Goal: Task Accomplishment & Management: Complete application form

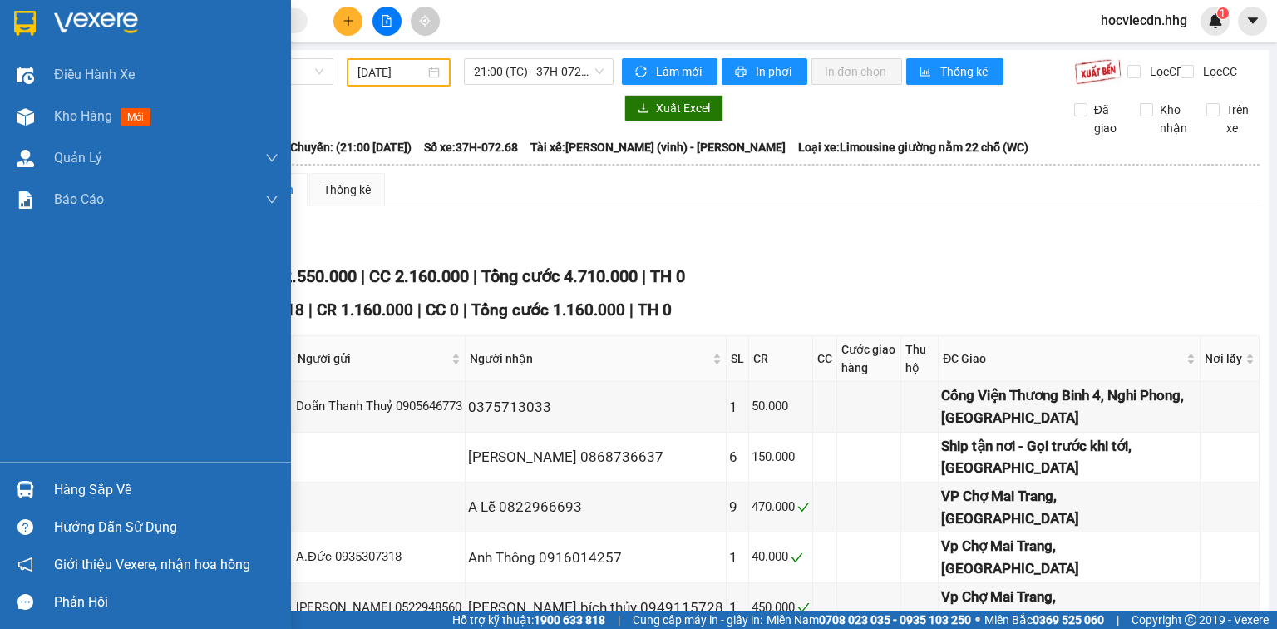
click at [40, 489] on div "Hàng sắp về" at bounding box center [145, 489] width 291 height 37
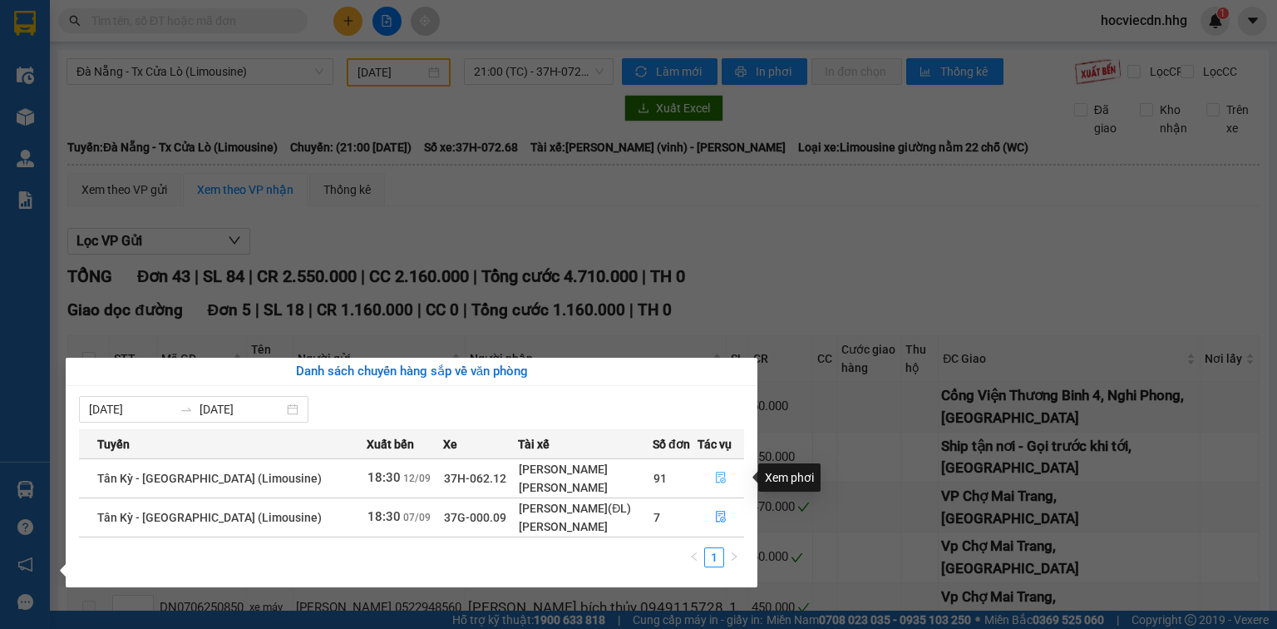
click at [715, 472] on icon "file-done" at bounding box center [721, 478] width 12 height 12
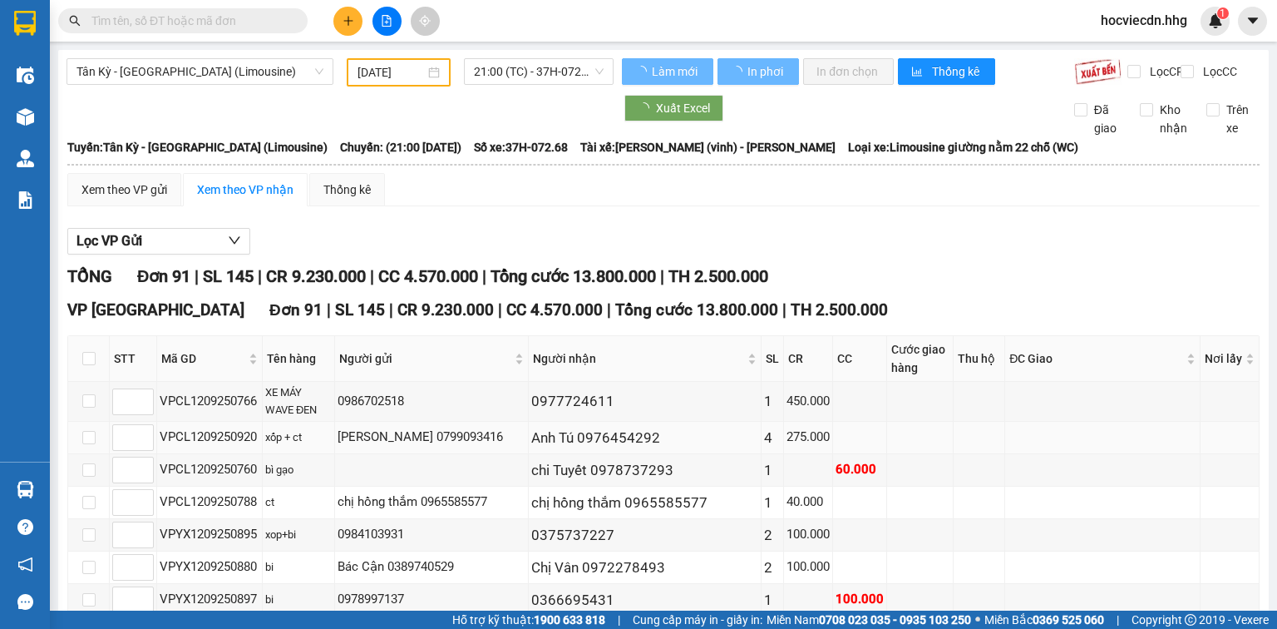
type input "12/09/2025"
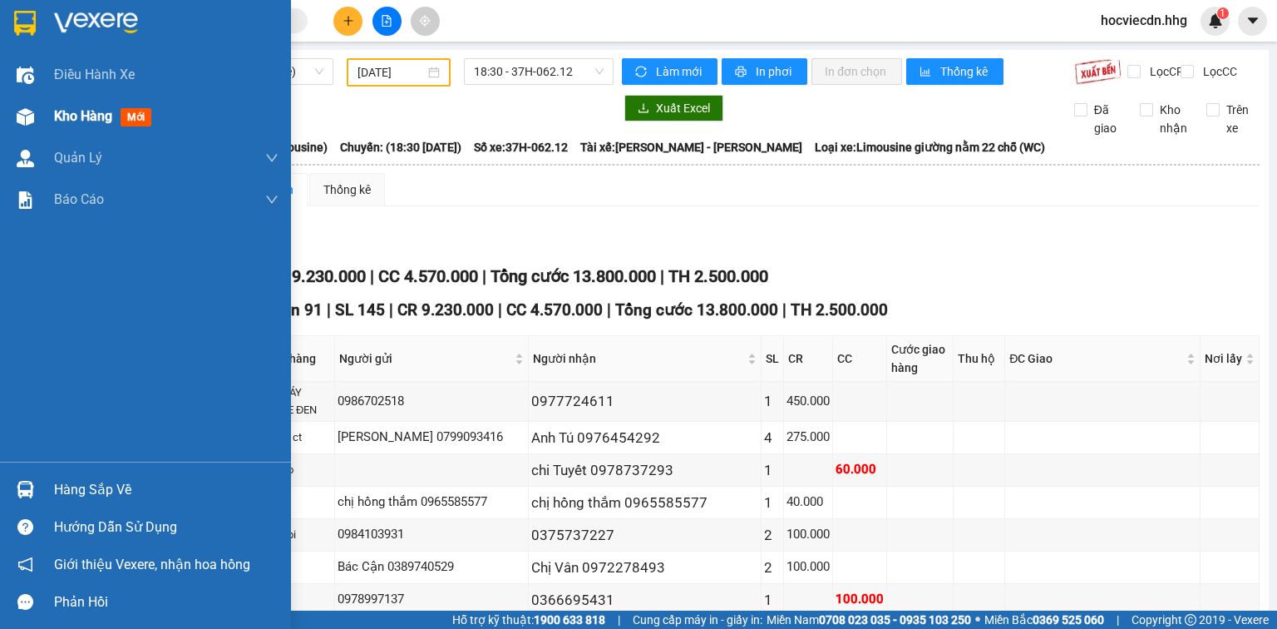
click at [33, 111] on div at bounding box center [25, 116] width 29 height 29
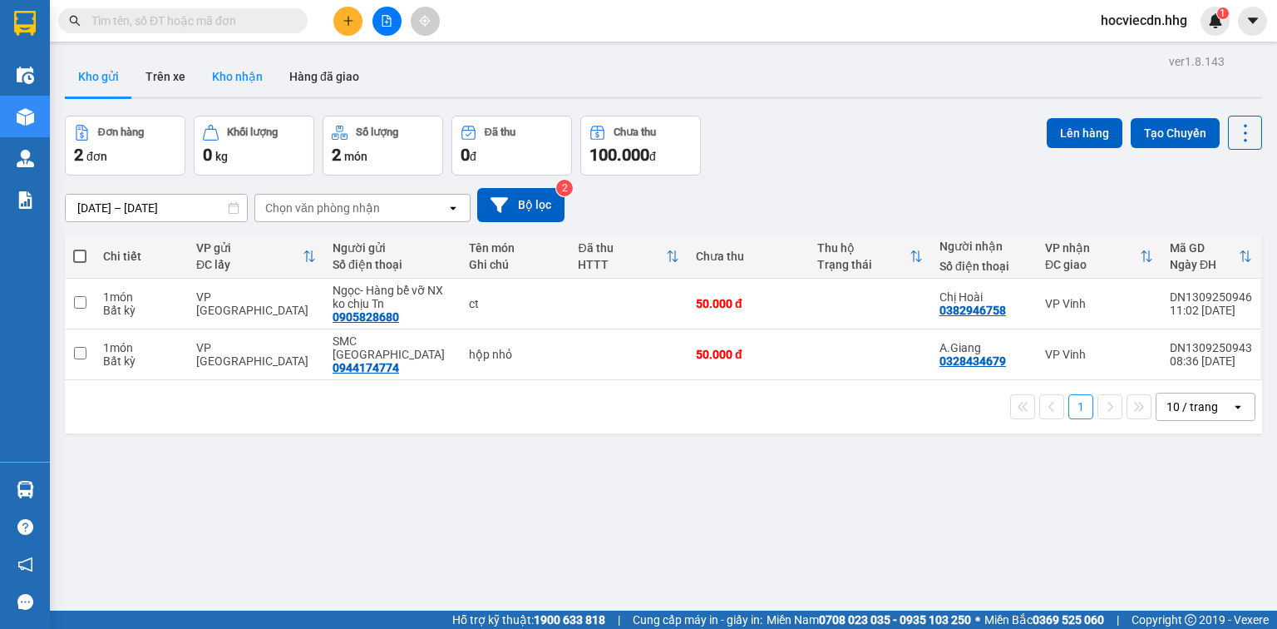
click at [245, 73] on button "Kho nhận" at bounding box center [237, 77] width 77 height 40
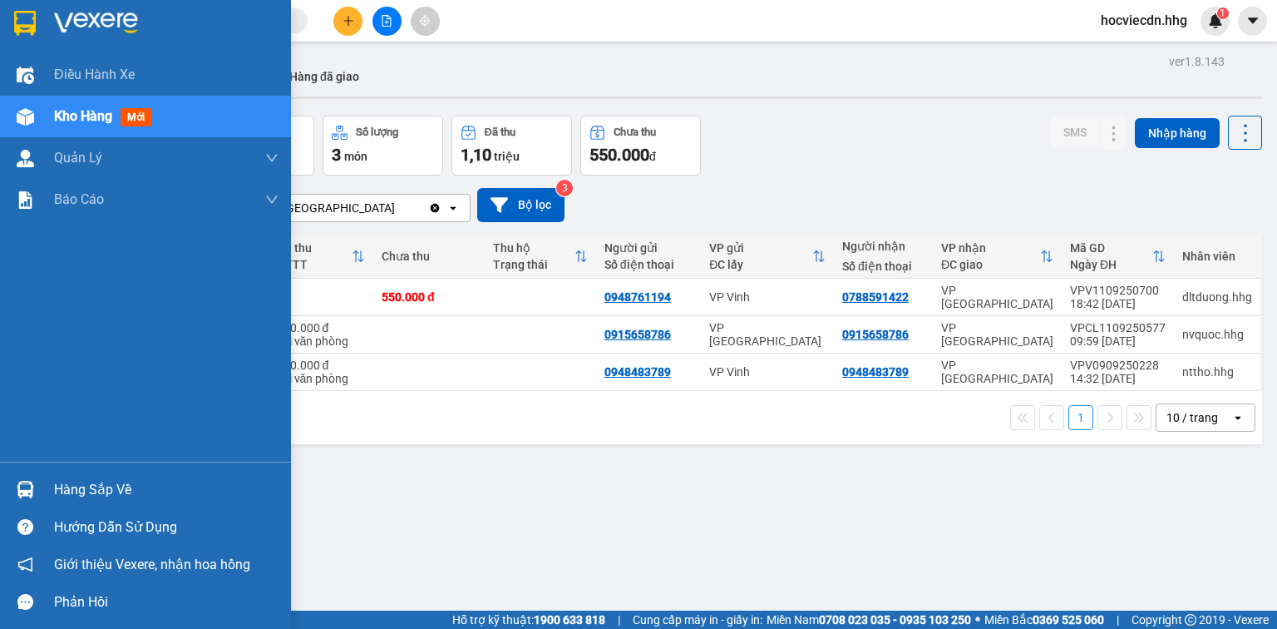
click at [34, 495] on div at bounding box center [25, 489] width 29 height 29
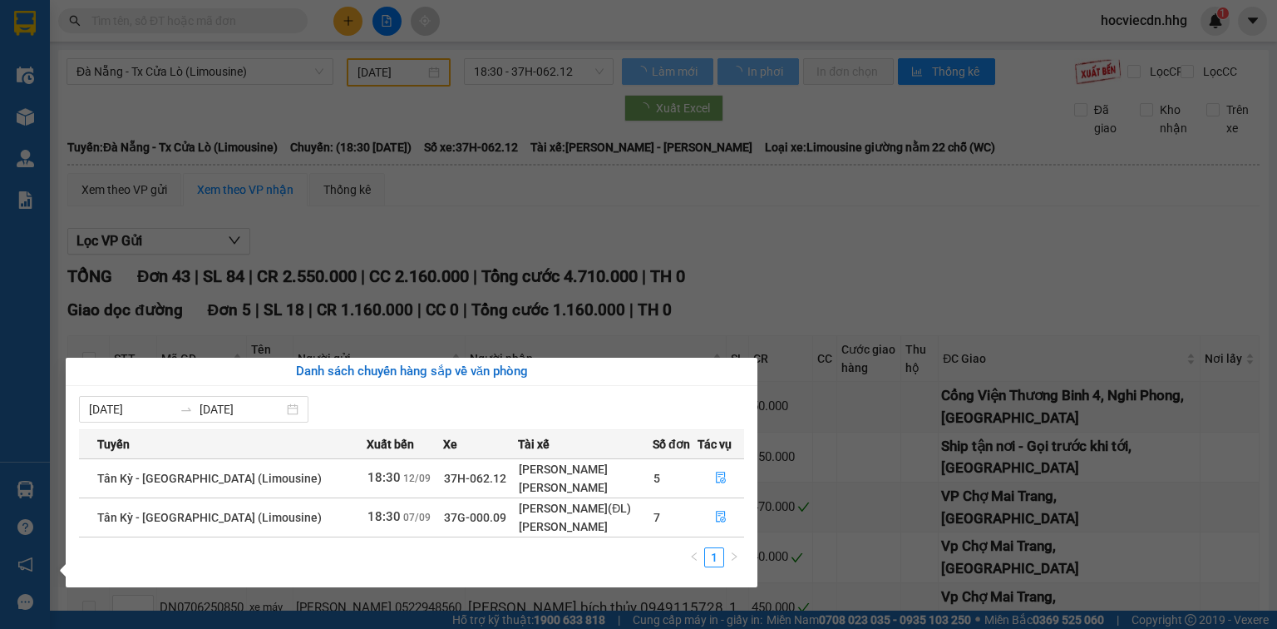
type input "07/06/2025"
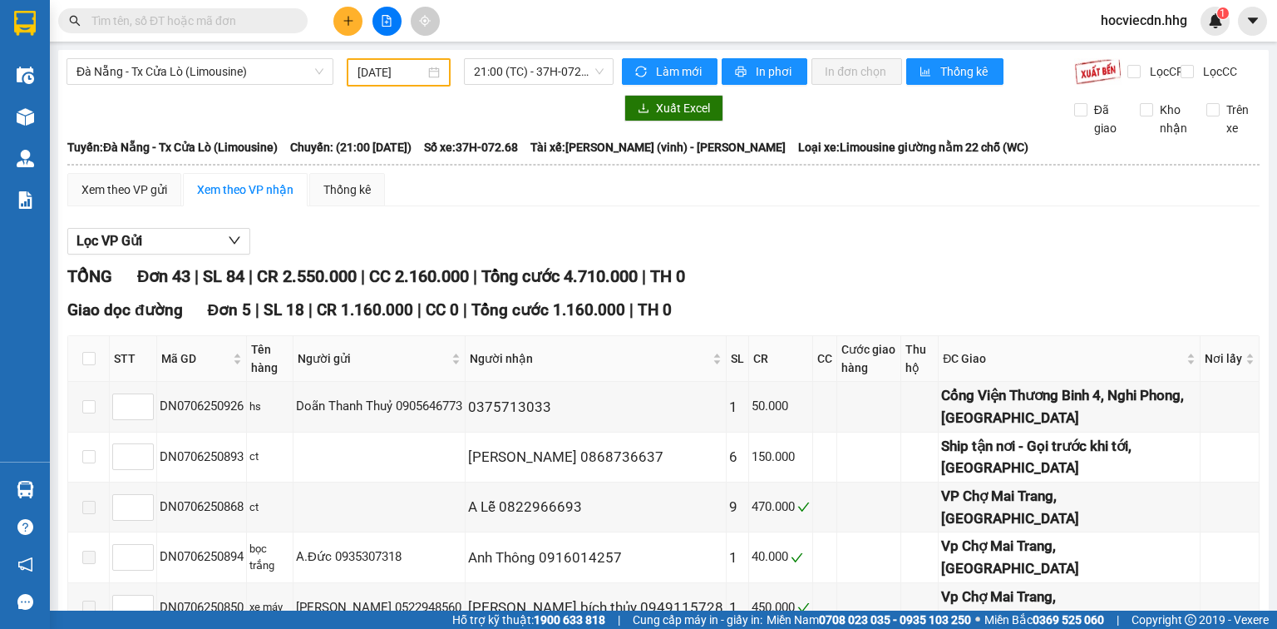
click at [892, 319] on section "Kết quả tìm kiếm ( 0 ) Bộ lọc No Data hocviecdn.hhg 1 Điều hành xe Kho hàng mới…" at bounding box center [638, 314] width 1277 height 629
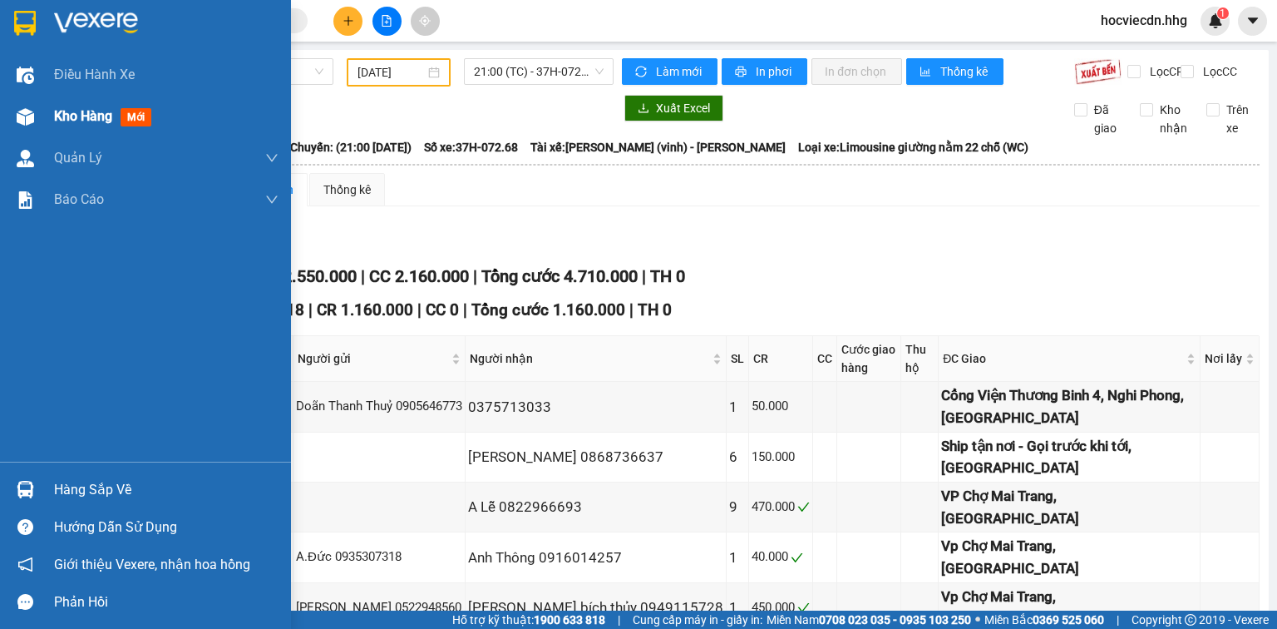
click at [40, 115] on div "Kho hàng mới" at bounding box center [145, 117] width 291 height 42
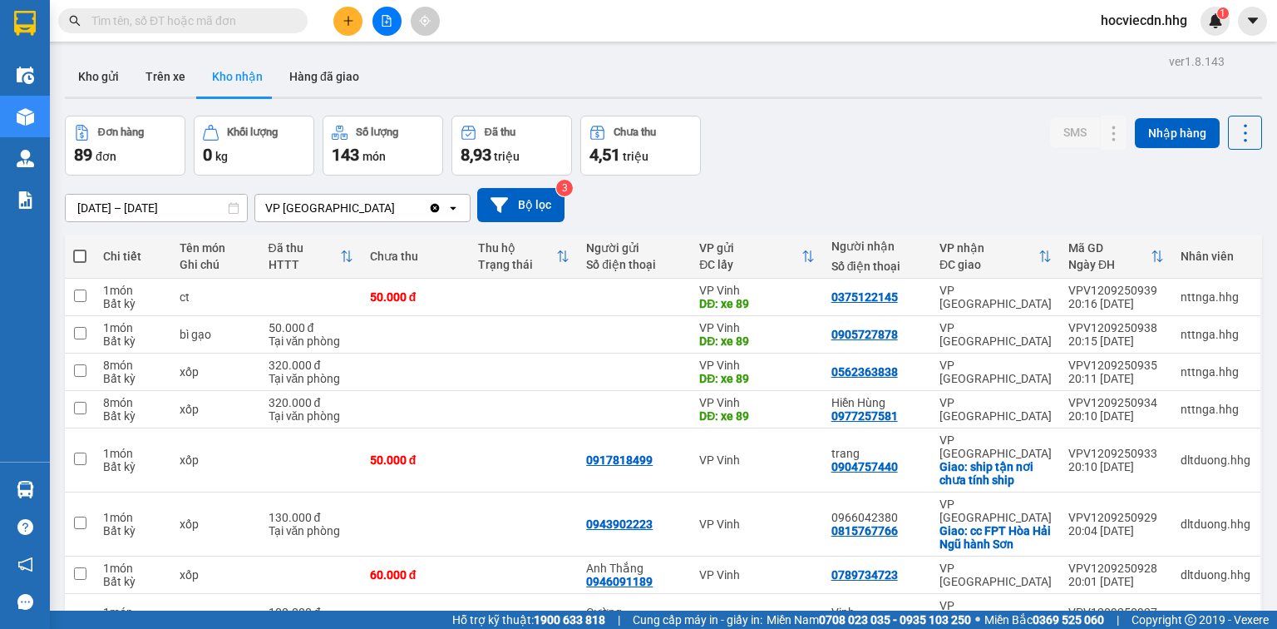
click at [241, 76] on button "Kho nhận" at bounding box center [237, 77] width 77 height 40
click at [1075, 454] on icon at bounding box center [1081, 460] width 12 height 12
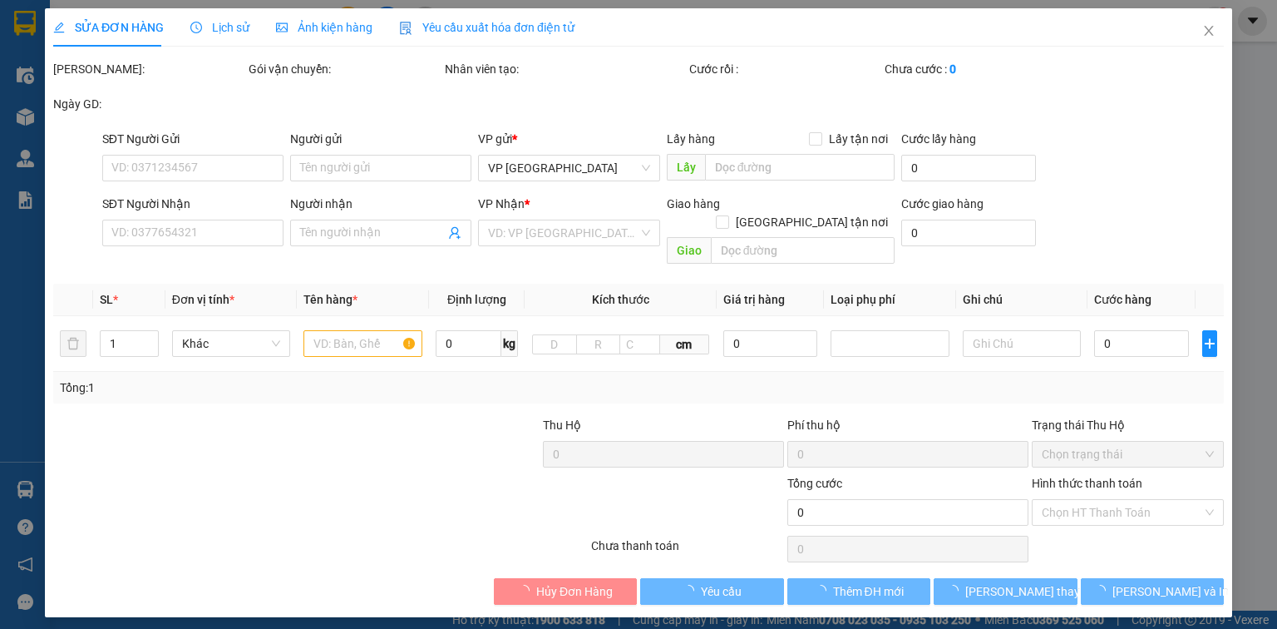
type input "0917818499"
type input "0904757440"
type input "trang"
checkbox input "true"
type input "ship tận nơi chưa tính ship"
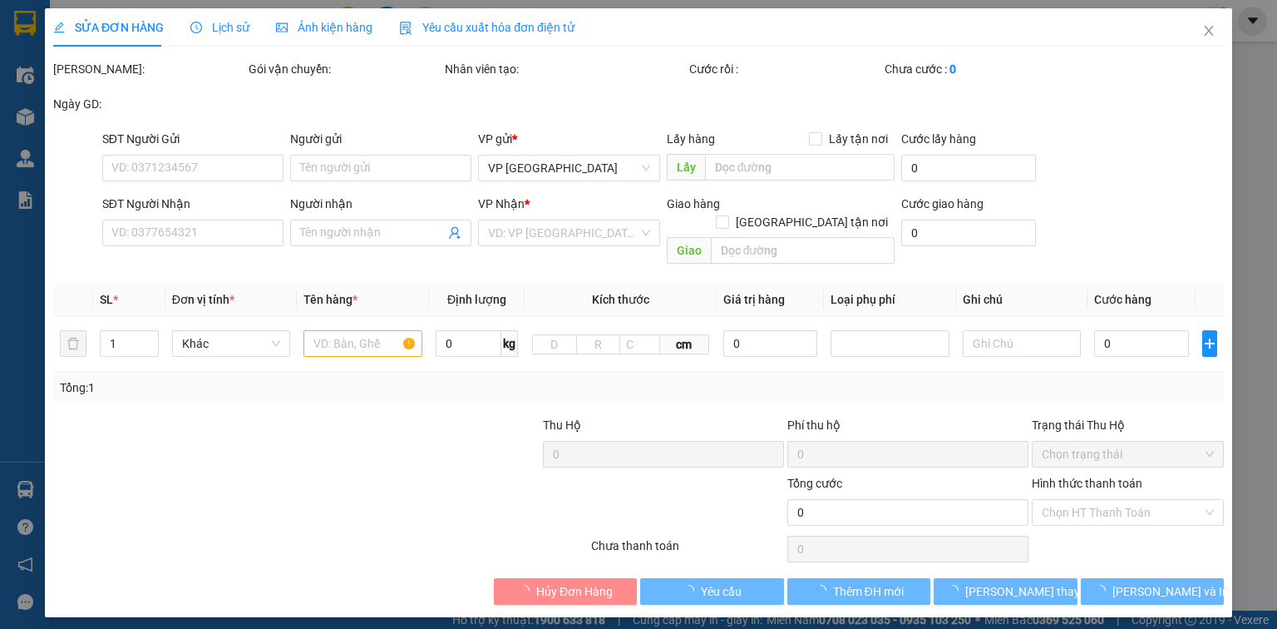
type input "50.000"
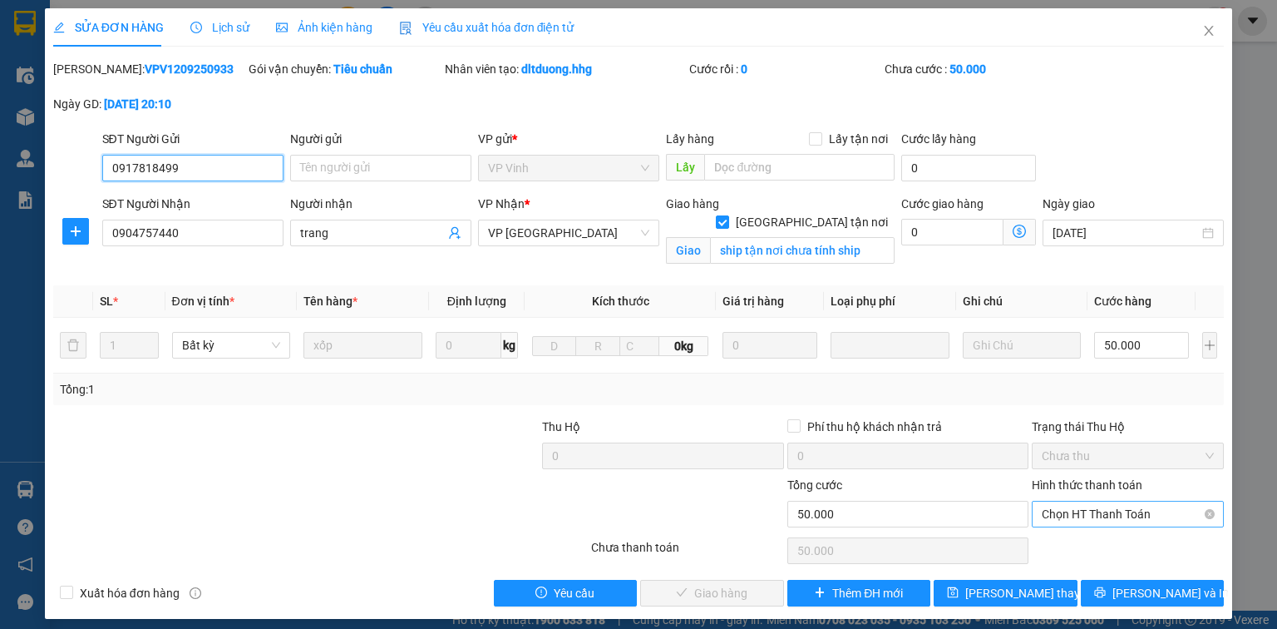
click at [1104, 508] on span "Chọn HT Thanh Toán" at bounding box center [1128, 514] width 172 height 25
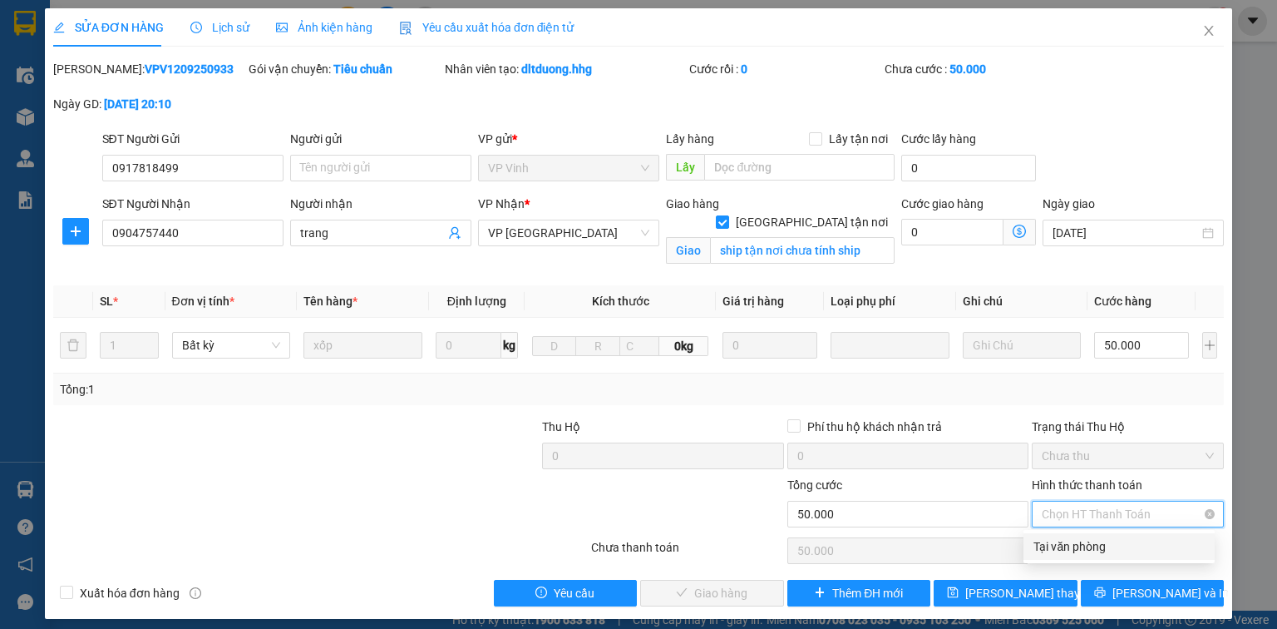
click at [1073, 554] on div "Tại văn phòng" at bounding box center [1119, 546] width 171 height 18
type input "0"
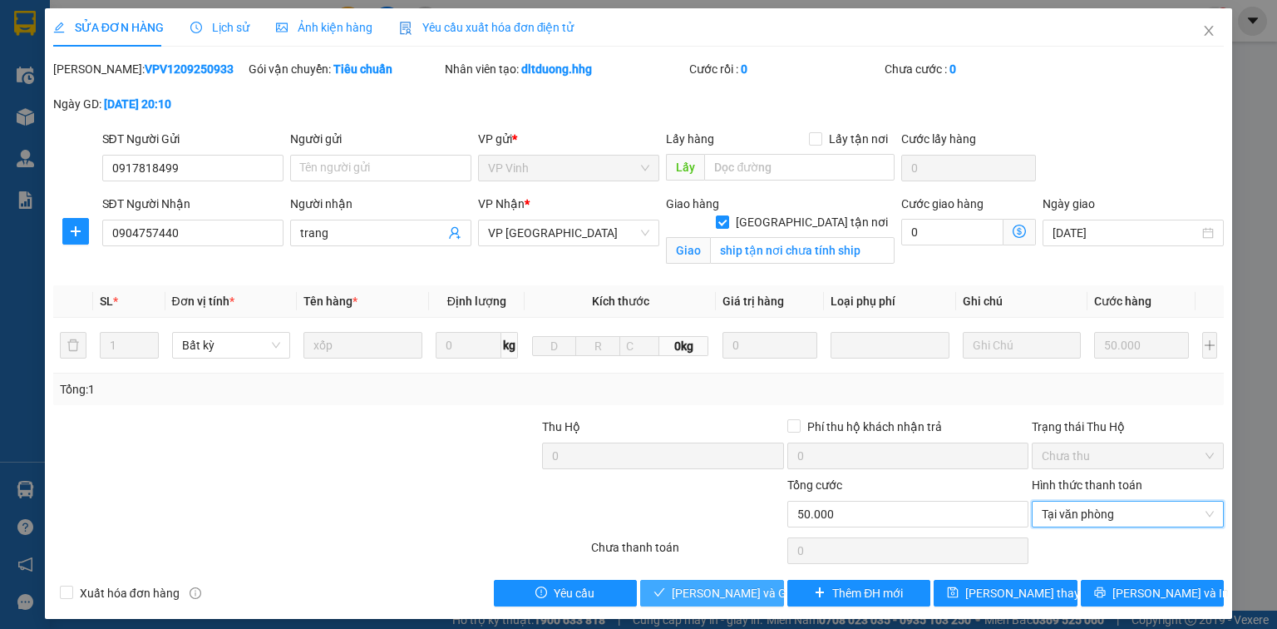
click at [754, 590] on span "[PERSON_NAME] và Giao hàng" at bounding box center [752, 593] width 160 height 18
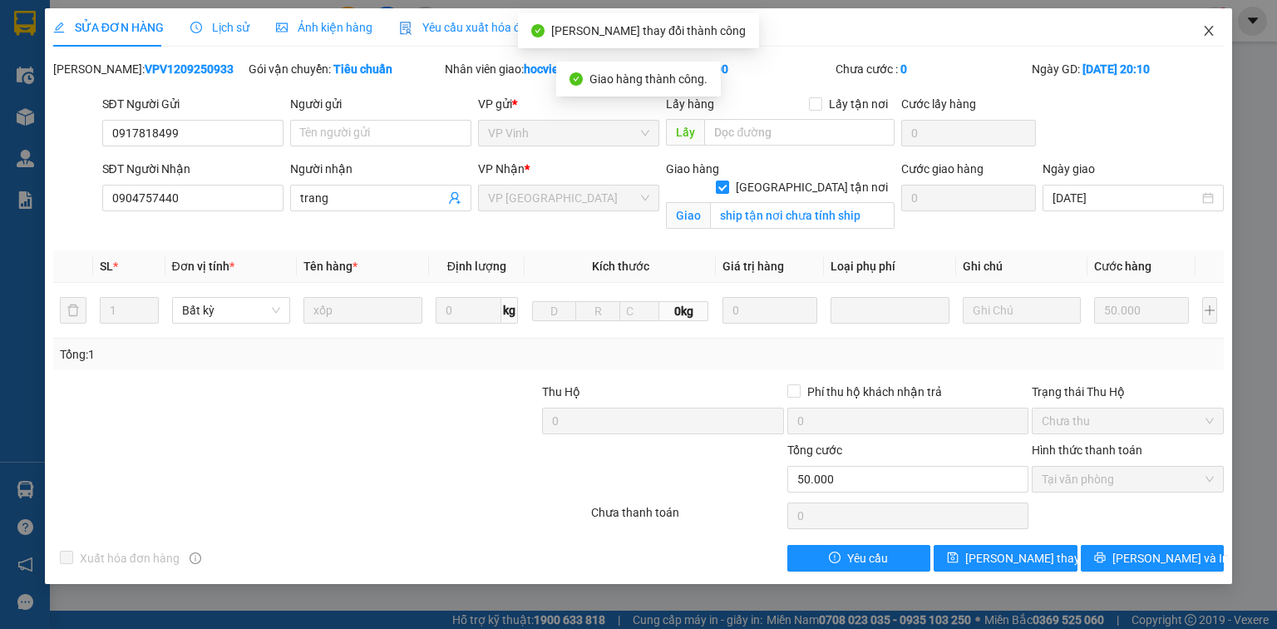
click at [1208, 31] on icon "close" at bounding box center [1209, 31] width 9 height 10
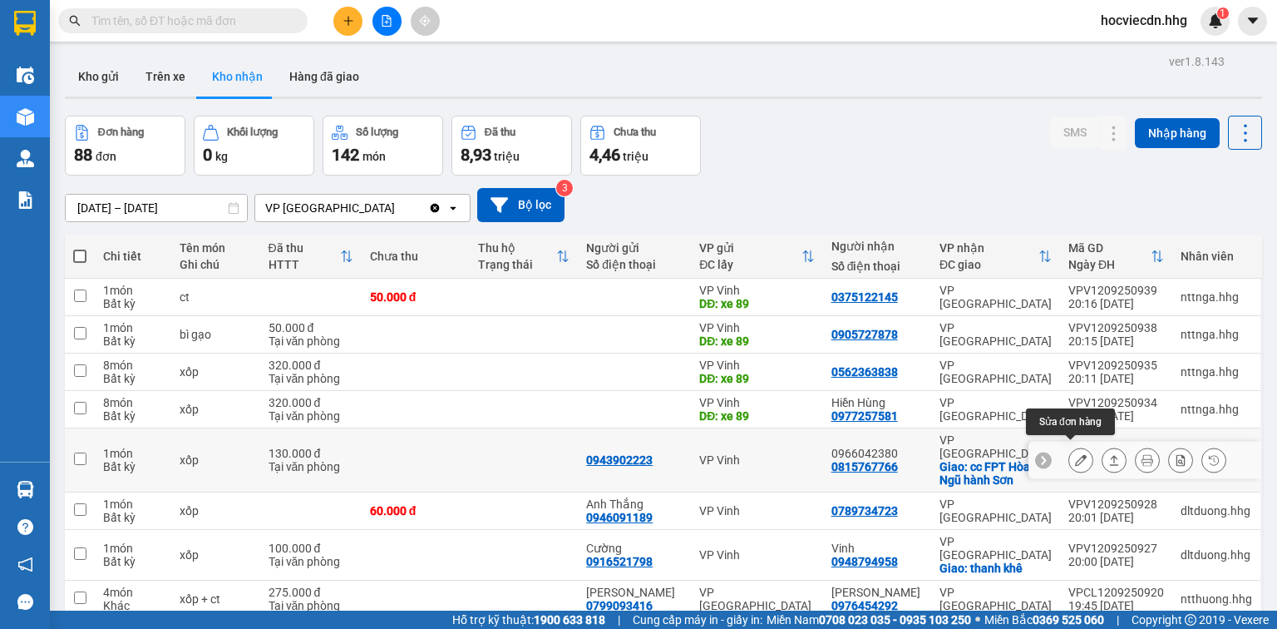
click at [1070, 460] on button at bounding box center [1081, 460] width 23 height 29
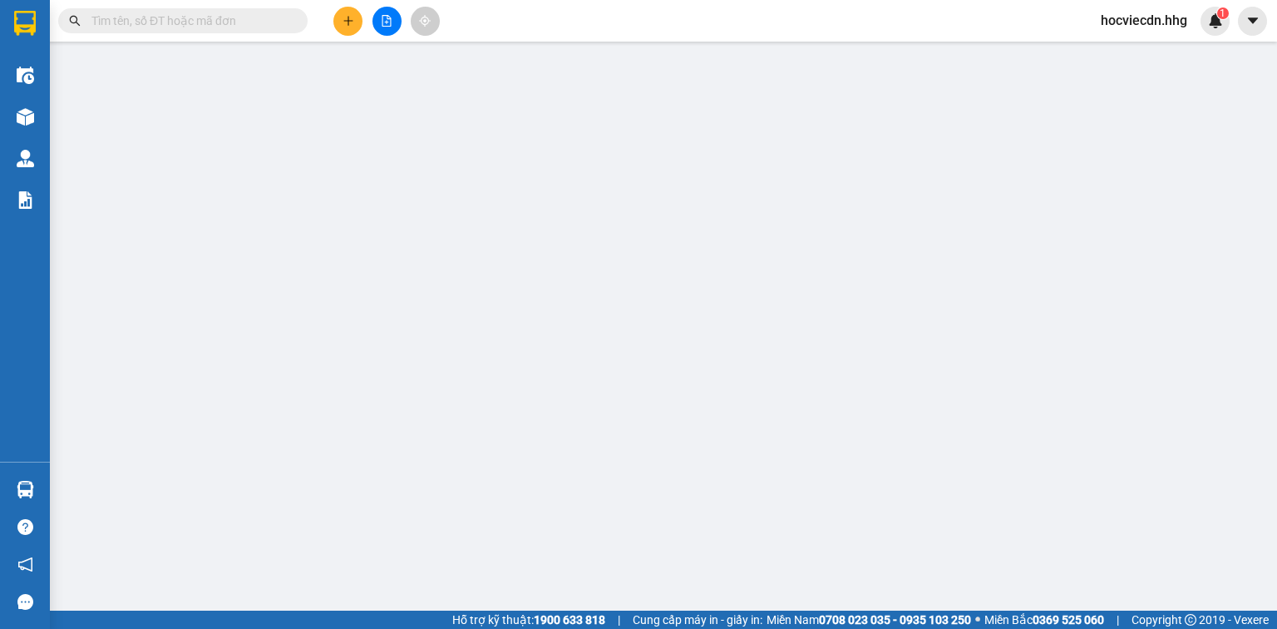
type input "0943902223"
type input "0815767766"
type input "0966042380"
checkbox input "true"
type input "cc FPT Hòa Hải Ngũ hành Sơn"
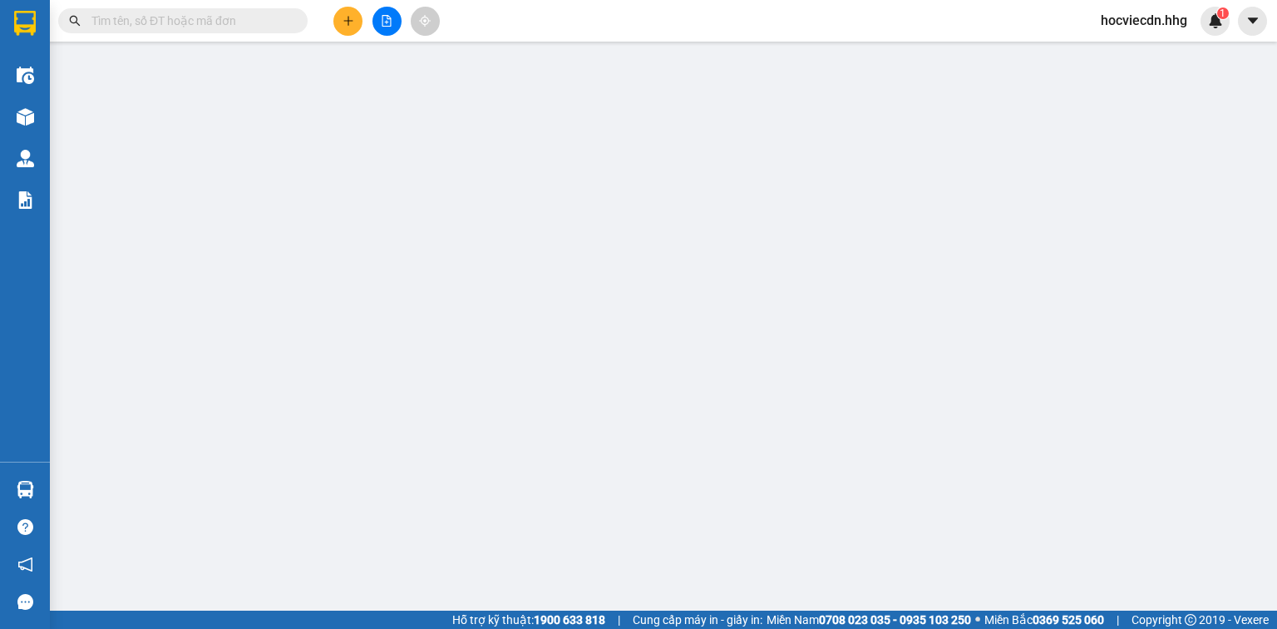
type input "130.000"
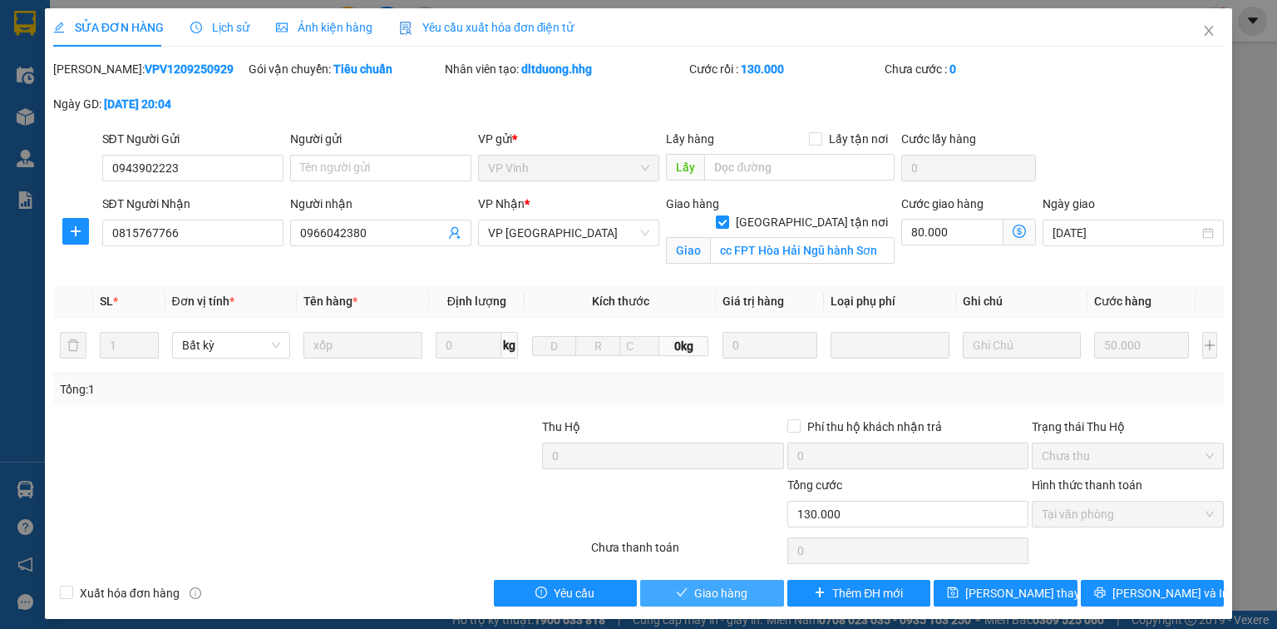
drag, startPoint x: 729, startPoint y: 590, endPoint x: 499, endPoint y: 534, distance: 236.2
click at [706, 585] on span "Giao hàng" at bounding box center [720, 593] width 53 height 18
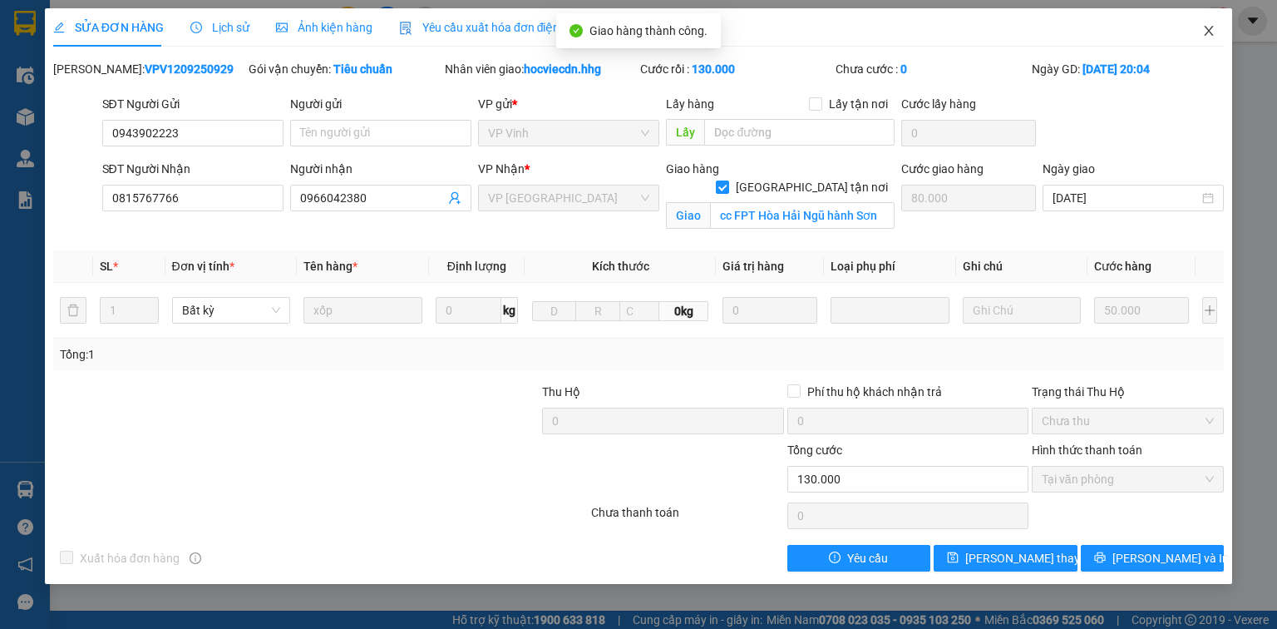
click at [1210, 32] on icon "close" at bounding box center [1209, 31] width 9 height 10
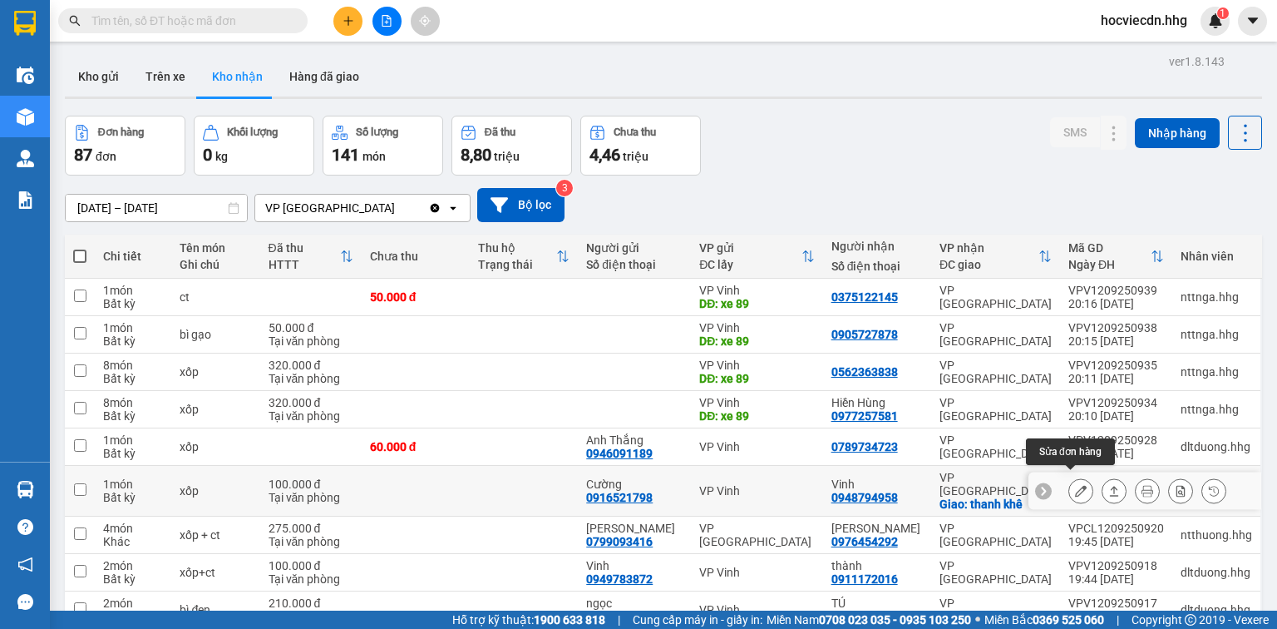
click at [1077, 486] on button at bounding box center [1081, 491] width 23 height 29
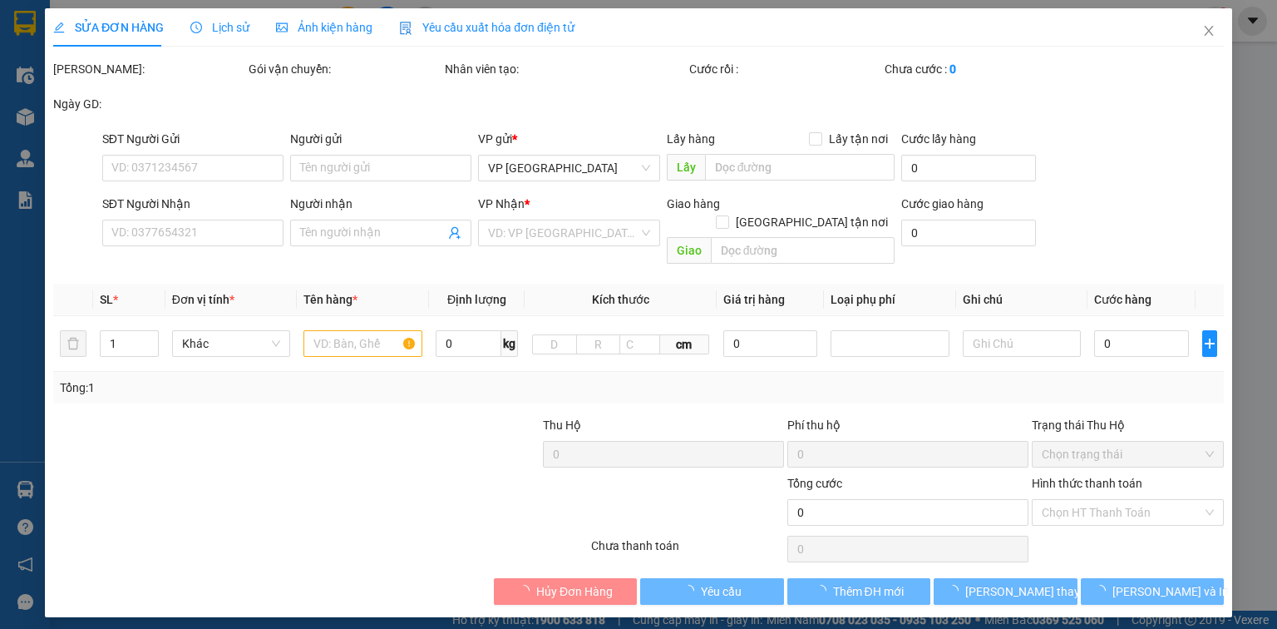
type input "0916521798"
type input "Cường"
type input "0948794958"
type input "Vinh"
checkbox input "true"
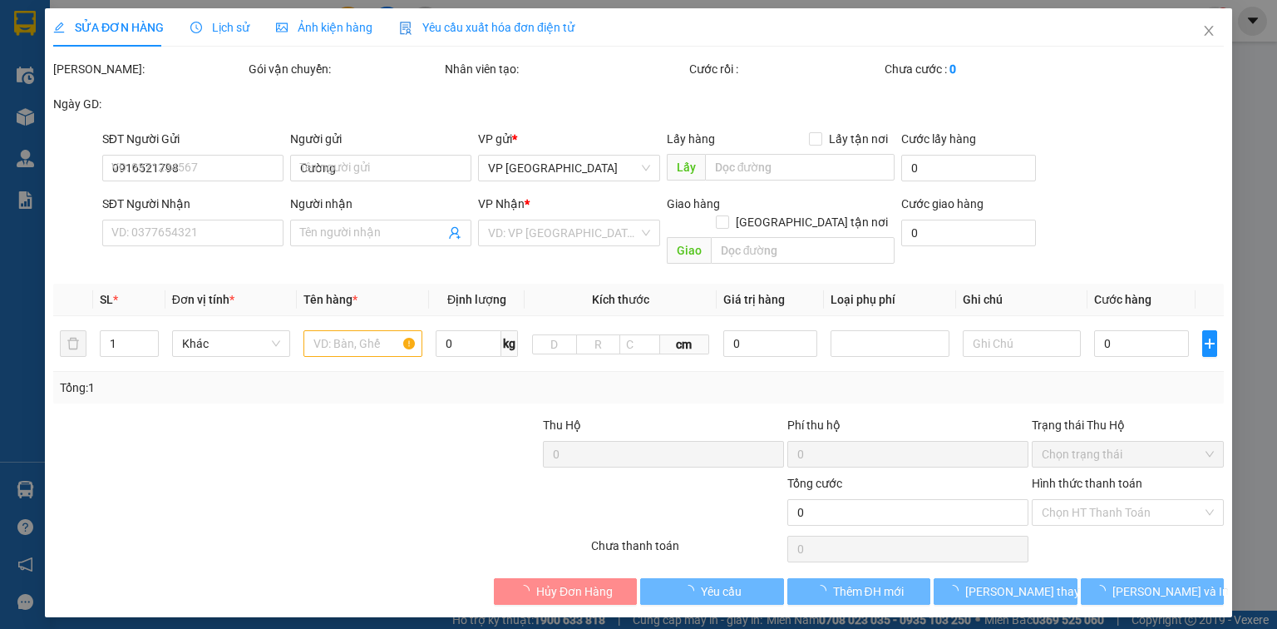
type input "thanh khê"
type input "100.000"
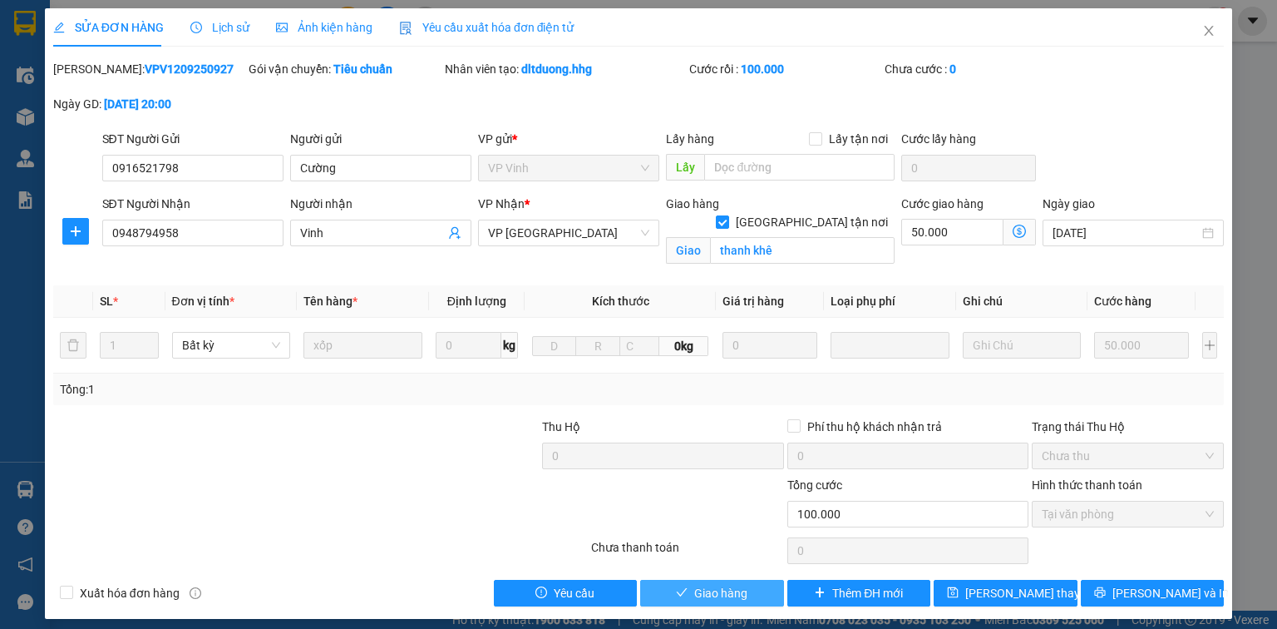
drag, startPoint x: 743, startPoint y: 595, endPoint x: 514, endPoint y: 540, distance: 235.4
click at [739, 596] on button "Giao hàng" at bounding box center [712, 593] width 144 height 27
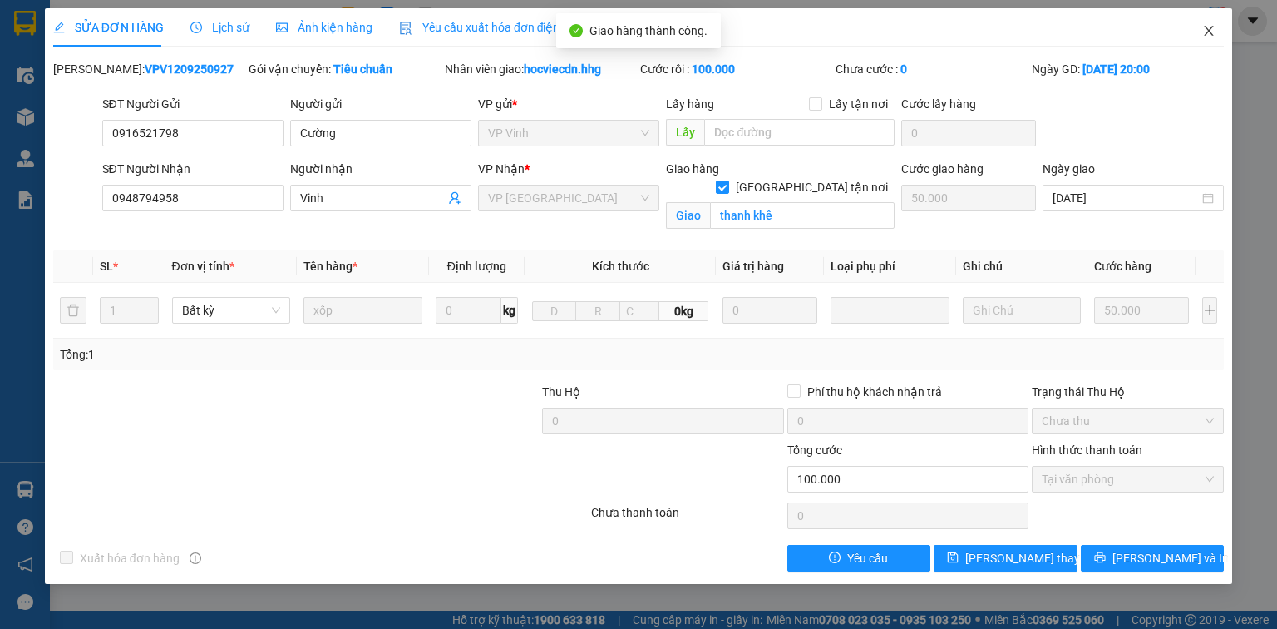
click at [1206, 27] on icon "close" at bounding box center [1209, 31] width 9 height 10
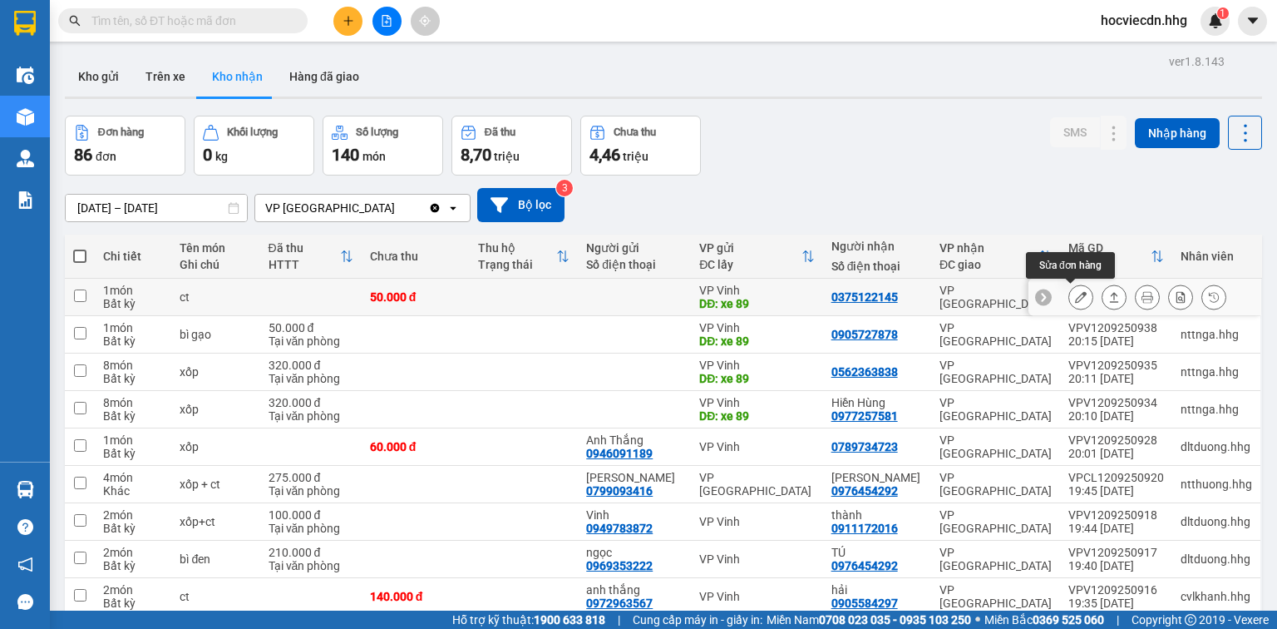
click at [1075, 299] on icon at bounding box center [1081, 297] width 12 height 12
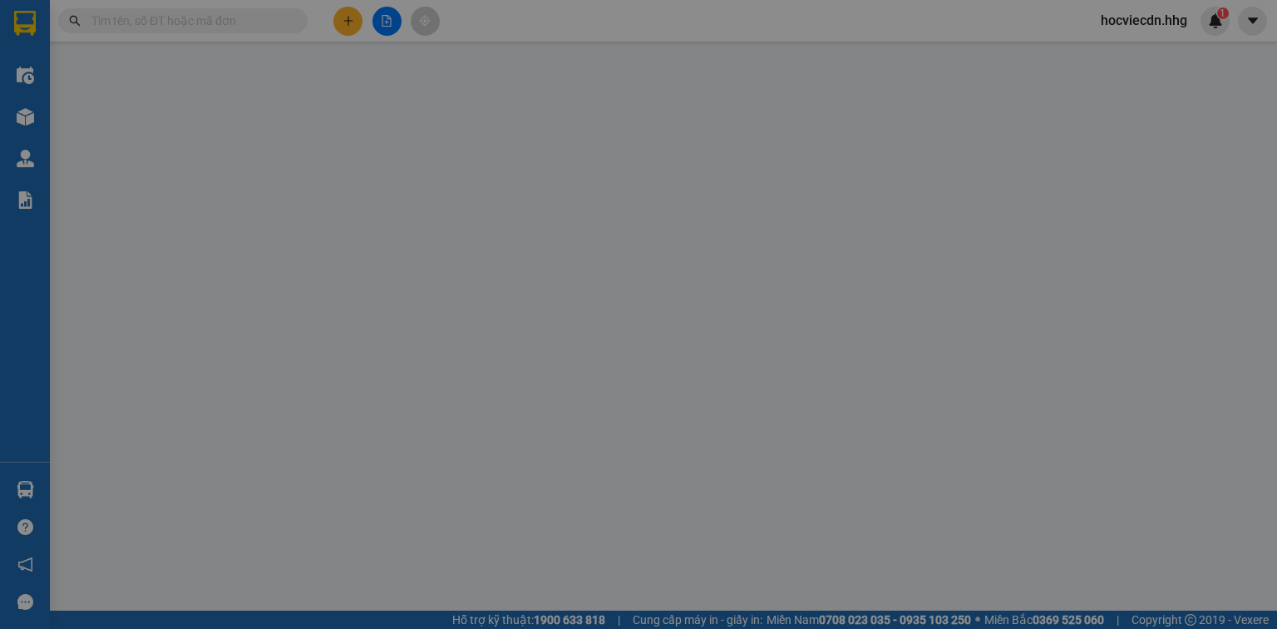
type input "xe 89"
type input "0375122145"
type input "50.000"
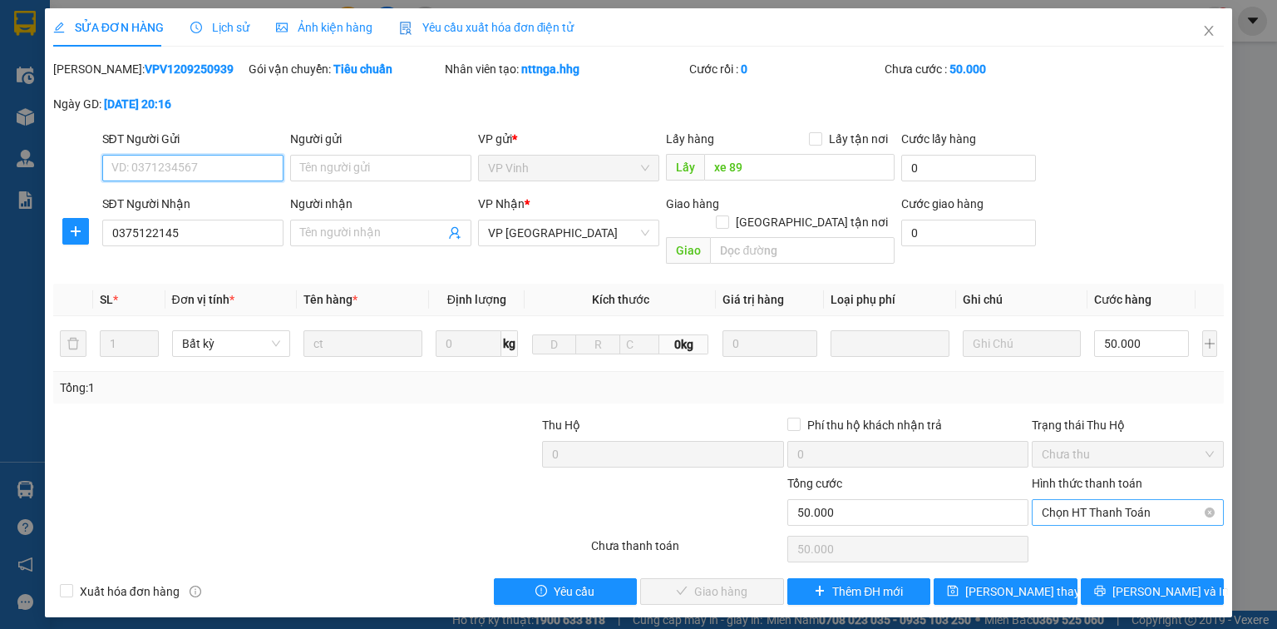
click at [1098, 500] on span "Chọn HT Thanh Toán" at bounding box center [1128, 512] width 172 height 25
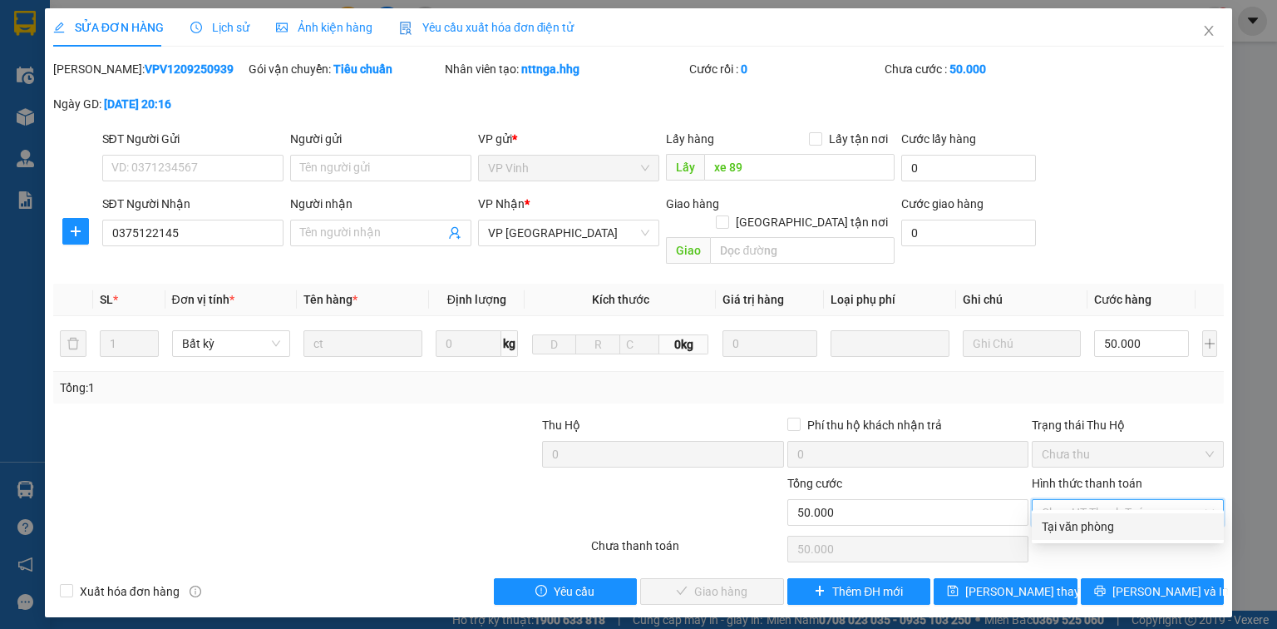
click at [1065, 526] on div "Tại văn phòng" at bounding box center [1128, 526] width 172 height 18
type input "0"
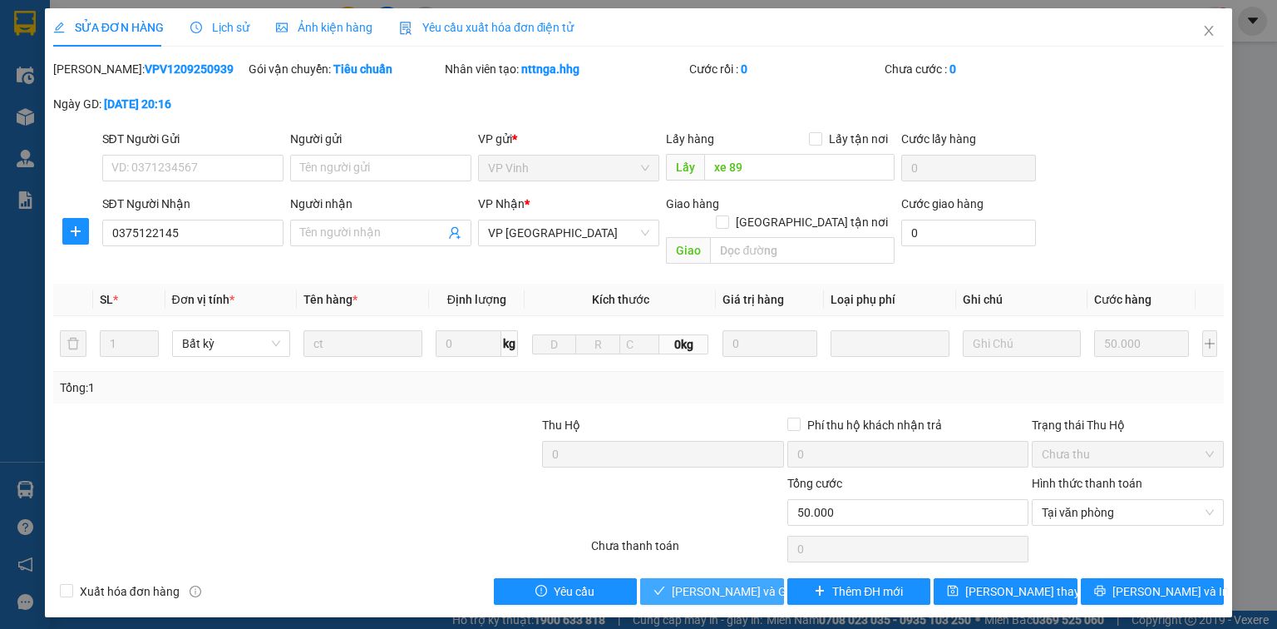
click at [720, 582] on span "[PERSON_NAME] và Giao hàng" at bounding box center [752, 591] width 160 height 18
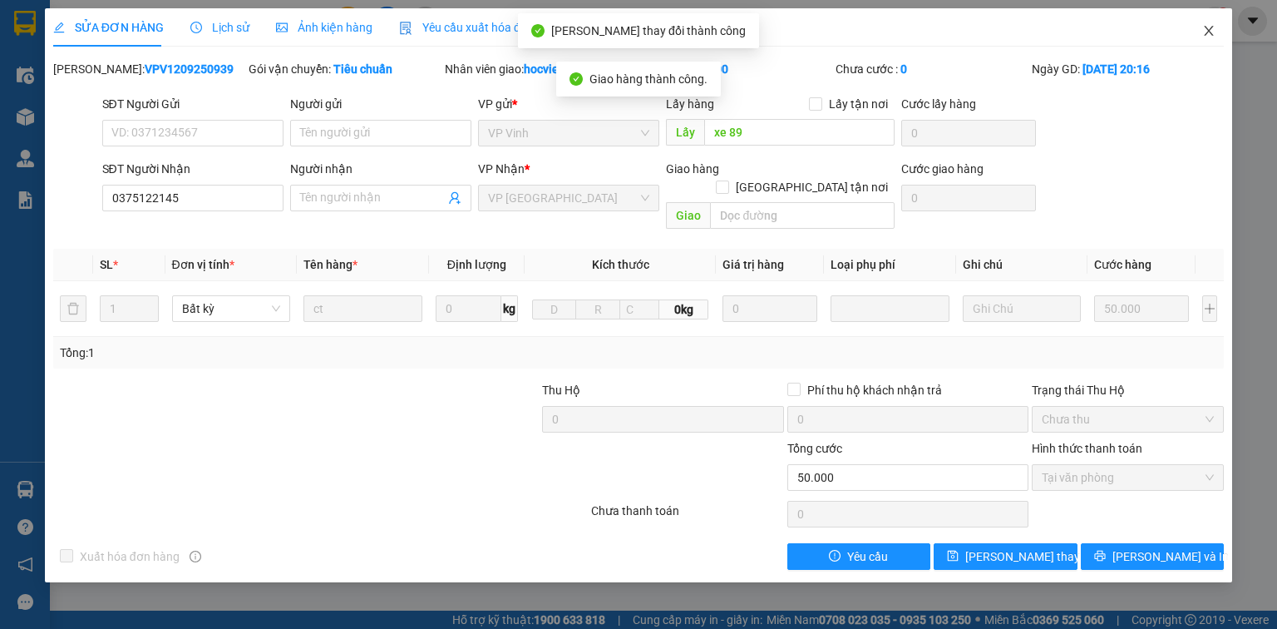
click at [1208, 30] on icon "close" at bounding box center [1209, 30] width 13 height 13
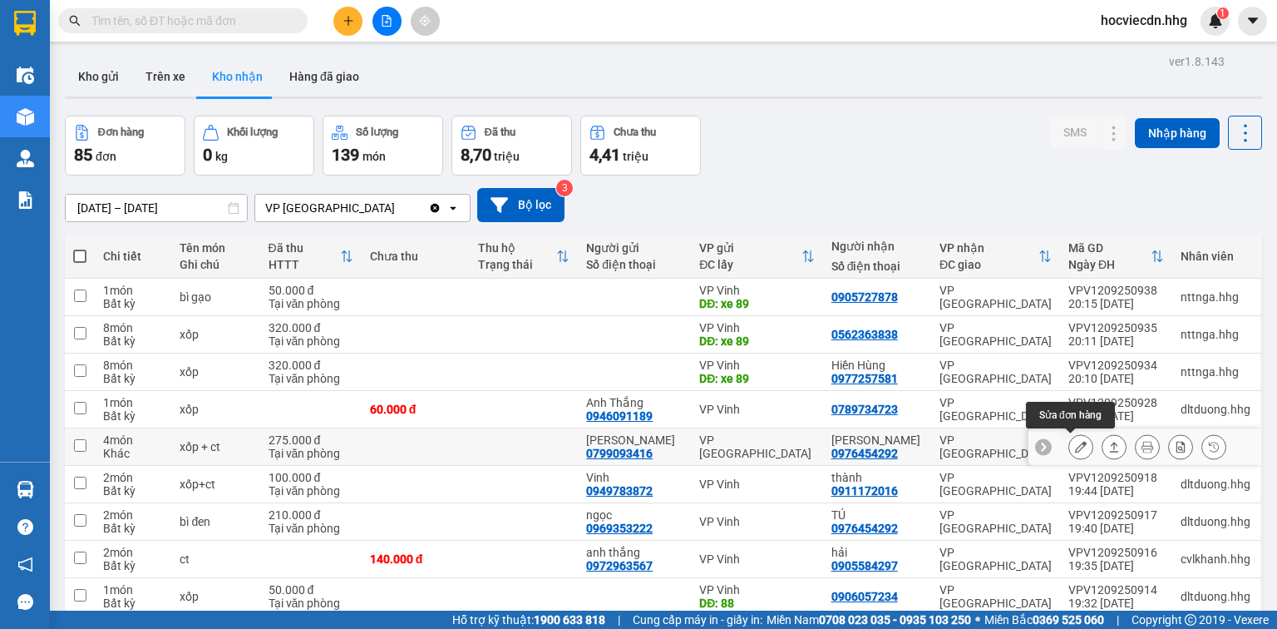
click at [1075, 444] on icon at bounding box center [1081, 447] width 12 height 12
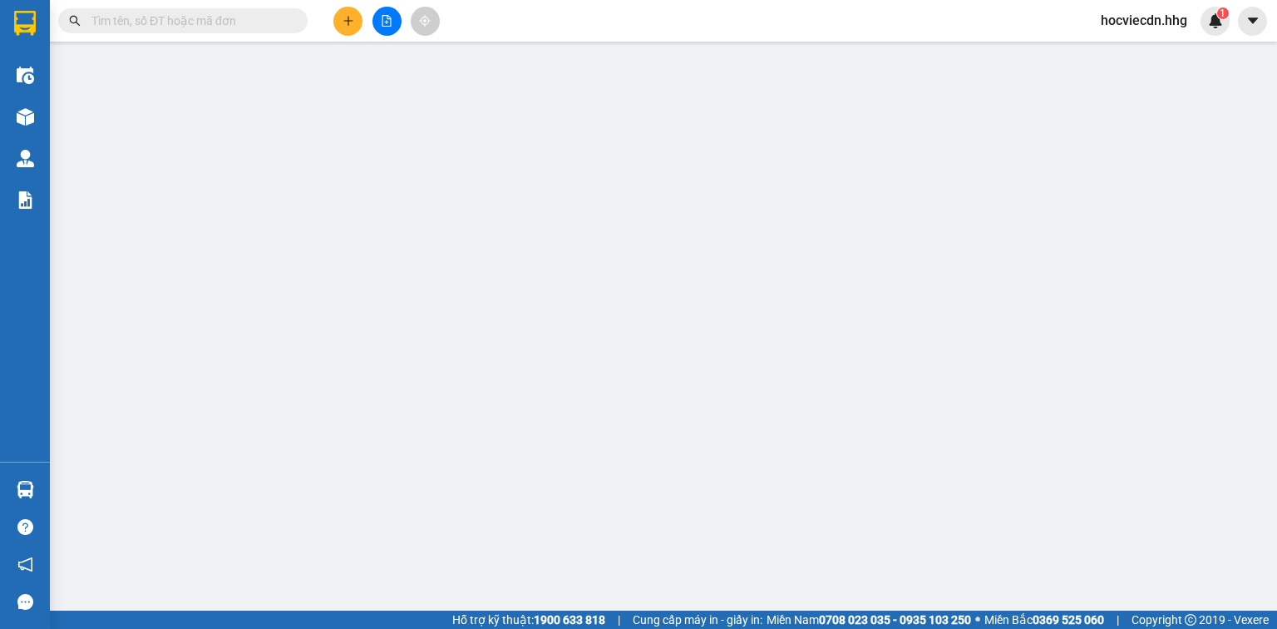
type input "0799093416"
type input "Lan Anh"
type input "0976454292"
type input "Anh Tú"
type input "275.000"
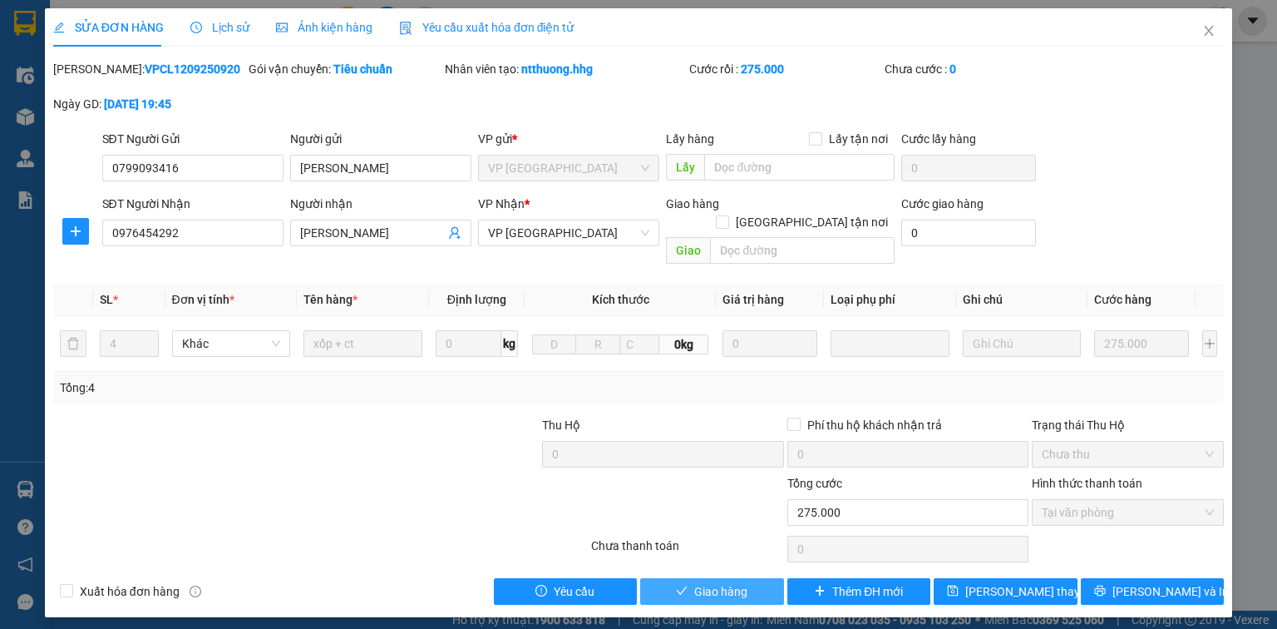
drag, startPoint x: 752, startPoint y: 571, endPoint x: 729, endPoint y: 571, distance: 23.3
click at [750, 578] on button "Giao hàng" at bounding box center [712, 591] width 144 height 27
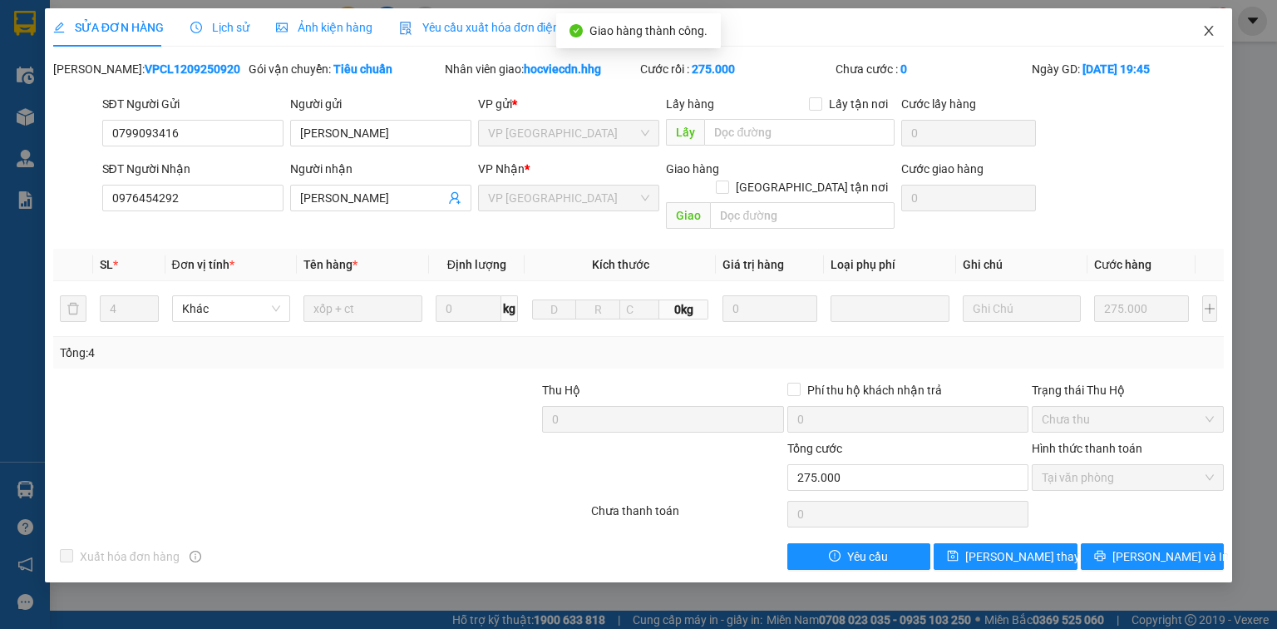
click at [1211, 30] on icon "close" at bounding box center [1209, 31] width 9 height 10
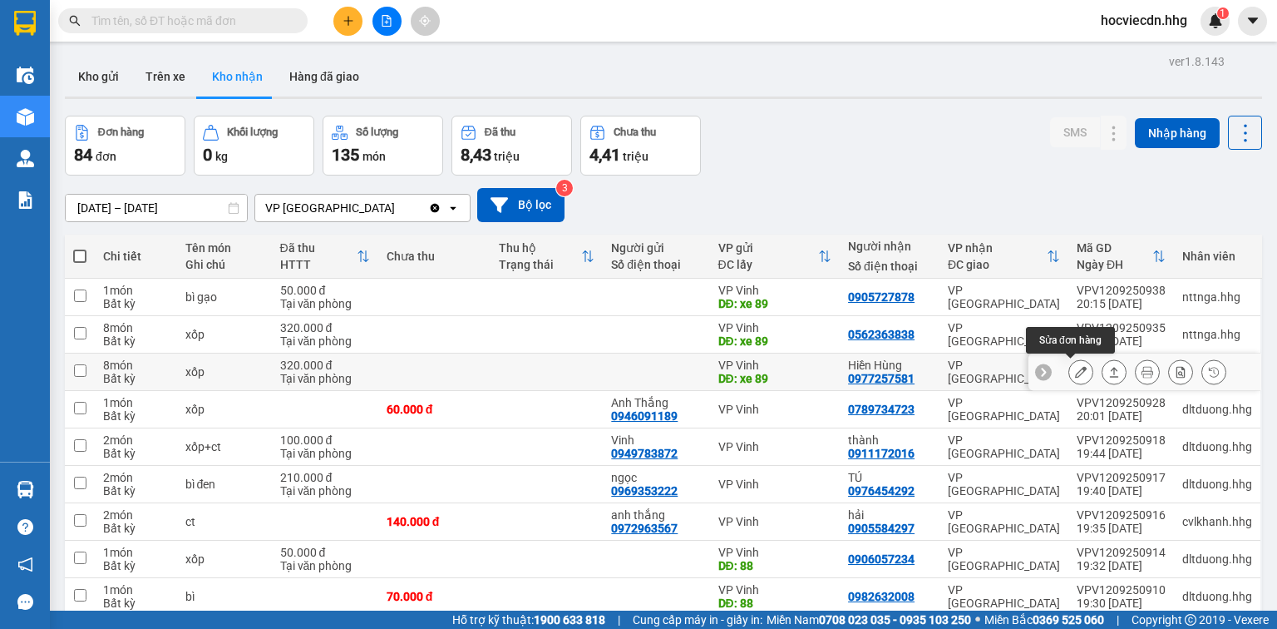
click at [1075, 368] on icon at bounding box center [1081, 372] width 12 height 12
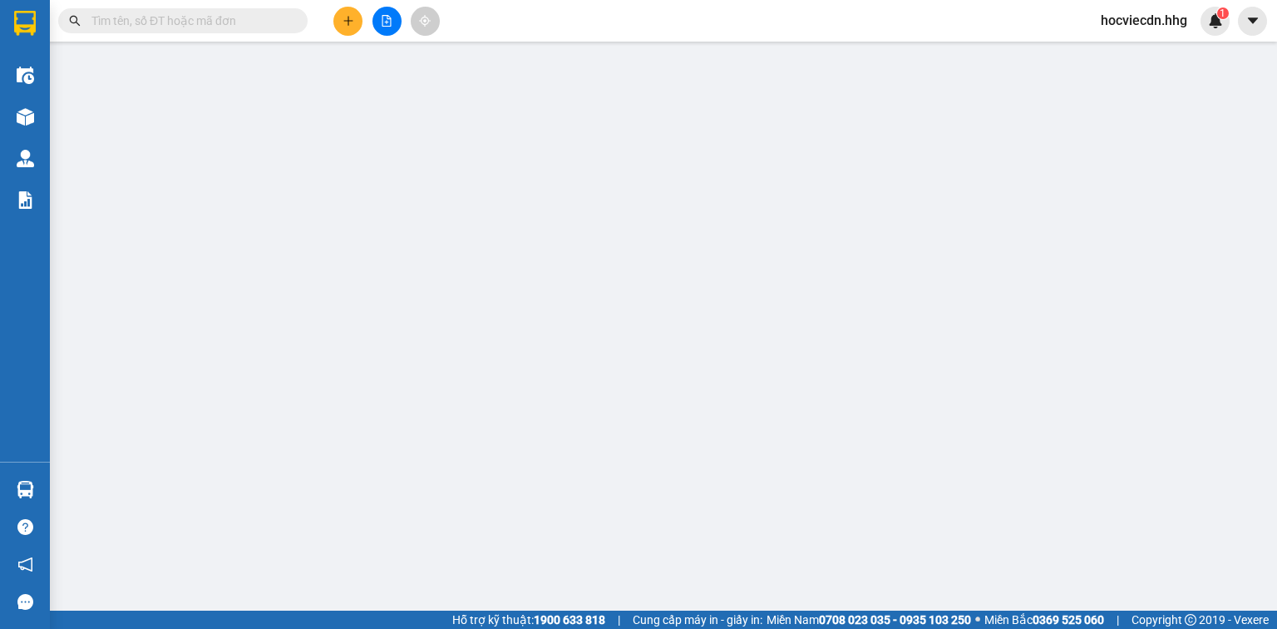
type input "xe 89"
type input "0977257581"
type input "Hiền Hùng"
type input "320.000"
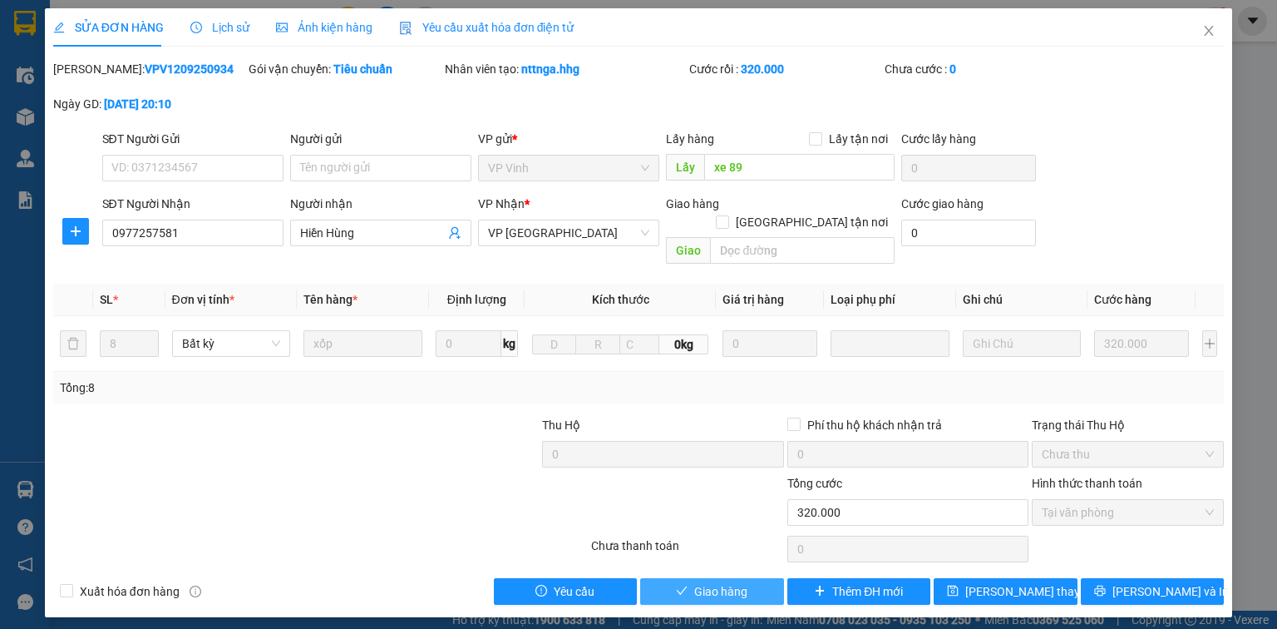
drag, startPoint x: 746, startPoint y: 572, endPoint x: 695, endPoint y: 564, distance: 51.4
click at [740, 582] on span "Giao hàng" at bounding box center [720, 591] width 53 height 18
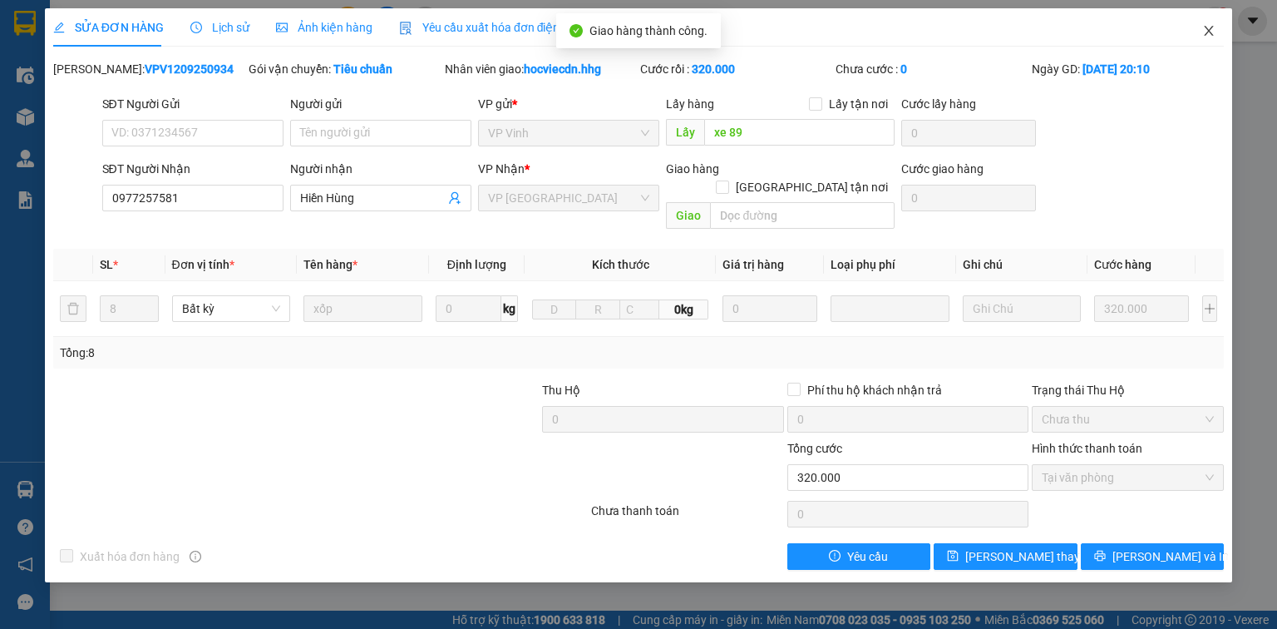
click at [1208, 27] on icon "close" at bounding box center [1209, 30] width 13 height 13
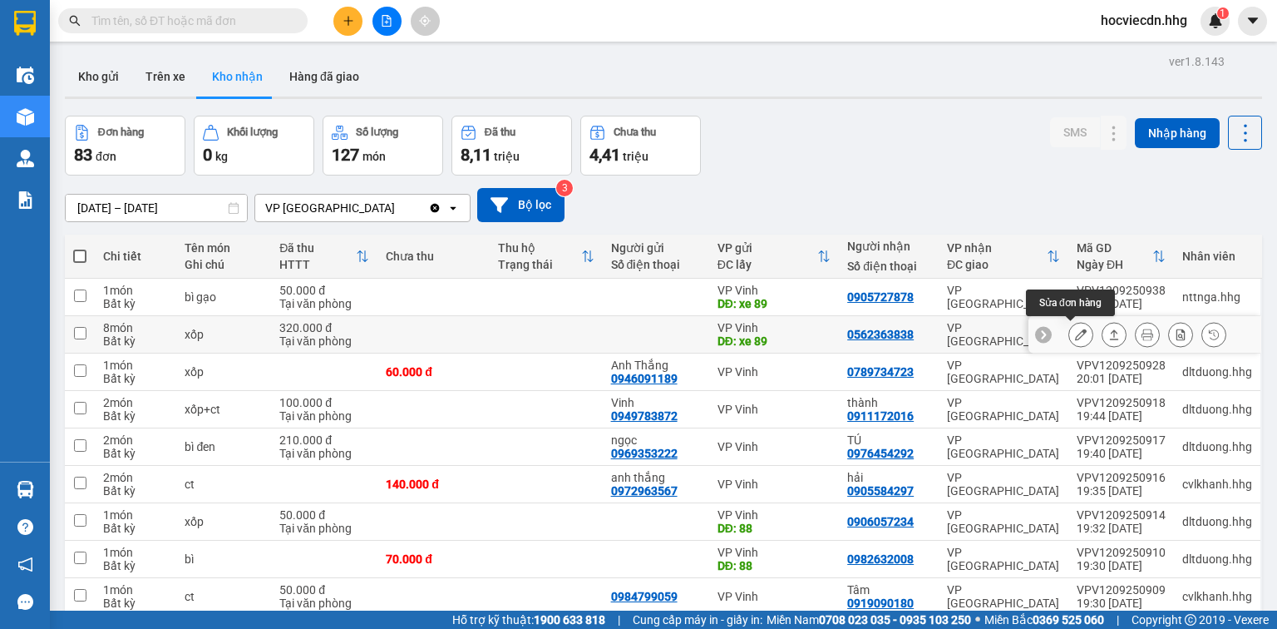
click at [1070, 329] on button at bounding box center [1081, 334] width 23 height 29
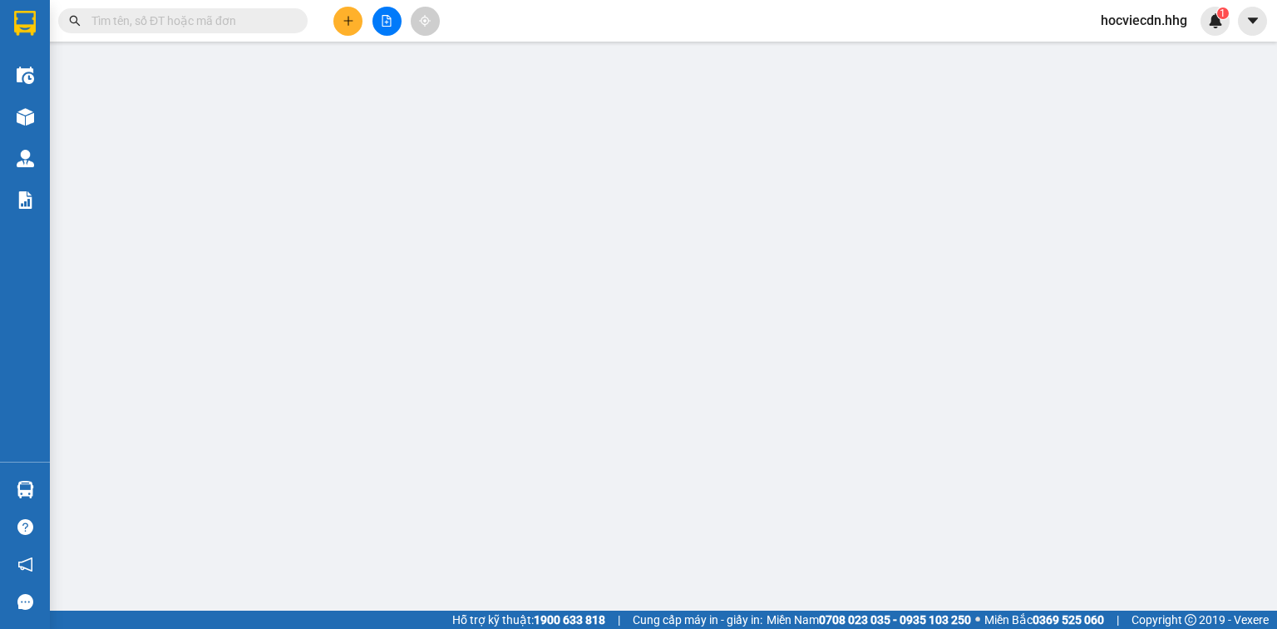
type input "xe 89"
type input "0562363838"
type input "320.000"
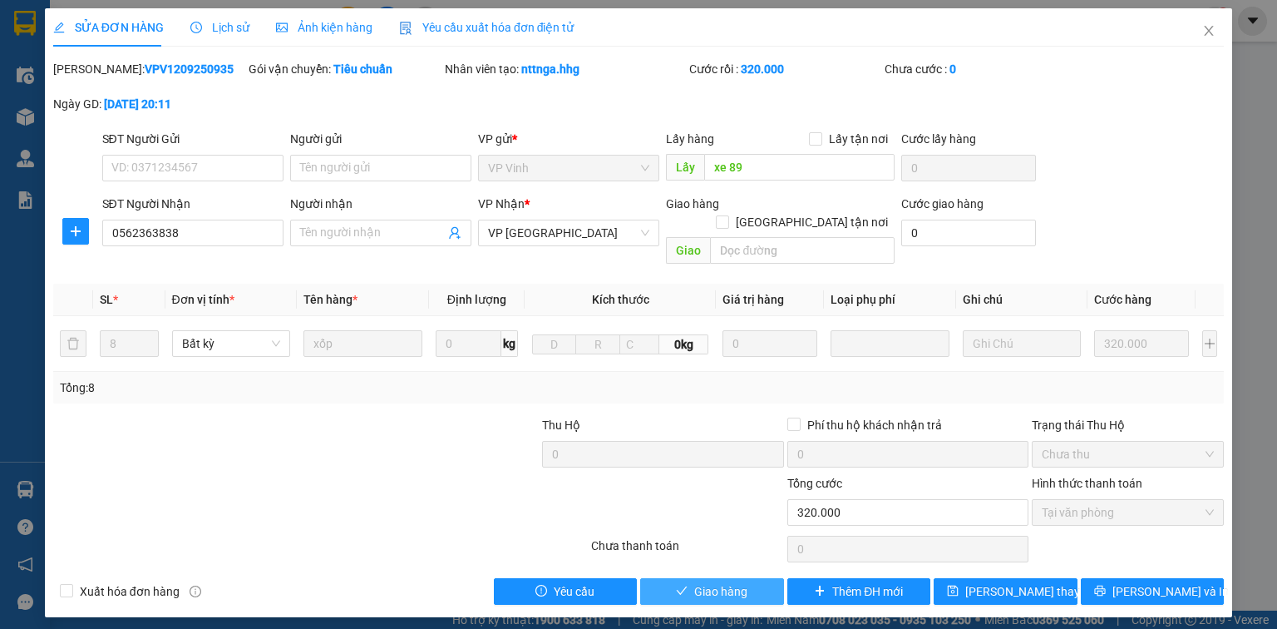
drag, startPoint x: 749, startPoint y: 570, endPoint x: 249, endPoint y: 509, distance: 503.5
click at [744, 578] on button "Giao hàng" at bounding box center [712, 591] width 144 height 27
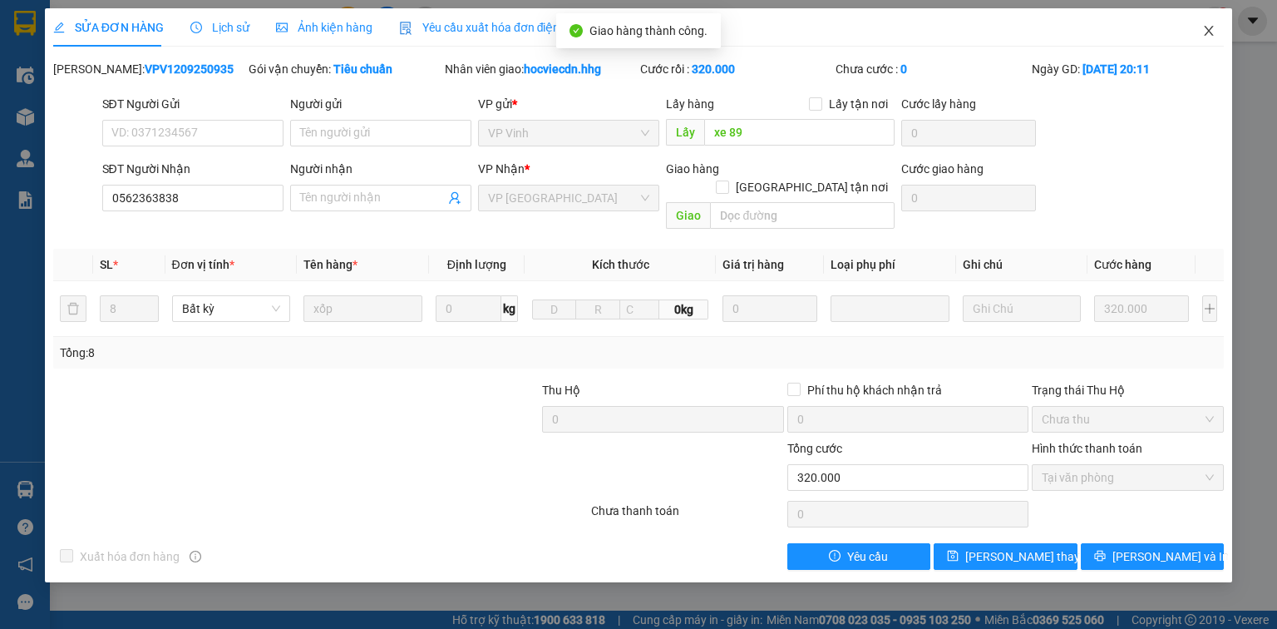
click at [1204, 33] on icon "close" at bounding box center [1209, 30] width 13 height 13
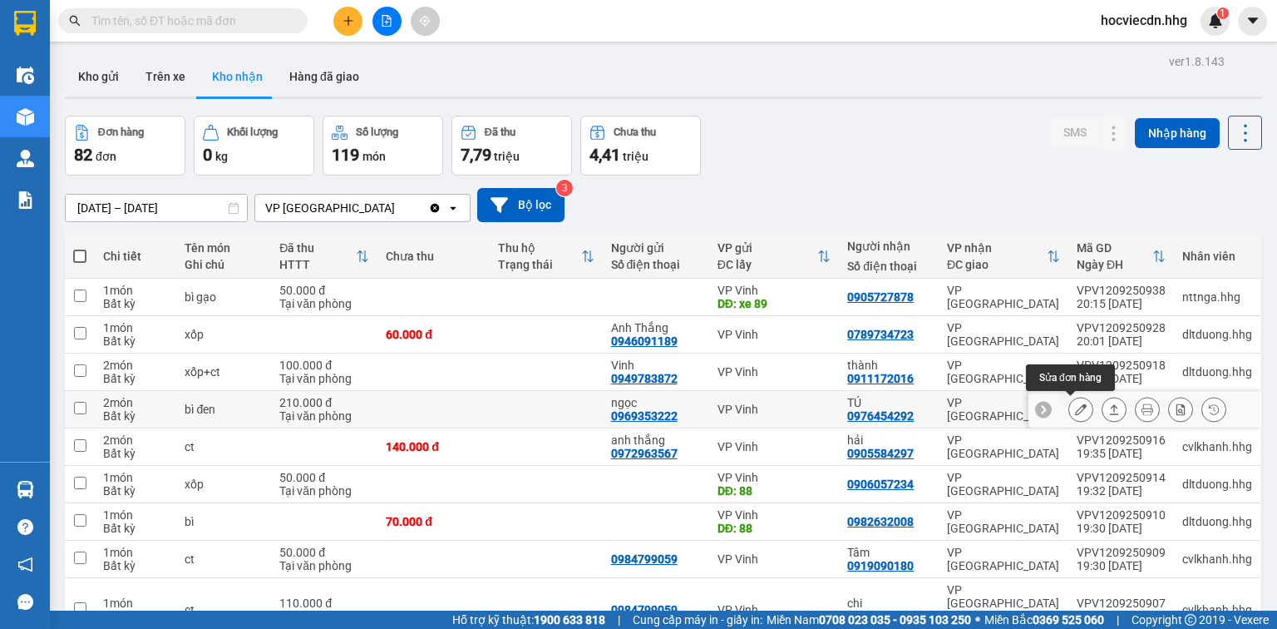
click at [1075, 409] on icon at bounding box center [1081, 409] width 12 height 12
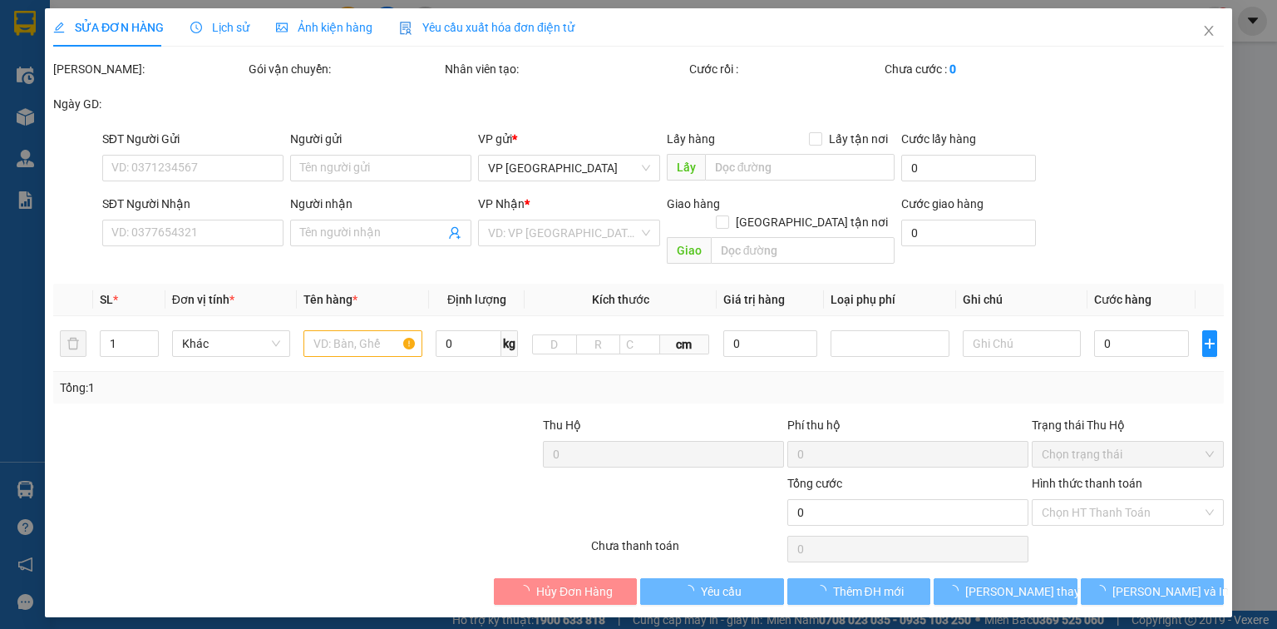
type input "0969353222"
type input "ngọc"
type input "0976454292"
type input "TÚ"
type input "210.000"
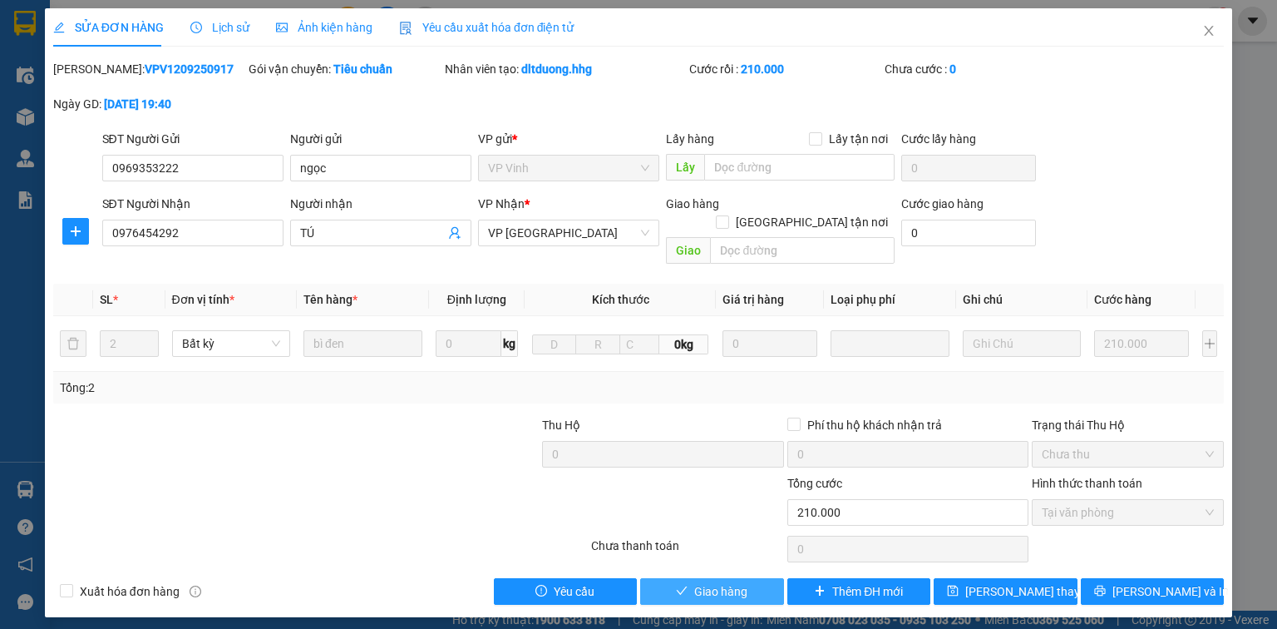
drag, startPoint x: 760, startPoint y: 571, endPoint x: 100, endPoint y: 495, distance: 664.7
click at [756, 578] on button "Giao hàng" at bounding box center [712, 591] width 144 height 27
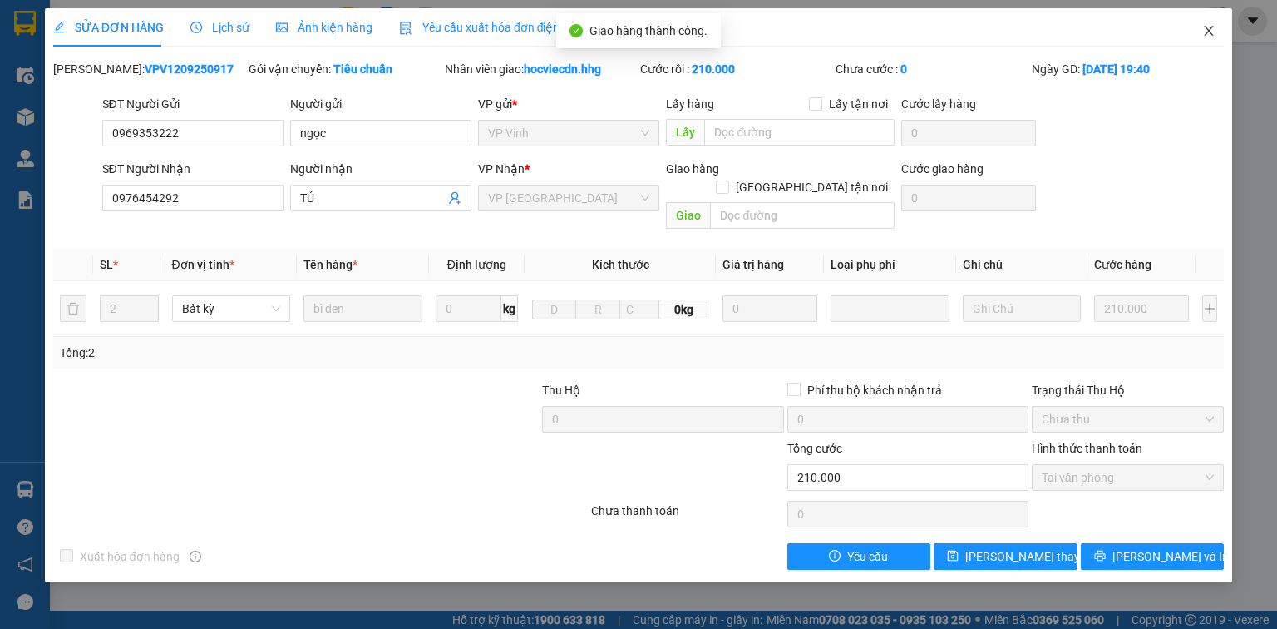
click at [1206, 28] on icon "close" at bounding box center [1209, 31] width 9 height 10
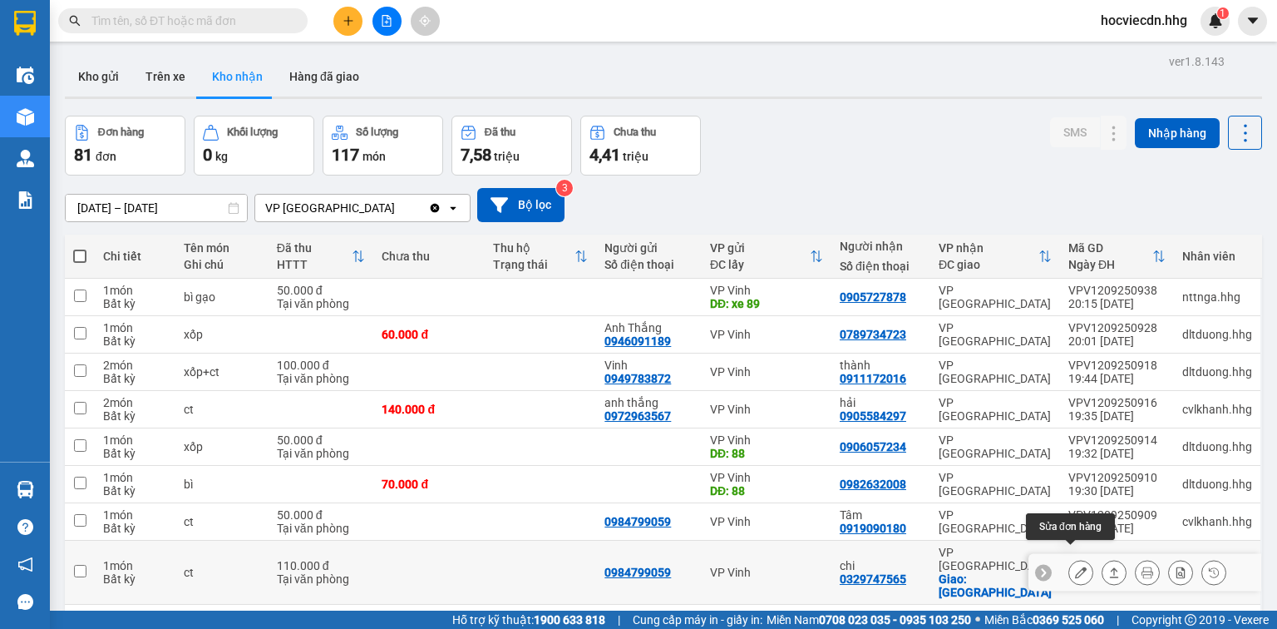
click at [1075, 566] on icon at bounding box center [1081, 572] width 12 height 12
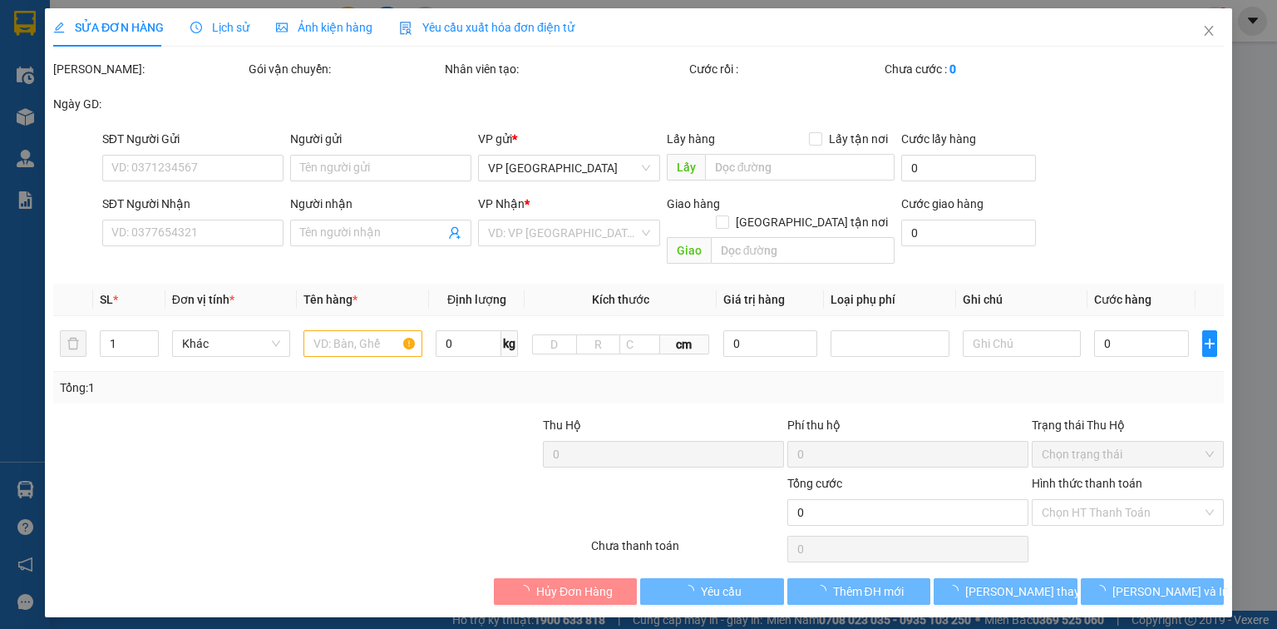
type input "0984799059"
type input "0329747565"
type input "chi"
checkbox input "true"
type input "hải châu"
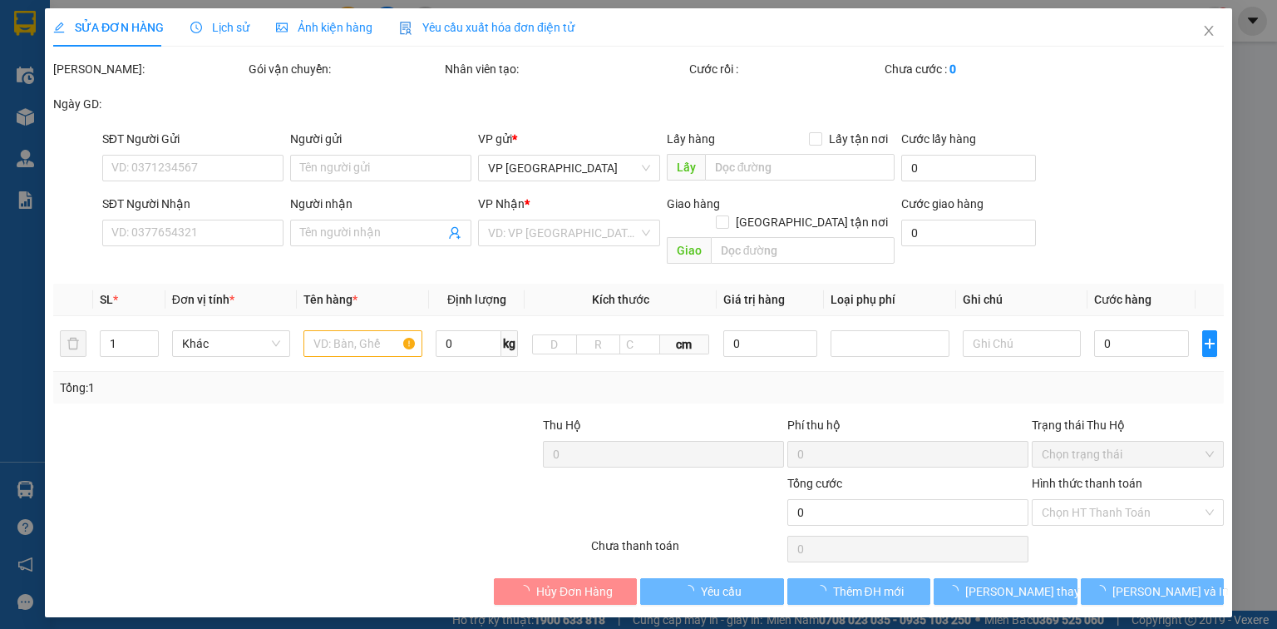
type input "110.000"
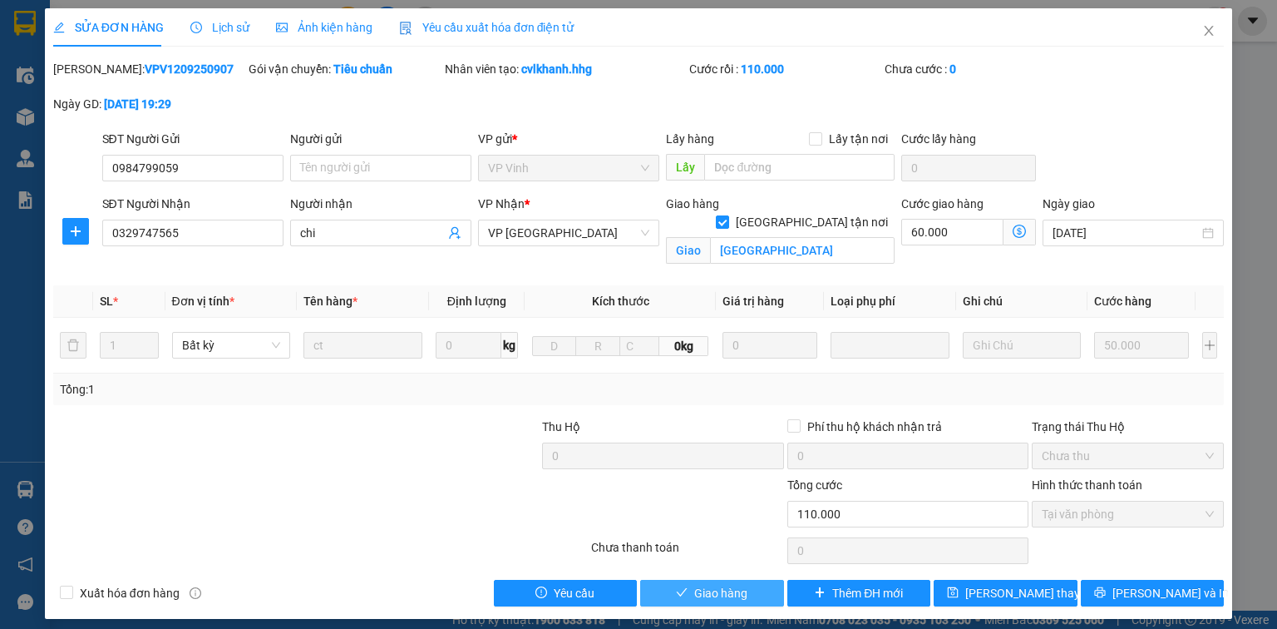
drag, startPoint x: 753, startPoint y: 594, endPoint x: 142, endPoint y: 418, distance: 635.2
click at [749, 594] on button "Giao hàng" at bounding box center [712, 593] width 144 height 27
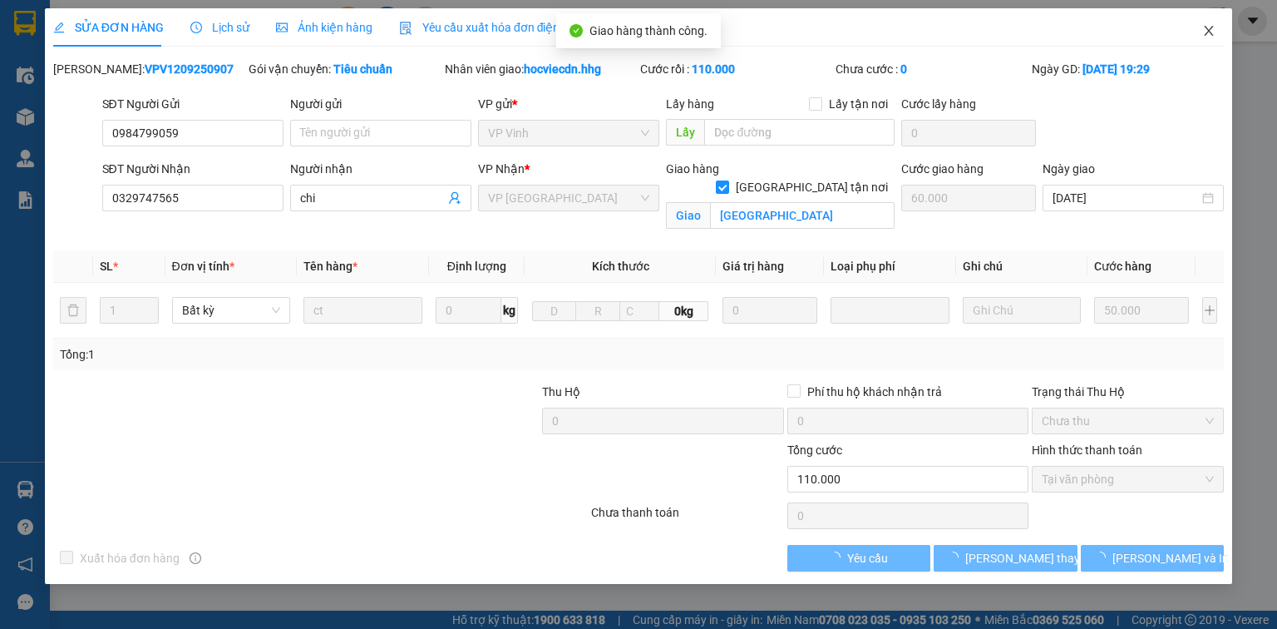
click at [1208, 29] on icon "close" at bounding box center [1209, 30] width 13 height 13
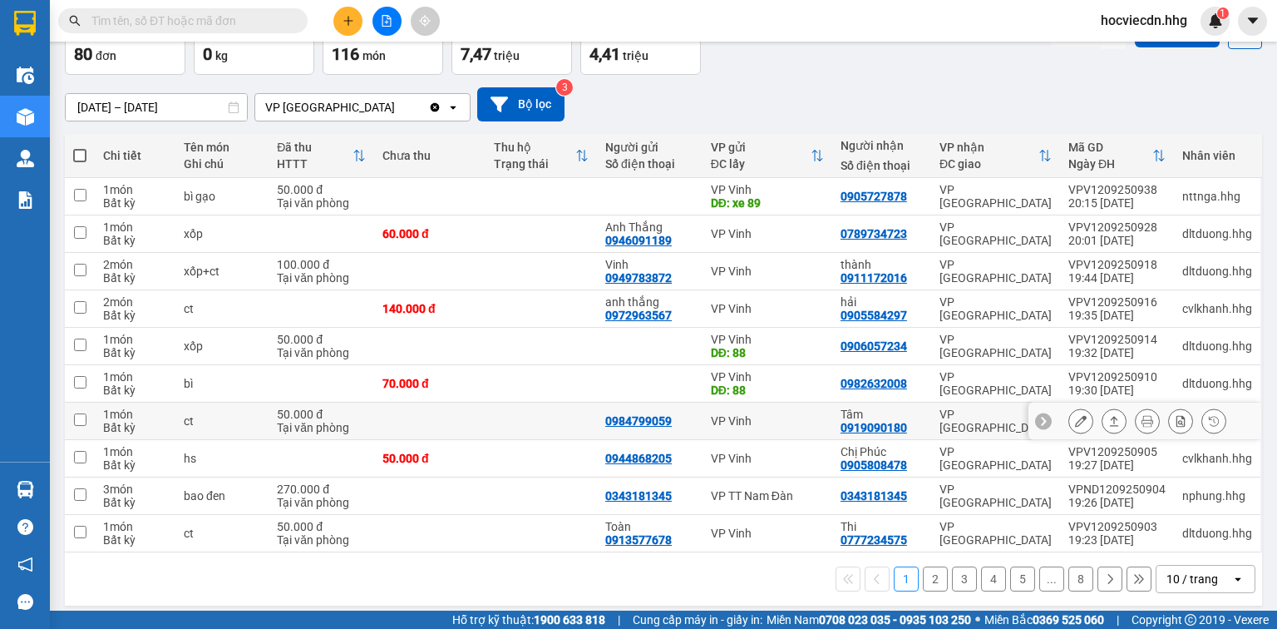
scroll to position [107, 0]
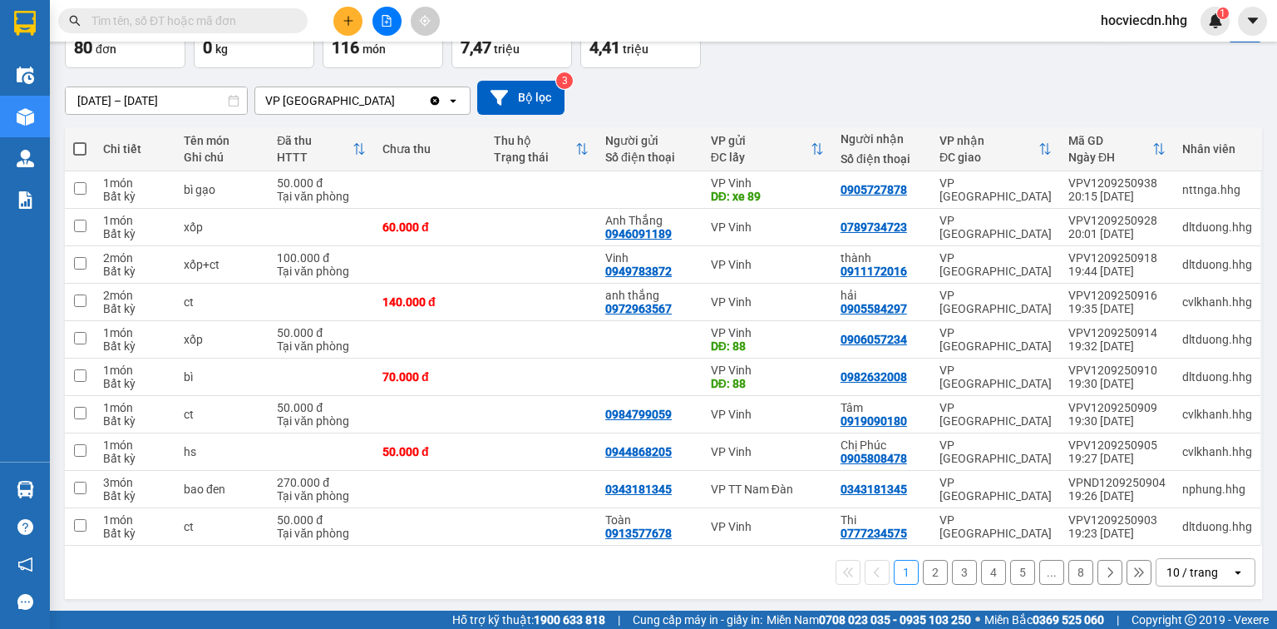
click at [1167, 569] on div "10 / trang" at bounding box center [1193, 572] width 52 height 17
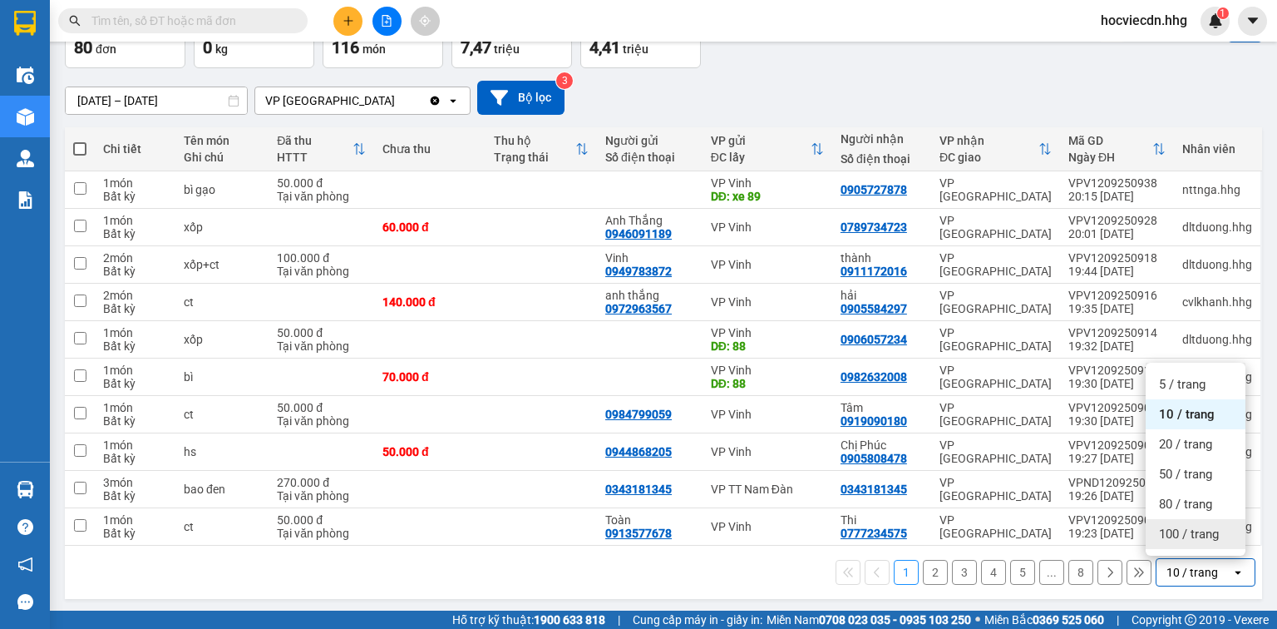
click at [1185, 536] on span "100 / trang" at bounding box center [1189, 534] width 60 height 17
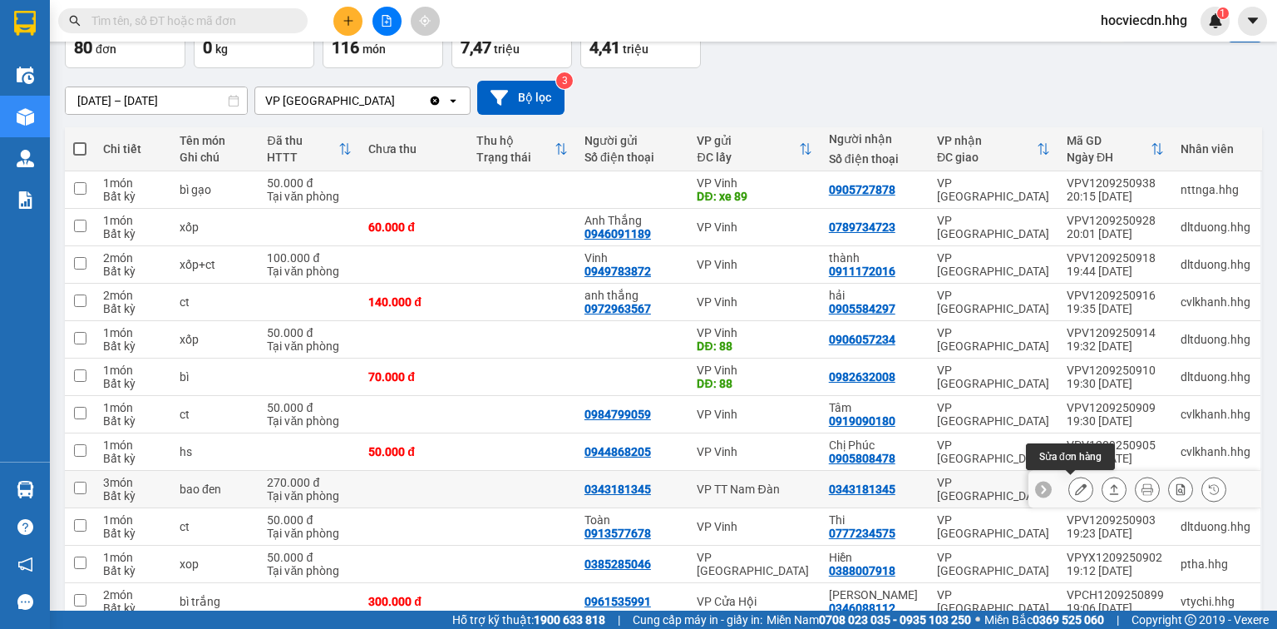
click at [1075, 486] on icon at bounding box center [1081, 489] width 12 height 12
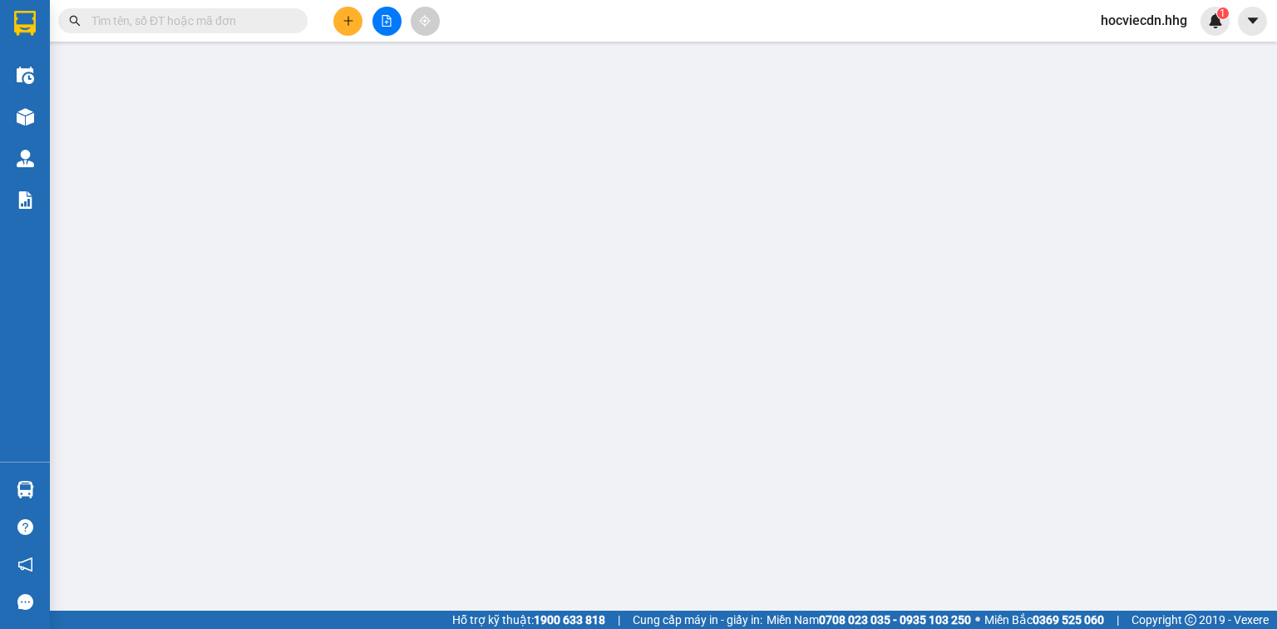
type input "0343181345"
type input "270.000"
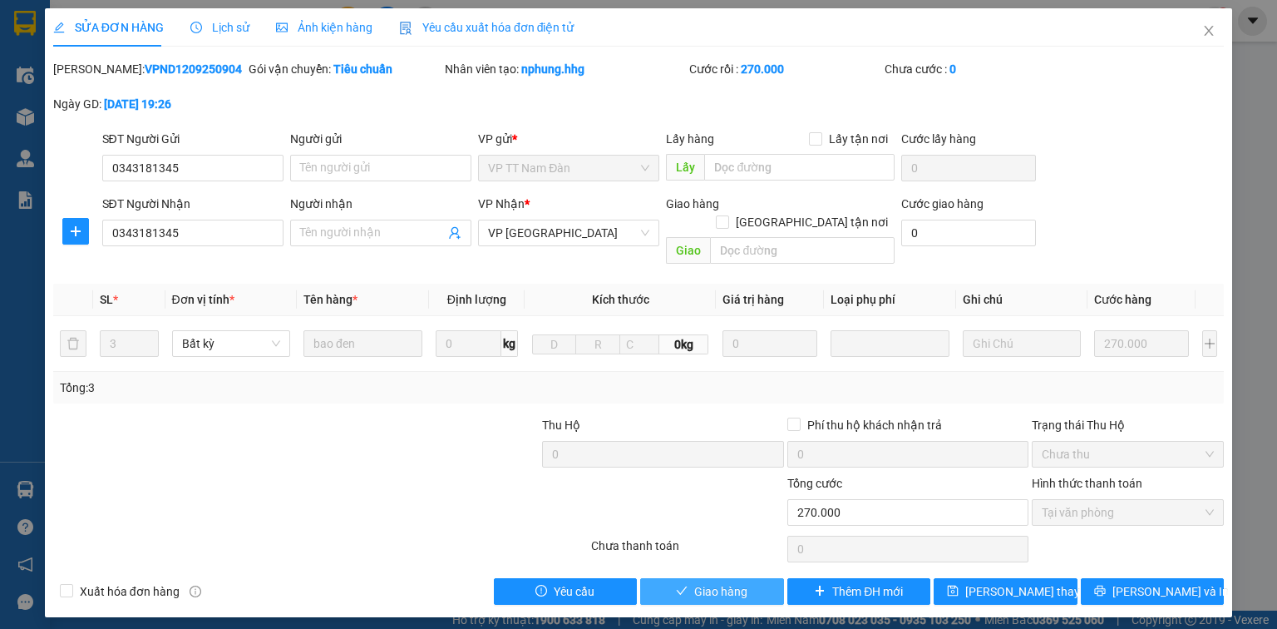
drag, startPoint x: 758, startPoint y: 576, endPoint x: 605, endPoint y: 546, distance: 155.0
click at [751, 578] on button "Giao hàng" at bounding box center [712, 591] width 144 height 27
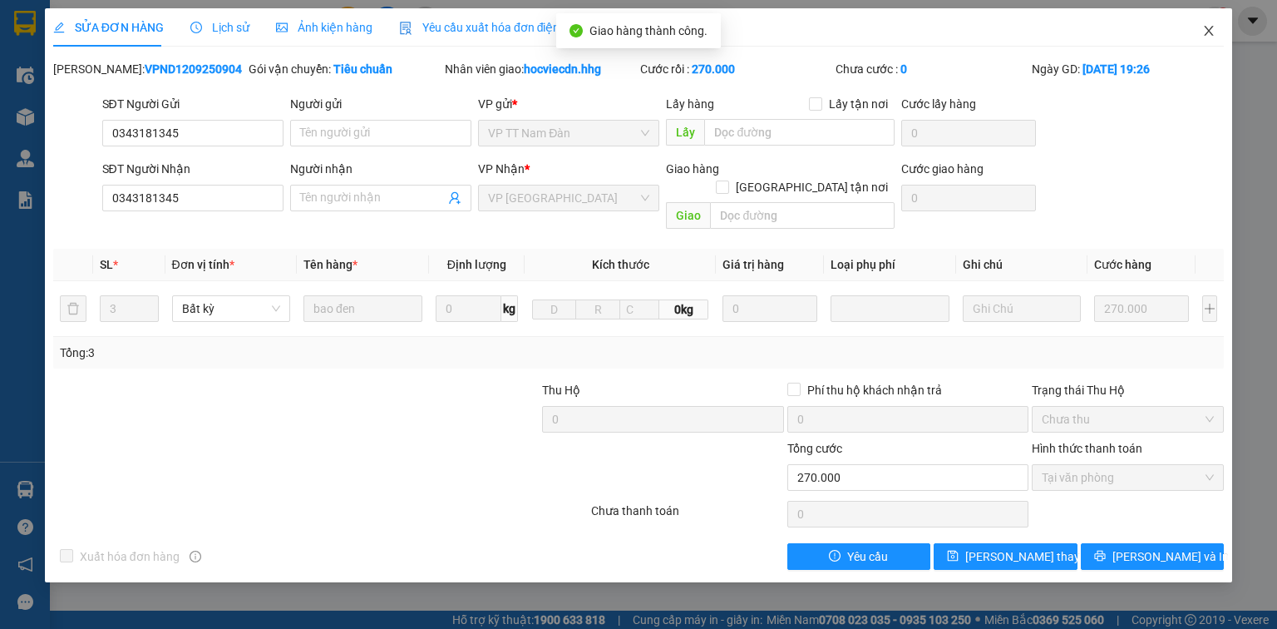
click at [1208, 30] on icon "close" at bounding box center [1209, 31] width 9 height 10
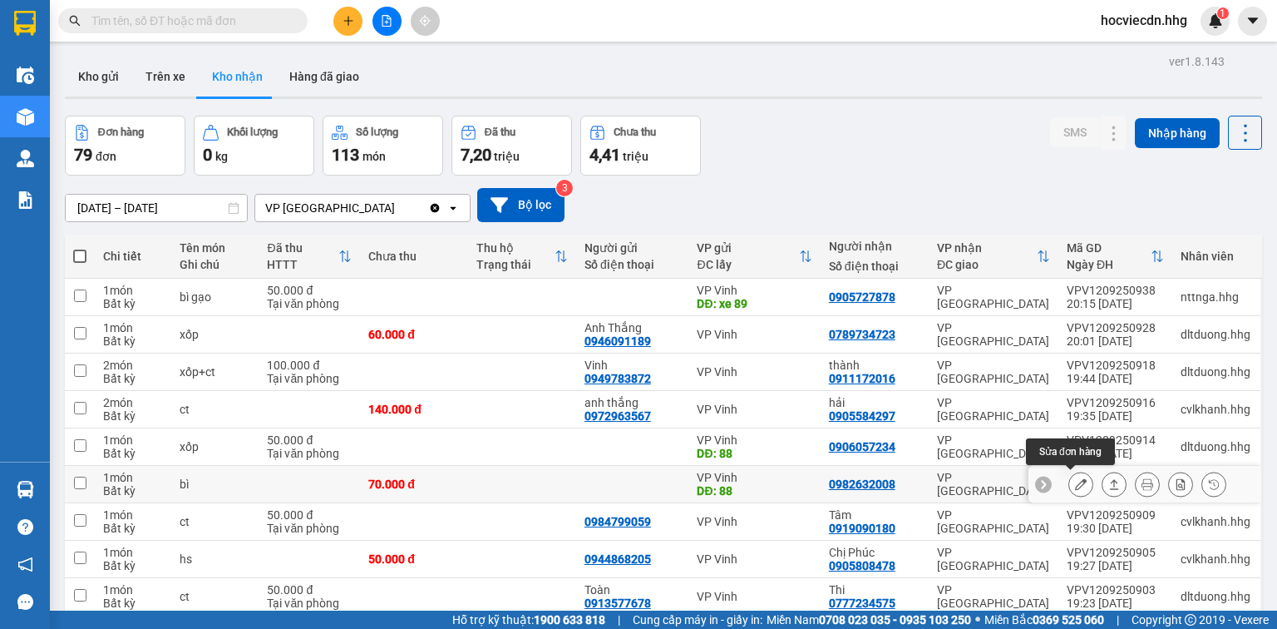
click at [1075, 482] on icon at bounding box center [1081, 484] width 12 height 12
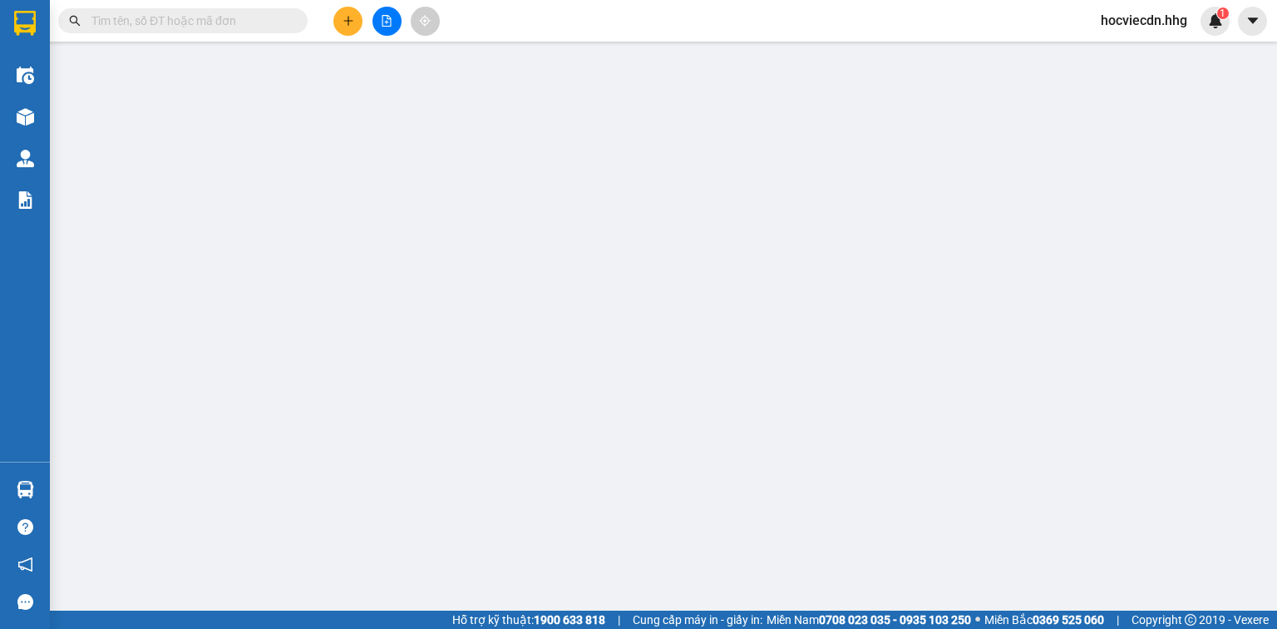
type input "88"
type input "0982632008"
type input "70.000"
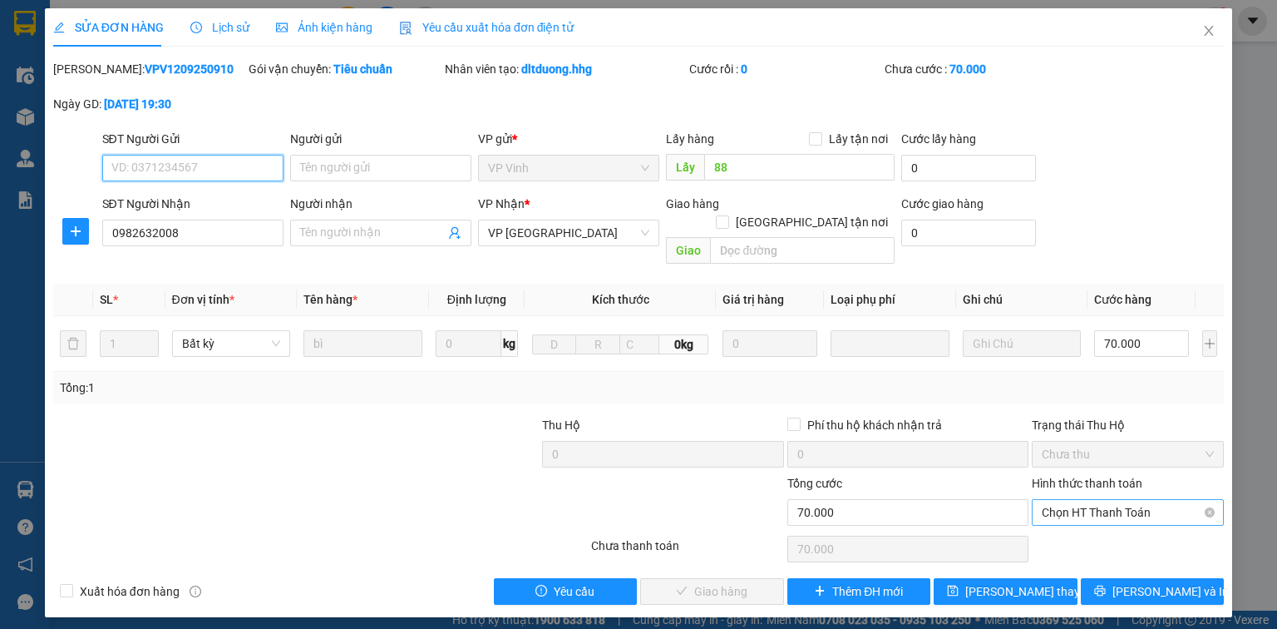
click at [1080, 500] on span "Chọn HT Thanh Toán" at bounding box center [1128, 512] width 172 height 25
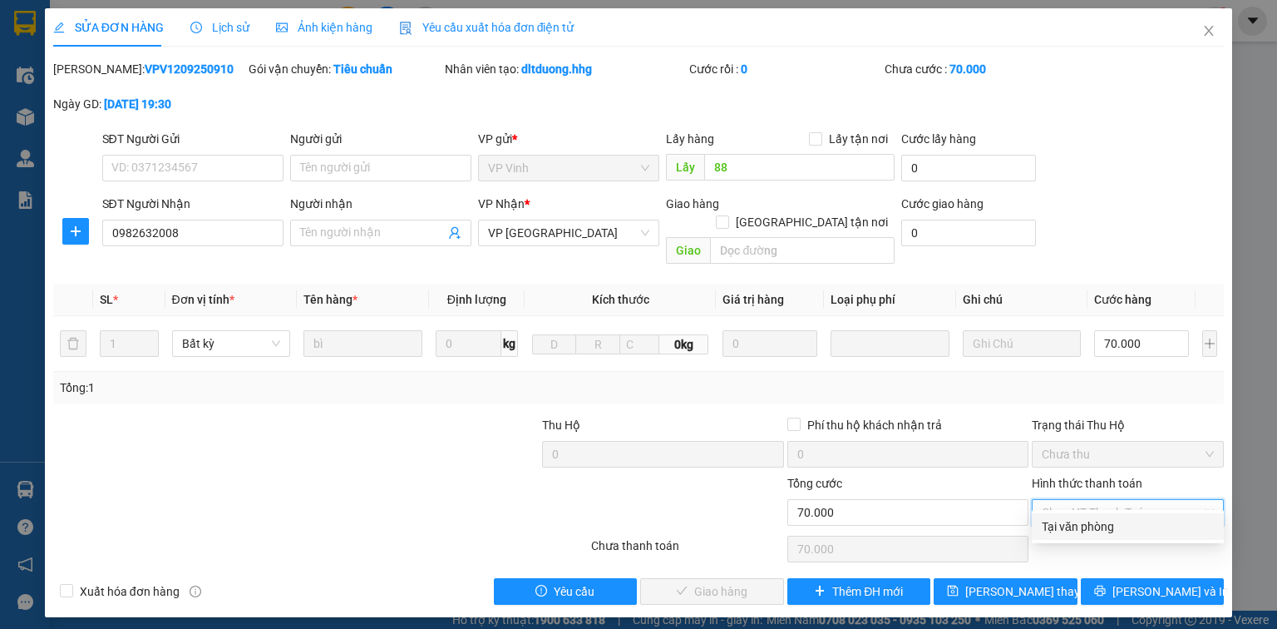
click at [1065, 524] on div "Tại văn phòng" at bounding box center [1128, 526] width 172 height 18
type input "0"
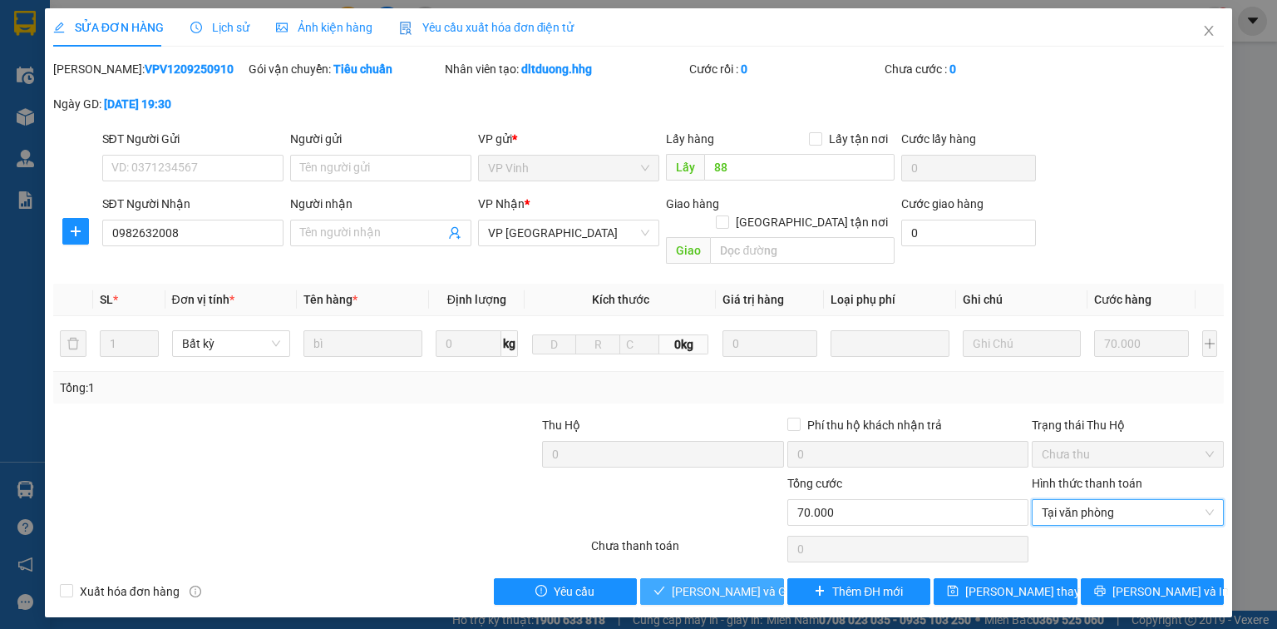
click at [742, 582] on span "[PERSON_NAME] và Giao hàng" at bounding box center [752, 591] width 160 height 18
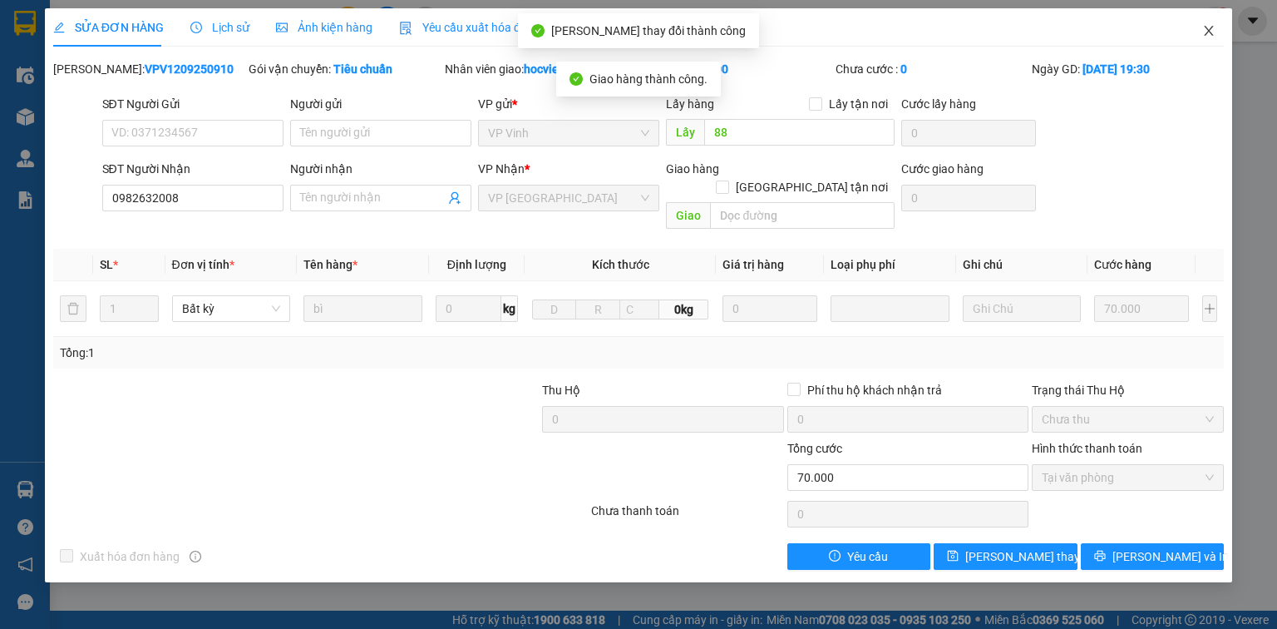
click at [1213, 32] on icon "close" at bounding box center [1209, 30] width 13 height 13
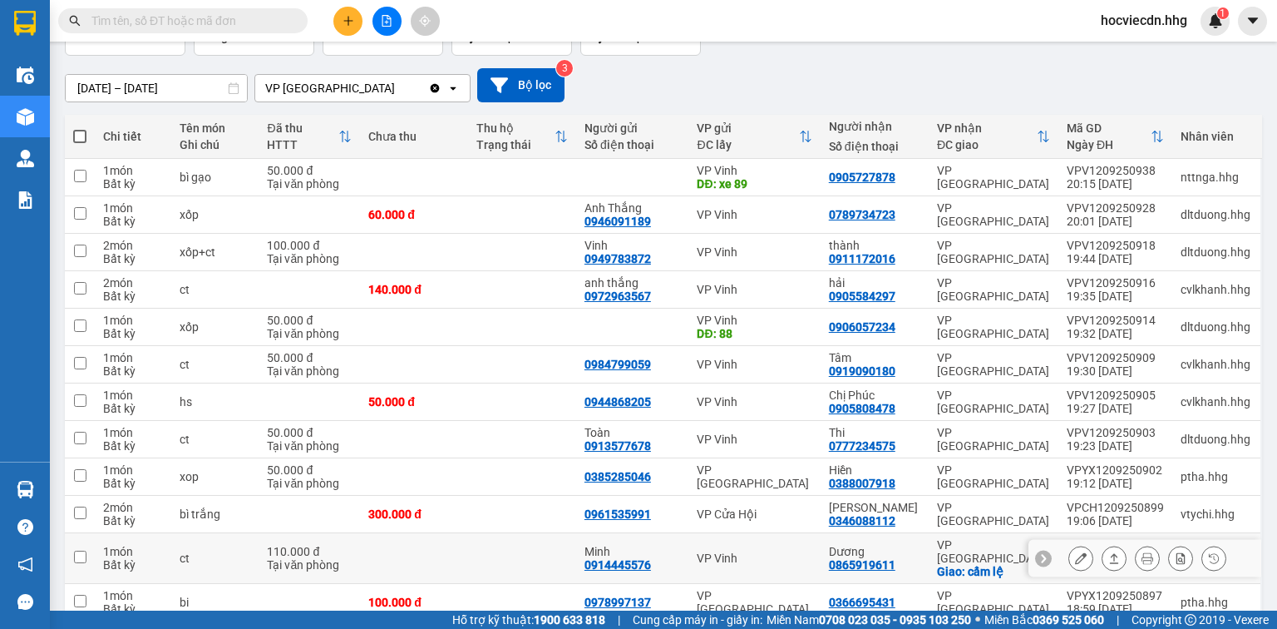
scroll to position [200, 0]
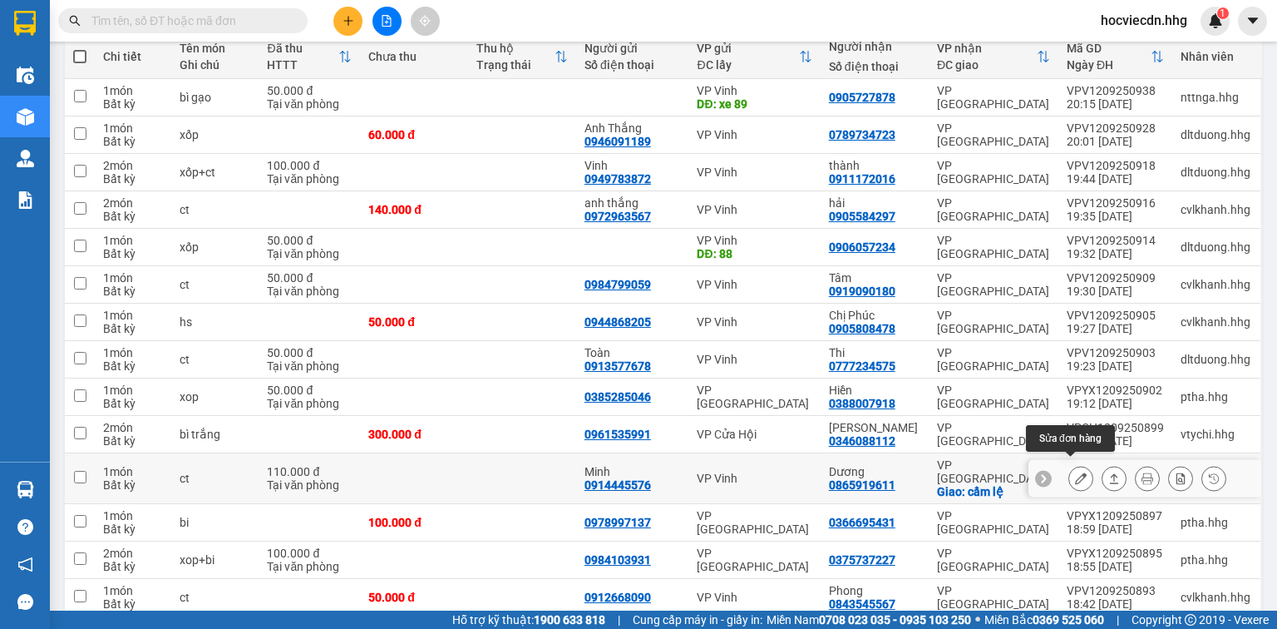
click at [1075, 472] on icon at bounding box center [1081, 478] width 12 height 12
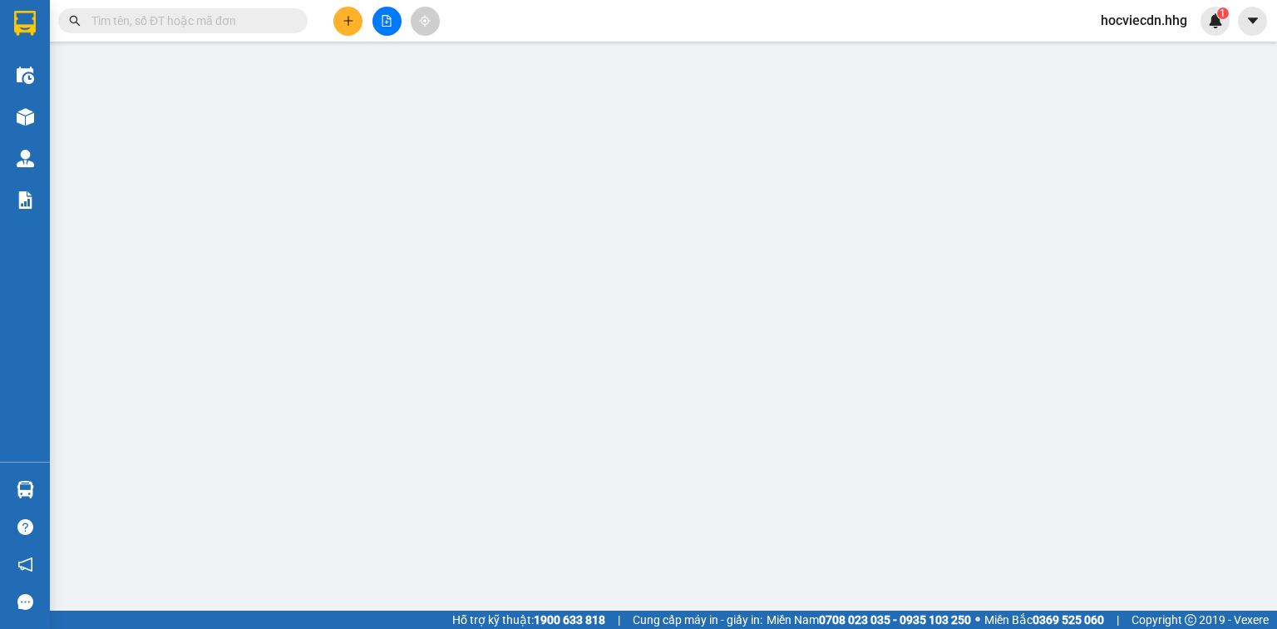
type input "0914445576"
type input "Minh"
type input "0865919611"
type input "Dương"
checkbox input "true"
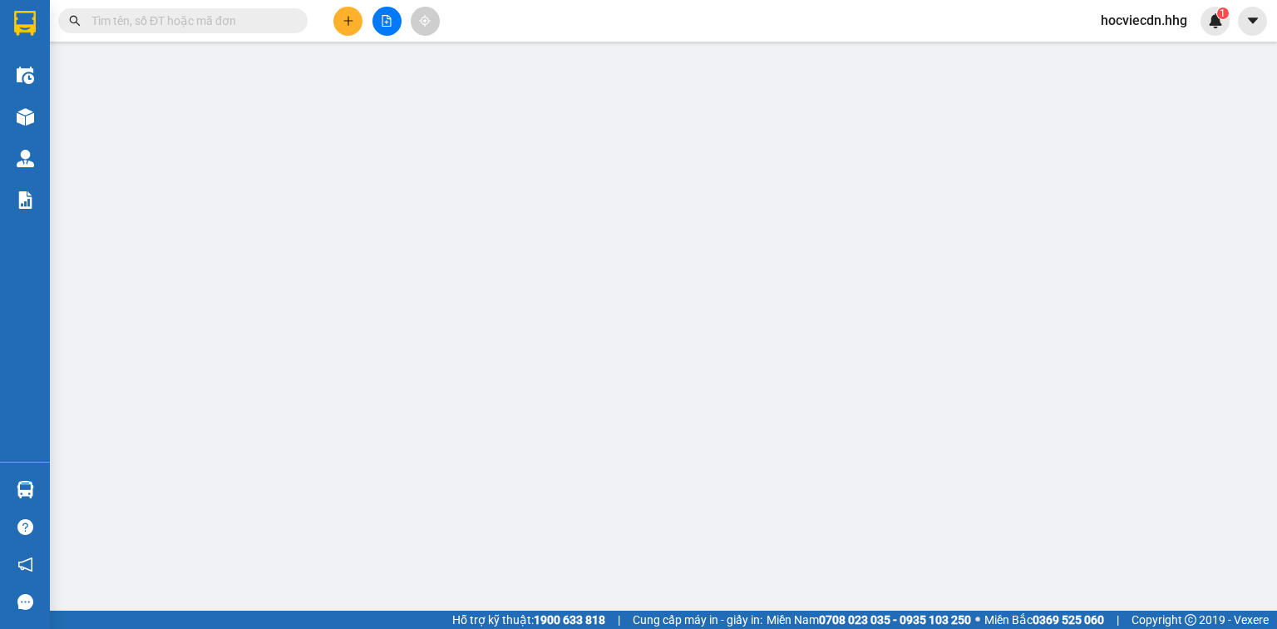
type input "cẩm lệ"
type input "110.000"
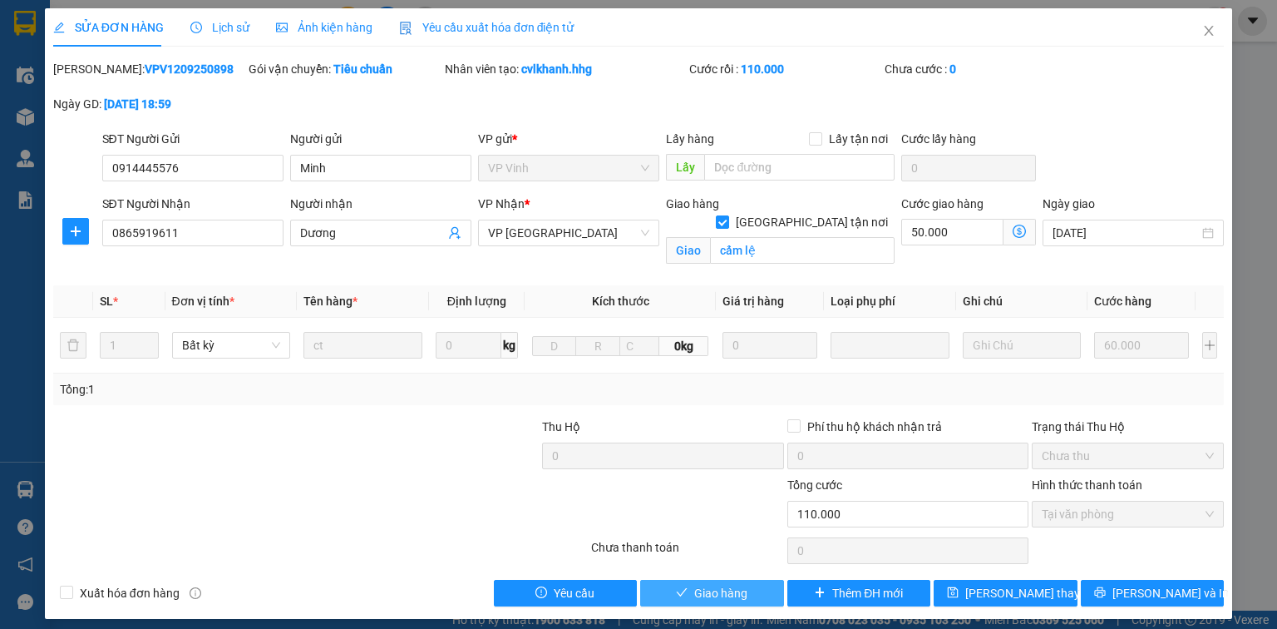
drag, startPoint x: 752, startPoint y: 597, endPoint x: 682, endPoint y: 585, distance: 71.0
click at [734, 594] on button "Giao hàng" at bounding box center [712, 593] width 144 height 27
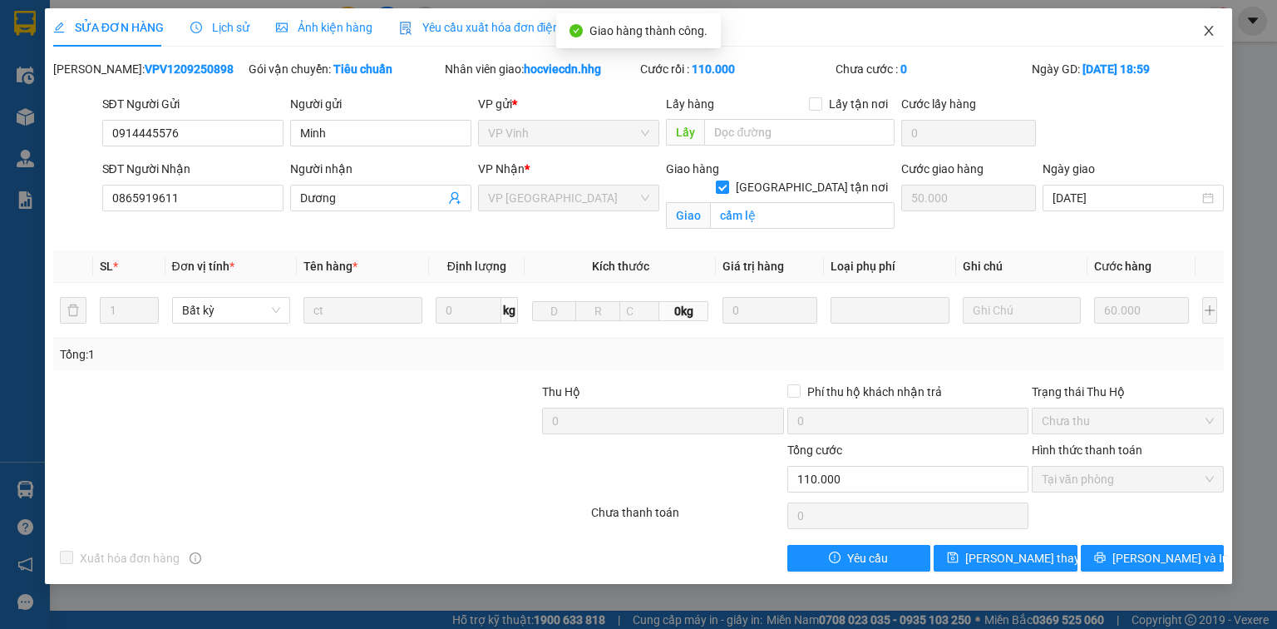
click at [1208, 32] on icon "close" at bounding box center [1209, 31] width 9 height 10
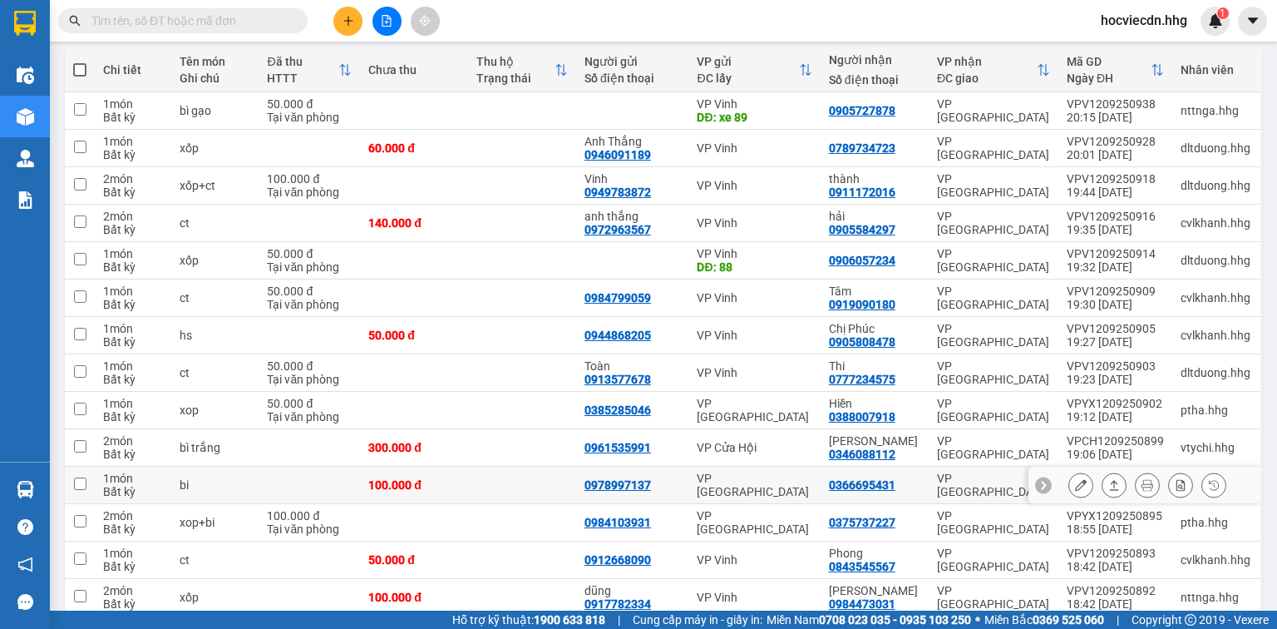
scroll to position [200, 0]
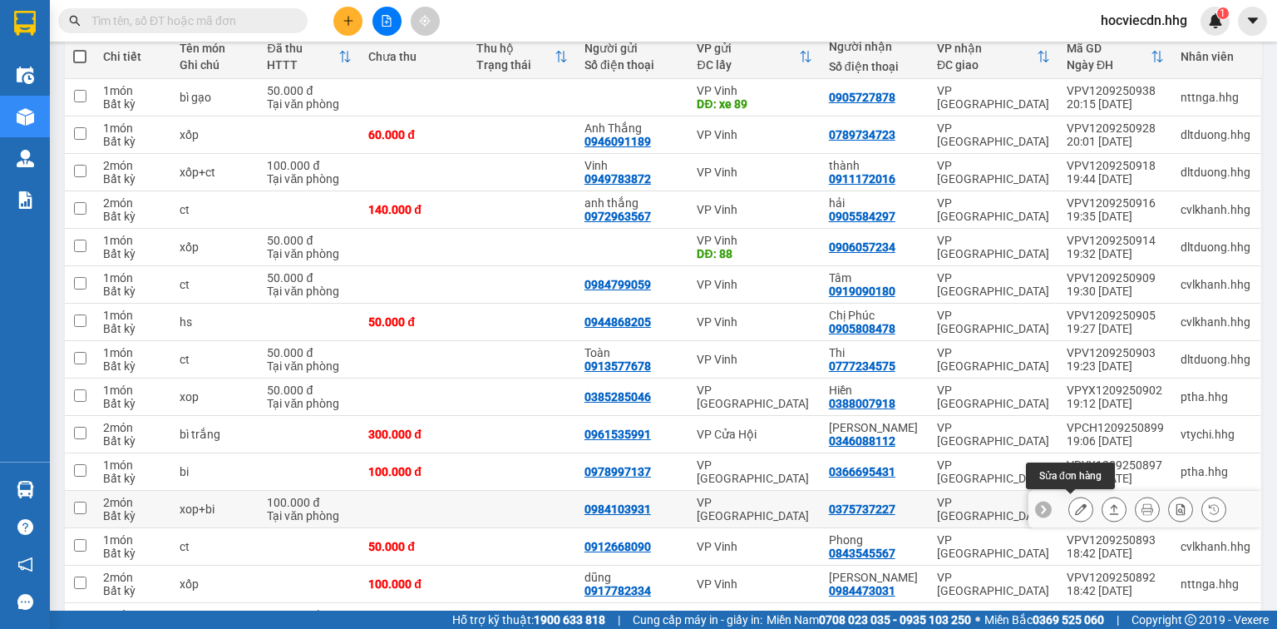
click at [1075, 510] on icon at bounding box center [1081, 509] width 12 height 12
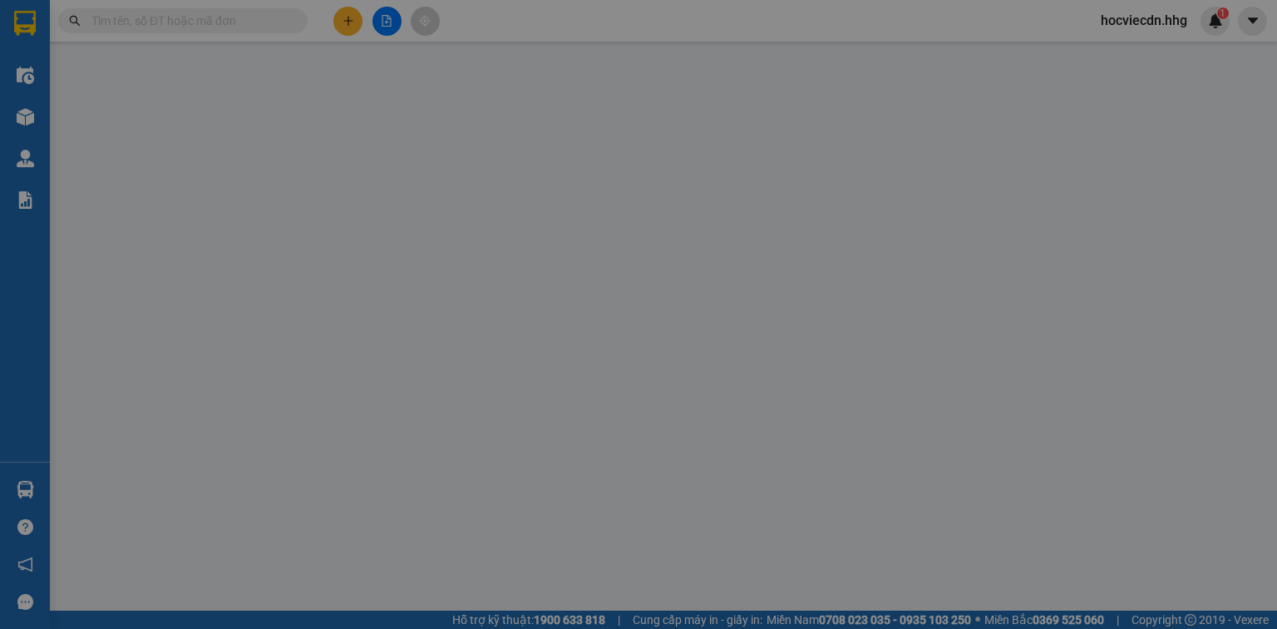
type input "0984103931"
type input "0375737227"
type input "100.000"
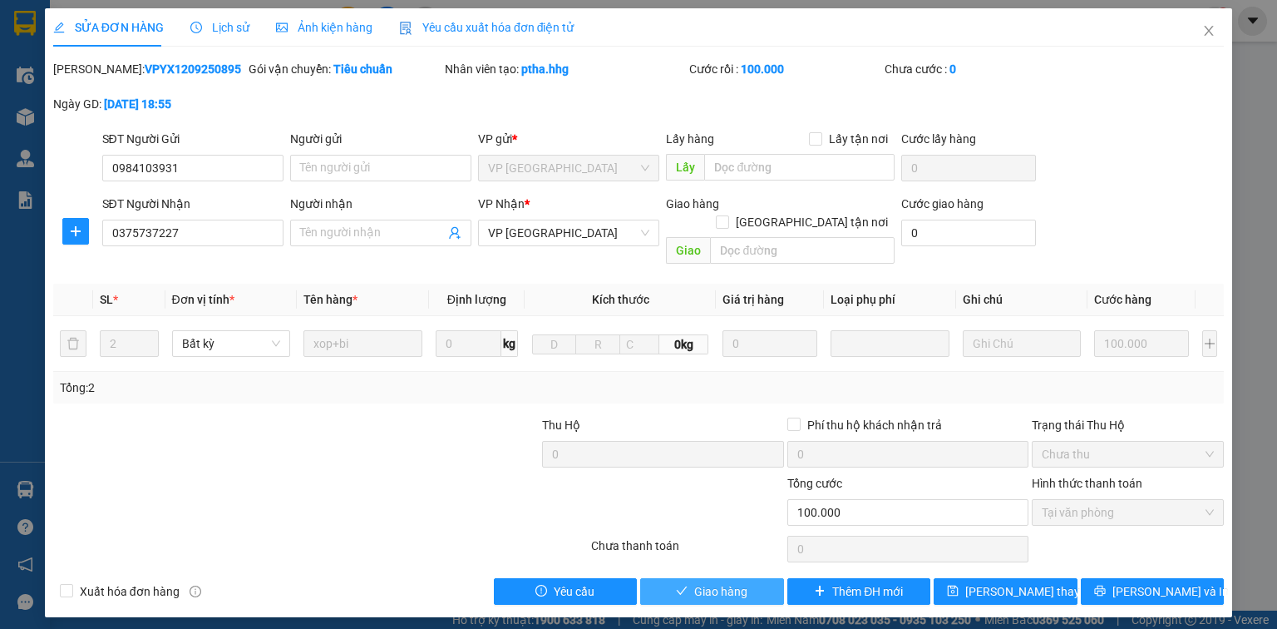
drag, startPoint x: 759, startPoint y: 571, endPoint x: 420, endPoint y: 561, distance: 339.5
click at [759, 578] on button "Giao hàng" at bounding box center [712, 591] width 144 height 27
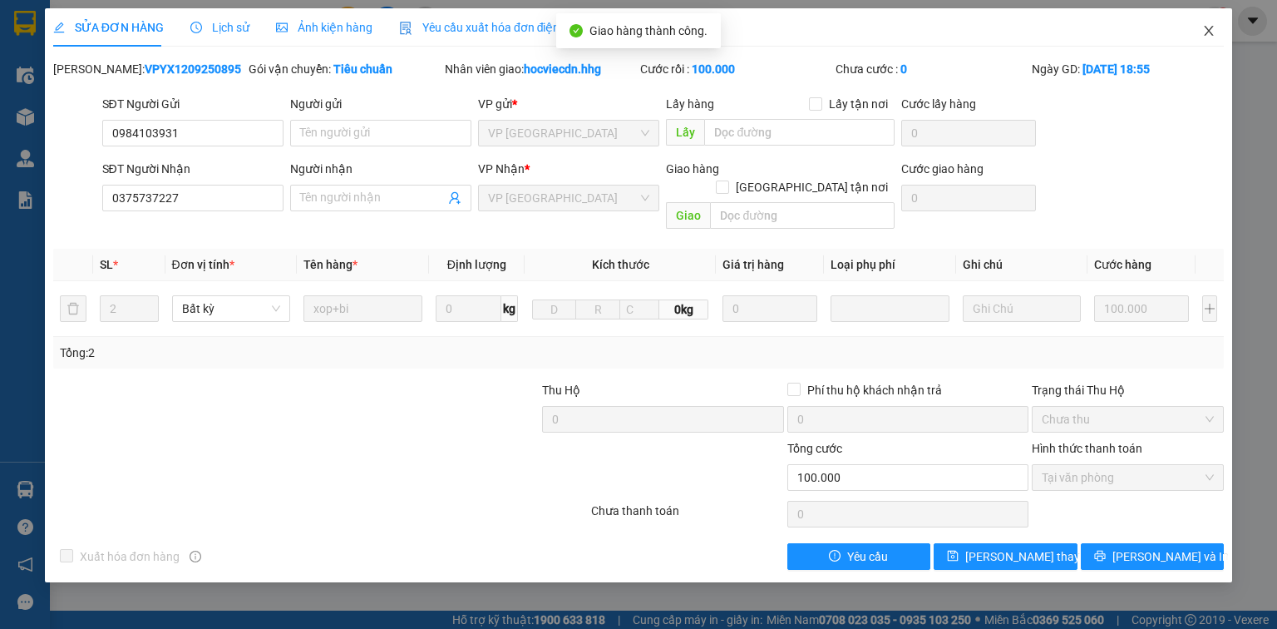
click at [1211, 34] on icon "close" at bounding box center [1209, 31] width 9 height 10
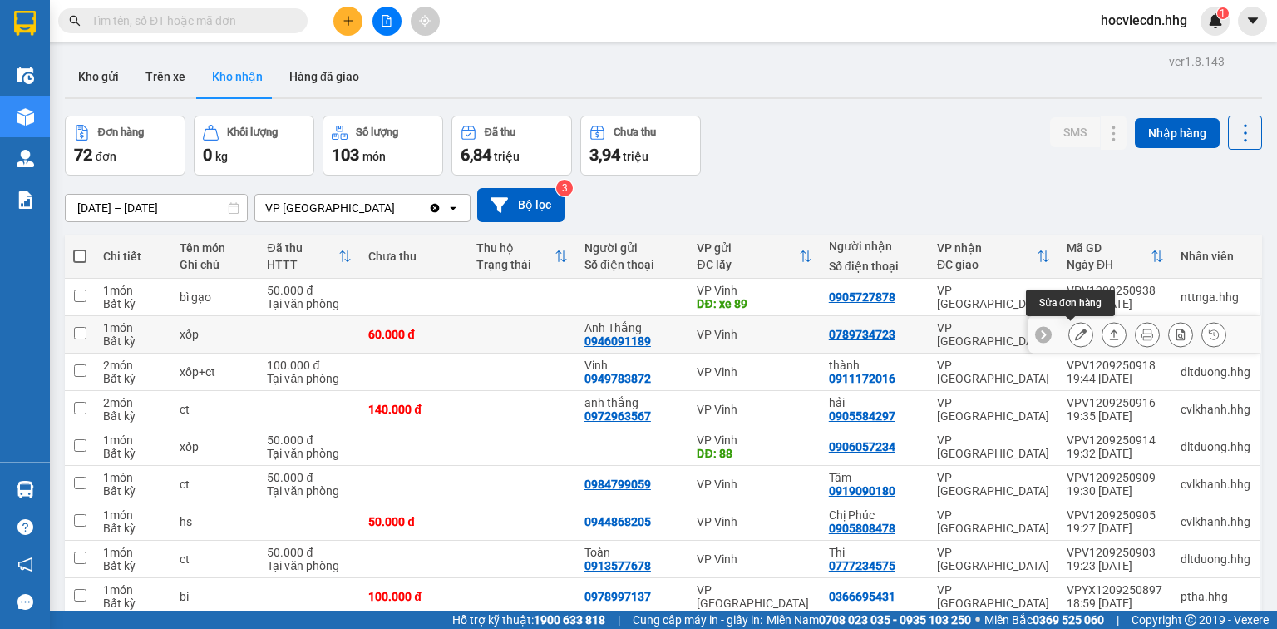
click at [1070, 330] on button at bounding box center [1081, 334] width 23 height 29
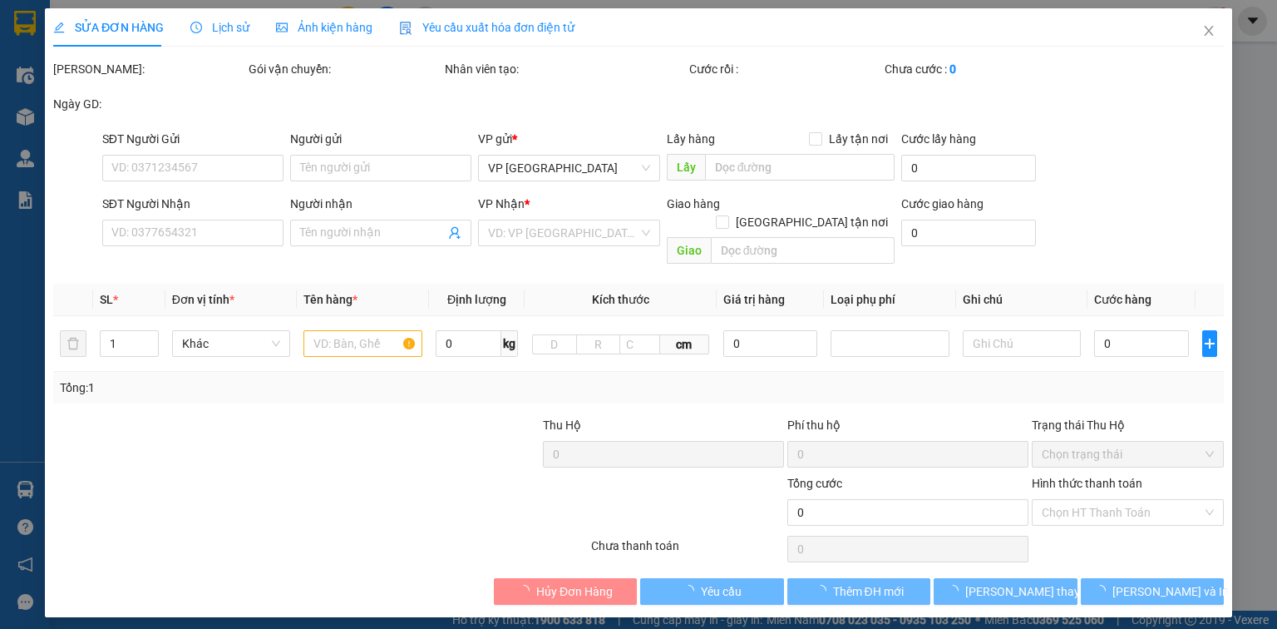
type input "0946091189"
type input "Anh Thắng"
type input "0789734723"
type input "60.000"
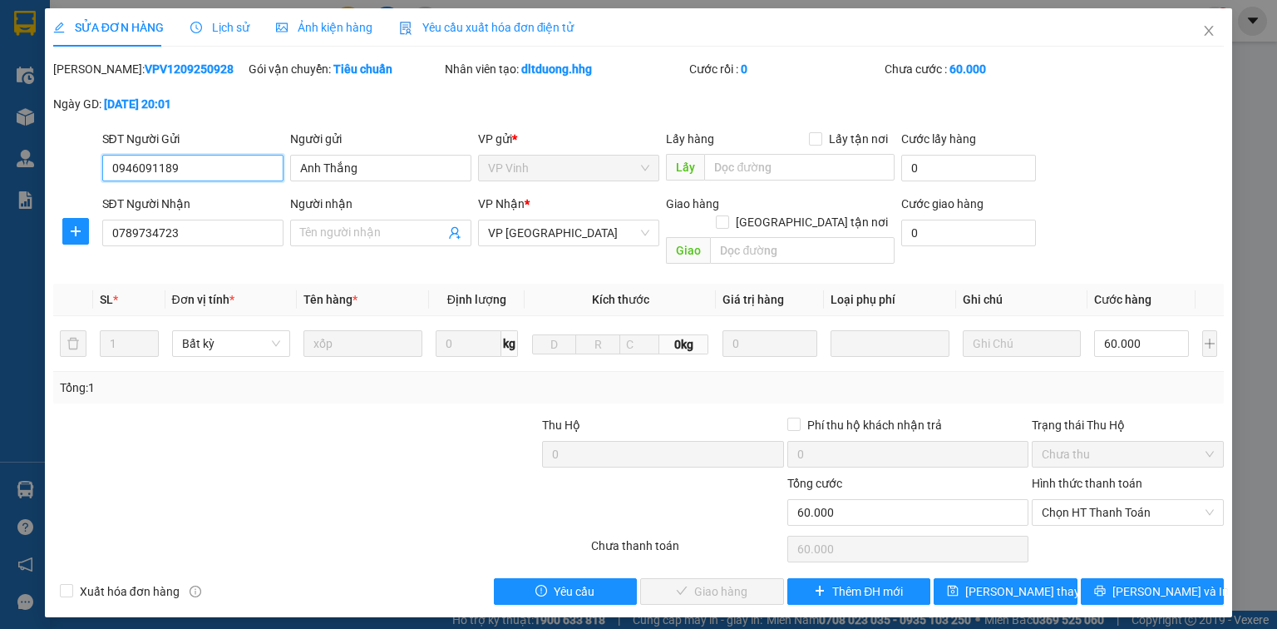
drag, startPoint x: 1141, startPoint y: 493, endPoint x: 1134, endPoint y: 508, distance: 16.4
click at [1141, 500] on span "Chọn HT Thanh Toán" at bounding box center [1128, 512] width 172 height 25
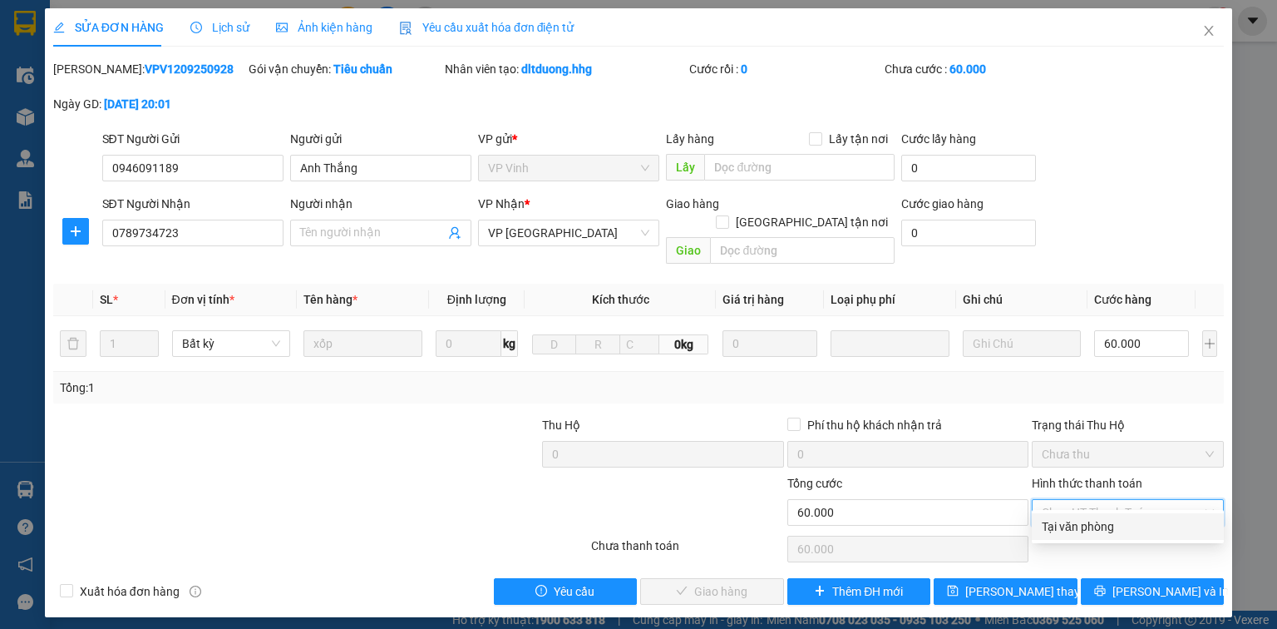
click at [1101, 530] on div "Tại văn phòng" at bounding box center [1128, 526] width 172 height 18
type input "0"
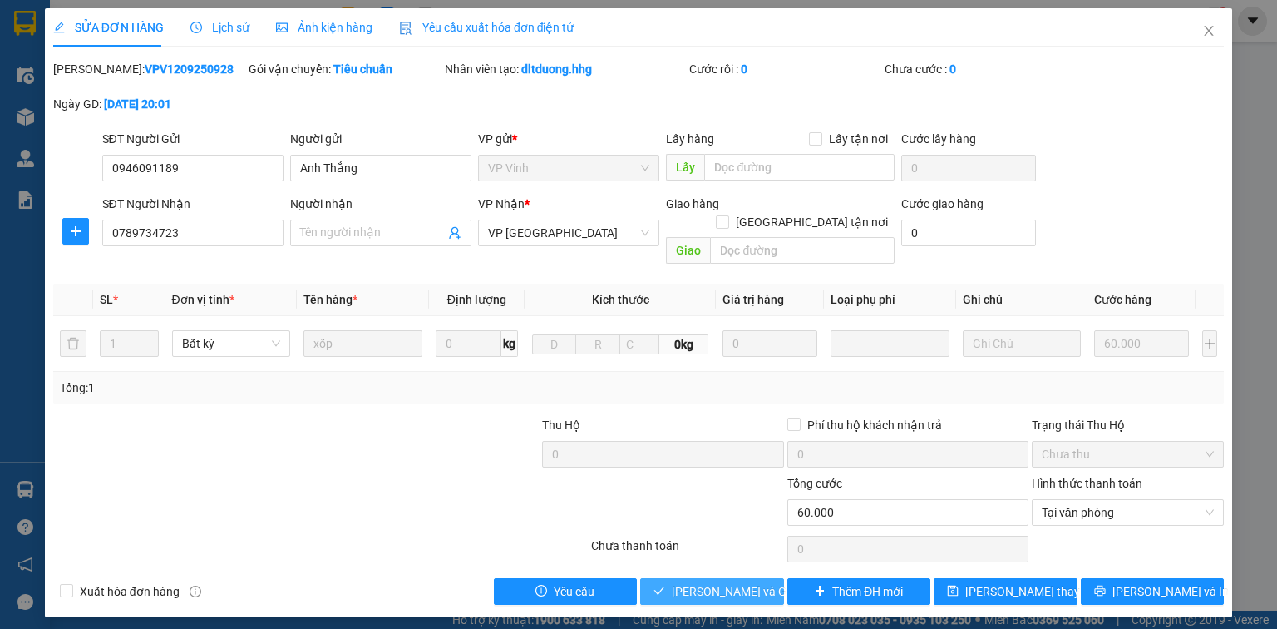
click at [756, 582] on span "[PERSON_NAME] và Giao hàng" at bounding box center [752, 591] width 160 height 18
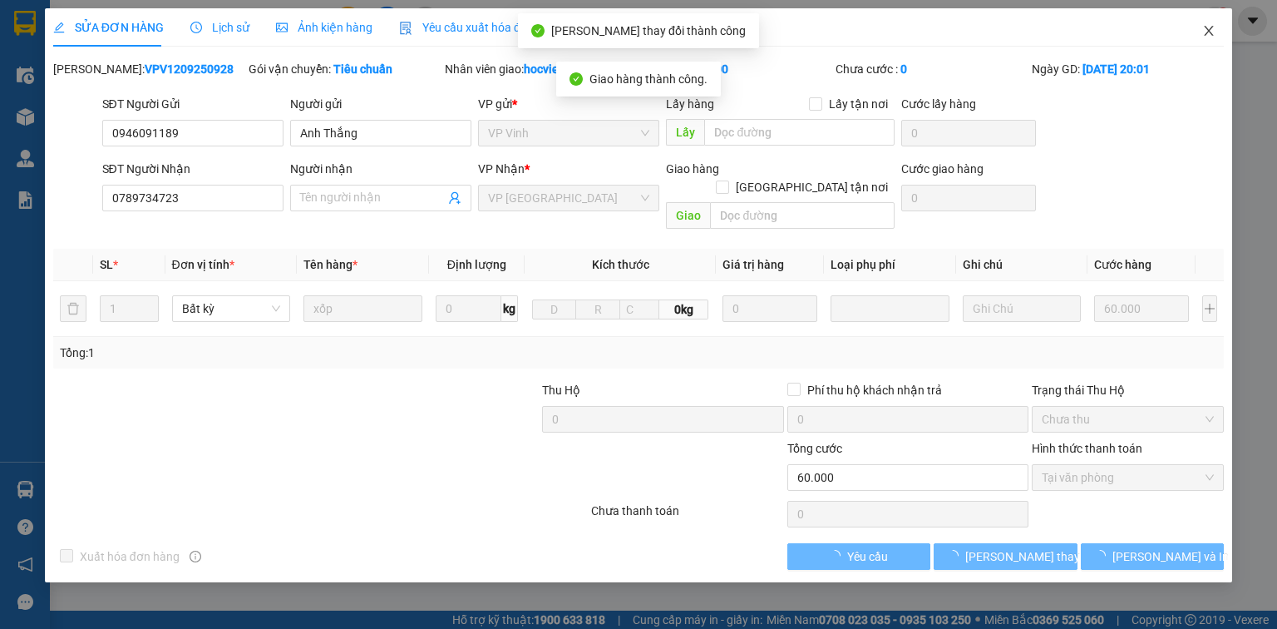
click at [1207, 35] on icon "close" at bounding box center [1209, 31] width 9 height 10
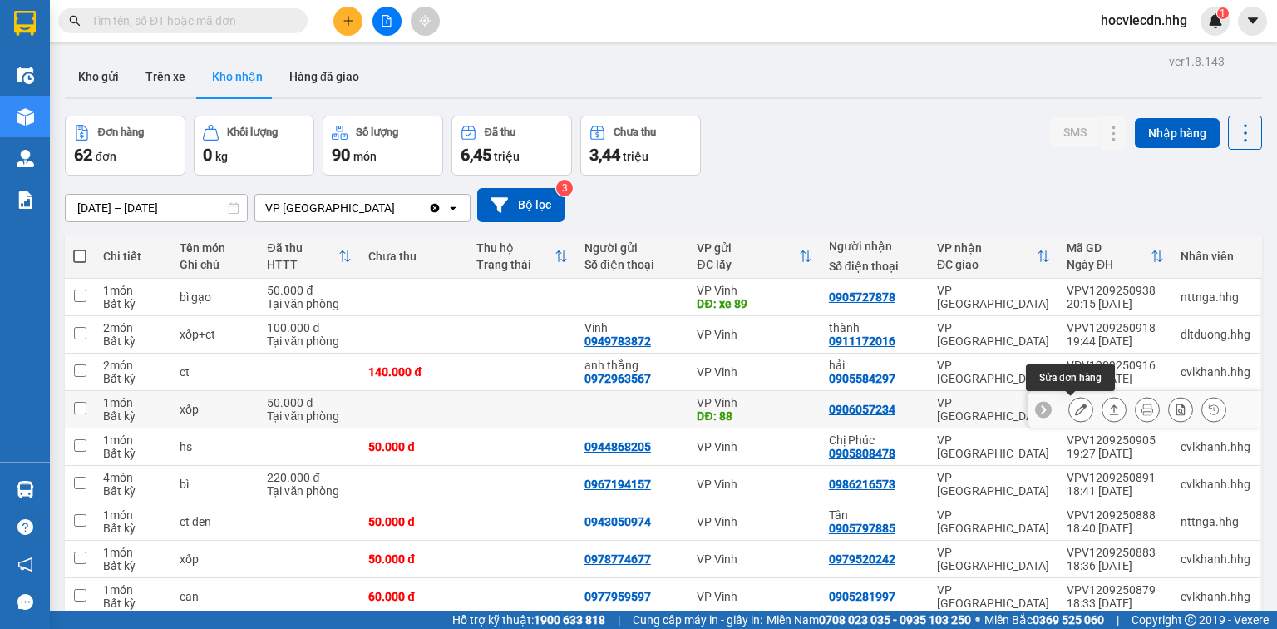
click at [1075, 406] on icon at bounding box center [1081, 409] width 12 height 12
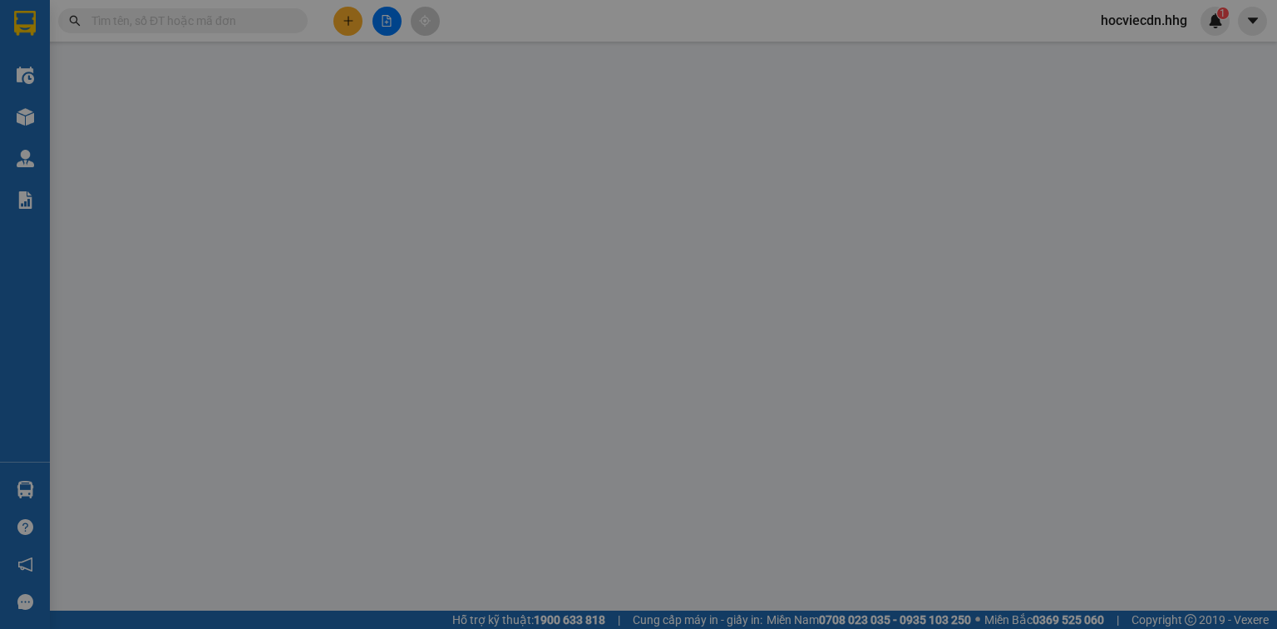
type input "88"
type input "0906057234"
type input "50.000"
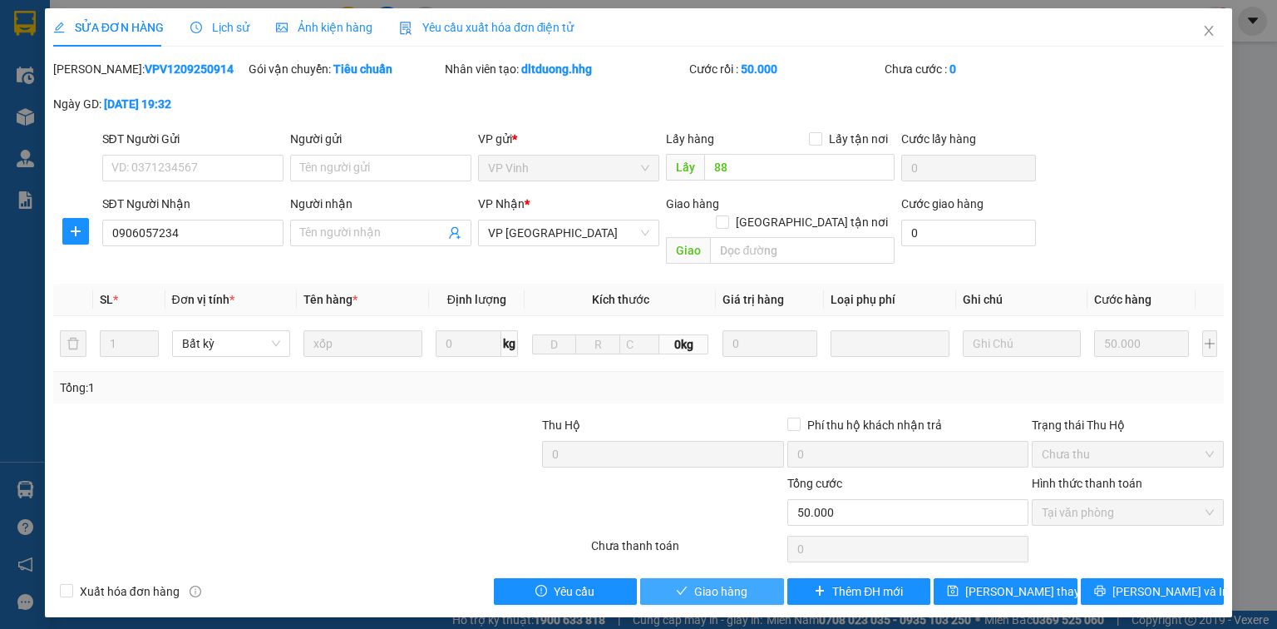
click at [749, 578] on button "Giao hàng" at bounding box center [712, 591] width 144 height 27
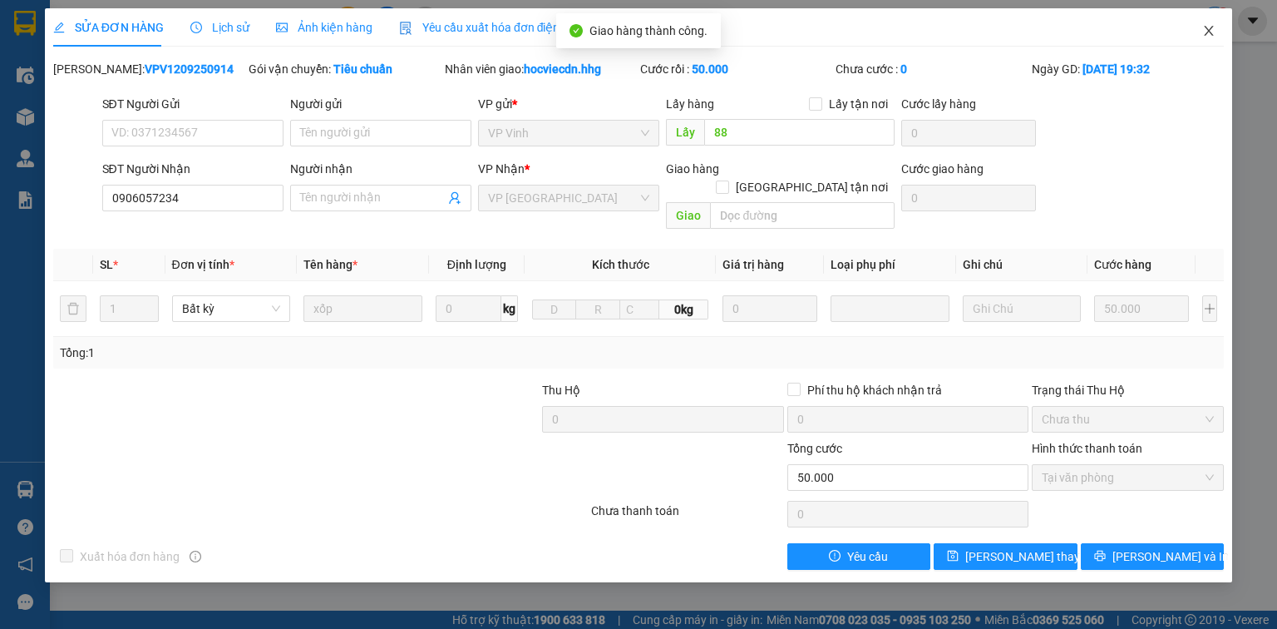
click at [1208, 26] on icon "close" at bounding box center [1209, 30] width 13 height 13
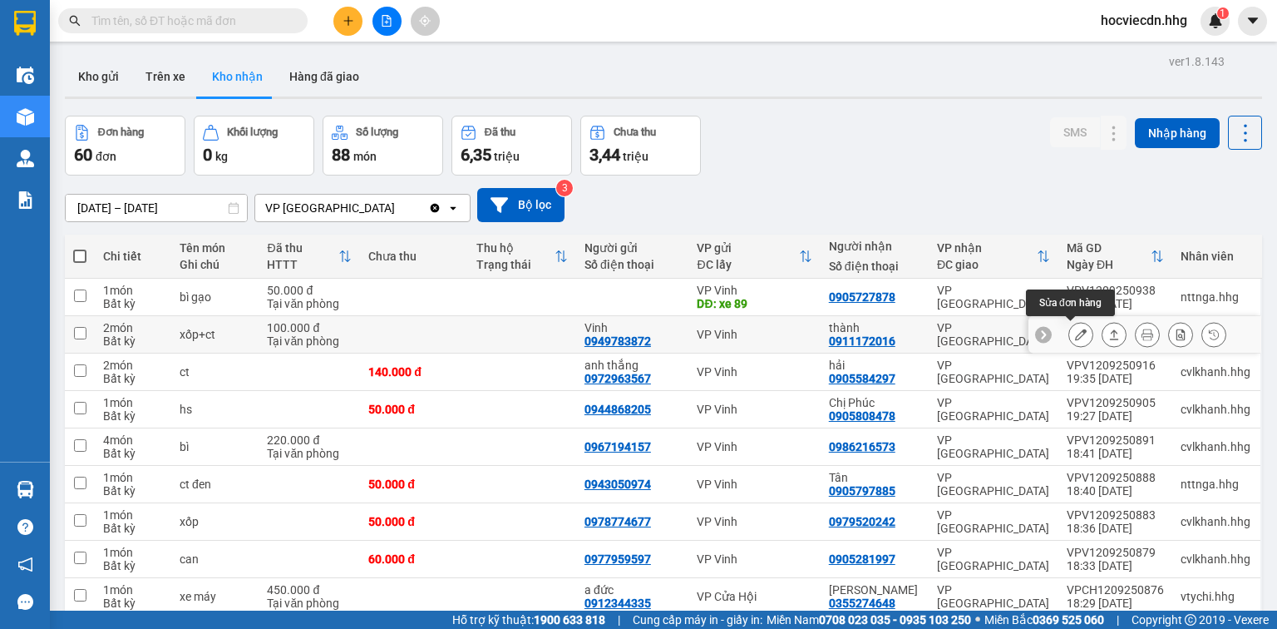
click at [1075, 333] on icon at bounding box center [1081, 335] width 12 height 12
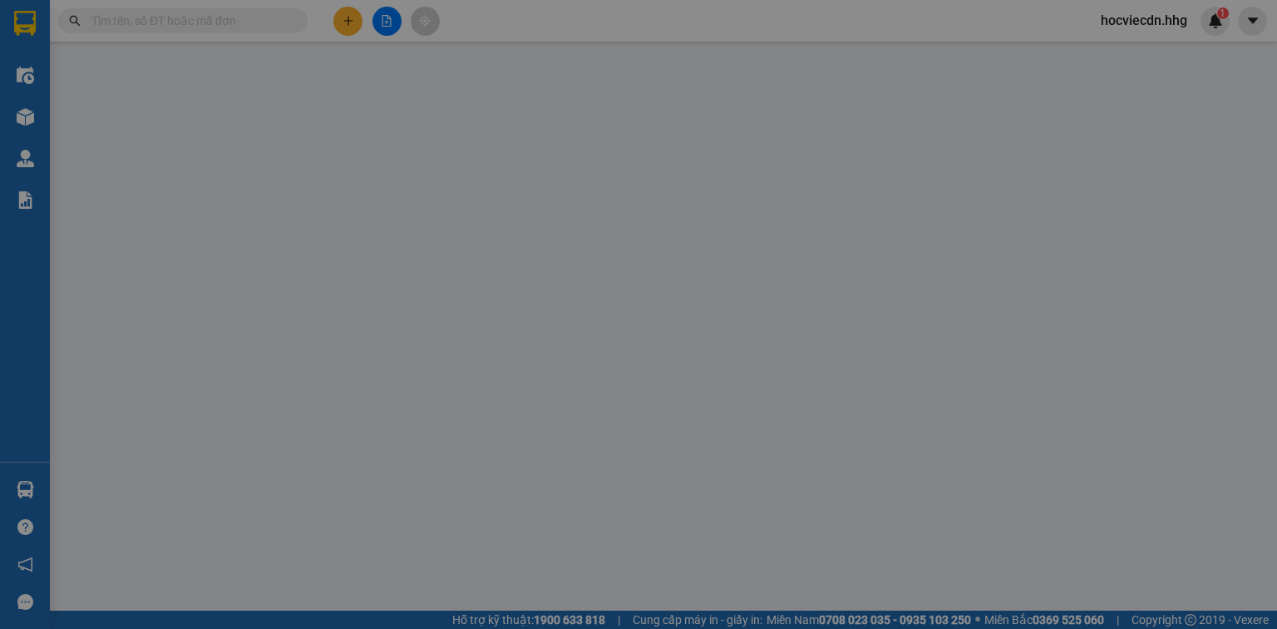
type input "0949783872"
type input "Vinh"
type input "0911172016"
type input "thành"
type input "100.000"
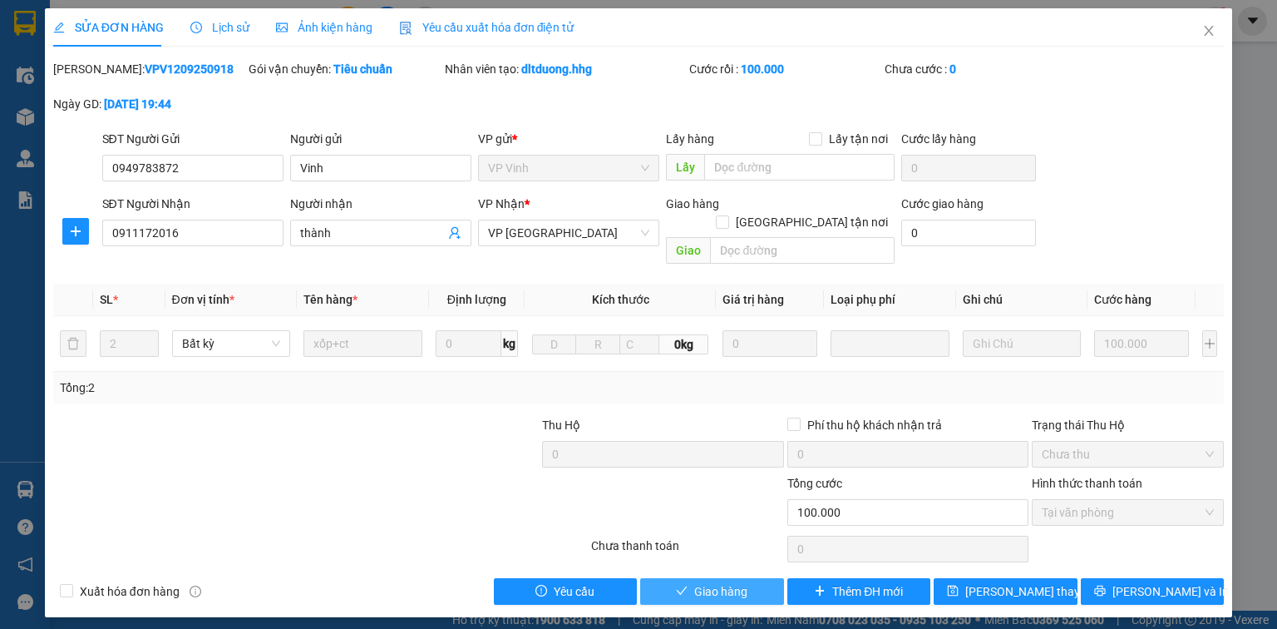
click at [740, 578] on button "Giao hàng" at bounding box center [712, 591] width 144 height 27
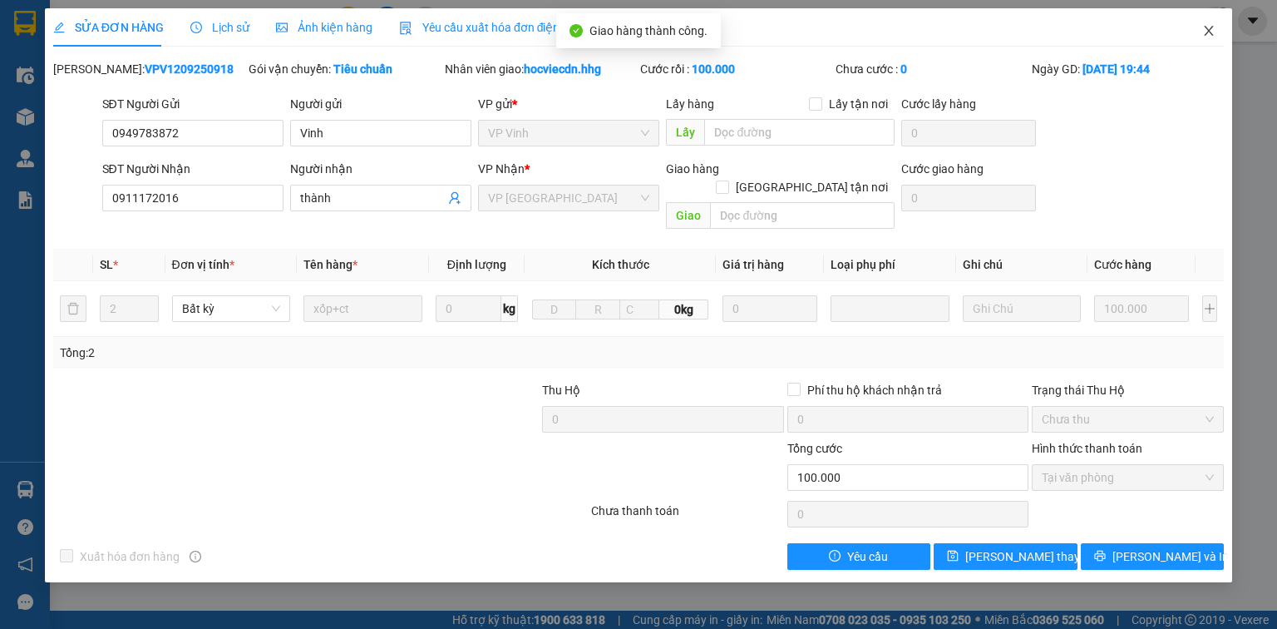
click at [1211, 30] on icon "close" at bounding box center [1209, 31] width 9 height 10
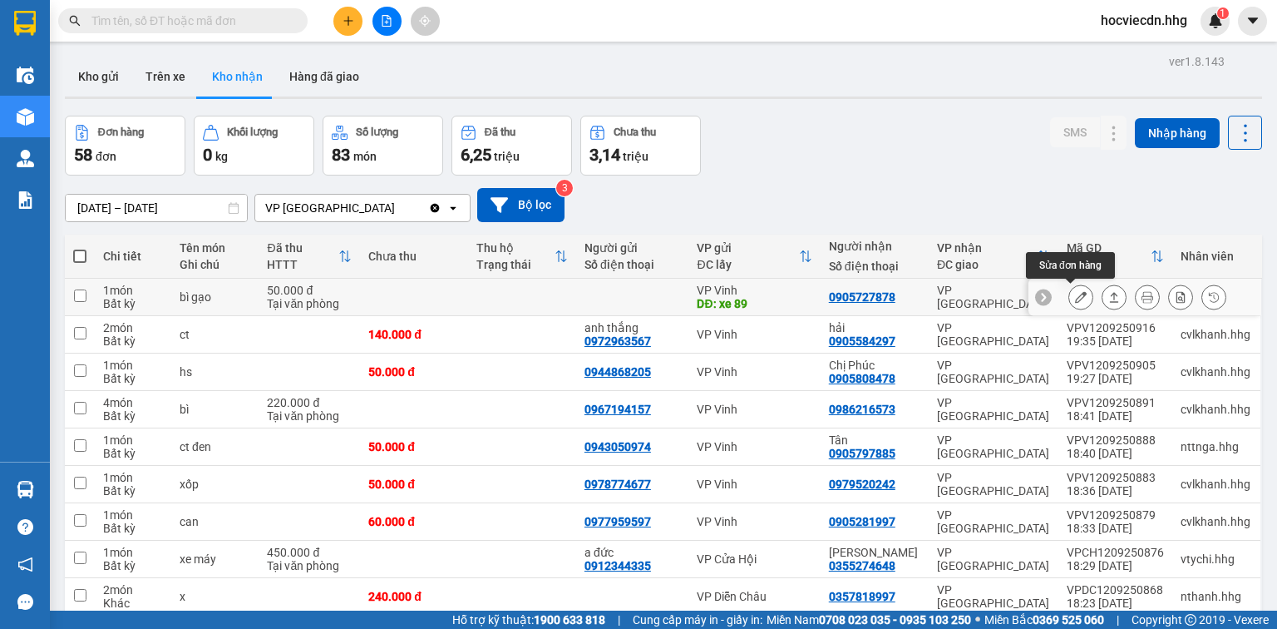
click at [1075, 296] on icon at bounding box center [1081, 297] width 12 height 12
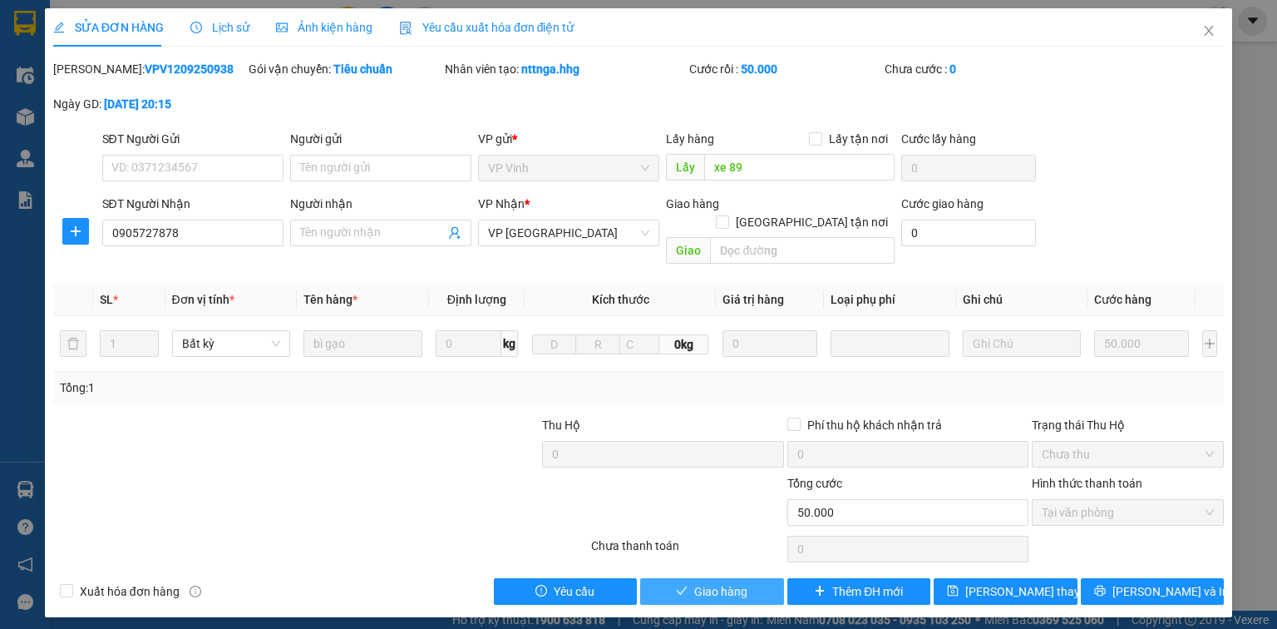
drag, startPoint x: 742, startPoint y: 576, endPoint x: 383, endPoint y: 549, distance: 359.4
click at [740, 582] on span "Giao hàng" at bounding box center [720, 591] width 53 height 18
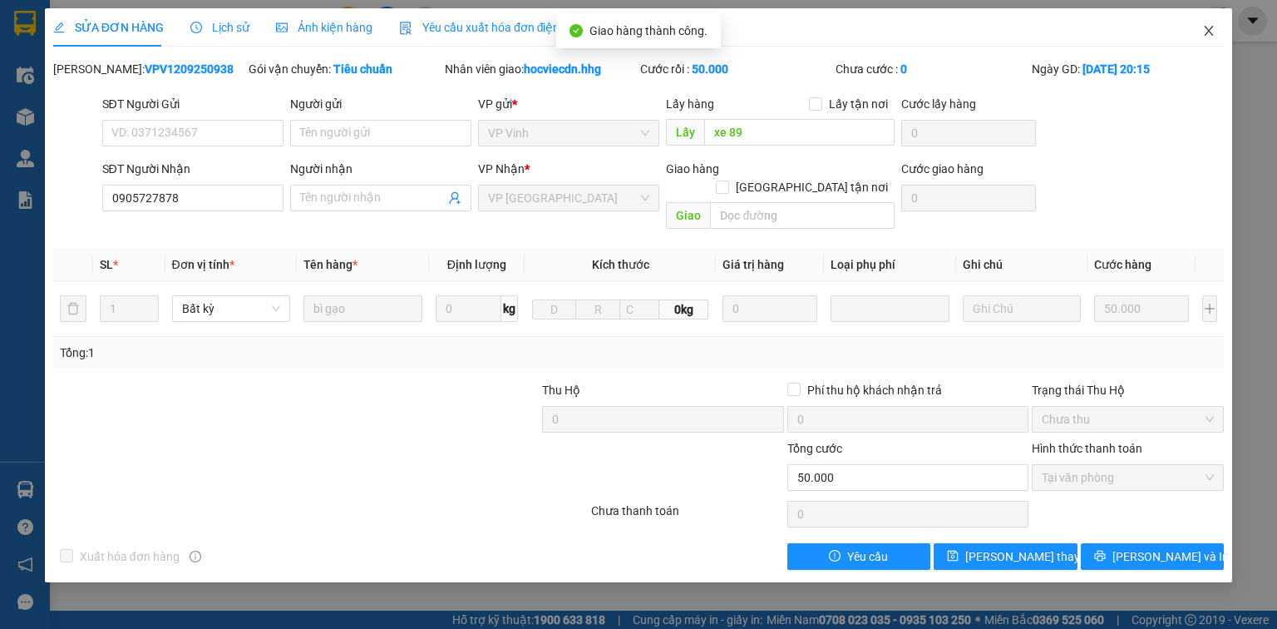
click at [1204, 31] on icon "close" at bounding box center [1209, 30] width 13 height 13
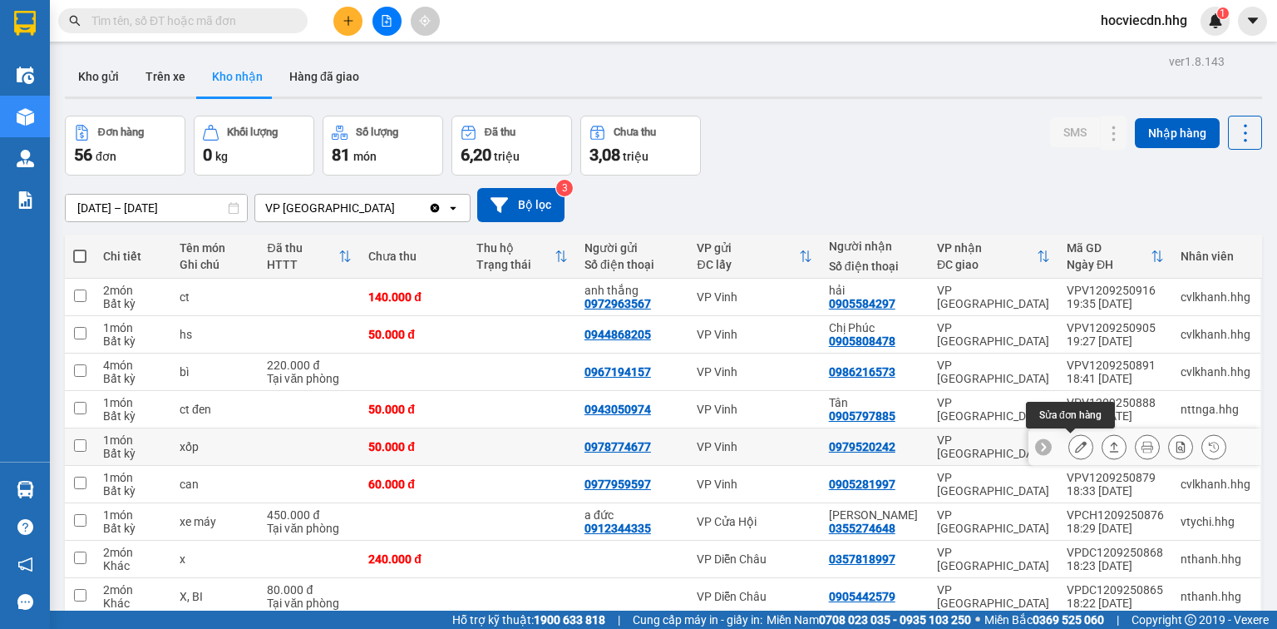
click at [1079, 449] on button at bounding box center [1081, 446] width 23 height 29
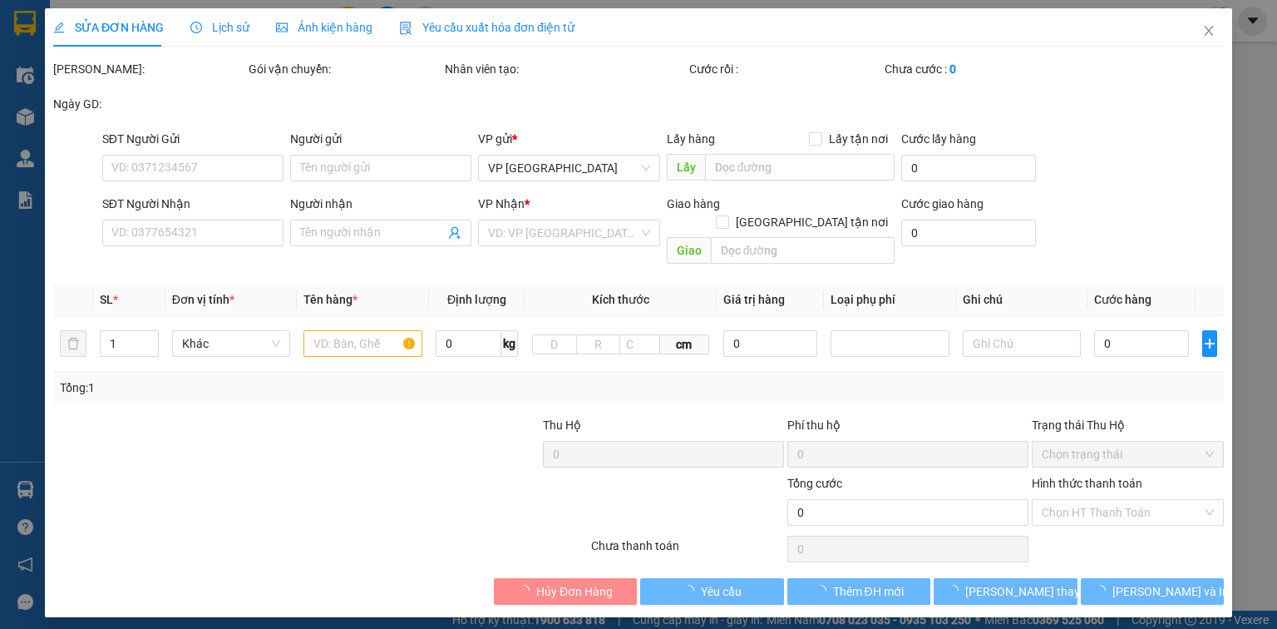
type input "0978774677"
type input "0979520242"
type input "50.000"
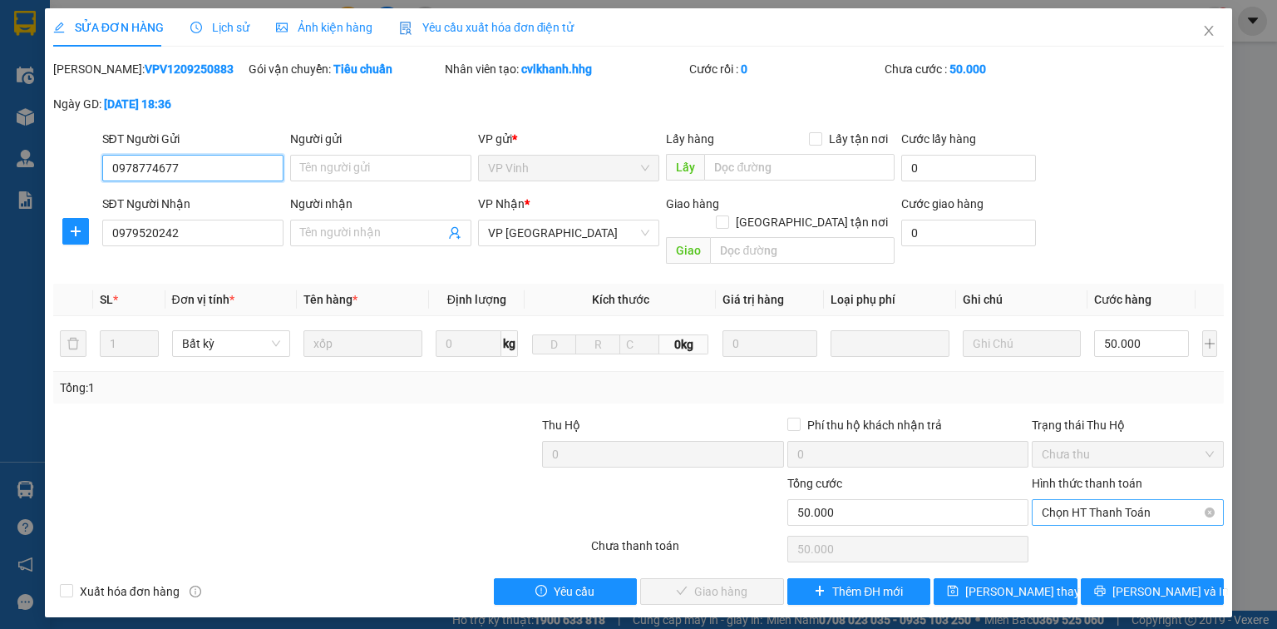
click at [1067, 500] on span "Chọn HT Thanh Toán" at bounding box center [1128, 512] width 172 height 25
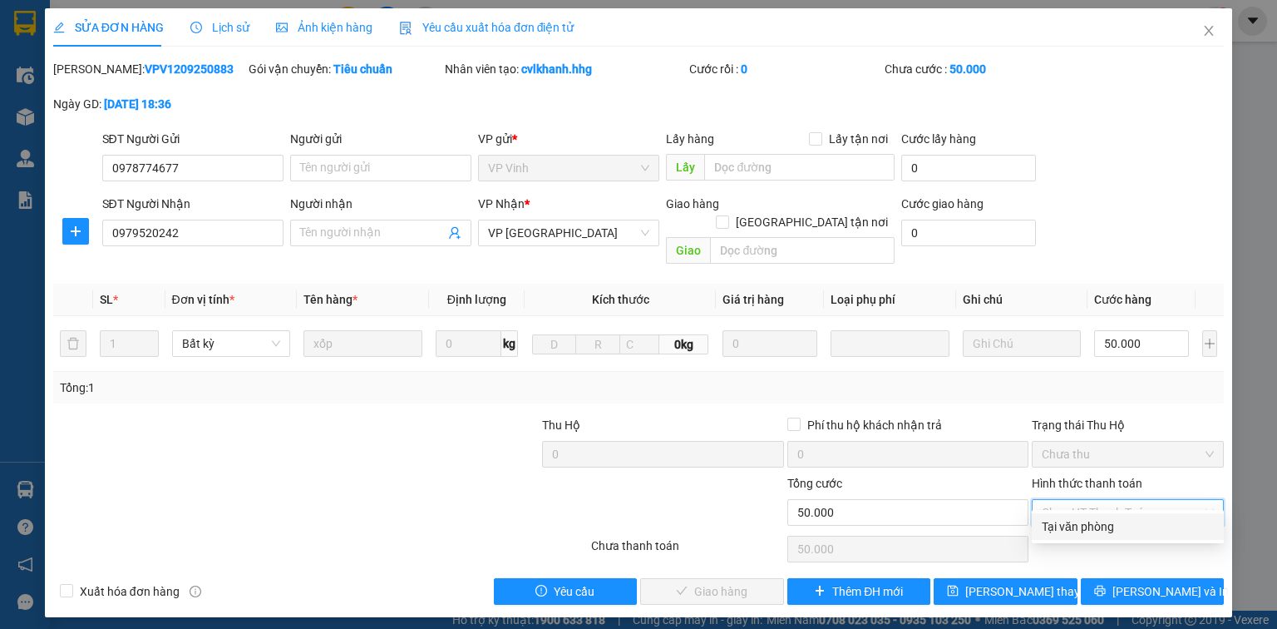
click at [1057, 528] on div "Tại văn phòng" at bounding box center [1128, 526] width 172 height 18
type input "0"
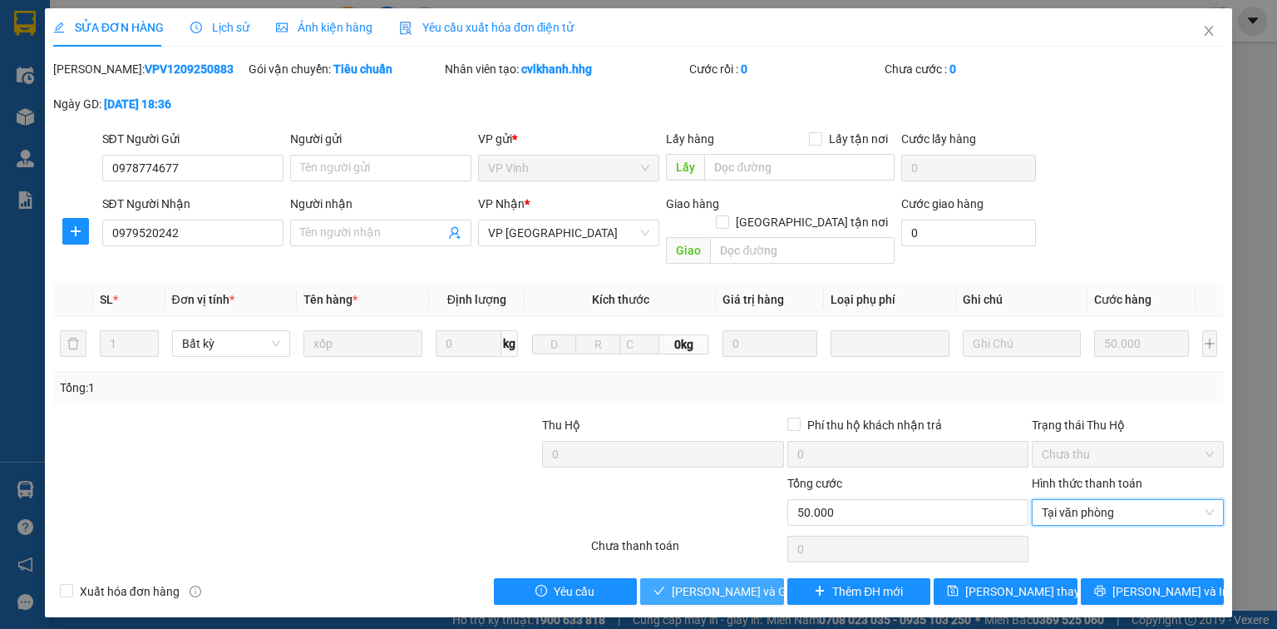
click at [745, 582] on span "[PERSON_NAME] và Giao hàng" at bounding box center [752, 591] width 160 height 18
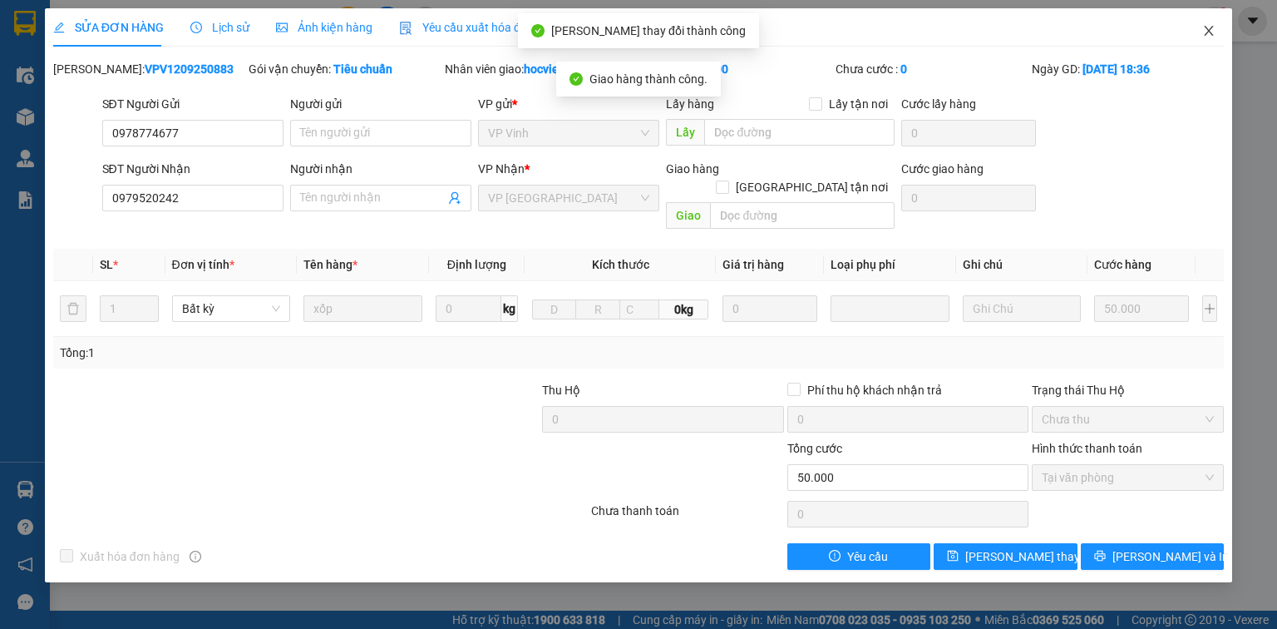
click at [1205, 31] on icon "close" at bounding box center [1209, 30] width 13 height 13
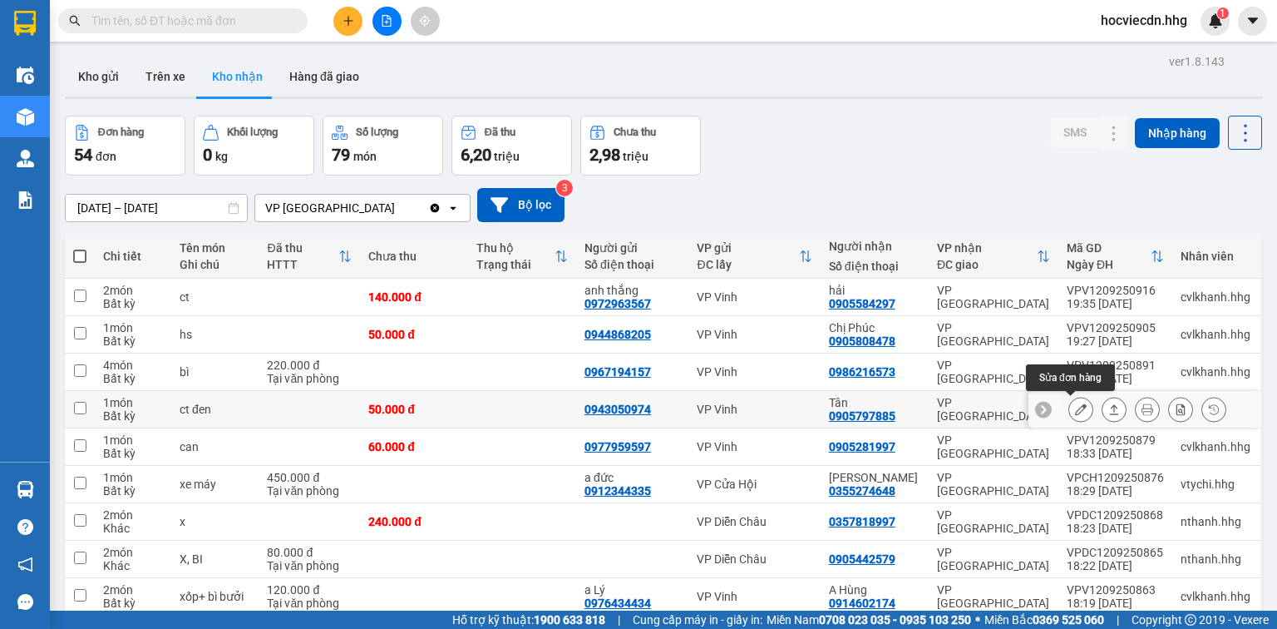
click at [1075, 409] on icon at bounding box center [1081, 409] width 12 height 12
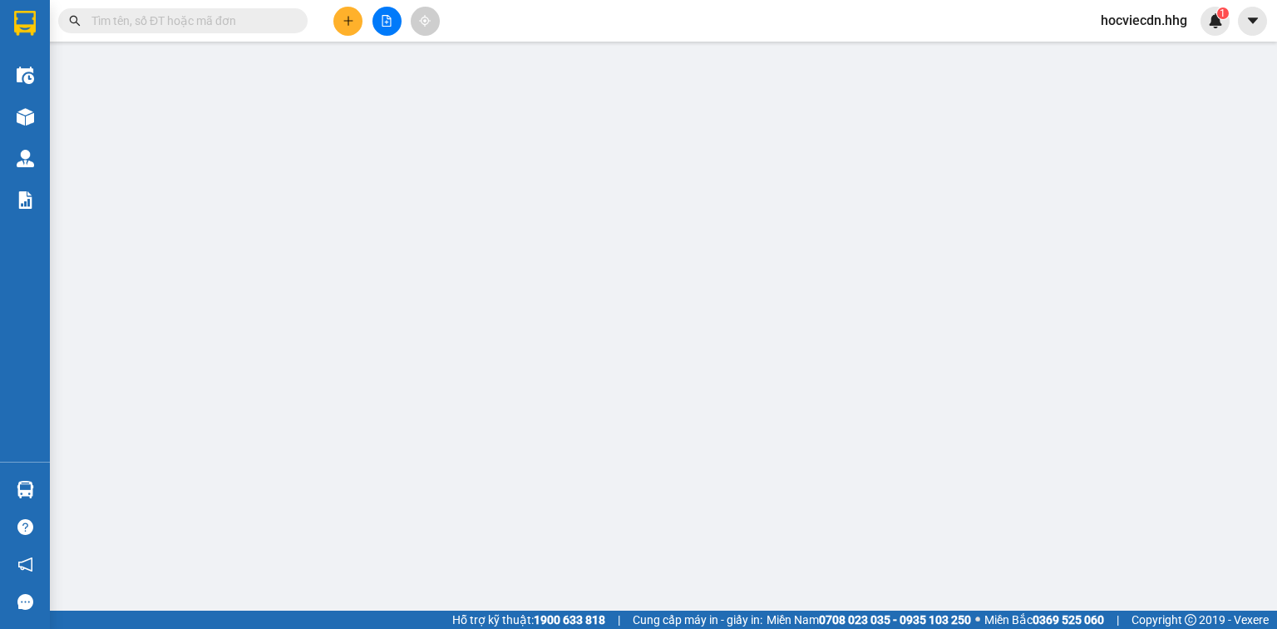
type input "0943050974"
type input "0905797885"
type input "Tân"
type input "50.000"
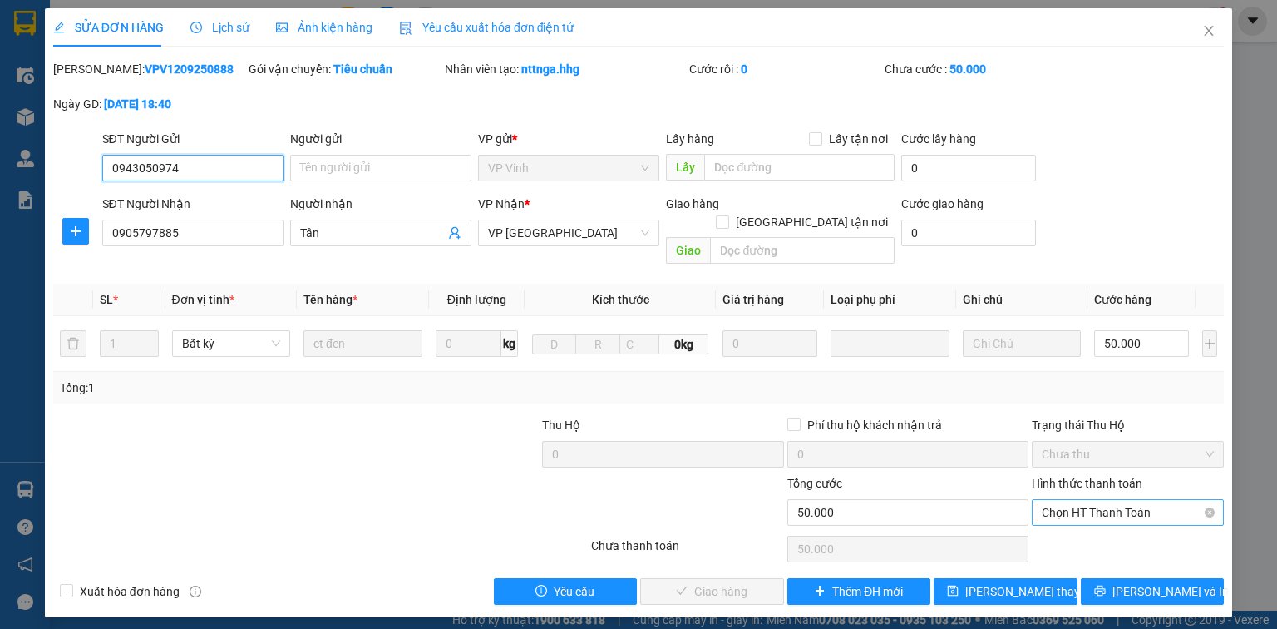
click at [1093, 500] on span "Chọn HT Thanh Toán" at bounding box center [1128, 512] width 172 height 25
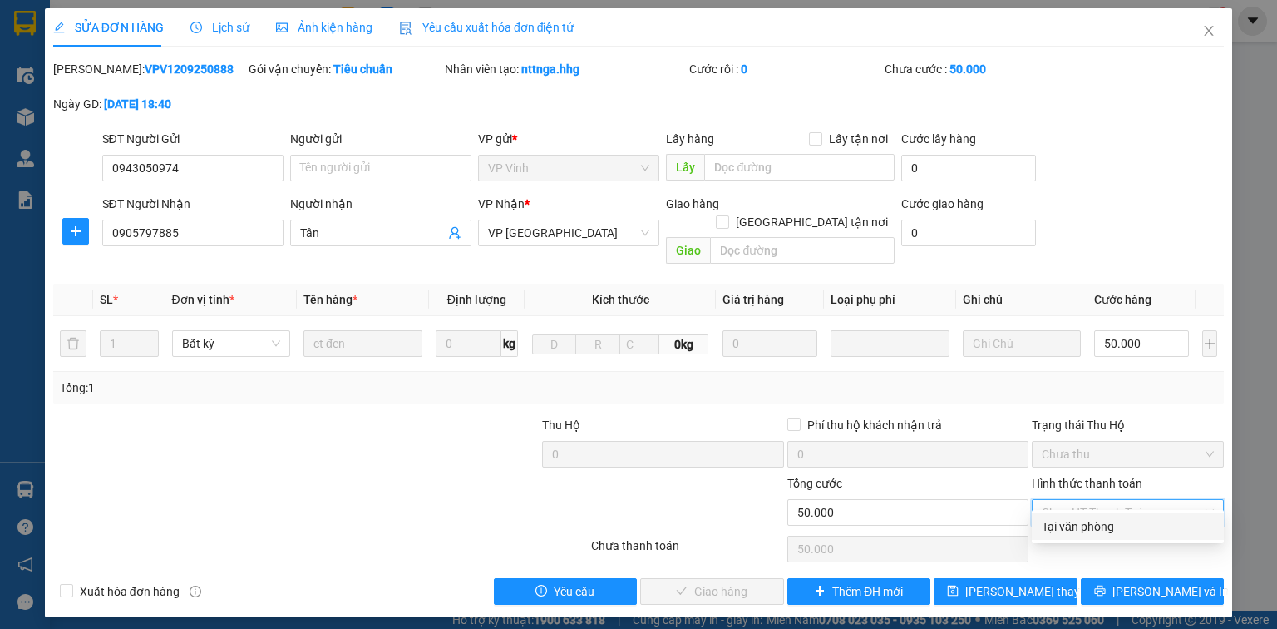
click at [1070, 526] on div "Tại văn phòng" at bounding box center [1128, 526] width 172 height 18
type input "0"
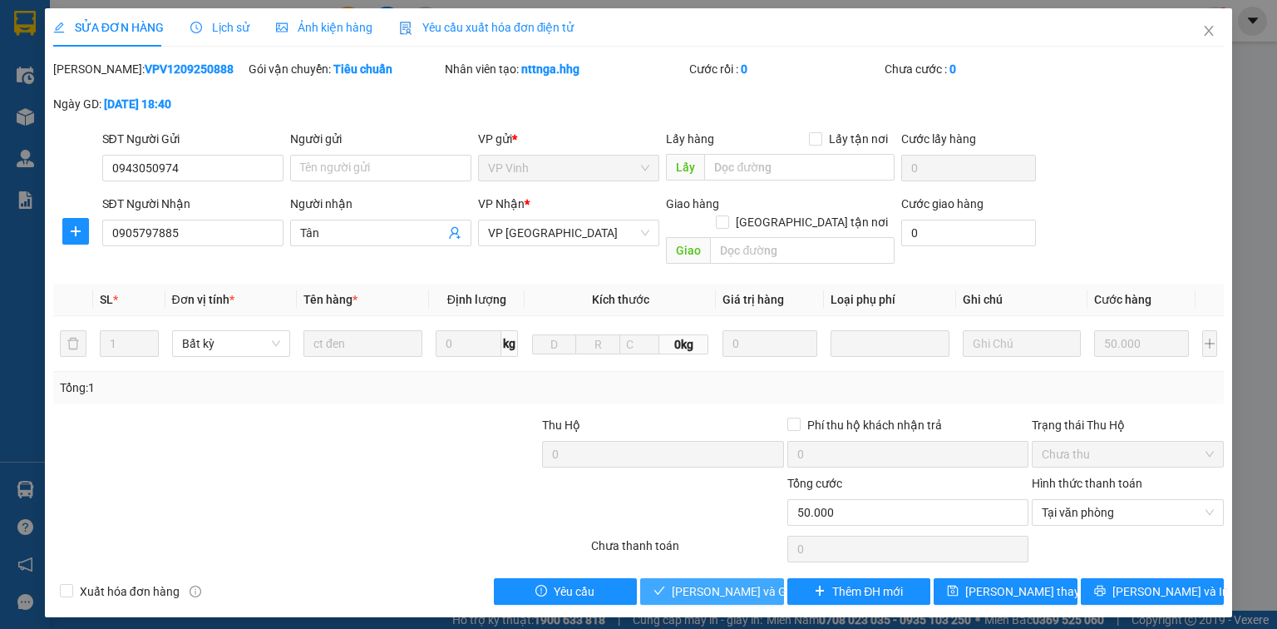
click at [746, 582] on span "[PERSON_NAME] và Giao hàng" at bounding box center [752, 591] width 160 height 18
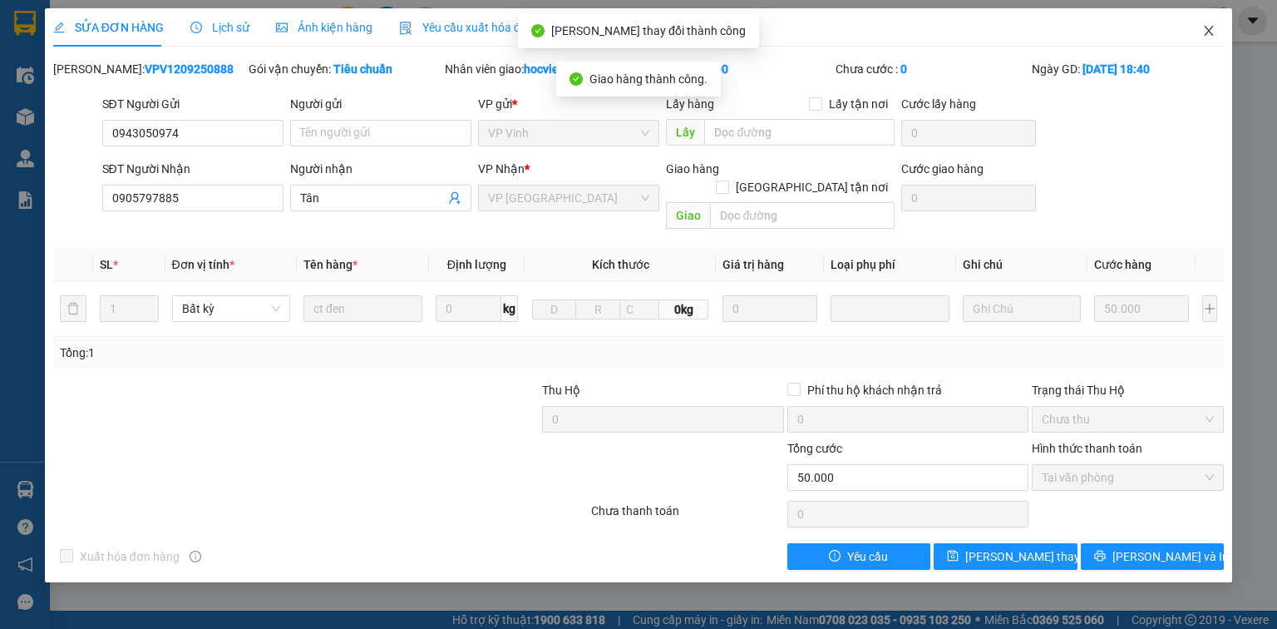
click at [1204, 32] on icon "close" at bounding box center [1209, 30] width 13 height 13
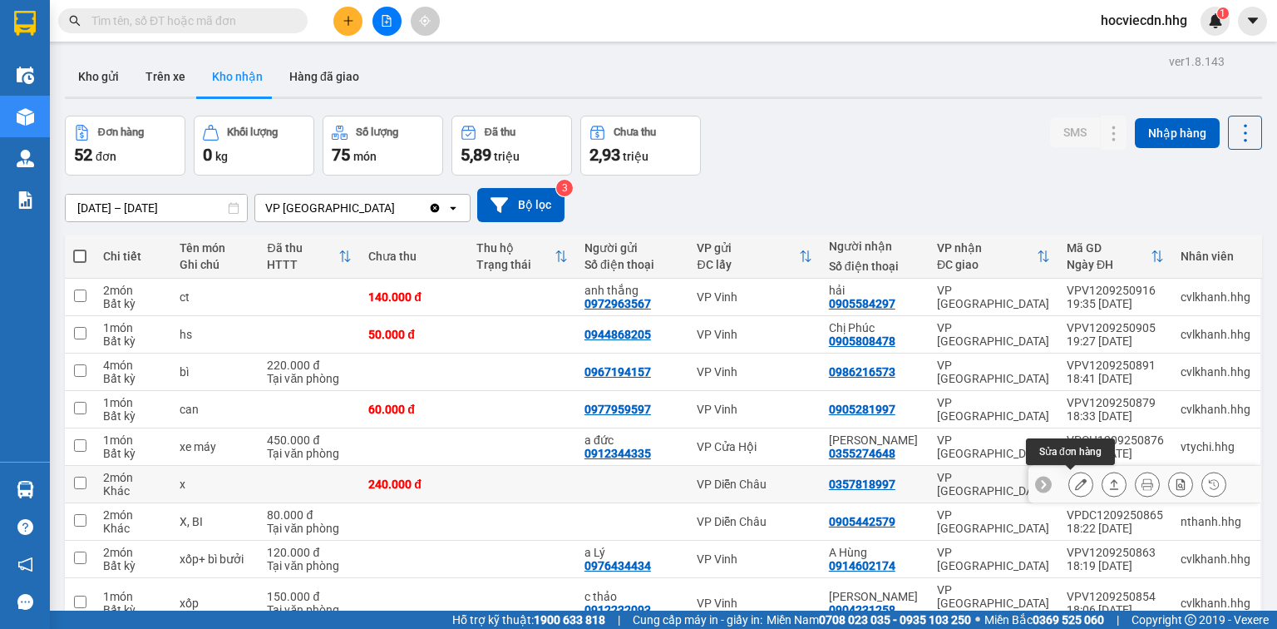
click at [1077, 479] on button at bounding box center [1081, 484] width 23 height 29
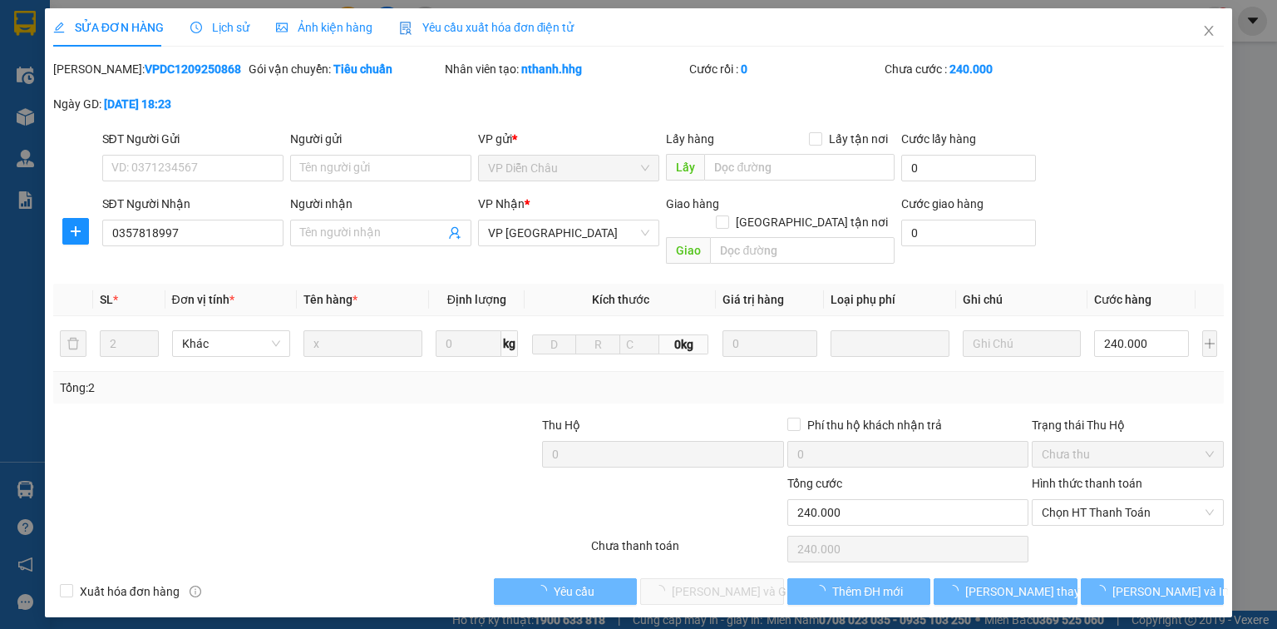
type input "0357818997"
type input "240.000"
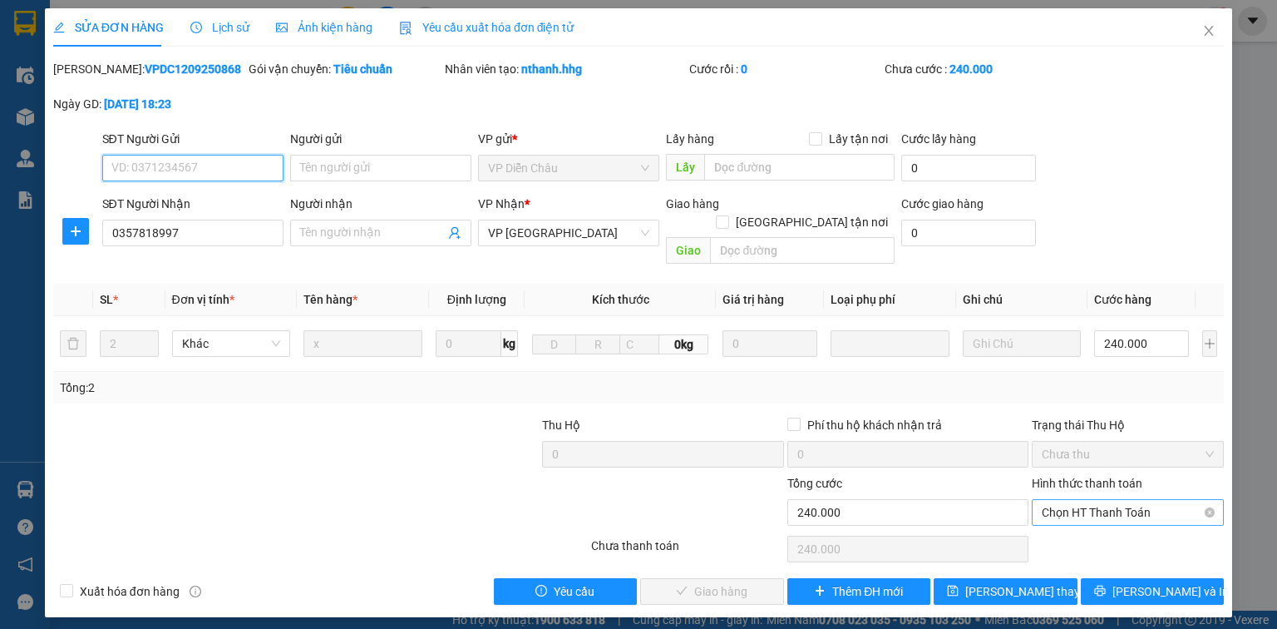
click at [1142, 500] on span "Chọn HT Thanh Toán" at bounding box center [1128, 512] width 172 height 25
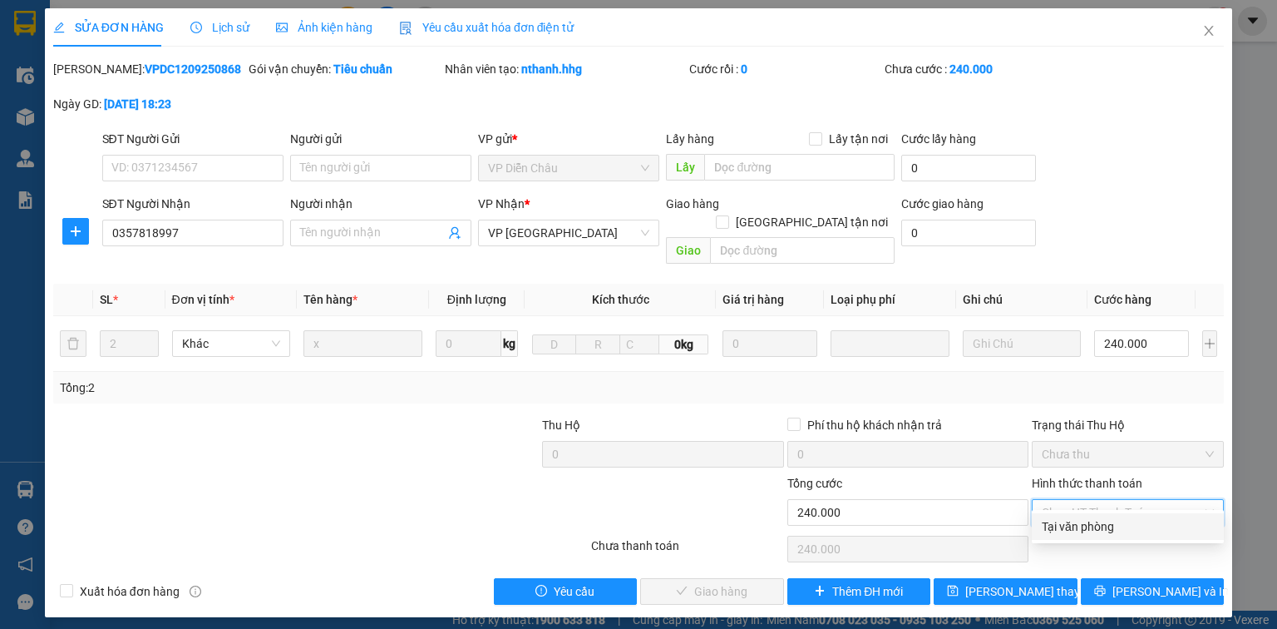
click at [1080, 529] on div "Tại văn phòng" at bounding box center [1128, 526] width 172 height 18
type input "0"
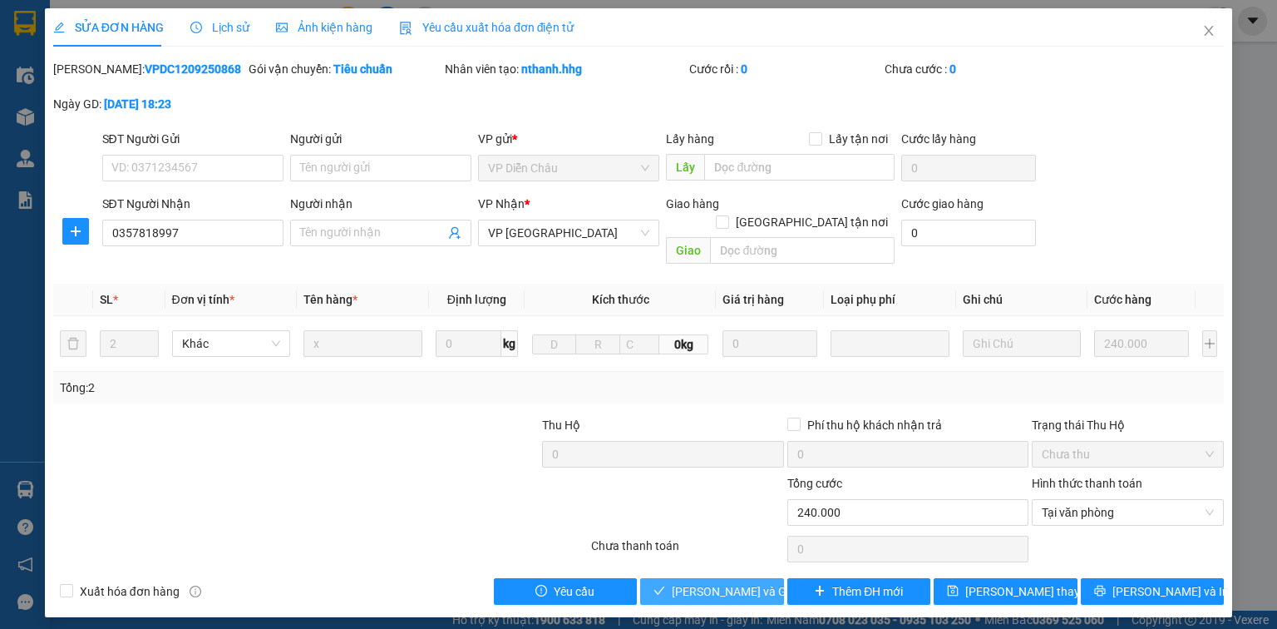
click at [758, 582] on span "[PERSON_NAME] và Giao hàng" at bounding box center [752, 591] width 160 height 18
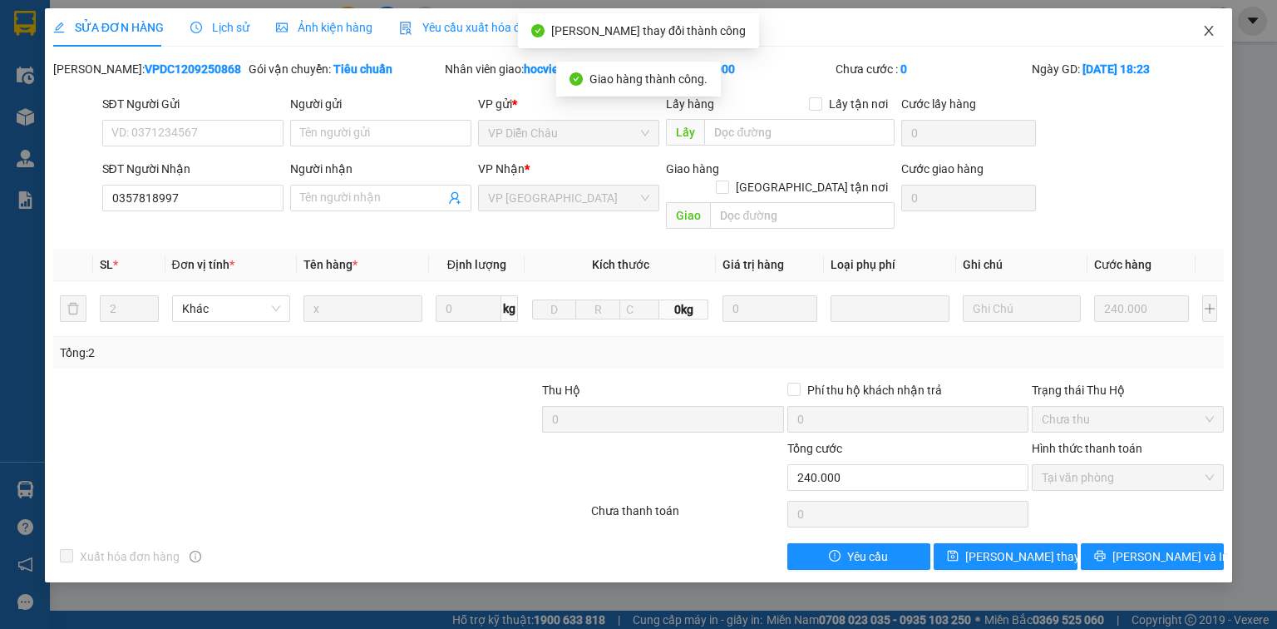
click at [1212, 33] on icon "close" at bounding box center [1209, 30] width 13 height 13
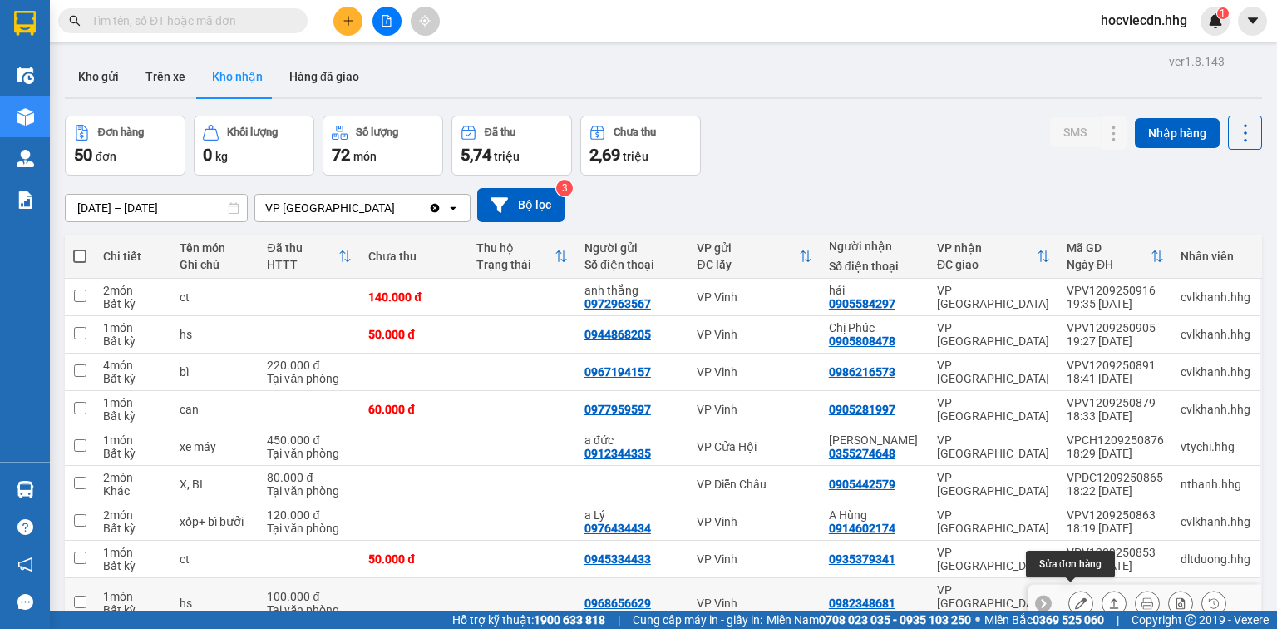
click at [1077, 595] on button at bounding box center [1081, 603] width 23 height 29
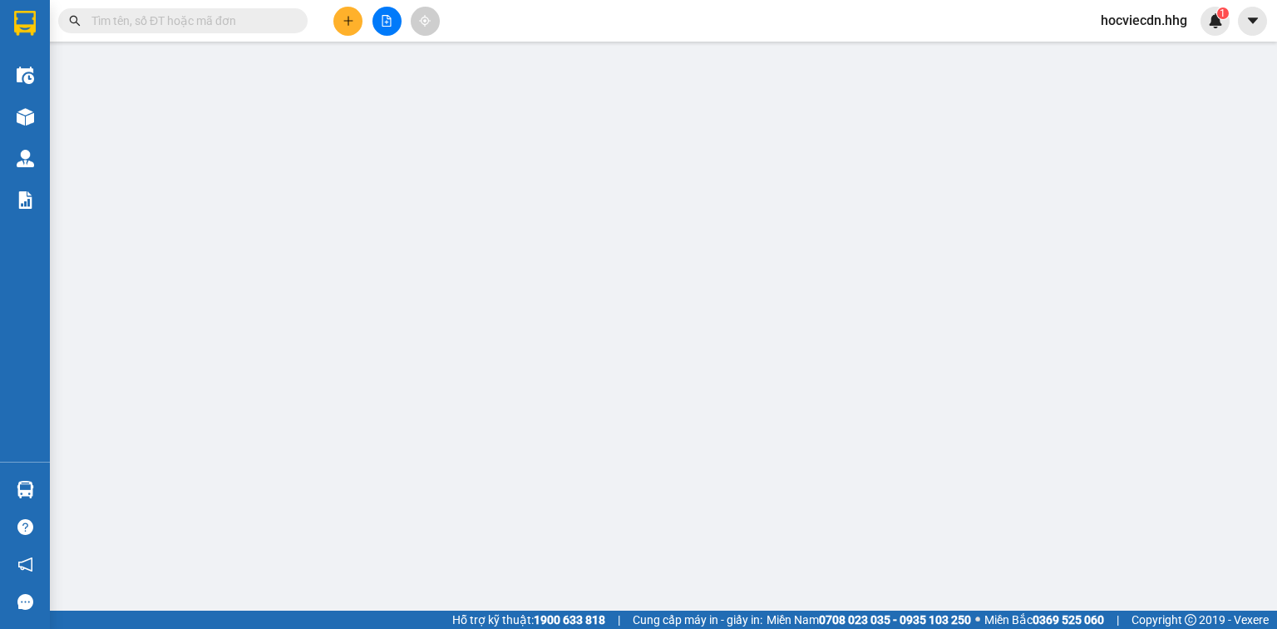
type input "0968656629"
type input "0982348681"
checkbox input "true"
type input "thanh khê"
type input "50.000"
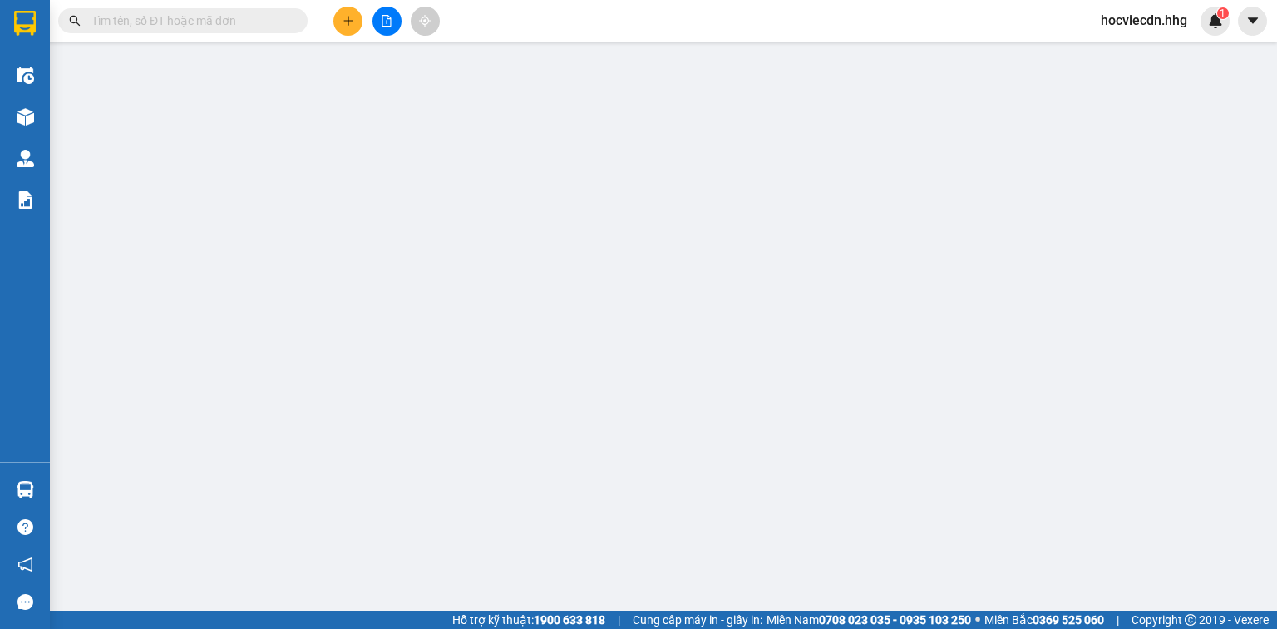
type input "100.000"
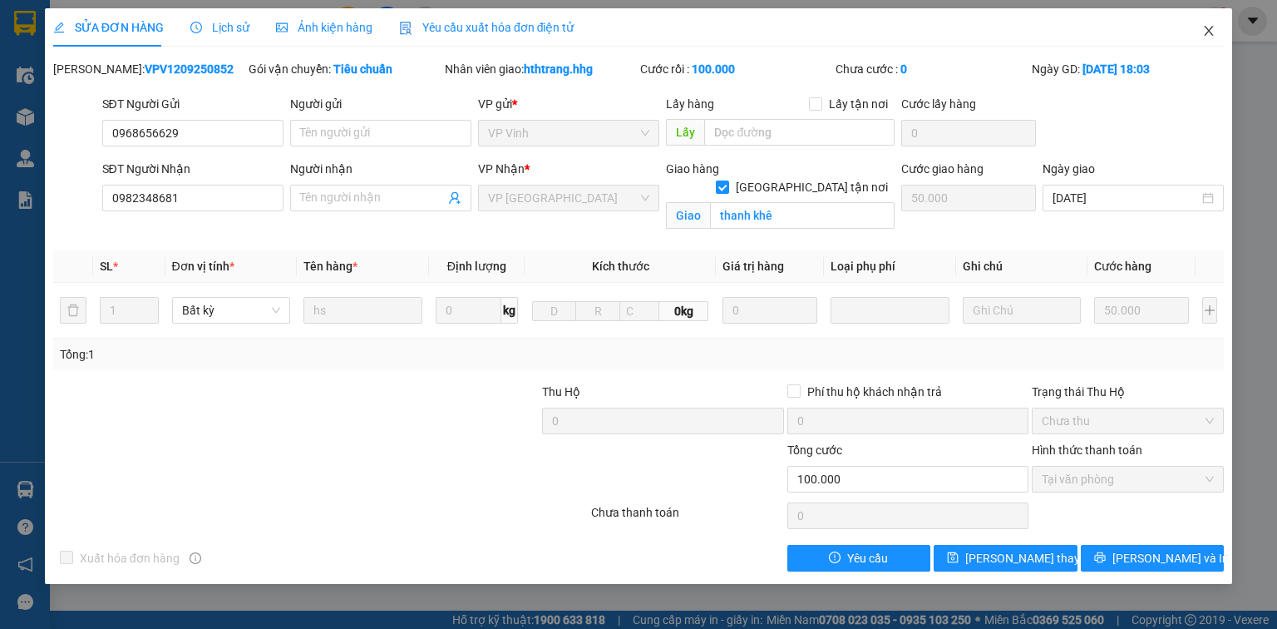
click at [1211, 28] on icon "close" at bounding box center [1209, 31] width 9 height 10
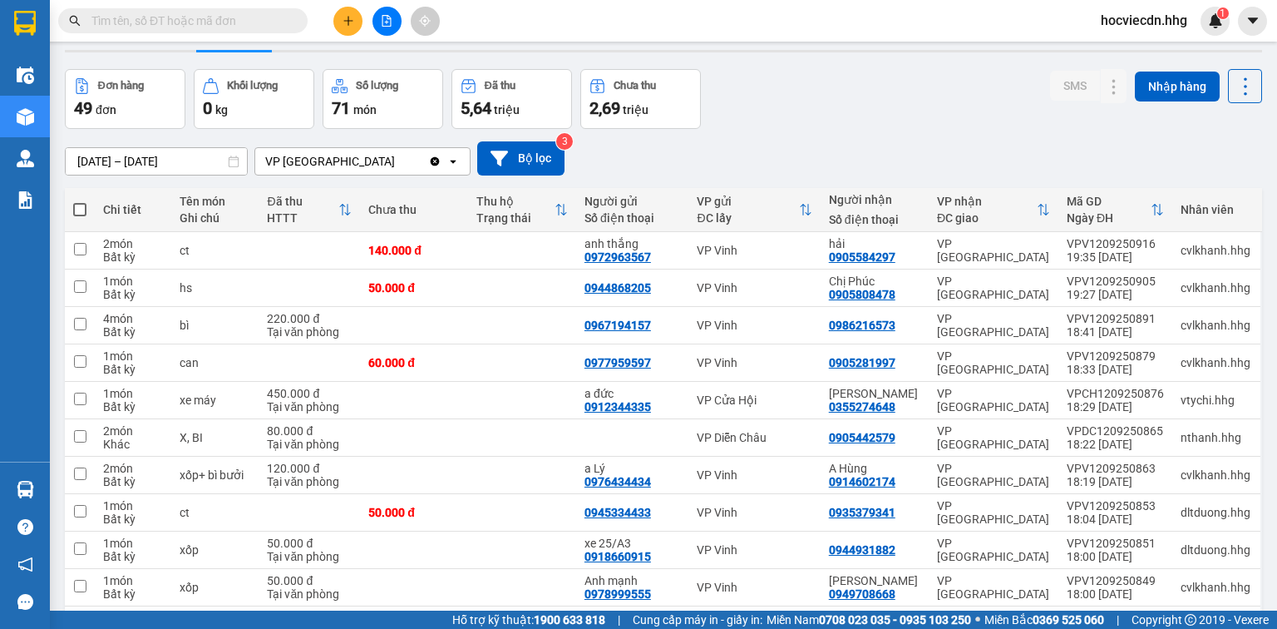
scroll to position [200, 0]
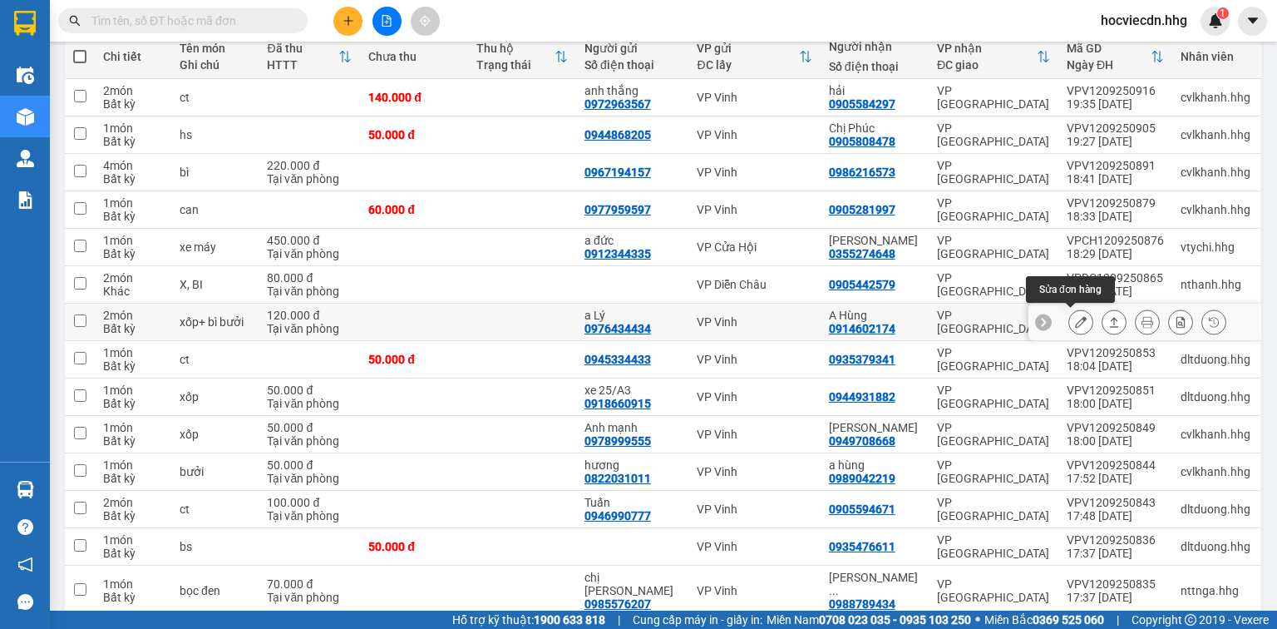
click at [1080, 317] on button at bounding box center [1081, 322] width 23 height 29
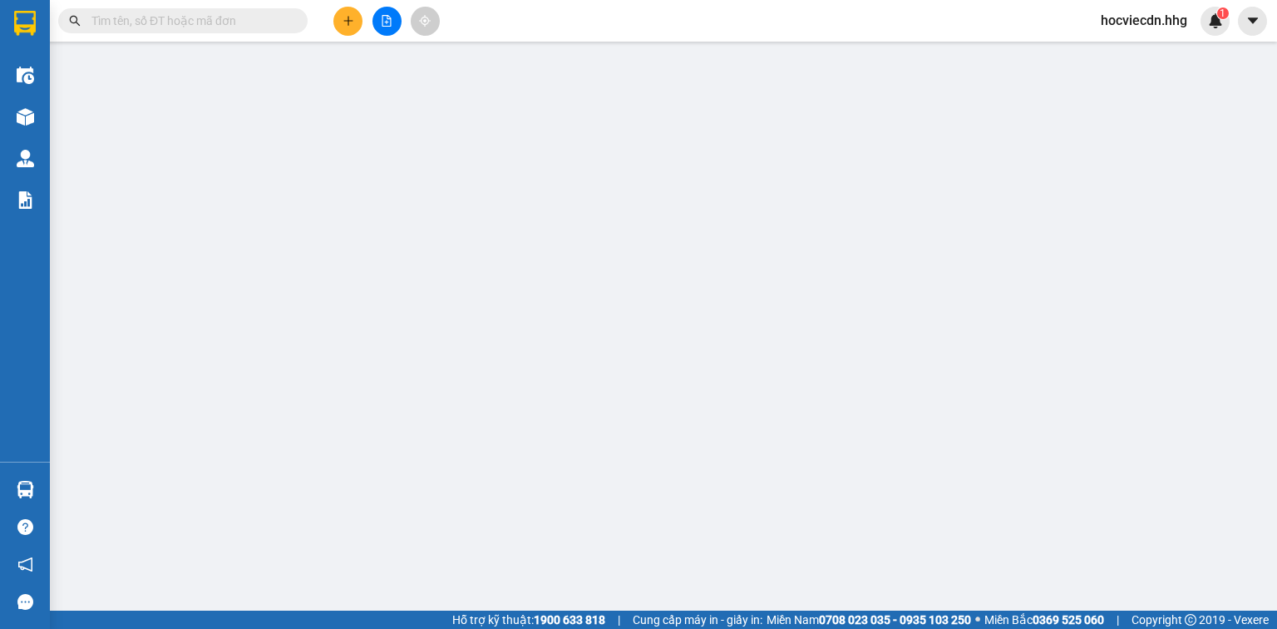
type input "0976434434"
type input "a Lý"
type input "0914602174"
type input "A Hùng"
type input "120.000"
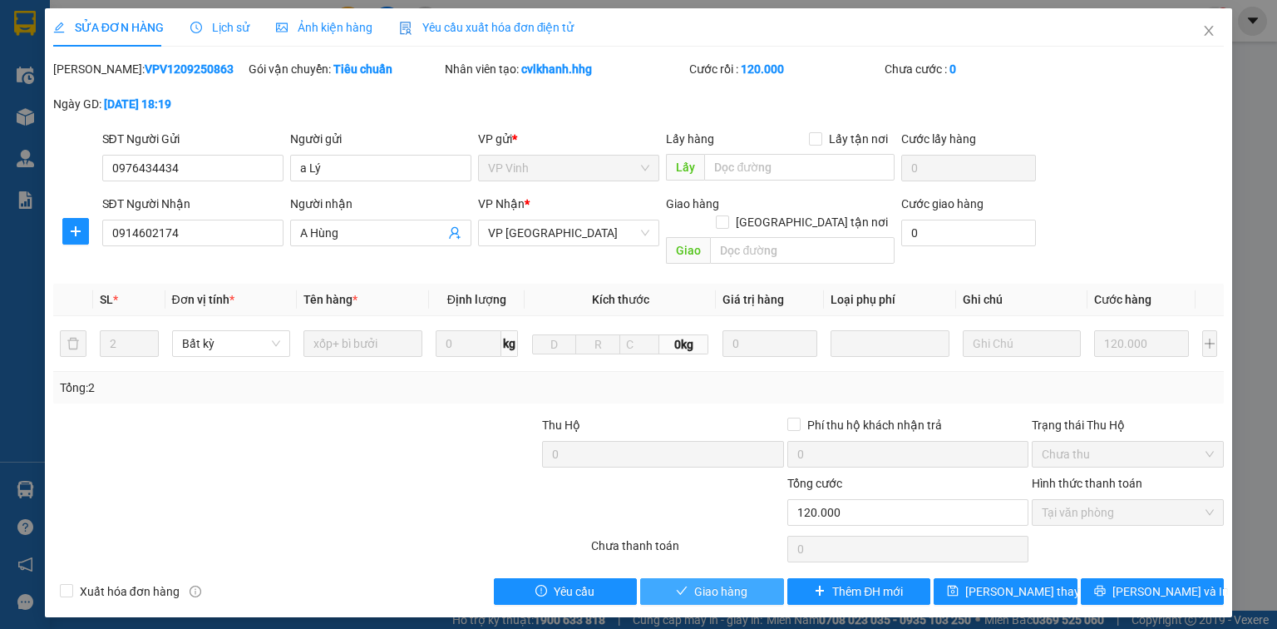
drag, startPoint x: 765, startPoint y: 571, endPoint x: 656, endPoint y: 551, distance: 110.9
click at [757, 578] on button "Giao hàng" at bounding box center [712, 591] width 144 height 27
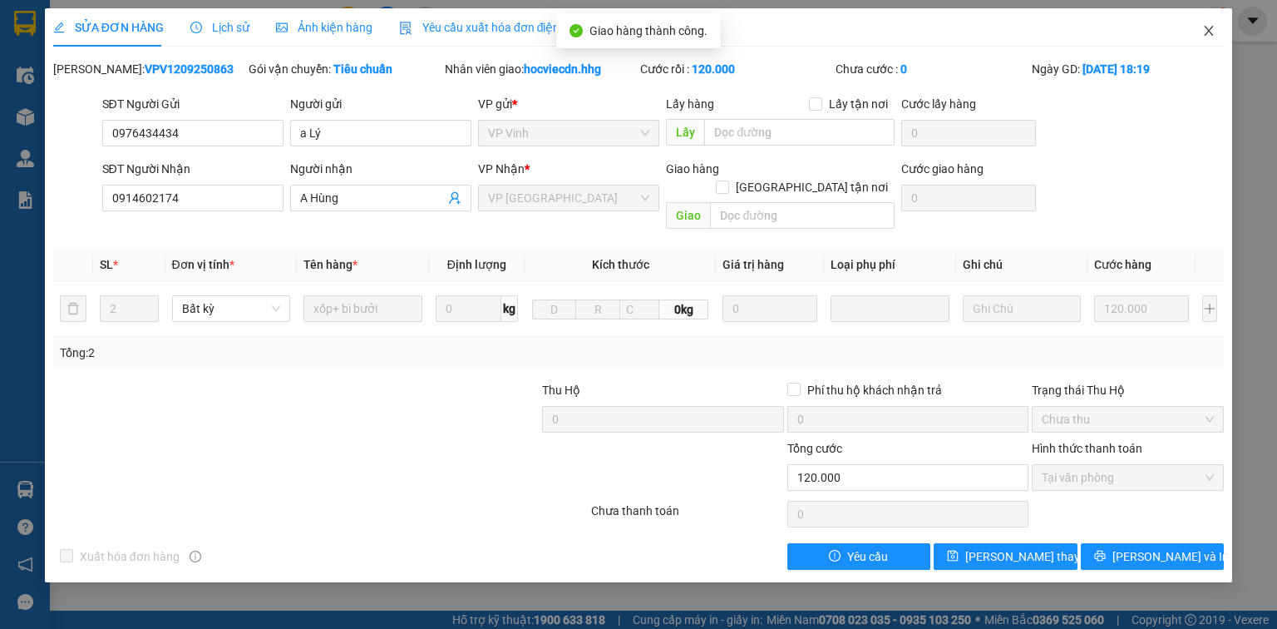
click at [1208, 31] on icon "close" at bounding box center [1209, 31] width 9 height 10
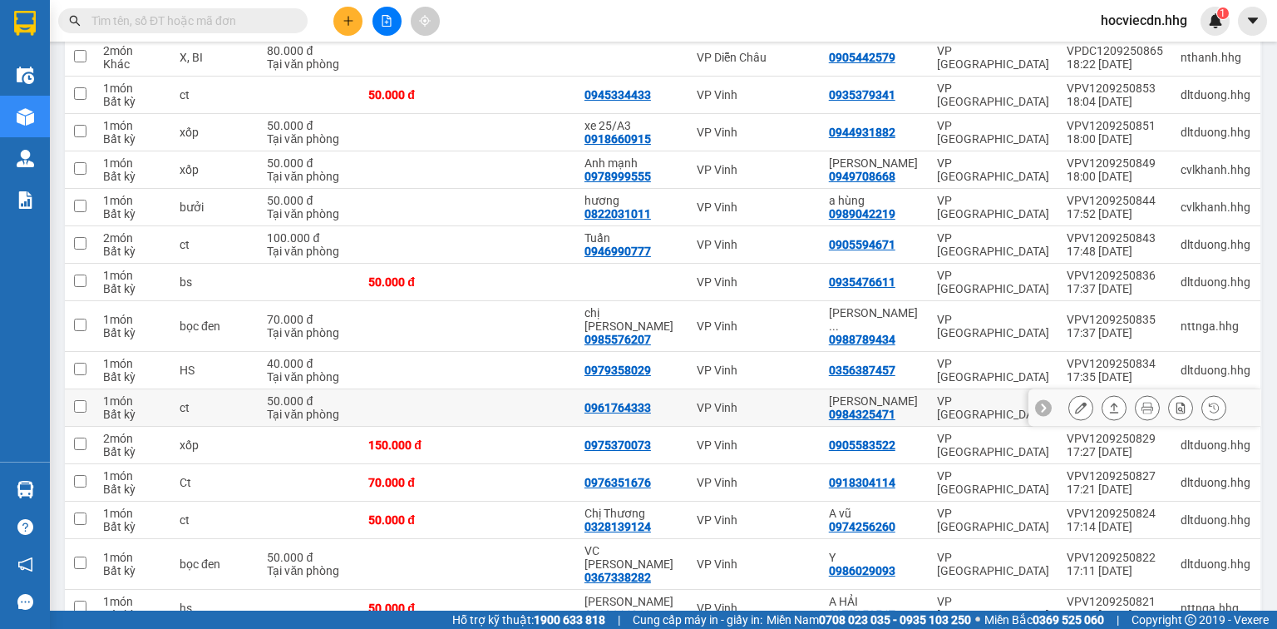
scroll to position [532, 0]
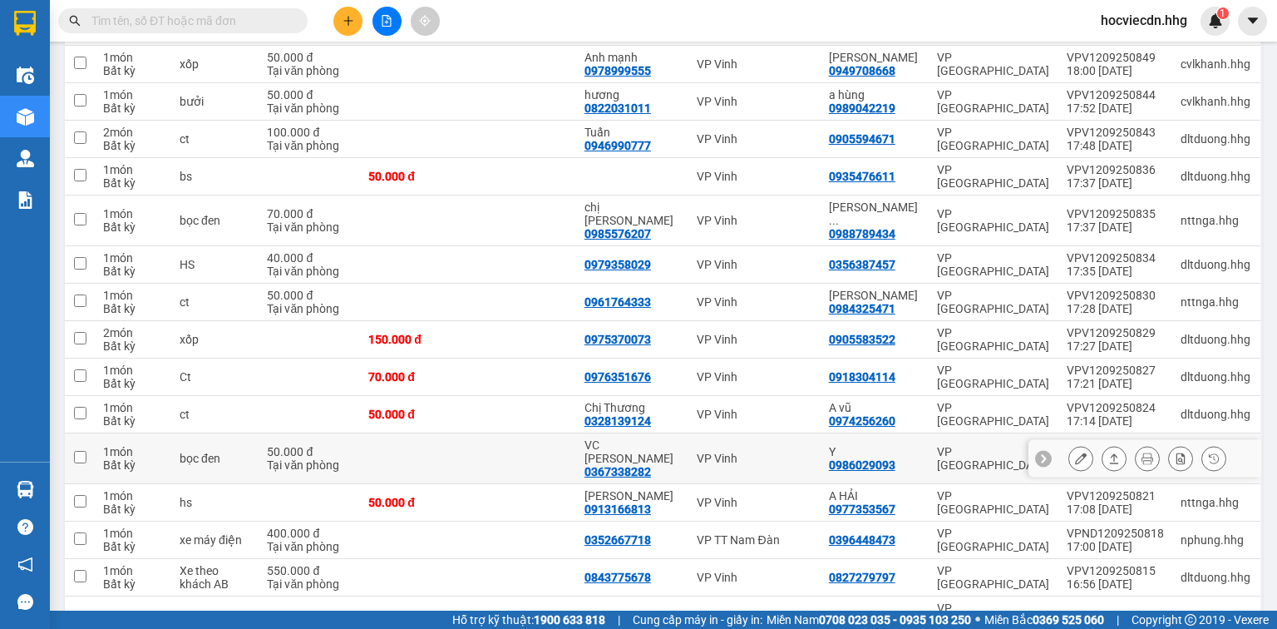
click at [1075, 452] on icon at bounding box center [1081, 458] width 12 height 12
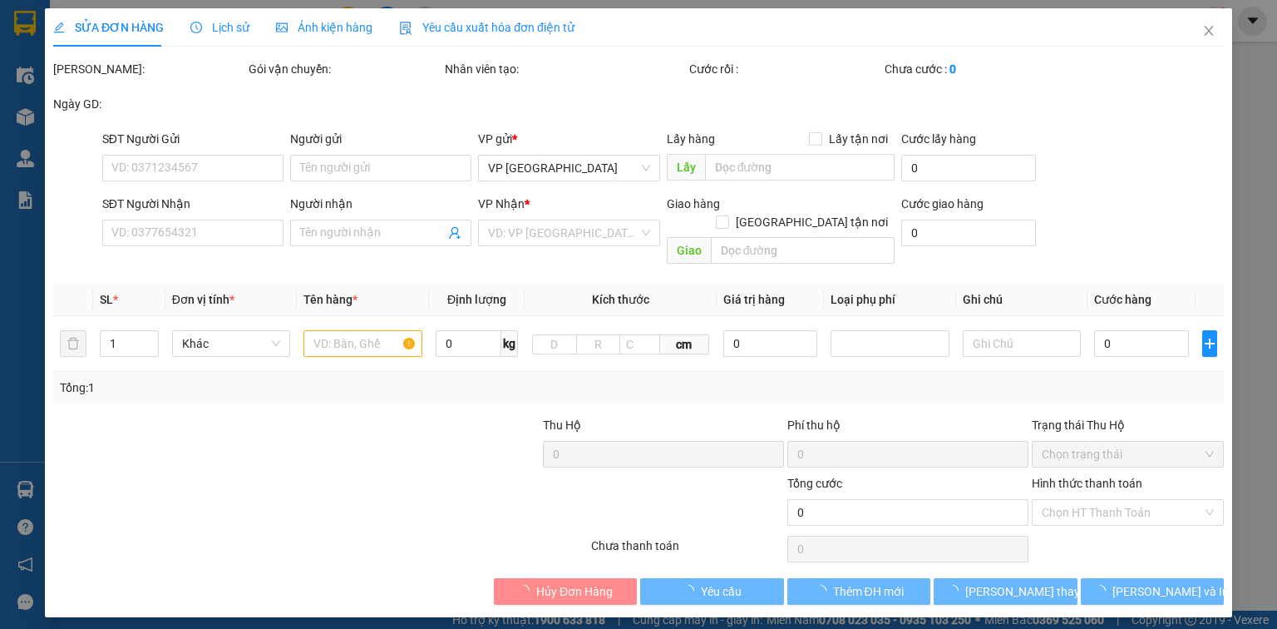
type input "0367338282"
type input "VC [PERSON_NAME]"
type input "0986029093"
type input "Y"
type input "50.000"
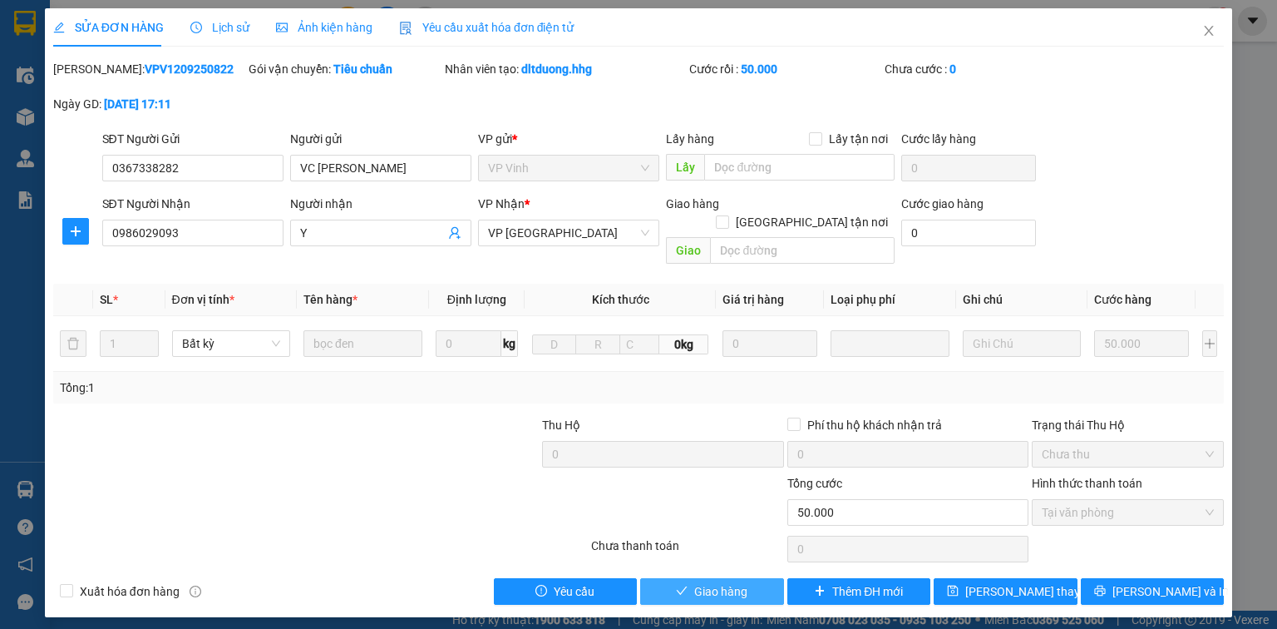
drag, startPoint x: 762, startPoint y: 572, endPoint x: 645, endPoint y: 548, distance: 118.9
click at [755, 578] on button "Giao hàng" at bounding box center [712, 591] width 144 height 27
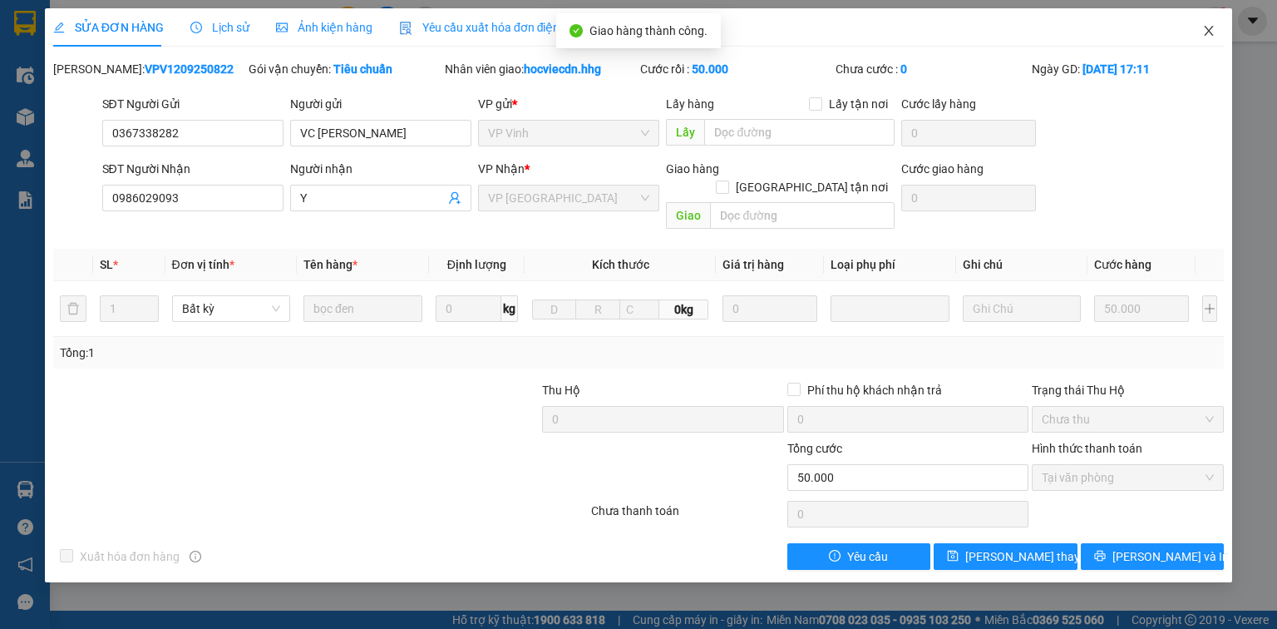
click at [1206, 35] on icon "close" at bounding box center [1209, 31] width 9 height 10
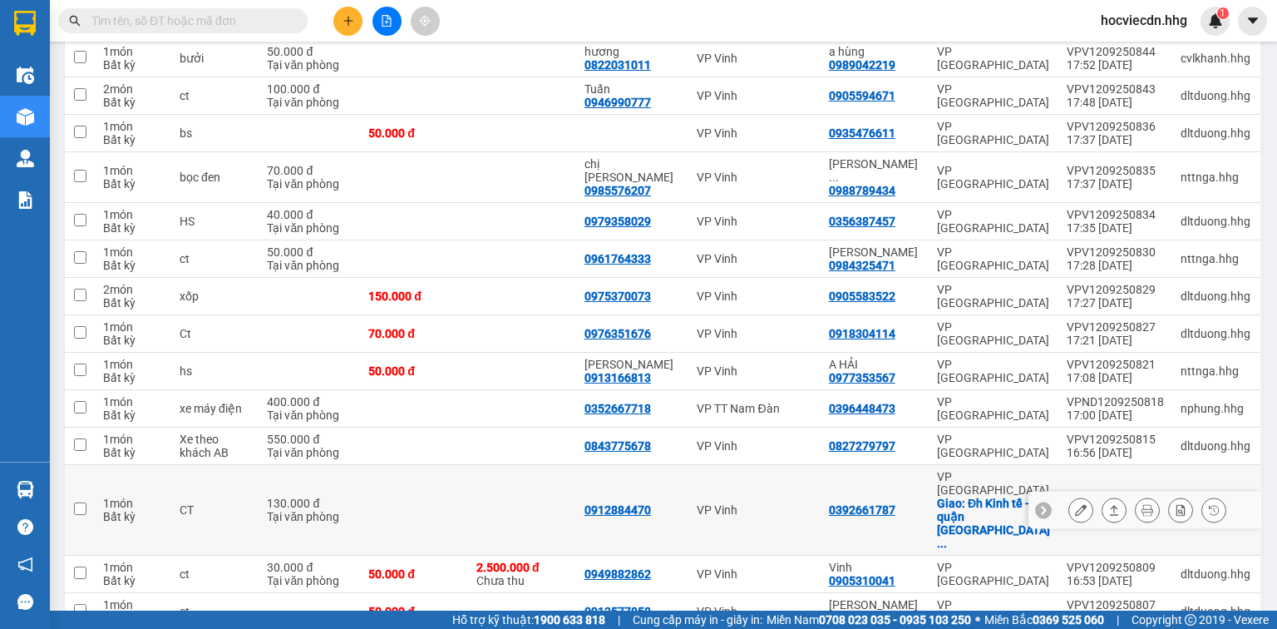
scroll to position [599, 0]
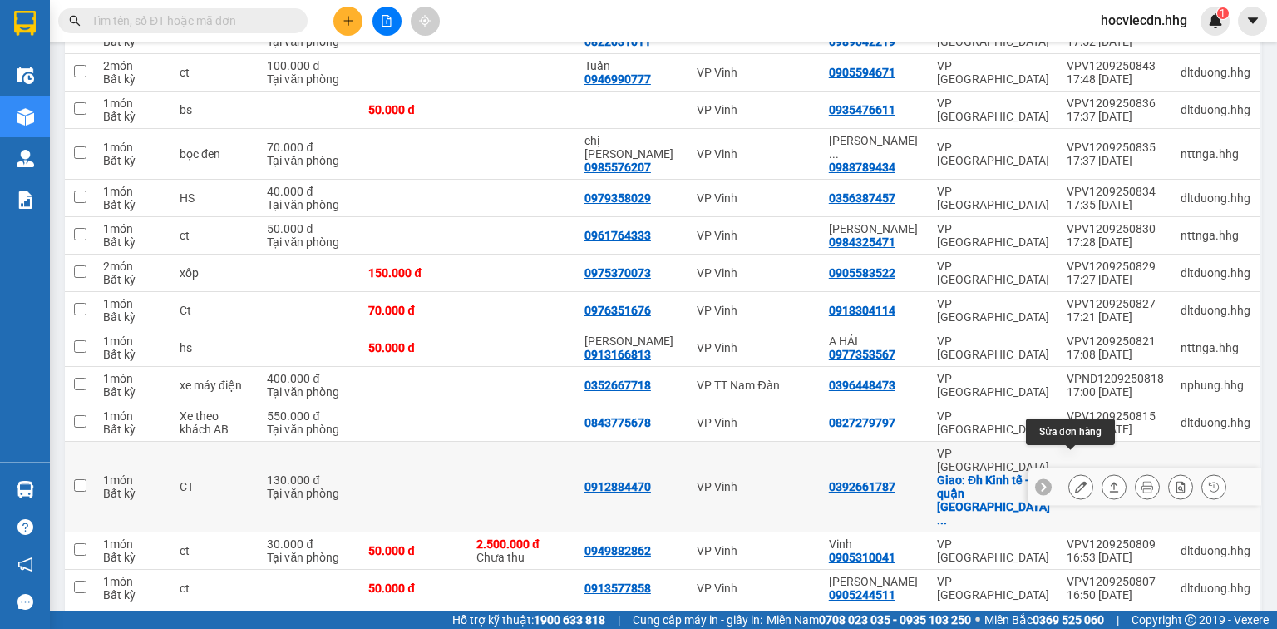
click at [1075, 481] on icon at bounding box center [1081, 487] width 12 height 12
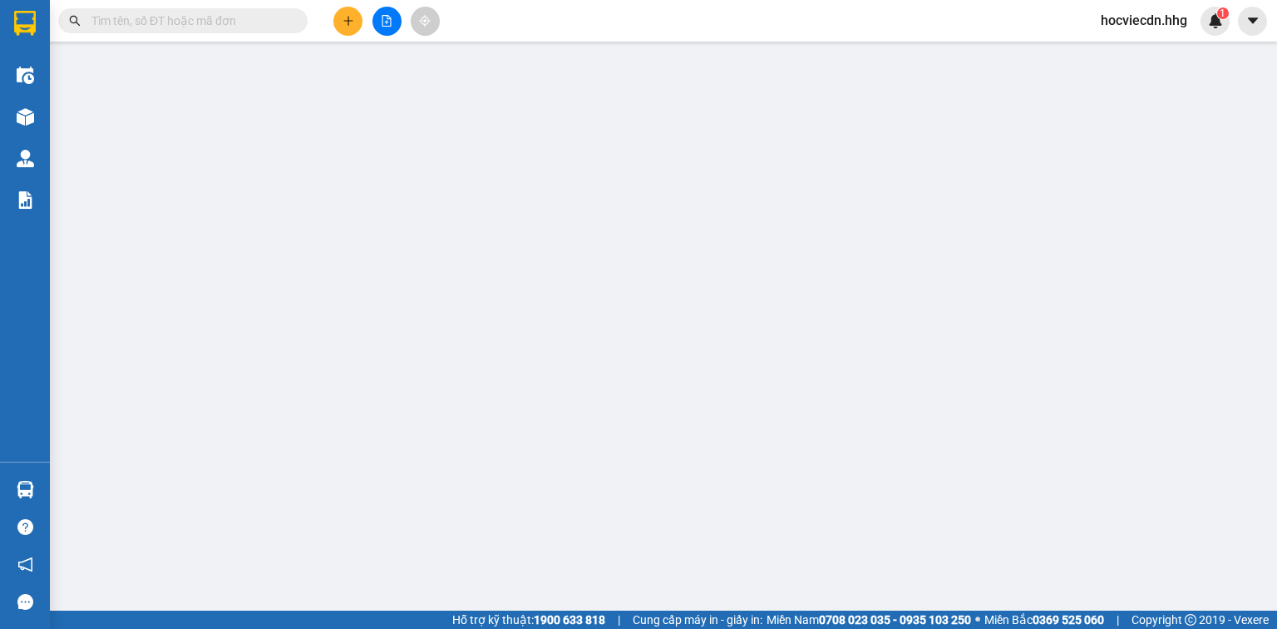
type input "0912884470"
type input "0392661787"
checkbox input "true"
type input "Đh Kinh tế -quận [GEOGRAPHIC_DATA]"
type input "80.000"
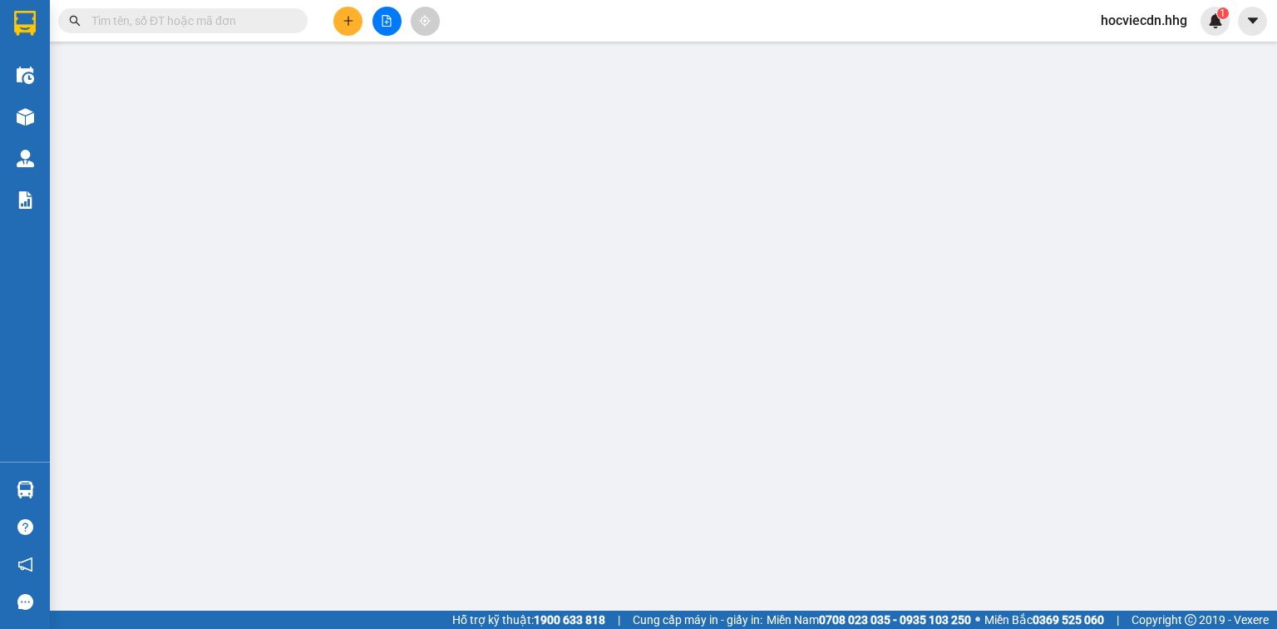
type input "130.000"
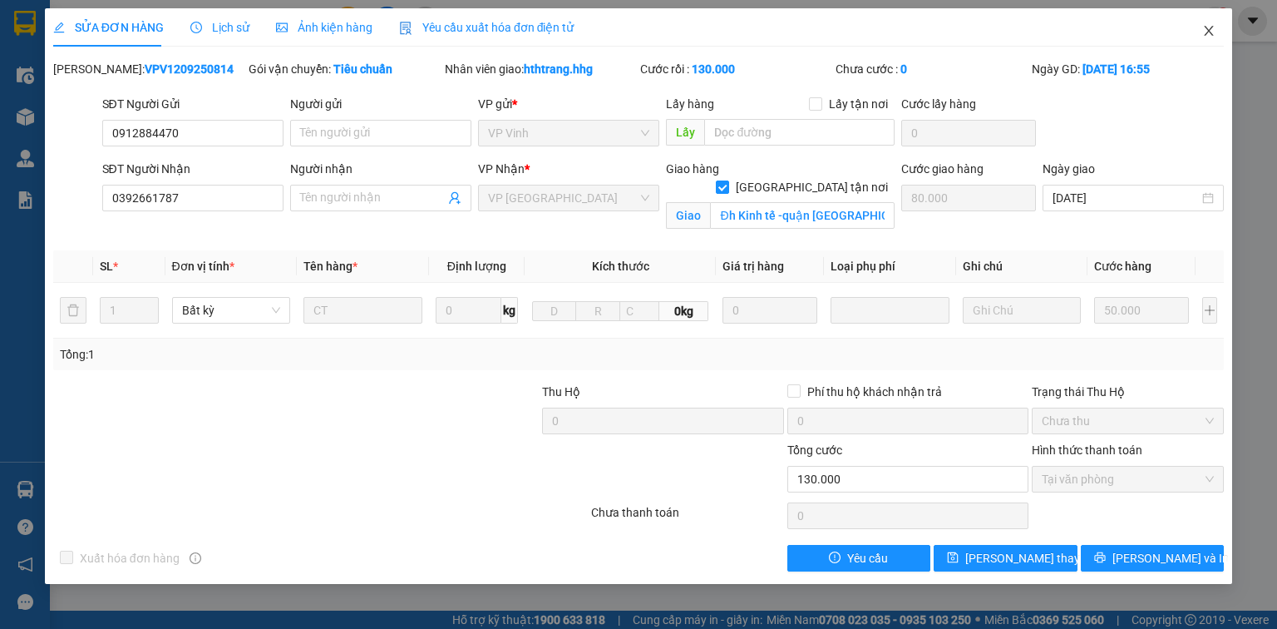
click at [1211, 31] on icon "close" at bounding box center [1209, 30] width 13 height 13
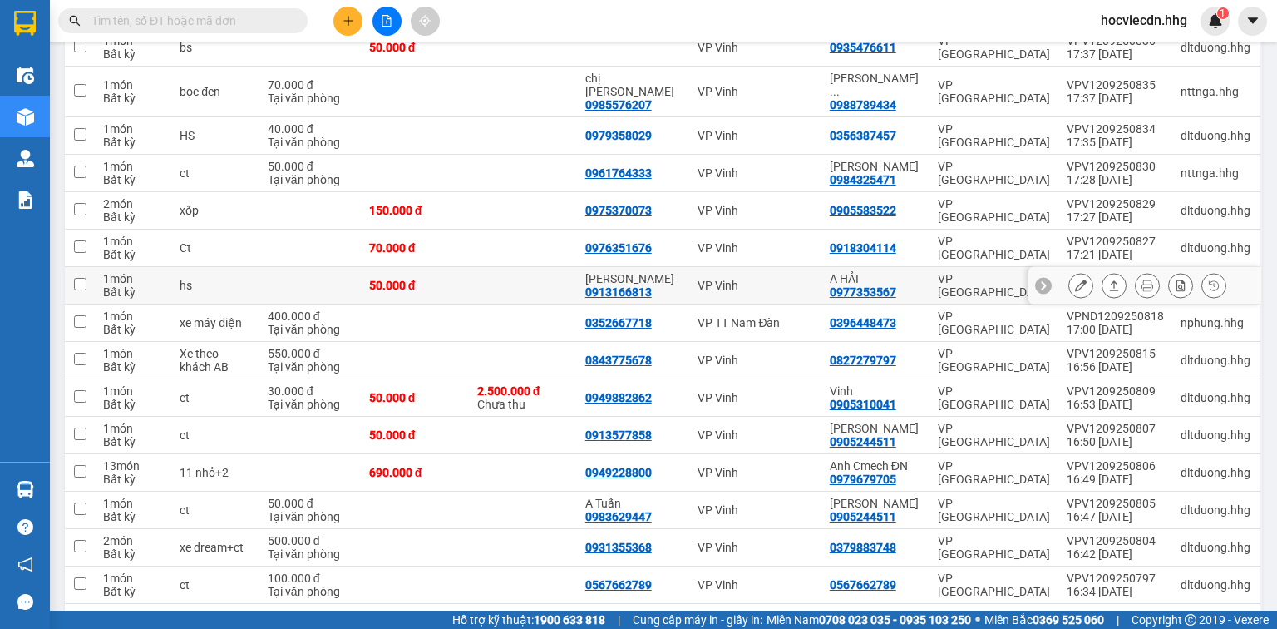
scroll to position [665, 0]
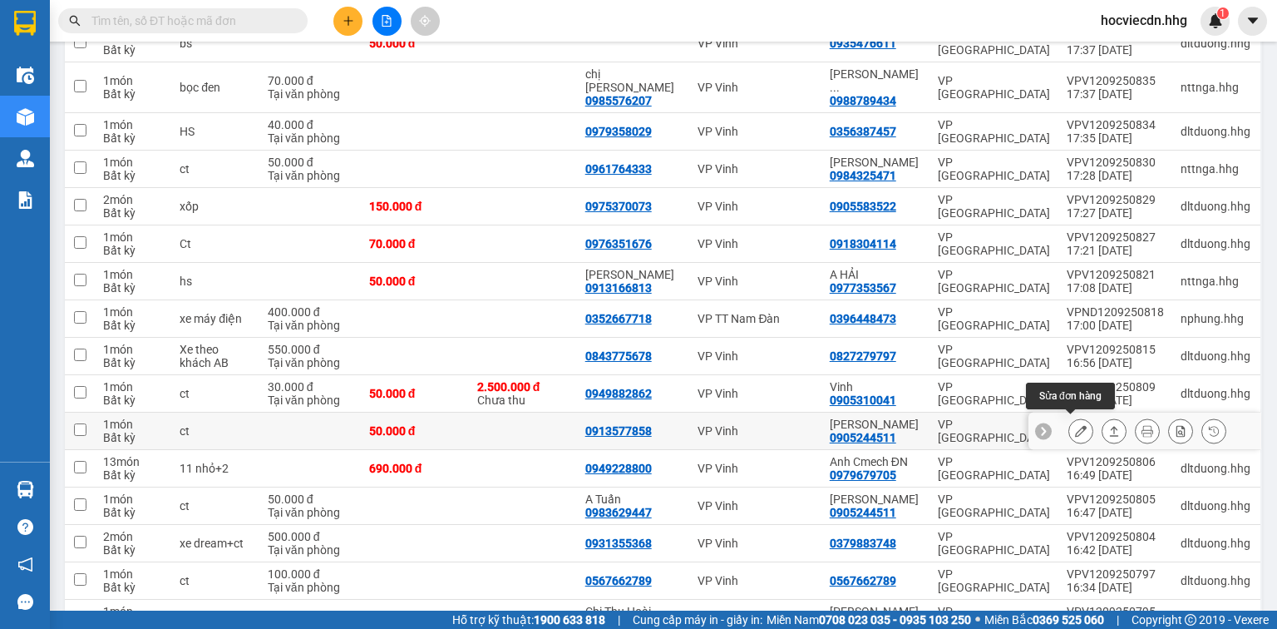
click at [1077, 430] on button at bounding box center [1081, 431] width 23 height 29
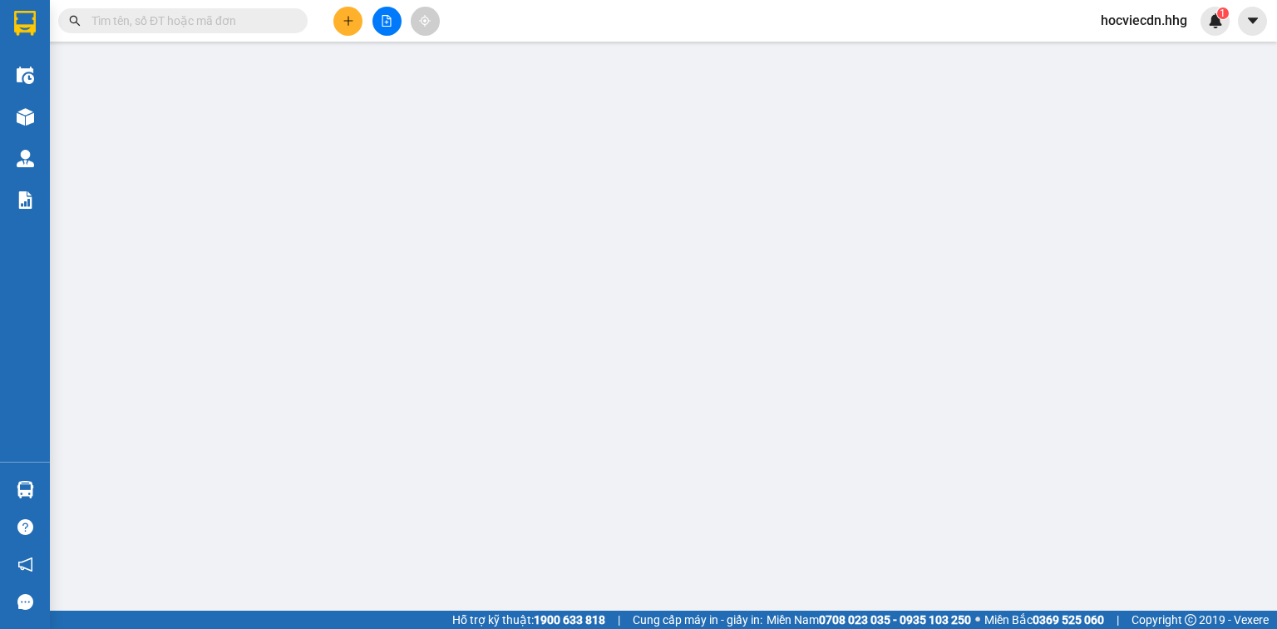
type input "0913577858"
type input "0905244511"
type input "[PERSON_NAME]"
type input "50.000"
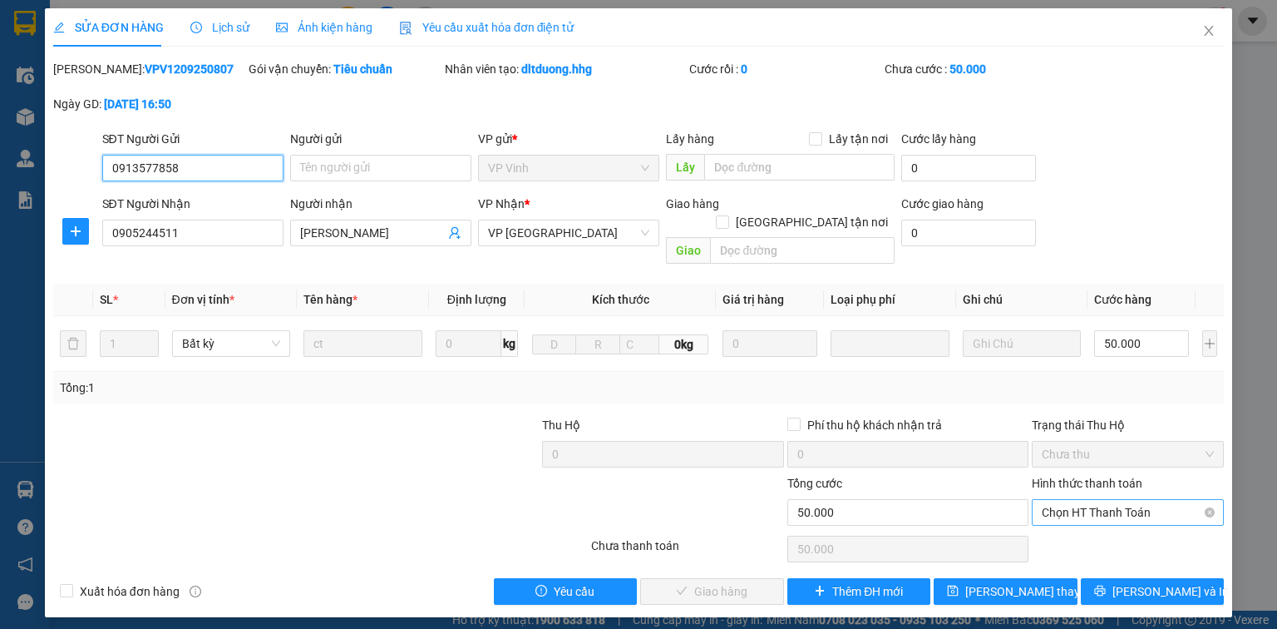
click at [1101, 500] on span "Chọn HT Thanh Toán" at bounding box center [1128, 512] width 172 height 25
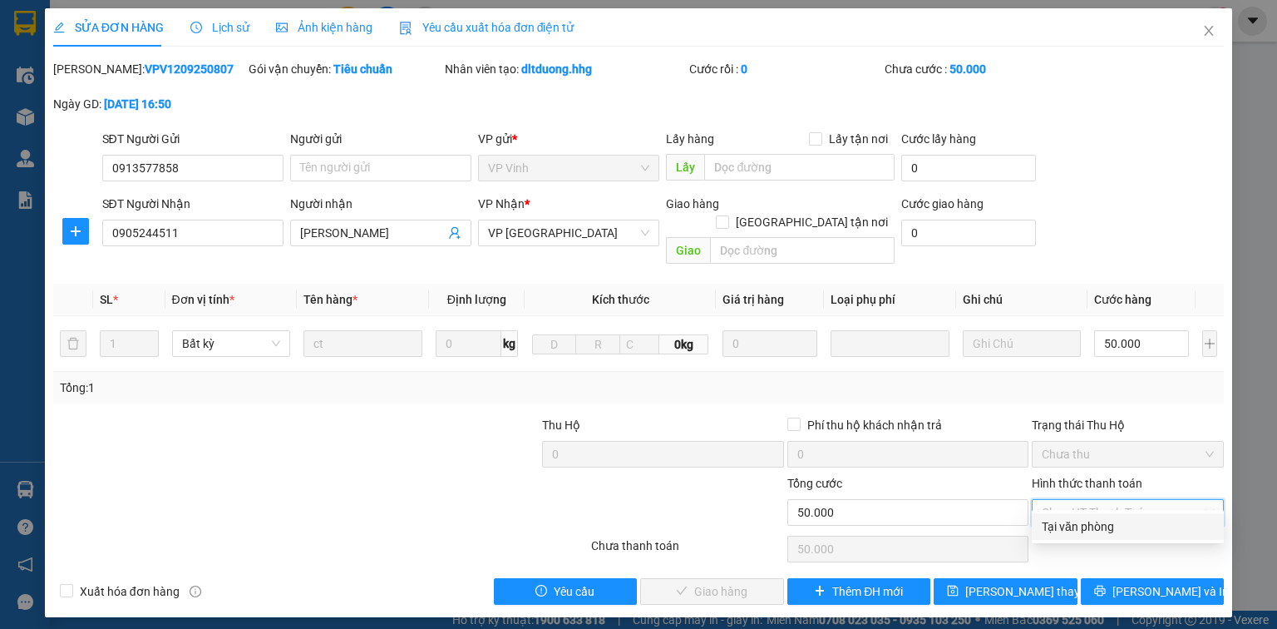
click at [1064, 536] on div "Tại văn phòng" at bounding box center [1128, 526] width 192 height 27
type input "0"
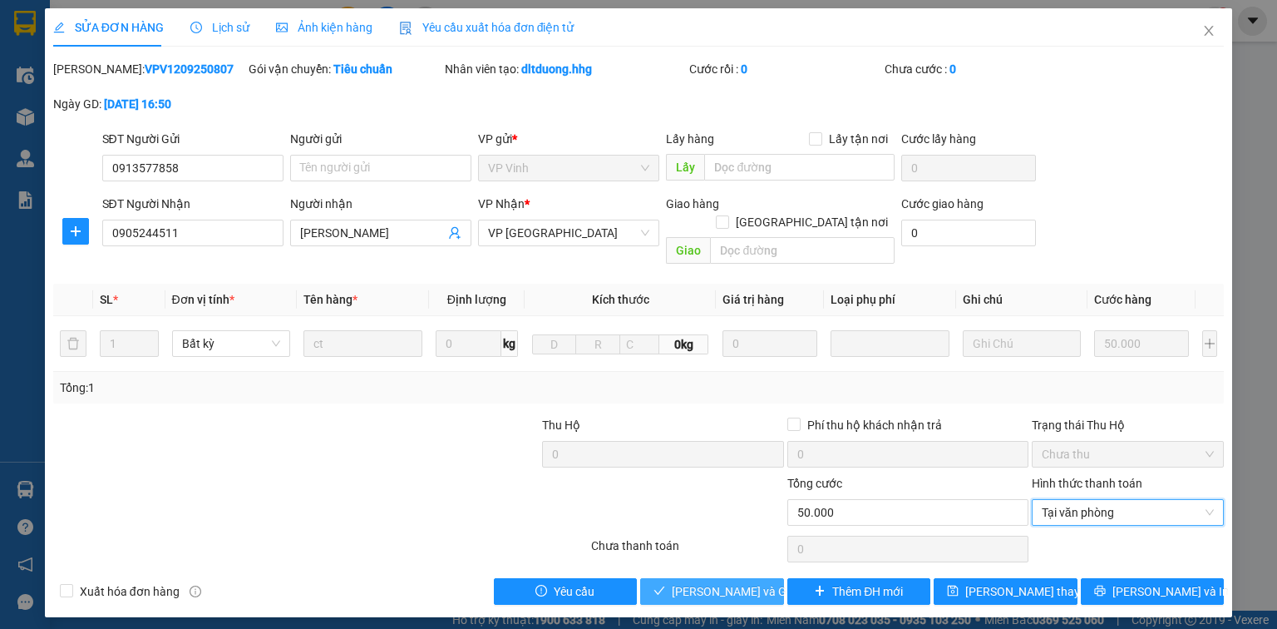
drag, startPoint x: 759, startPoint y: 576, endPoint x: 699, endPoint y: 566, distance: 60.7
click at [759, 582] on span "[PERSON_NAME] và Giao hàng" at bounding box center [752, 591] width 160 height 18
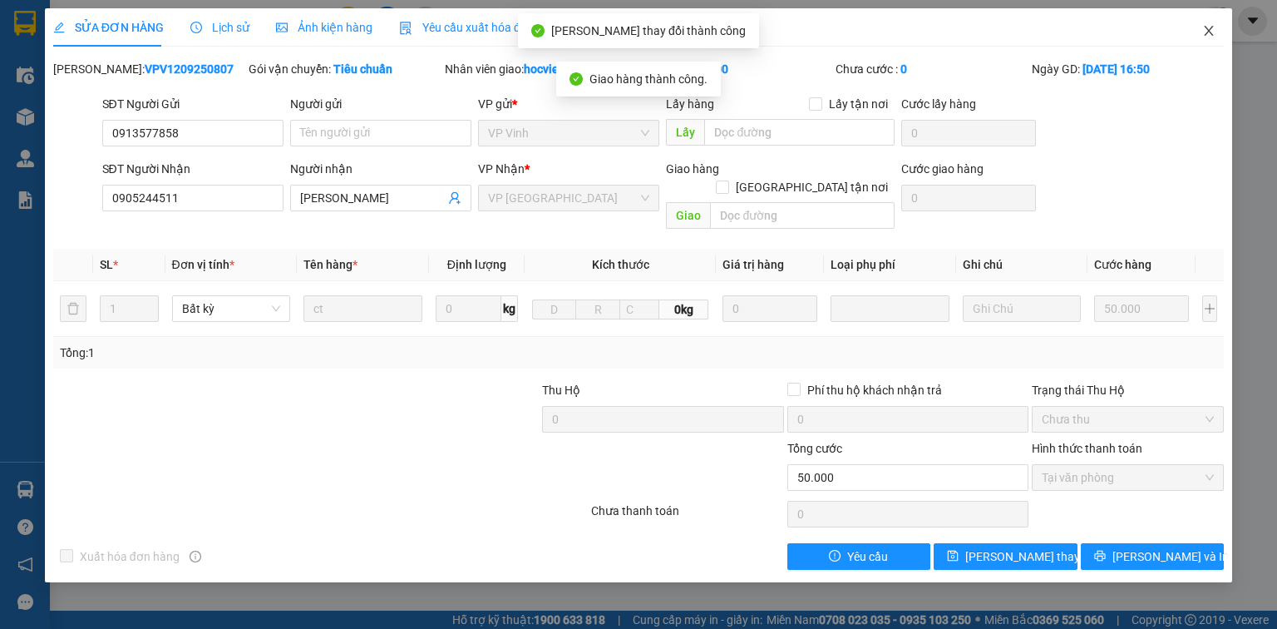
click at [1208, 30] on icon "close" at bounding box center [1209, 30] width 13 height 13
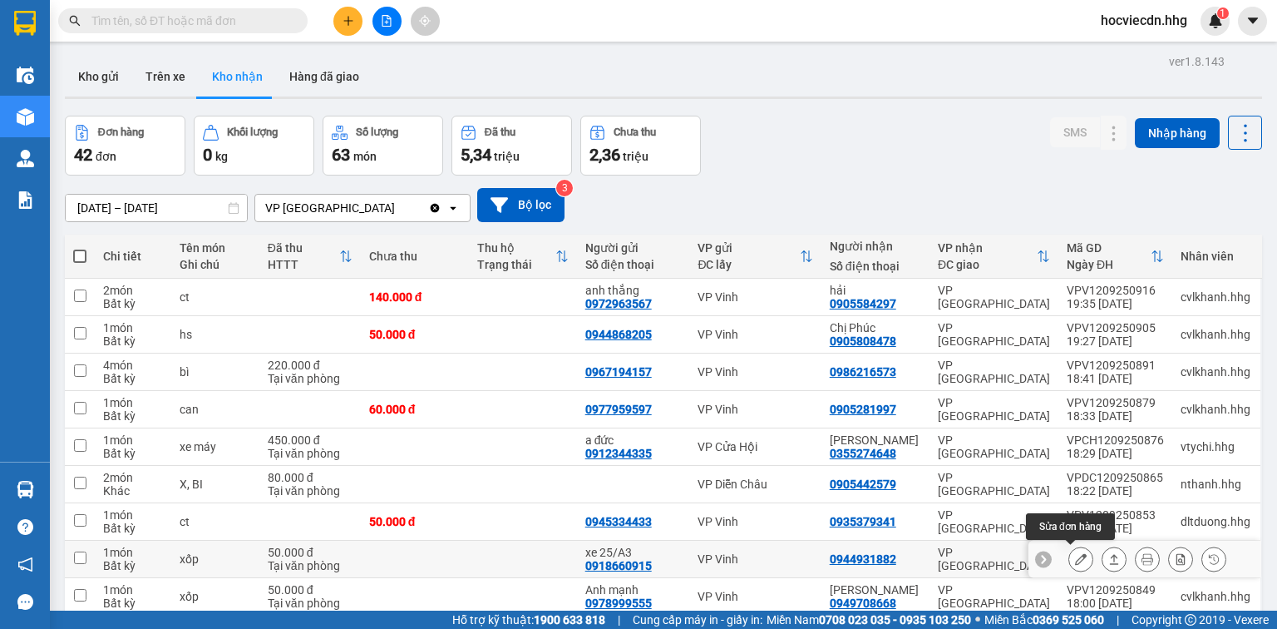
click at [1077, 558] on button at bounding box center [1081, 559] width 23 height 29
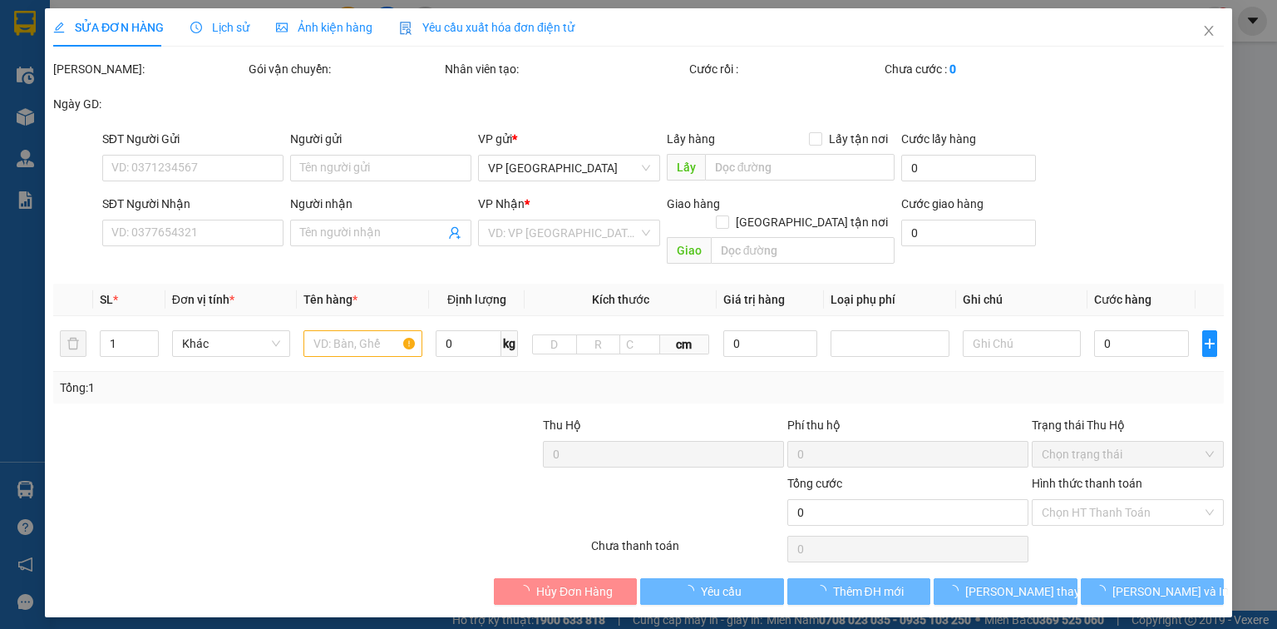
type input "0918660915"
type input "xe 25/A3"
type input "0944931882"
type input "50.000"
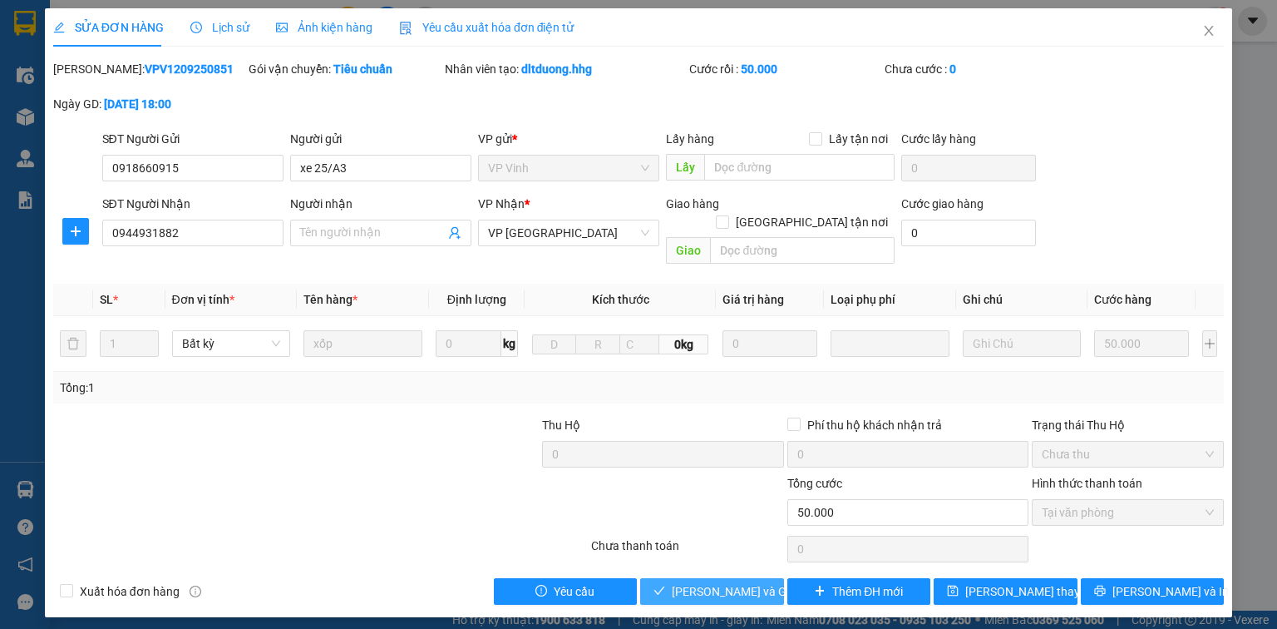
click at [757, 582] on span "[PERSON_NAME] và Giao hàng" at bounding box center [752, 591] width 160 height 18
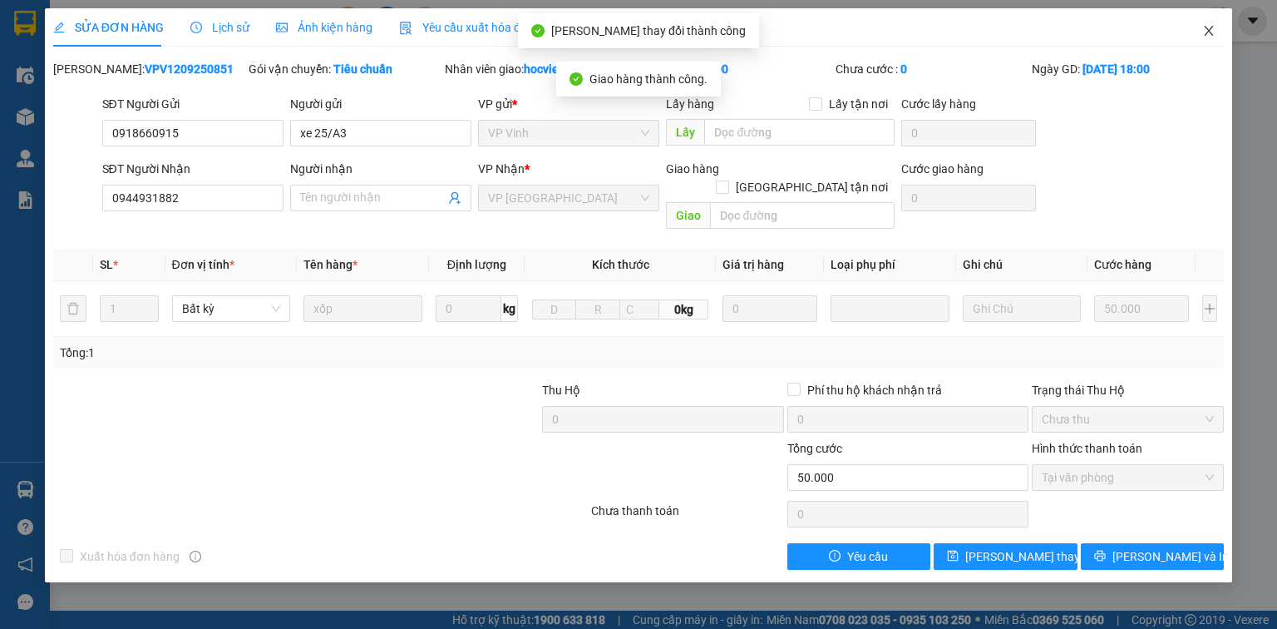
click at [1205, 28] on icon "close" at bounding box center [1209, 30] width 13 height 13
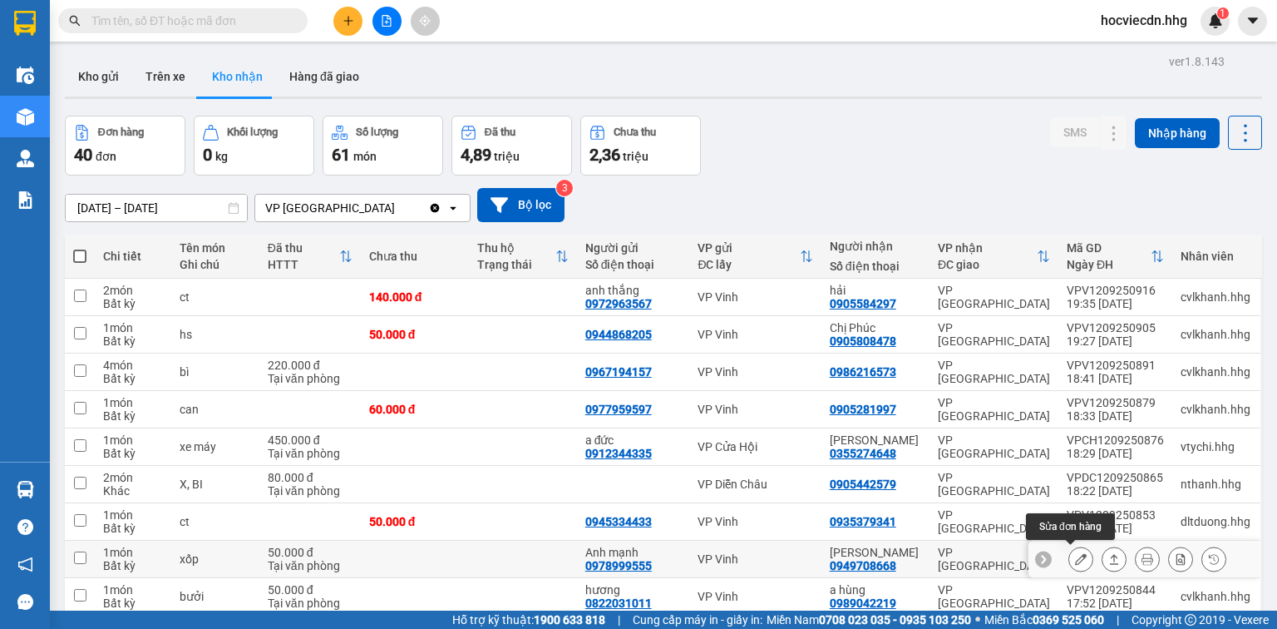
click at [1075, 560] on icon at bounding box center [1081, 559] width 12 height 12
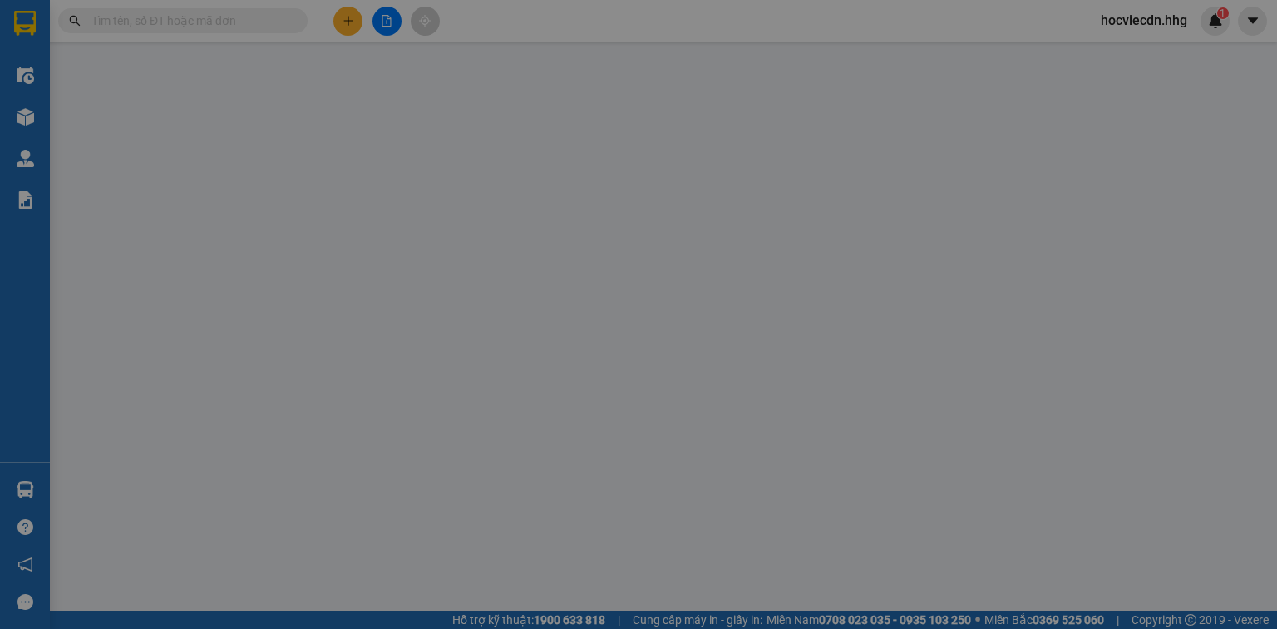
type input "0978999555"
type input "Anh mạnh"
type input "0949708668"
type input "[PERSON_NAME]"
type input "50.000"
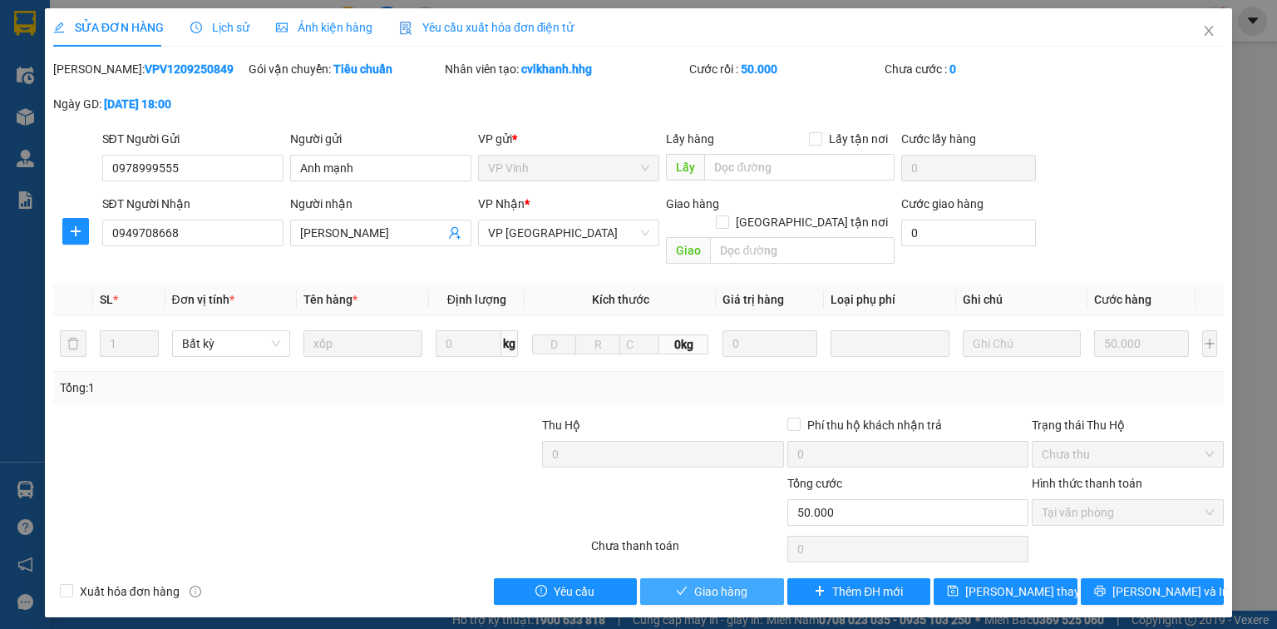
drag, startPoint x: 768, startPoint y: 579, endPoint x: 283, endPoint y: 452, distance: 501.3
click at [762, 579] on button "Giao hàng" at bounding box center [712, 591] width 144 height 27
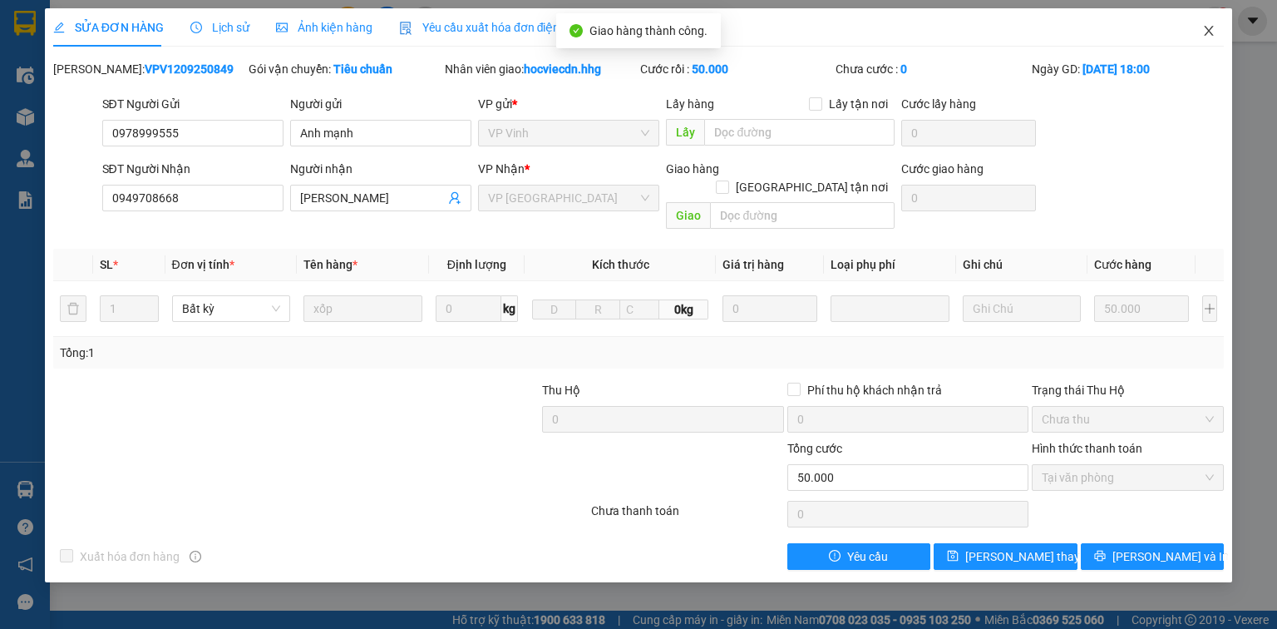
click at [1211, 32] on icon "close" at bounding box center [1209, 30] width 13 height 13
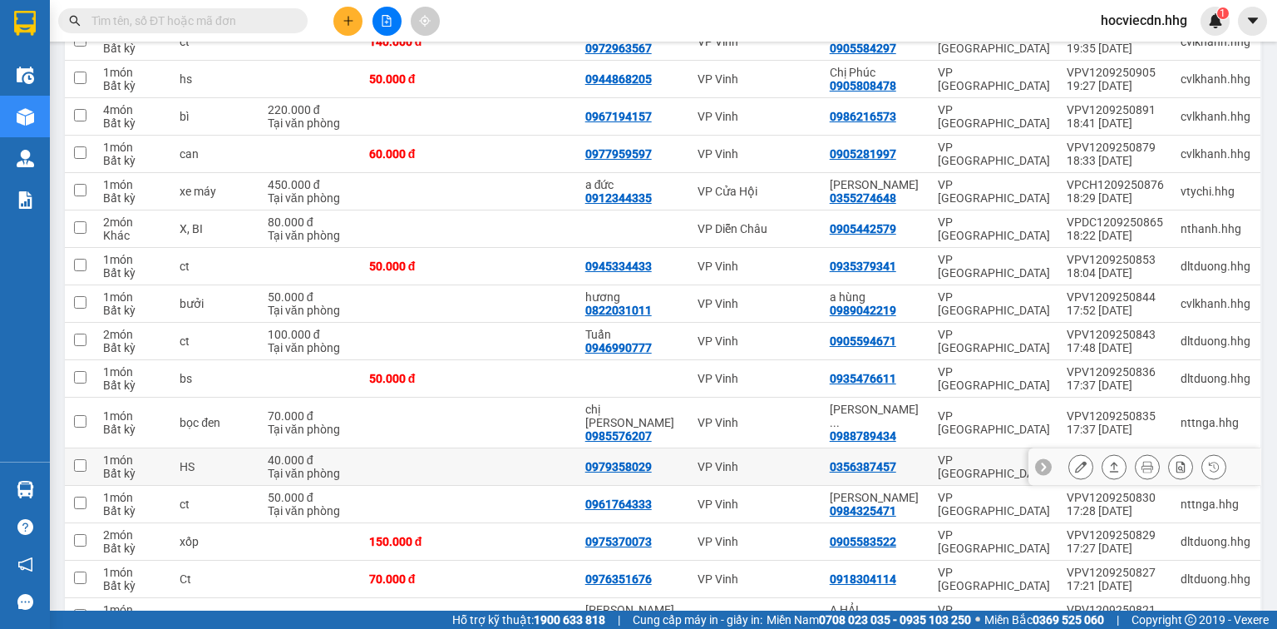
scroll to position [333, 0]
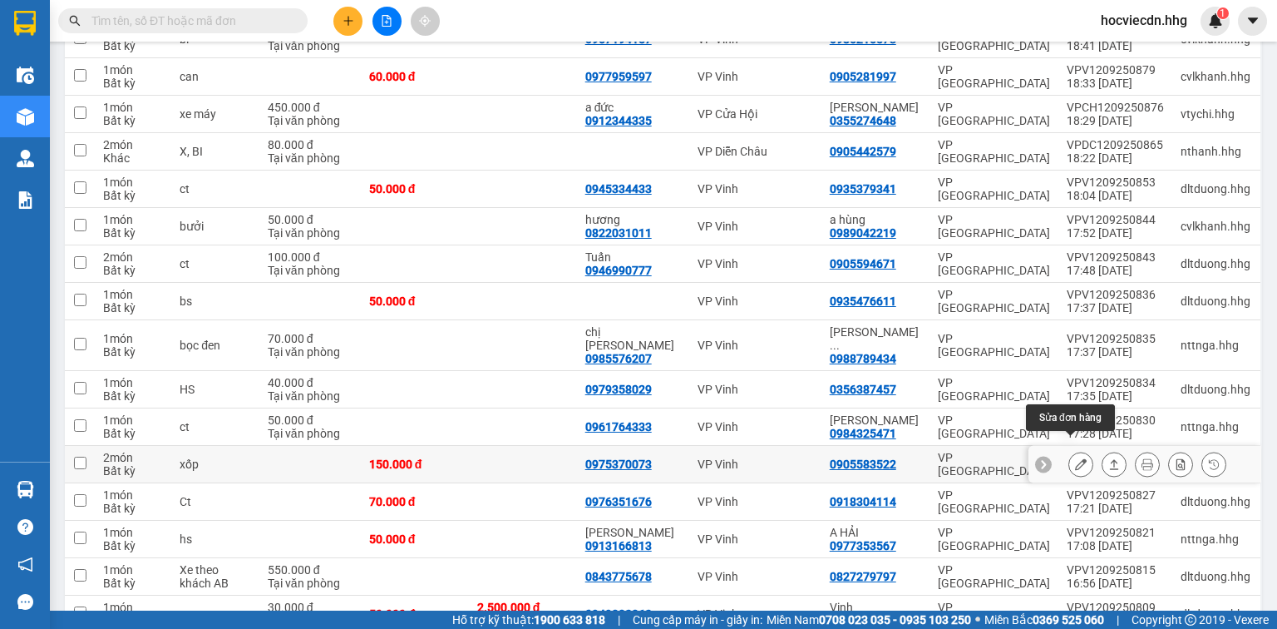
click at [1075, 458] on icon at bounding box center [1081, 464] width 12 height 12
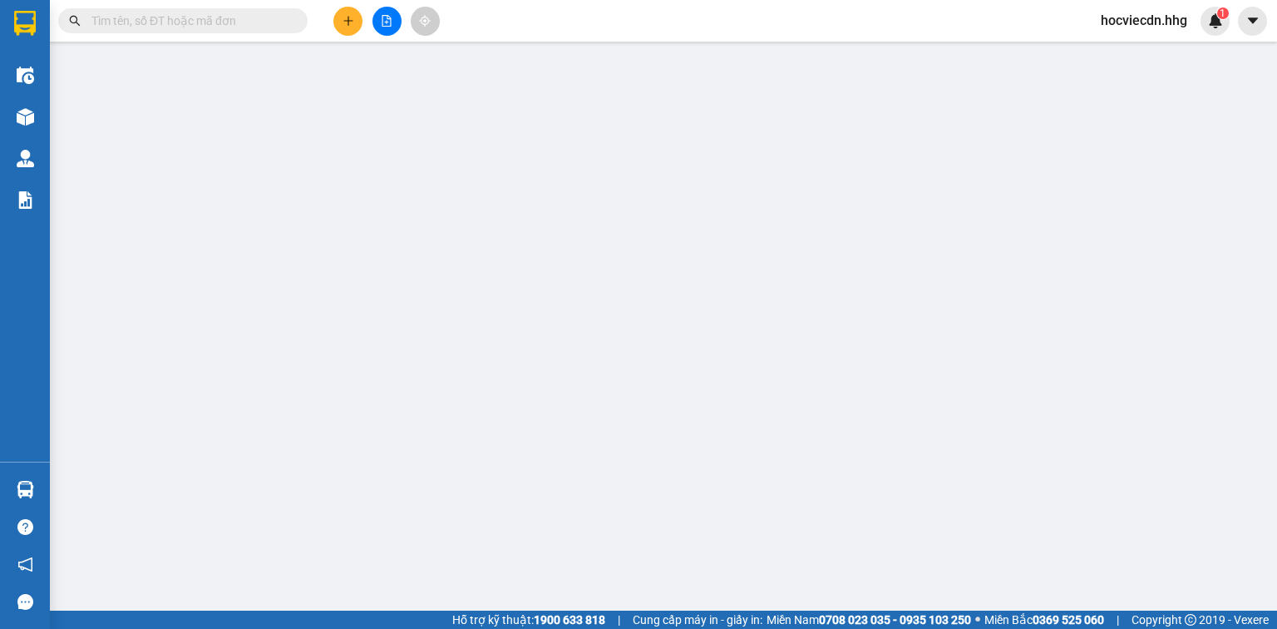
type input "0975370073"
type input "0905583522"
type input "150.000"
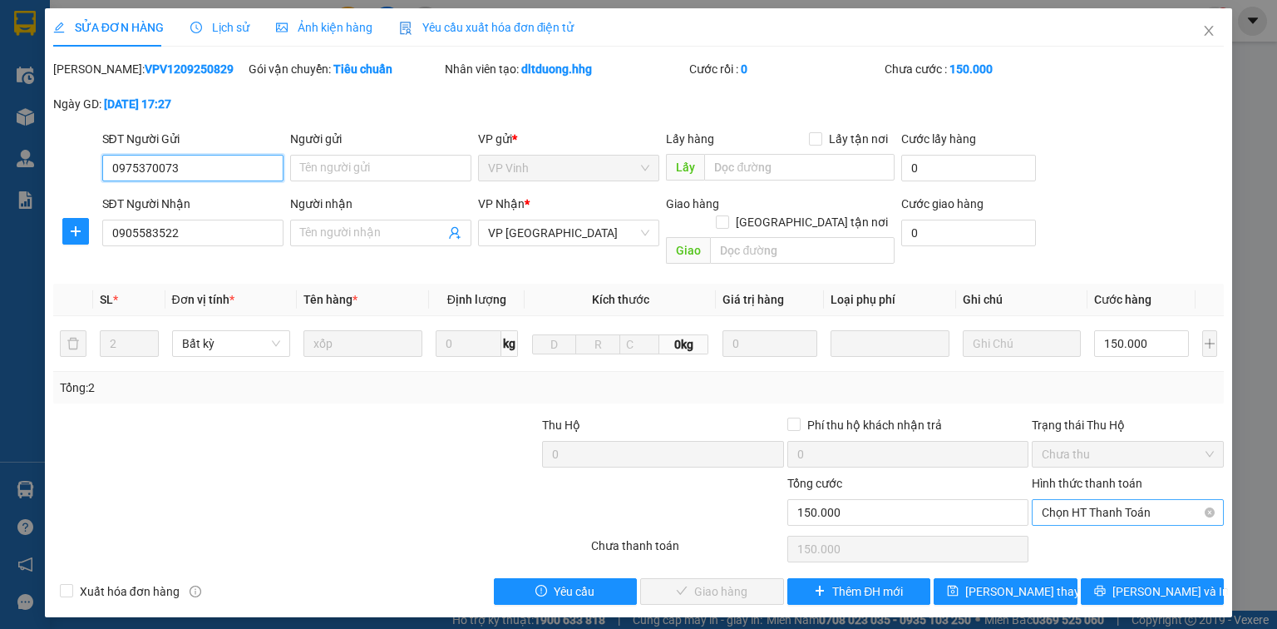
click at [1090, 500] on span "Chọn HT Thanh Toán" at bounding box center [1128, 512] width 172 height 25
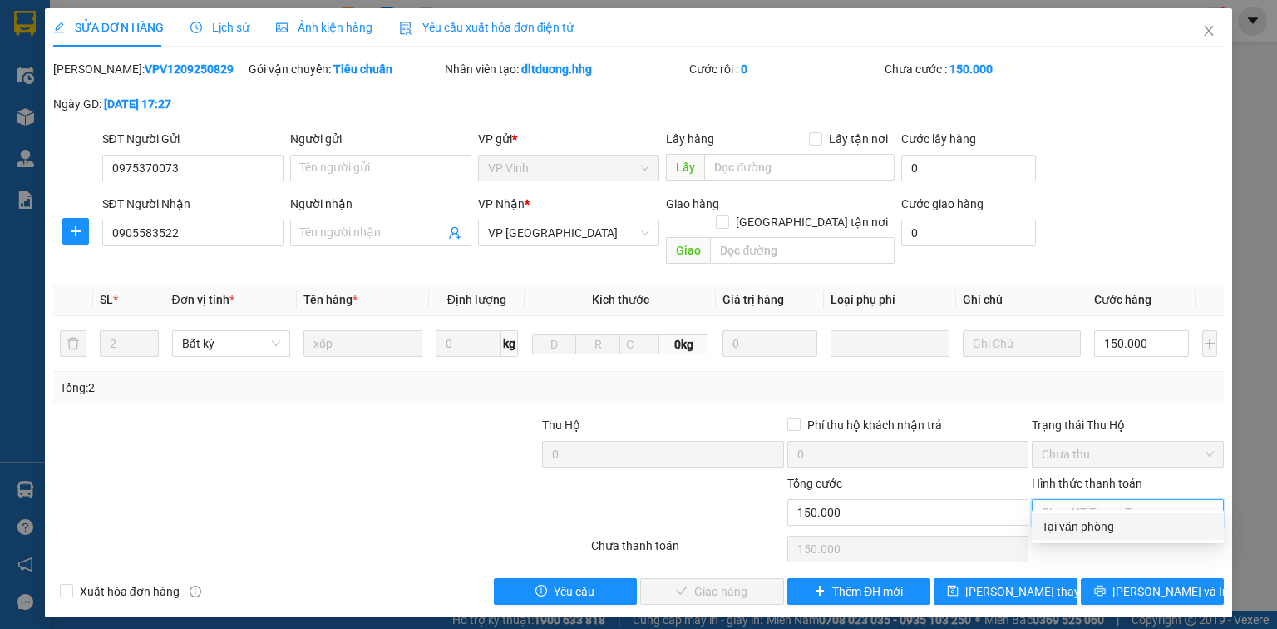
click at [1100, 521] on div "Tại văn phòng" at bounding box center [1128, 526] width 172 height 18
type input "0"
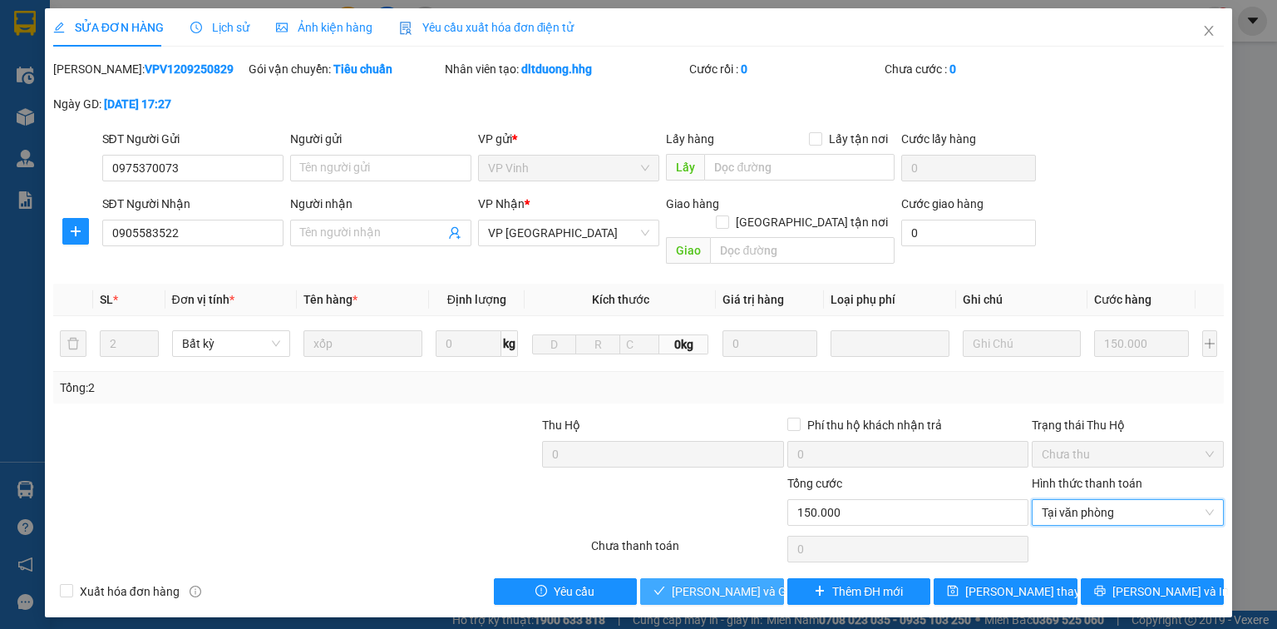
drag, startPoint x: 745, startPoint y: 572, endPoint x: 611, endPoint y: 524, distance: 142.3
click at [745, 582] on span "[PERSON_NAME] và Giao hàng" at bounding box center [752, 591] width 160 height 18
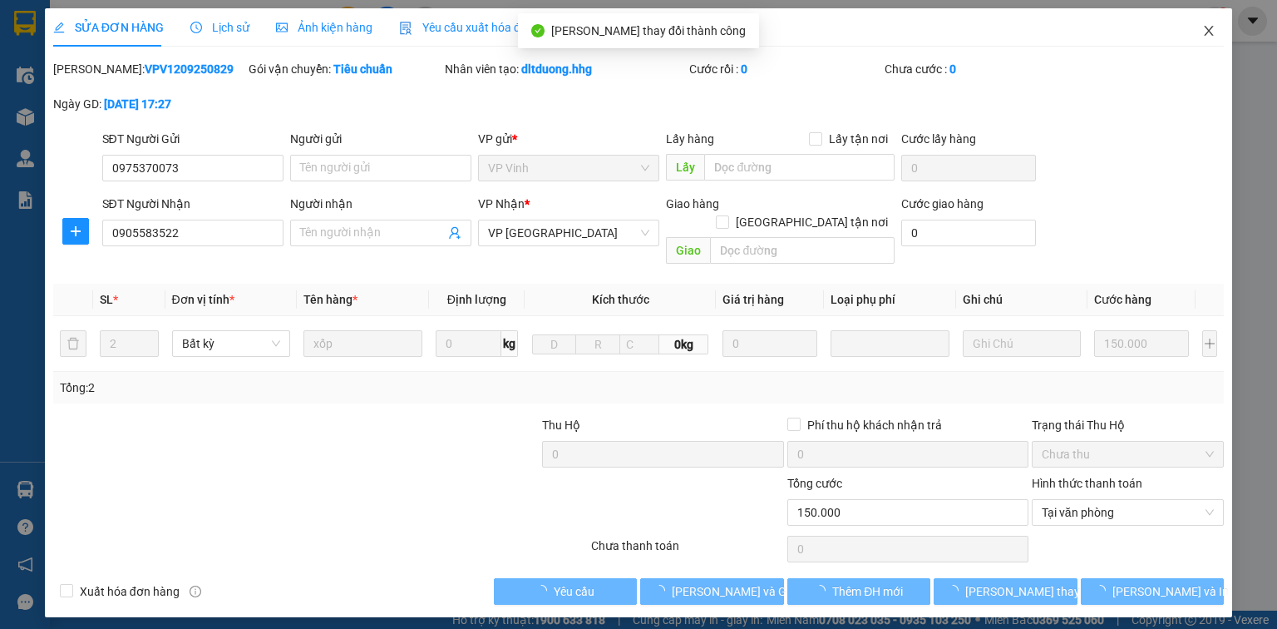
click at [1208, 30] on icon "close" at bounding box center [1209, 31] width 9 height 10
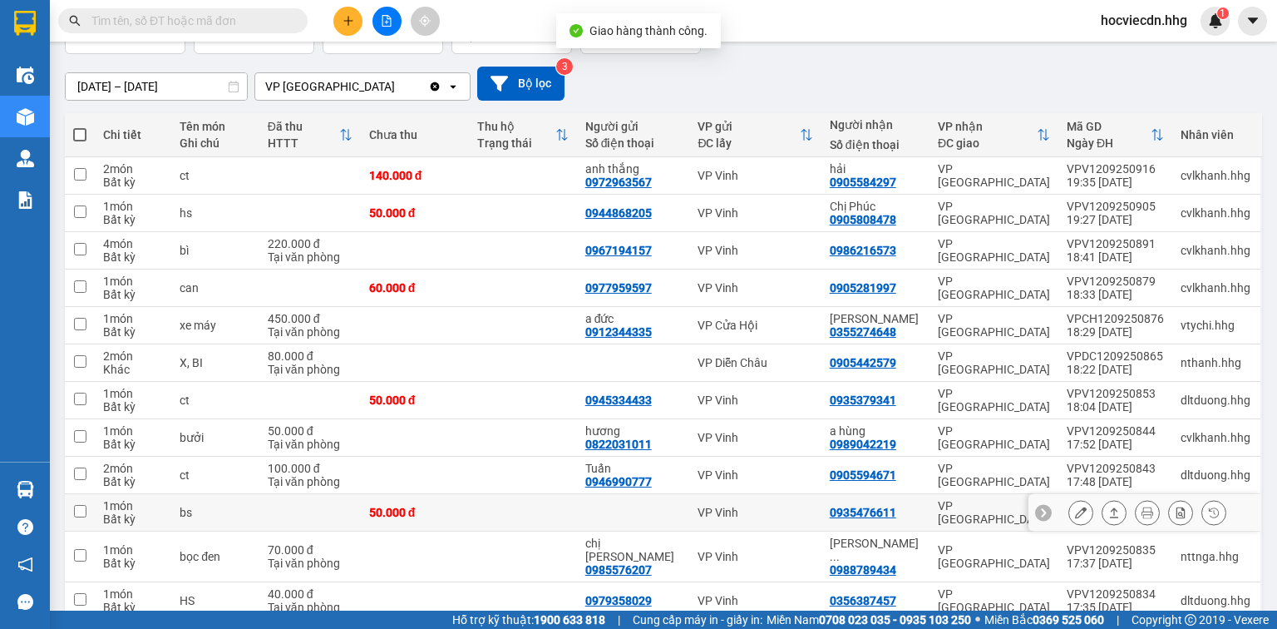
scroll to position [133, 0]
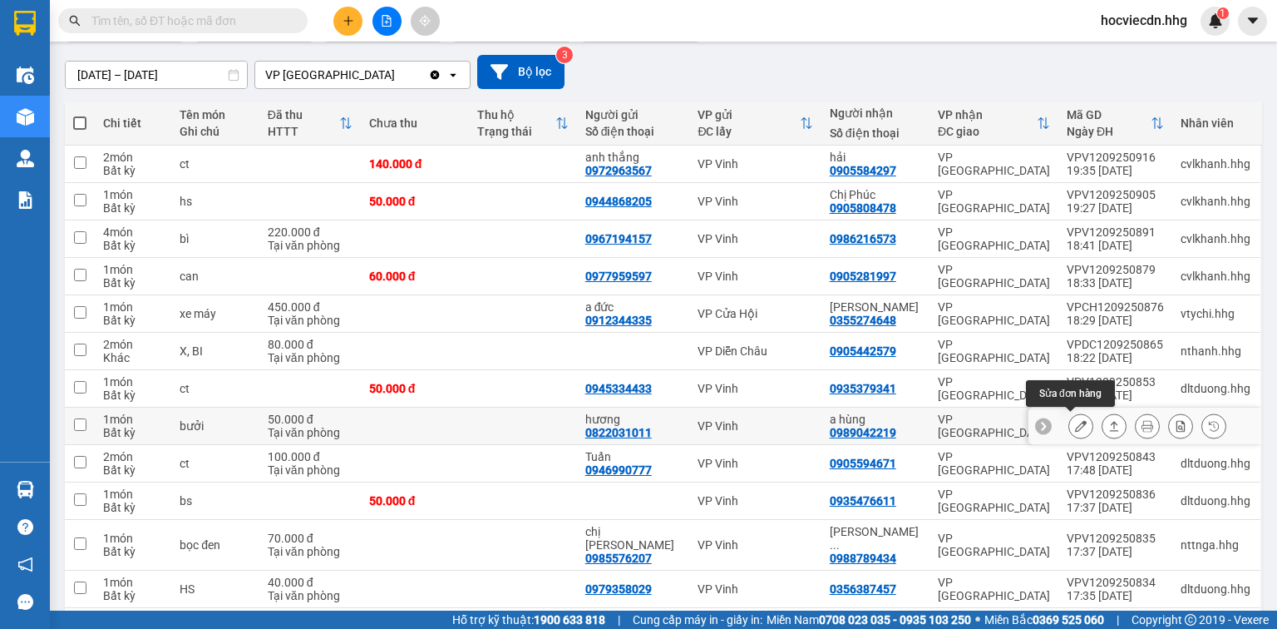
click at [1075, 429] on icon at bounding box center [1081, 426] width 12 height 12
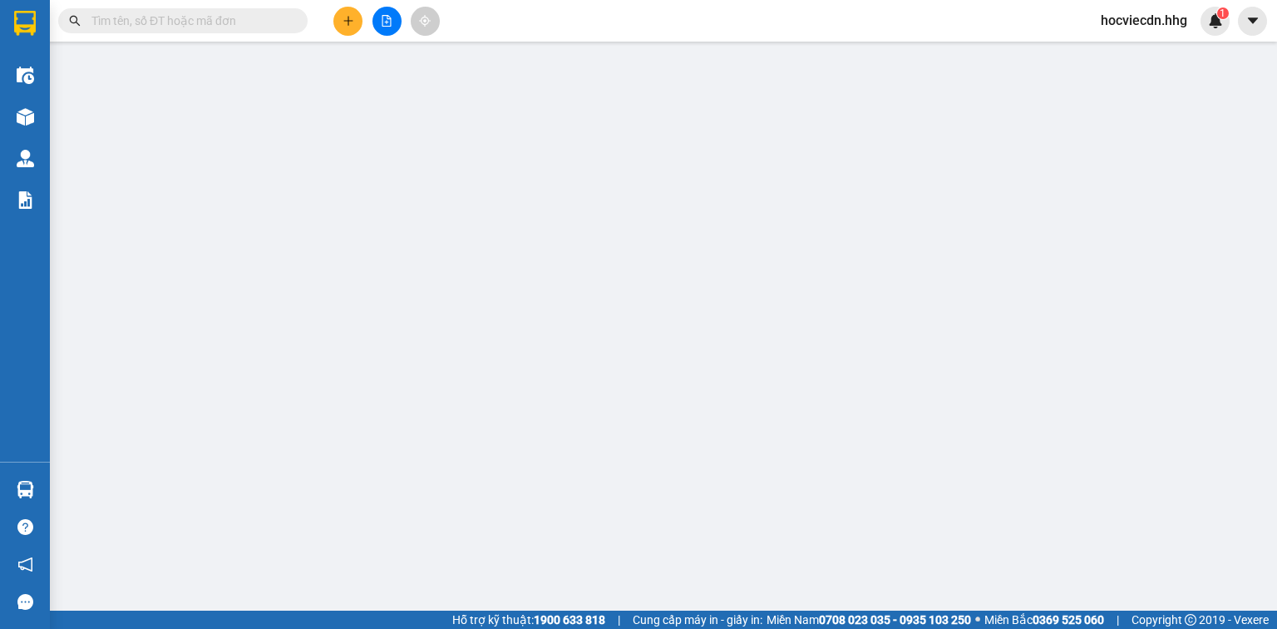
type input "0822031011"
type input "hương"
type input "0989042219"
type input "a hùng"
type input "50.000"
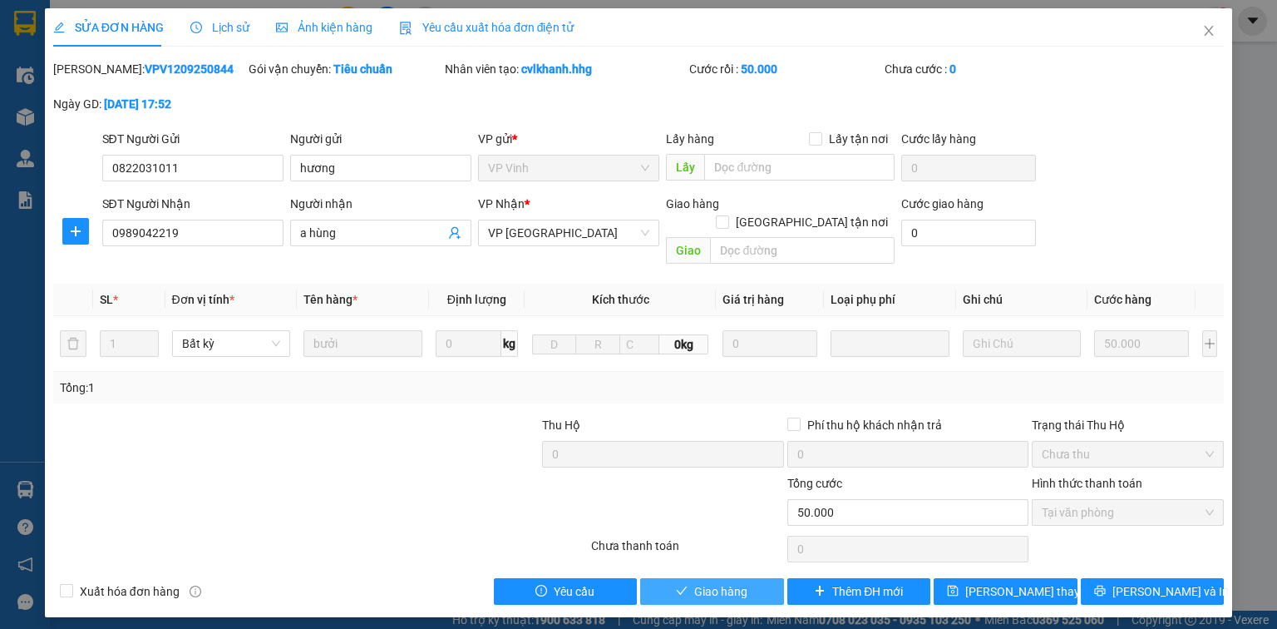
drag, startPoint x: 755, startPoint y: 576, endPoint x: 156, endPoint y: 532, distance: 600.4
click at [753, 578] on button "Giao hàng" at bounding box center [712, 591] width 144 height 27
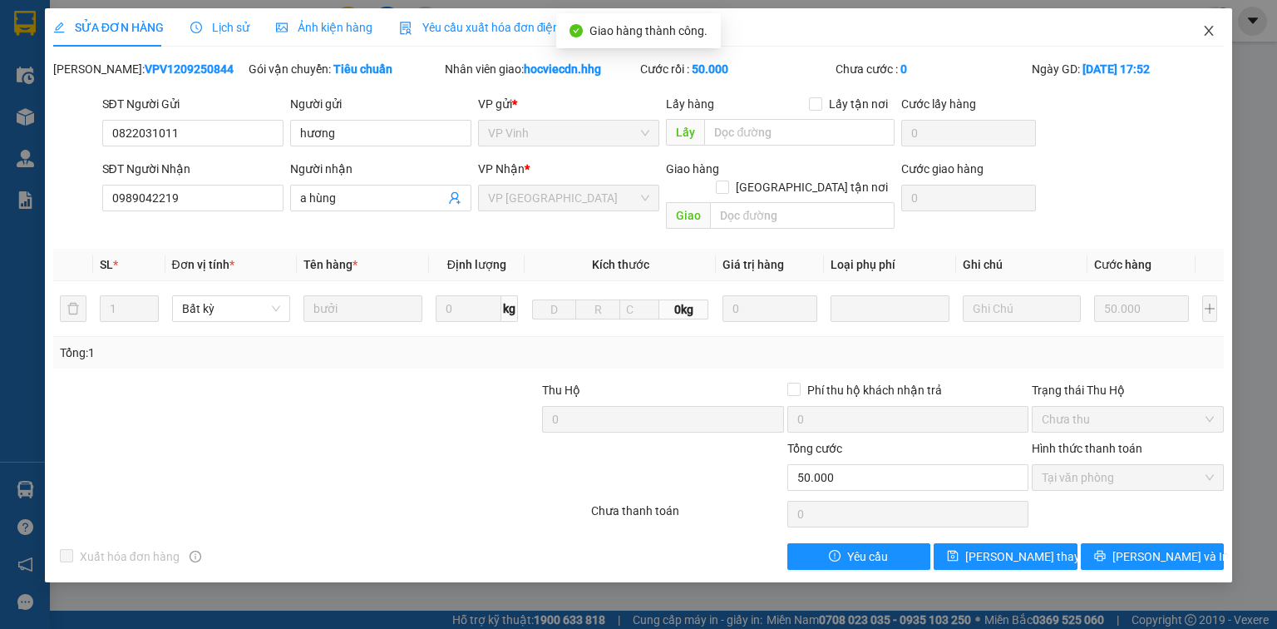
click at [1207, 30] on icon "close" at bounding box center [1209, 30] width 13 height 13
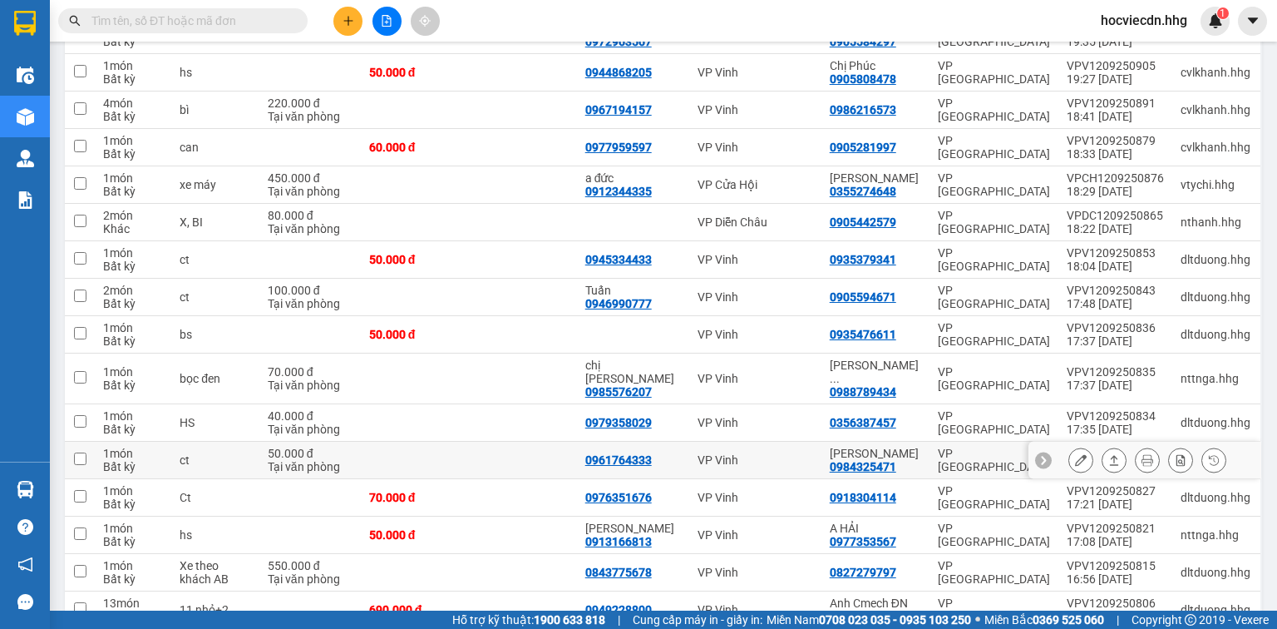
scroll to position [333, 0]
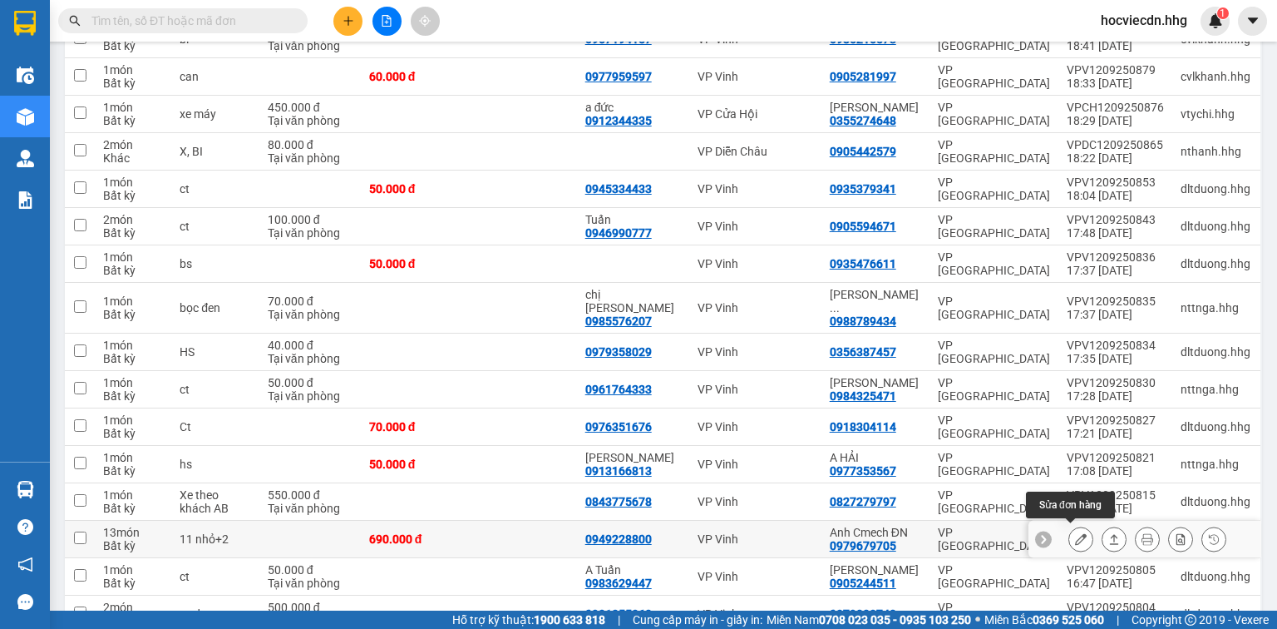
click at [1075, 534] on icon at bounding box center [1081, 539] width 12 height 12
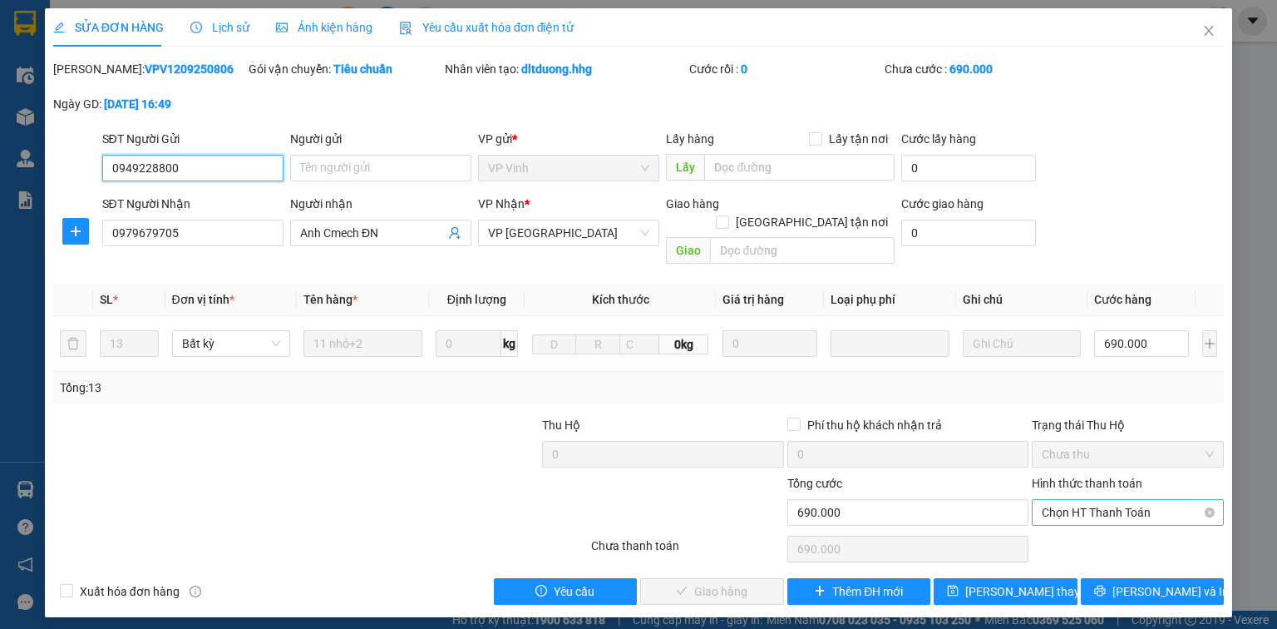
click at [1151, 500] on span "Chọn HT Thanh Toán" at bounding box center [1128, 512] width 172 height 25
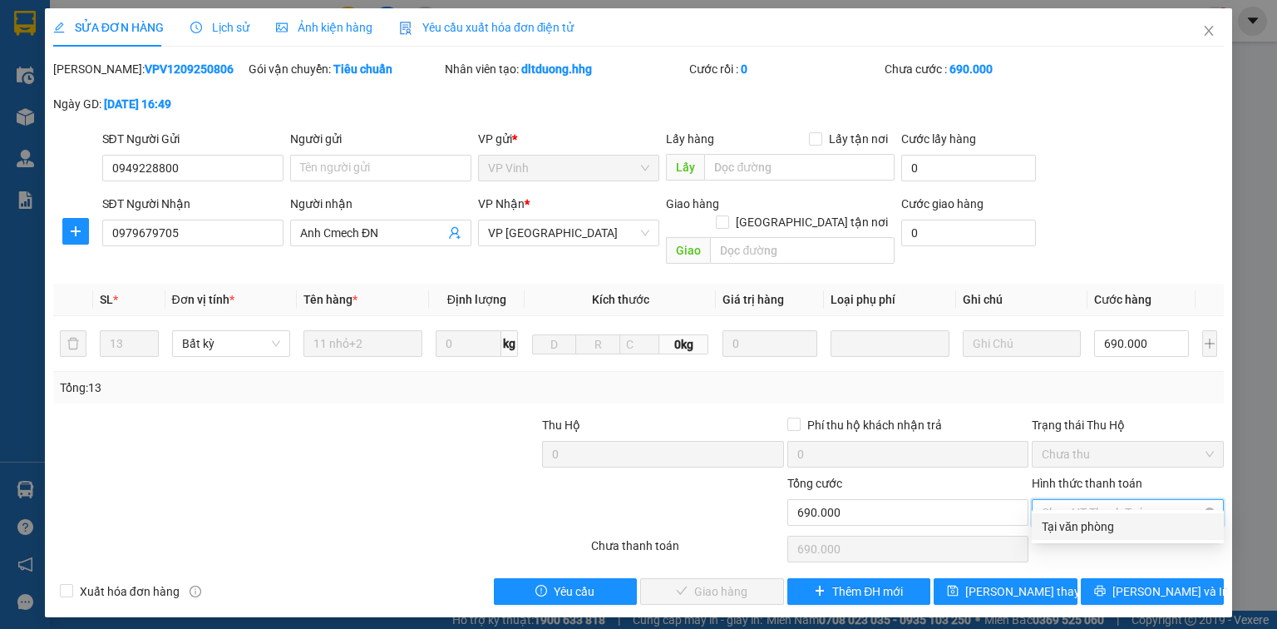
click at [1058, 527] on div "Tại văn phòng" at bounding box center [1128, 526] width 172 height 18
type input "0"
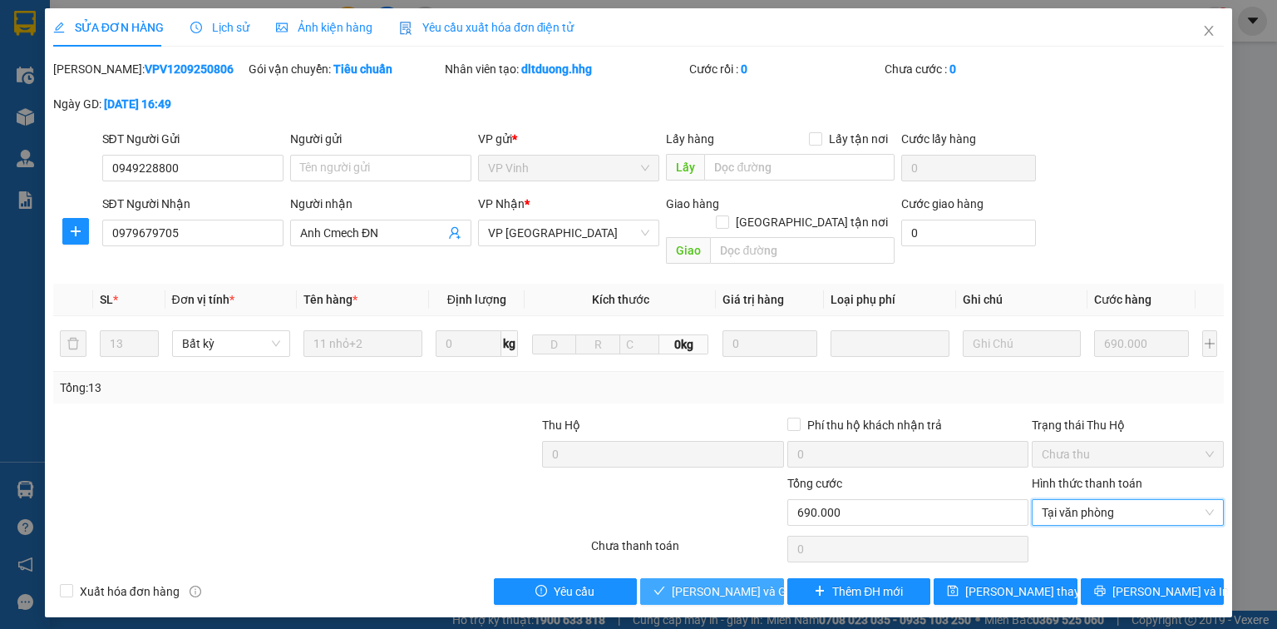
click at [755, 582] on span "[PERSON_NAME] và Giao hàng" at bounding box center [752, 591] width 160 height 18
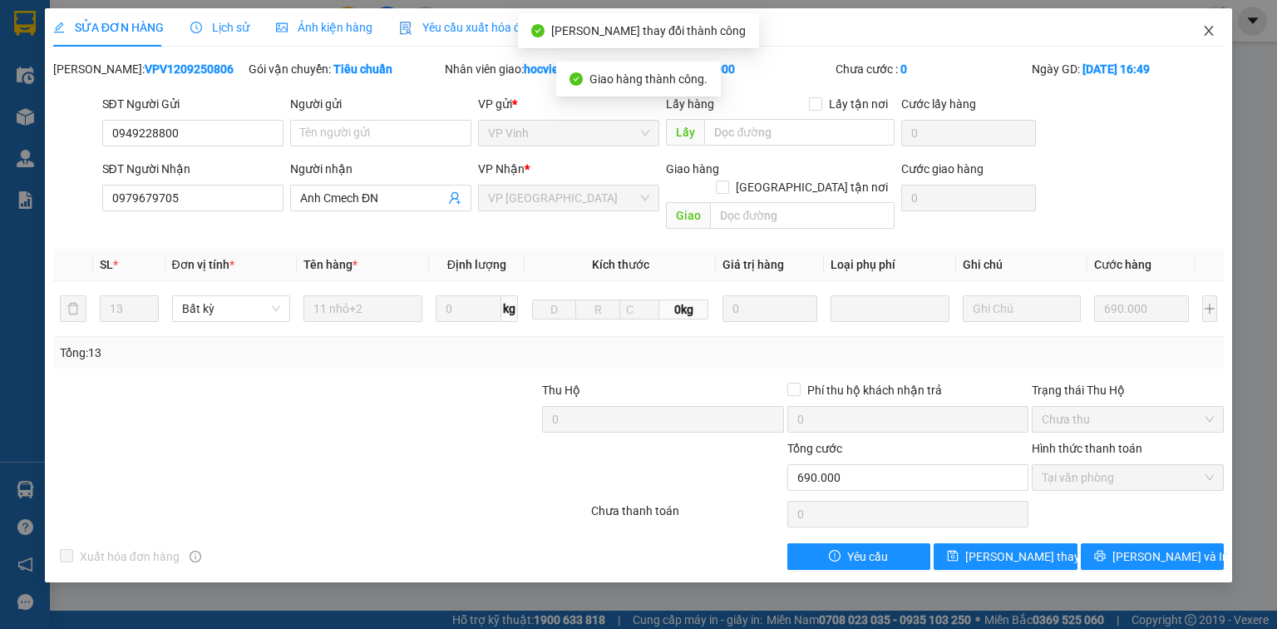
click at [1208, 30] on icon "close" at bounding box center [1209, 31] width 9 height 10
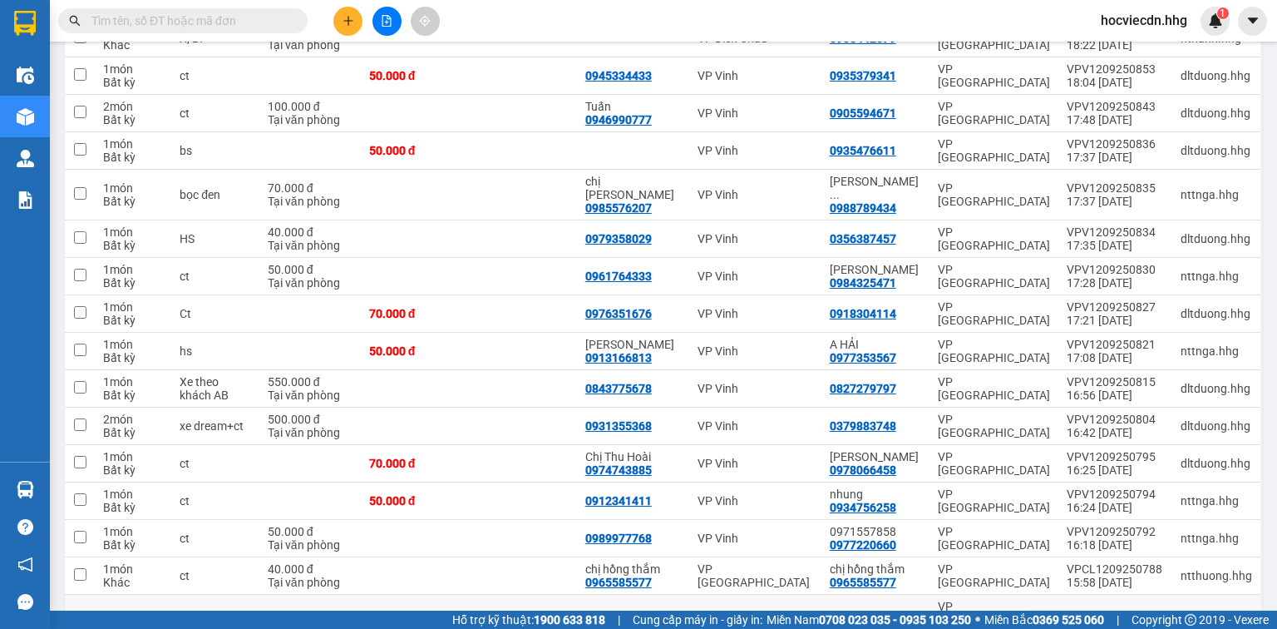
scroll to position [466, 0]
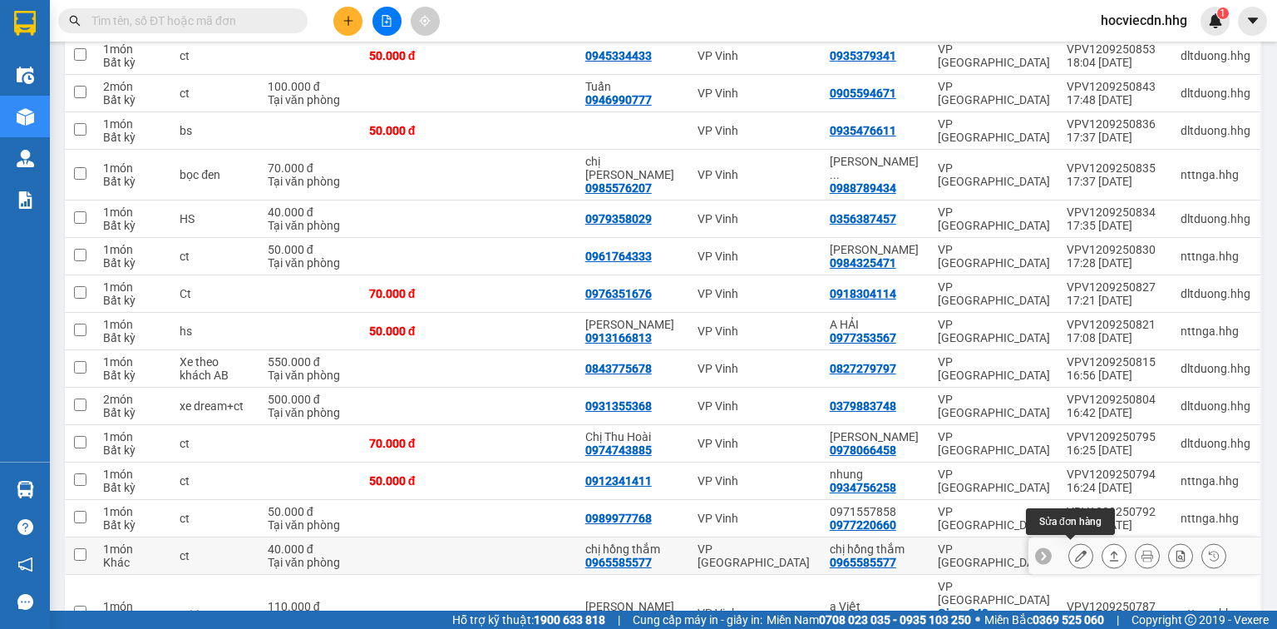
click at [1075, 550] on icon at bounding box center [1081, 556] width 12 height 12
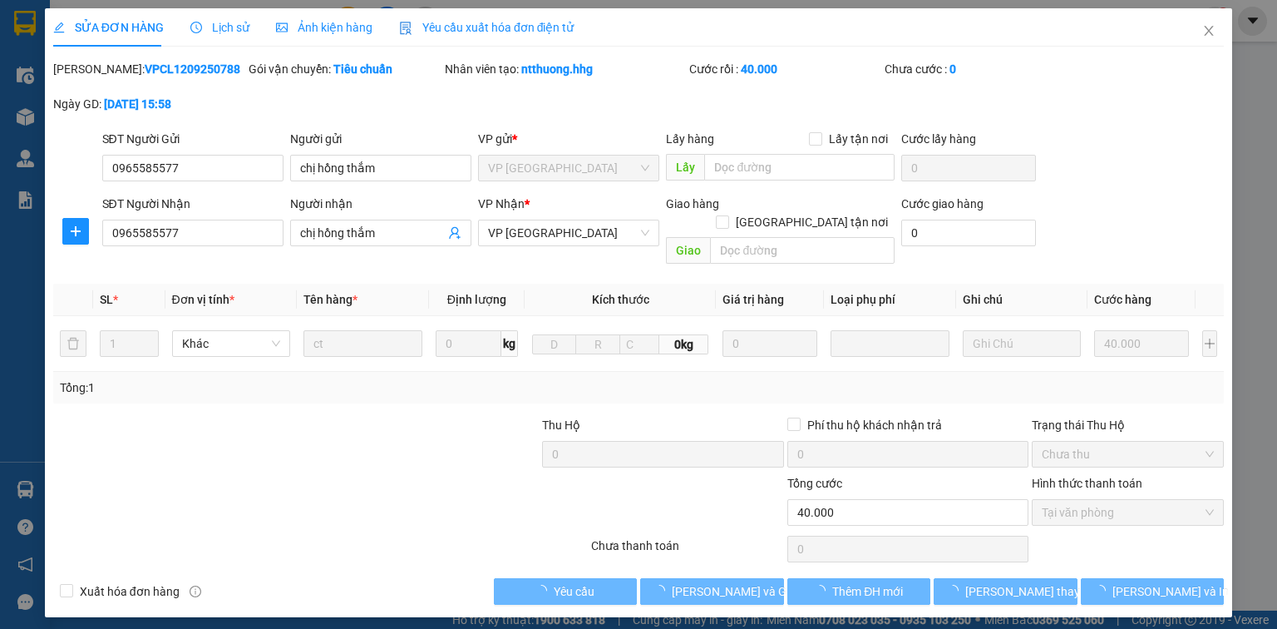
type input "0965585577"
type input "chị hồng thắm"
type input "0965585577"
type input "chị hồng thắm"
type input "40.000"
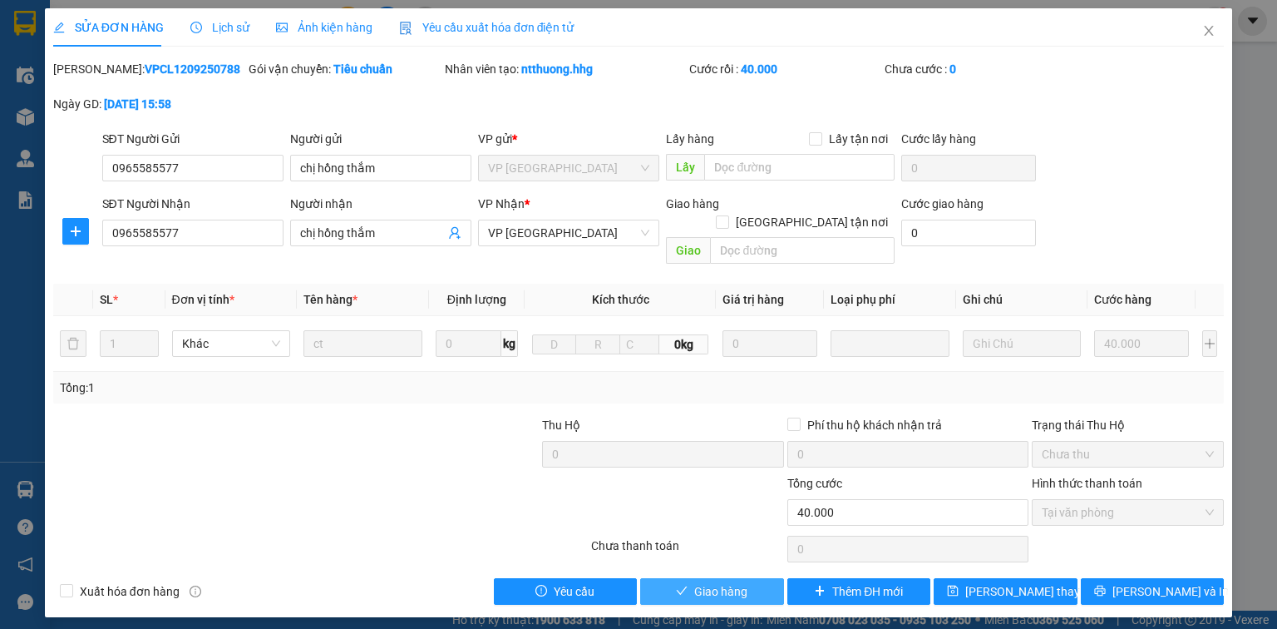
click at [755, 578] on button "Giao hàng" at bounding box center [712, 591] width 144 height 27
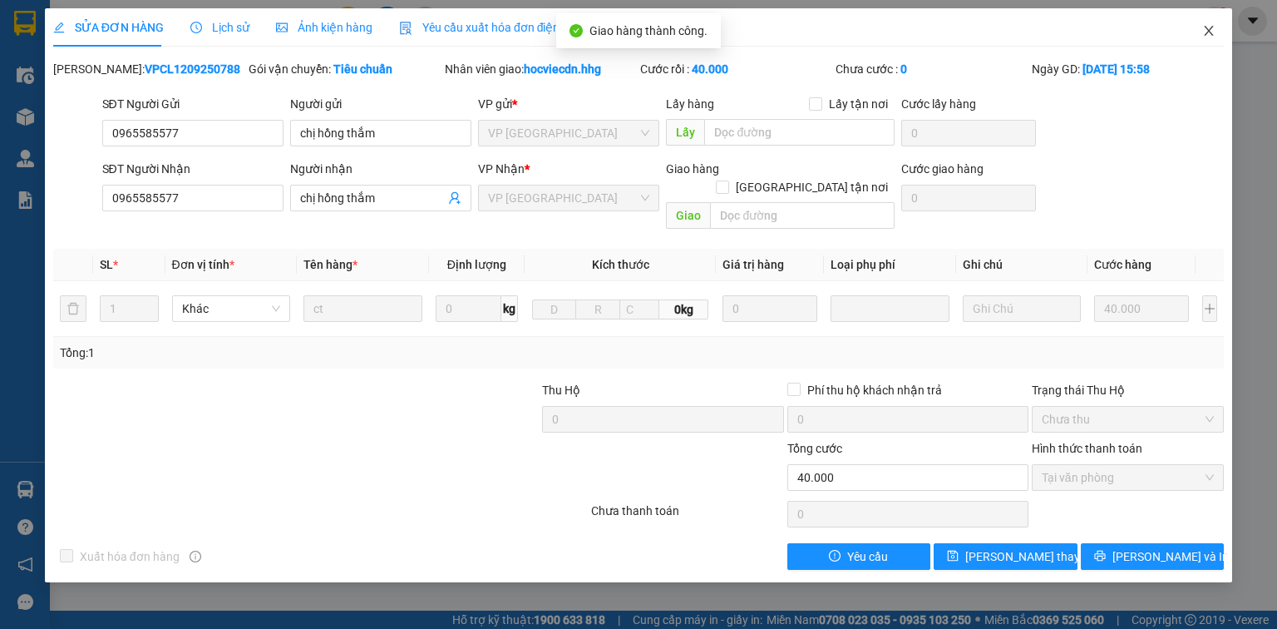
click at [1212, 33] on icon "close" at bounding box center [1209, 30] width 13 height 13
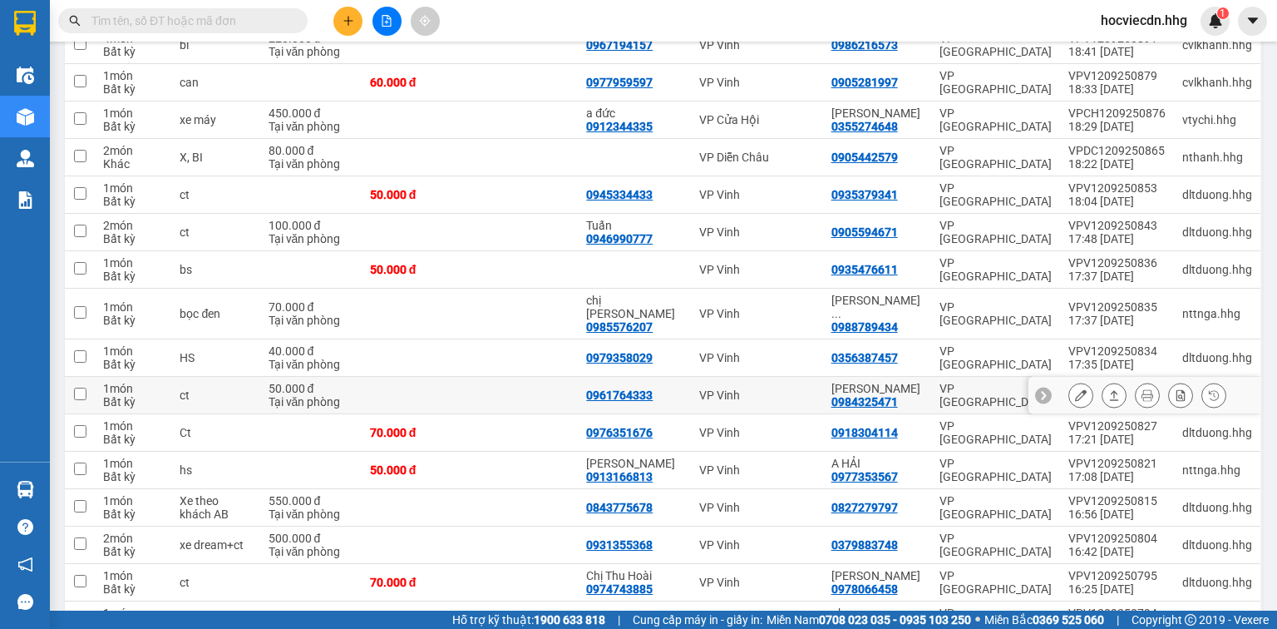
scroll to position [399, 0]
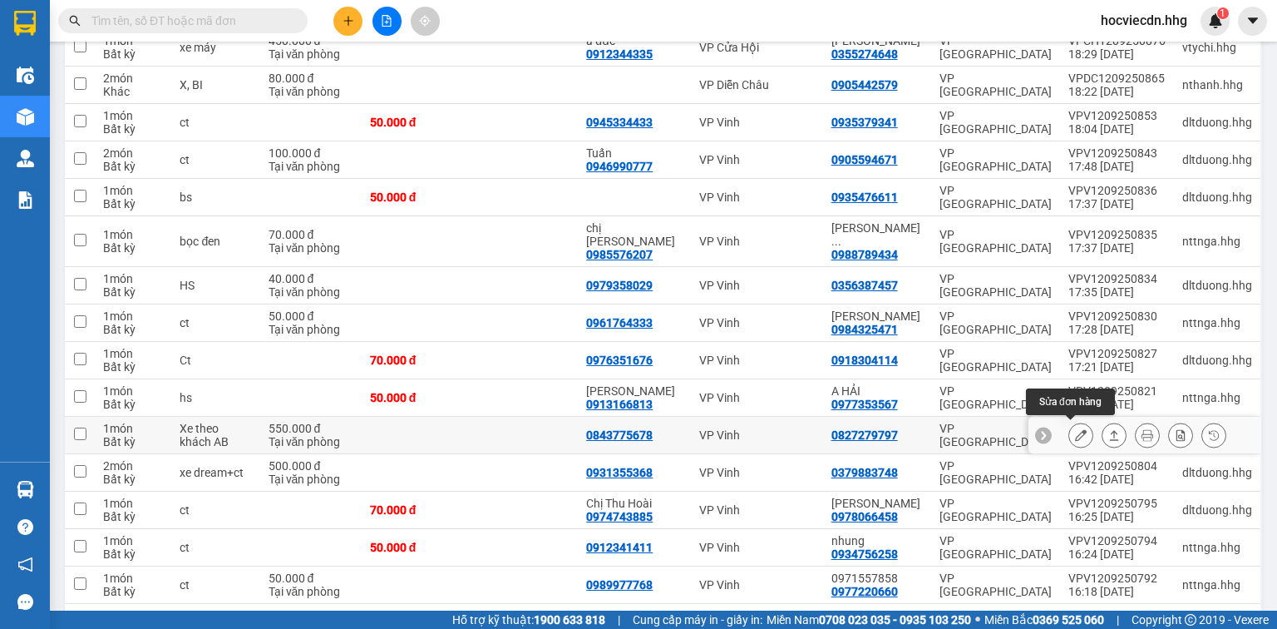
click at [1075, 433] on icon at bounding box center [1081, 435] width 12 height 12
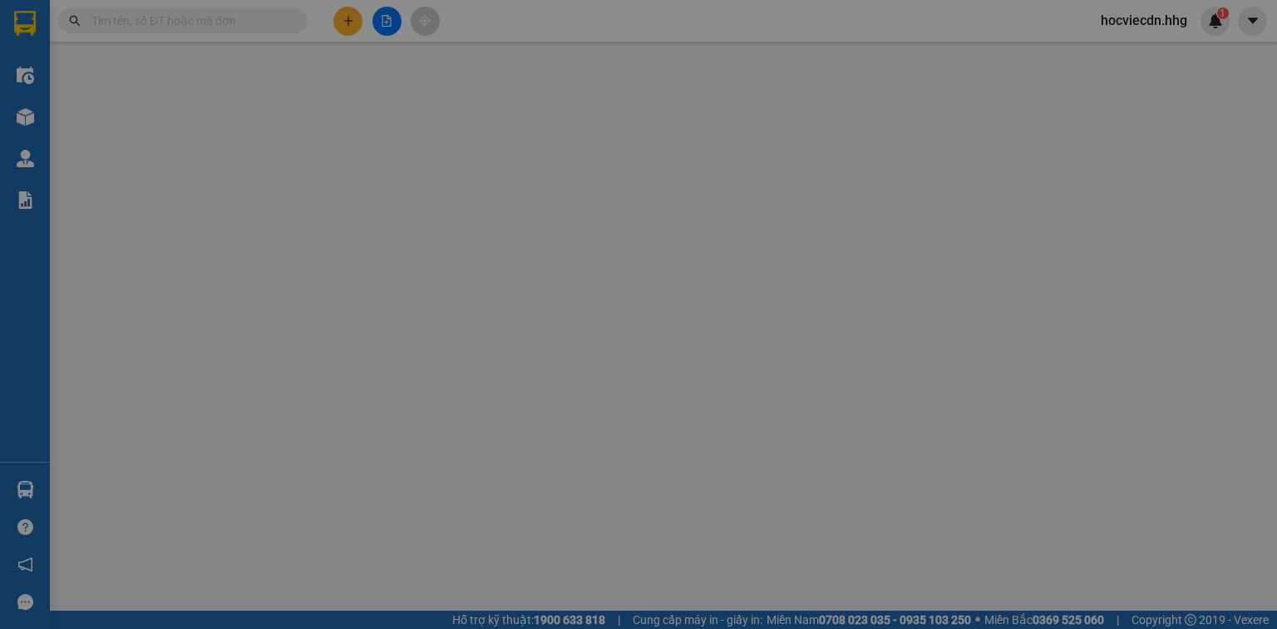
type input "0843775678"
type input "0827279797"
type input "550.000"
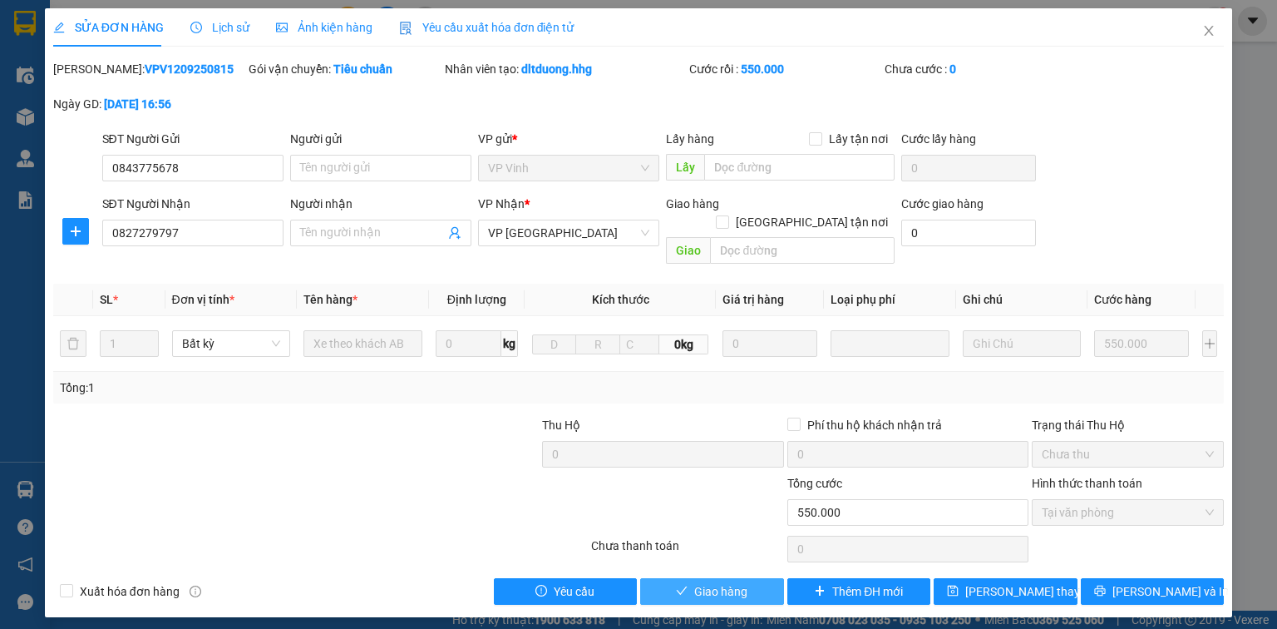
drag, startPoint x: 741, startPoint y: 574, endPoint x: 348, endPoint y: 503, distance: 398.9
click at [739, 582] on span "Giao hàng" at bounding box center [720, 591] width 53 height 18
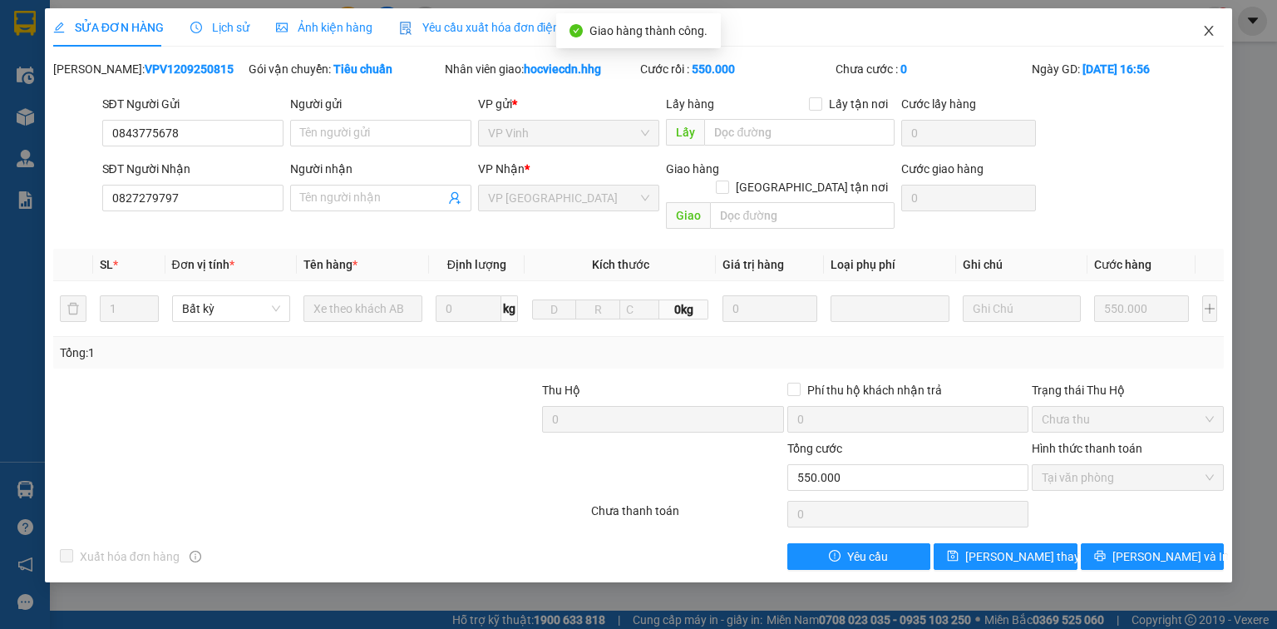
click at [1208, 27] on icon "close" at bounding box center [1209, 30] width 13 height 13
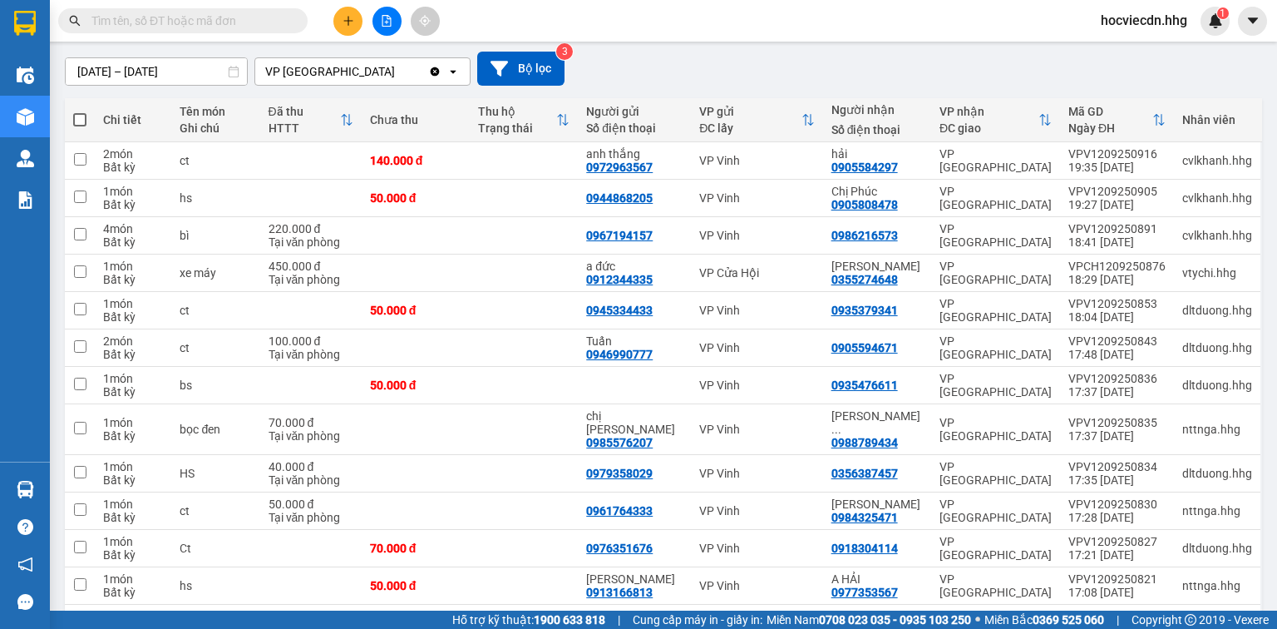
scroll to position [110, 0]
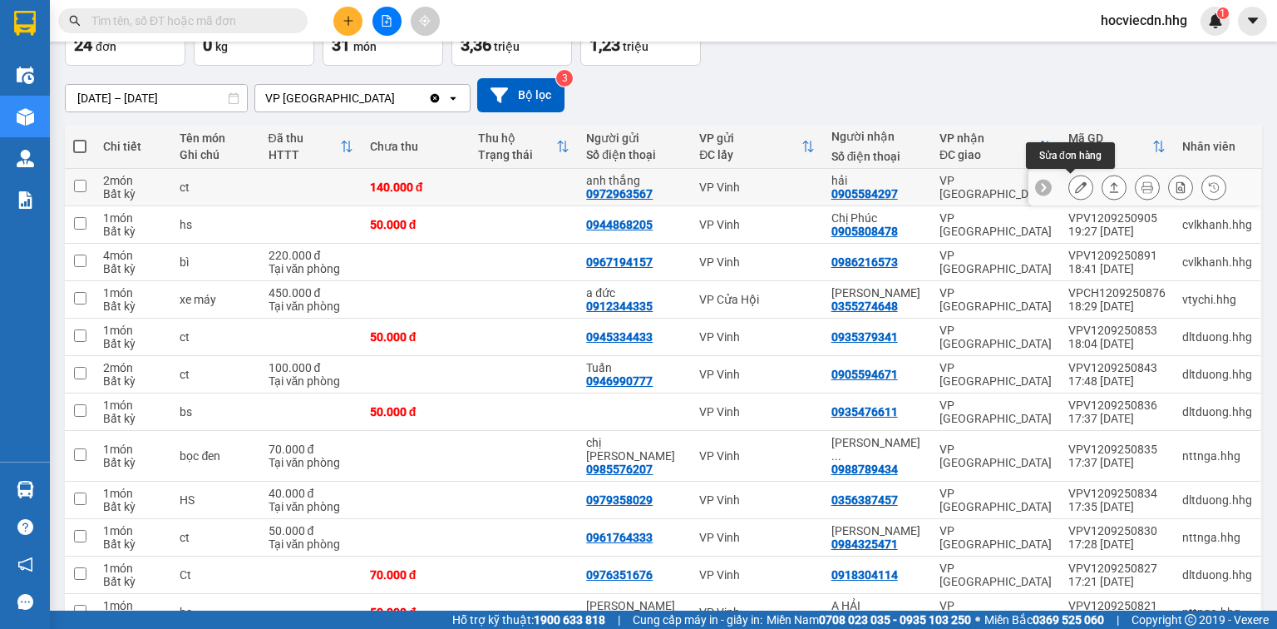
click at [1075, 185] on icon at bounding box center [1081, 187] width 12 height 12
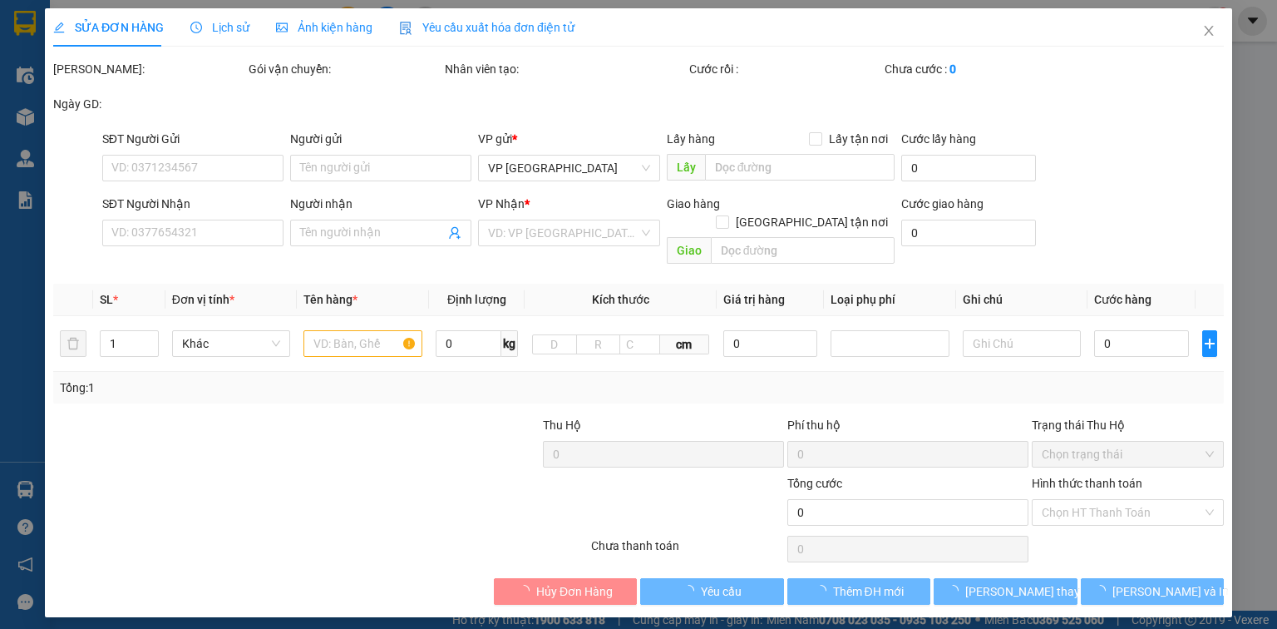
type input "0972963567"
type input "anh thắng"
type input "0905584297"
type input "hải"
type input "140.000"
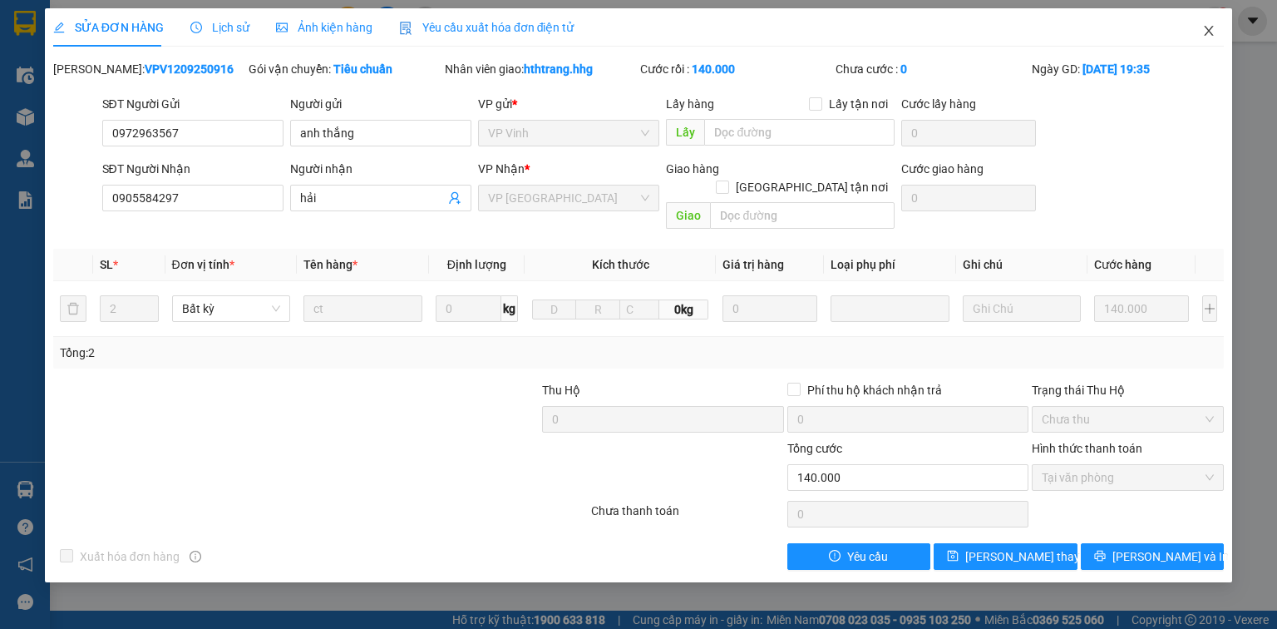
click at [1203, 31] on icon "close" at bounding box center [1209, 30] width 13 height 13
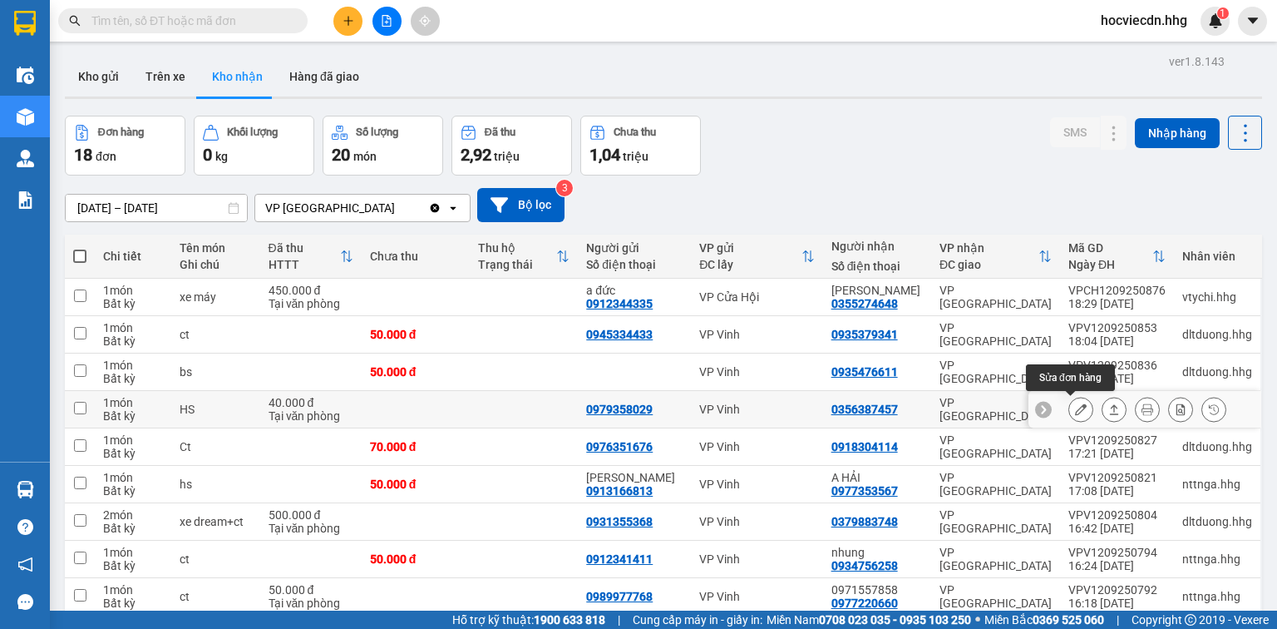
click at [1076, 408] on icon at bounding box center [1081, 409] width 12 height 12
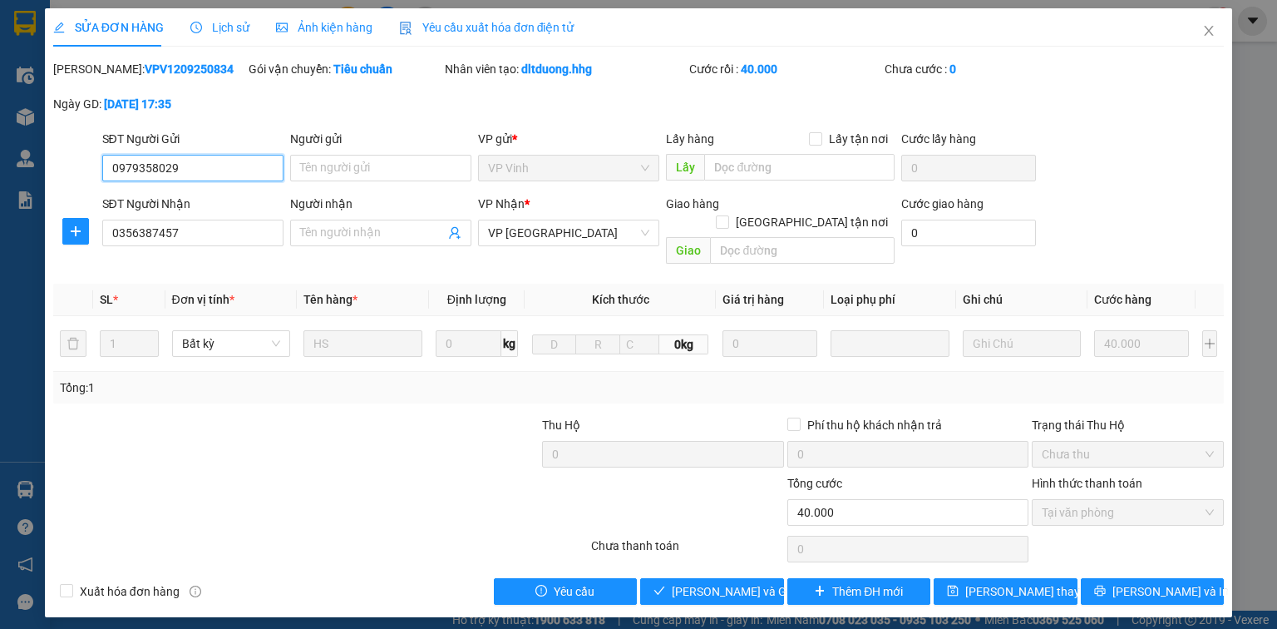
type input "0979358029"
type input "0356387457"
type input "40.000"
click at [1214, 30] on icon "close" at bounding box center [1209, 30] width 13 height 13
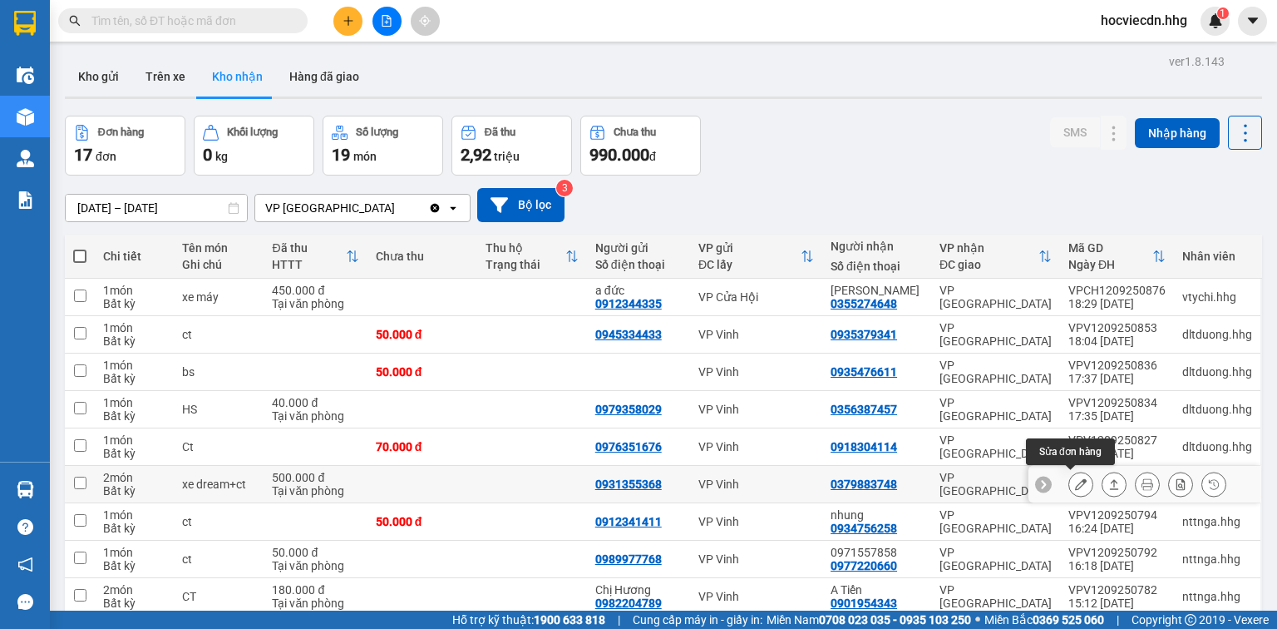
click at [1075, 486] on icon at bounding box center [1081, 484] width 12 height 12
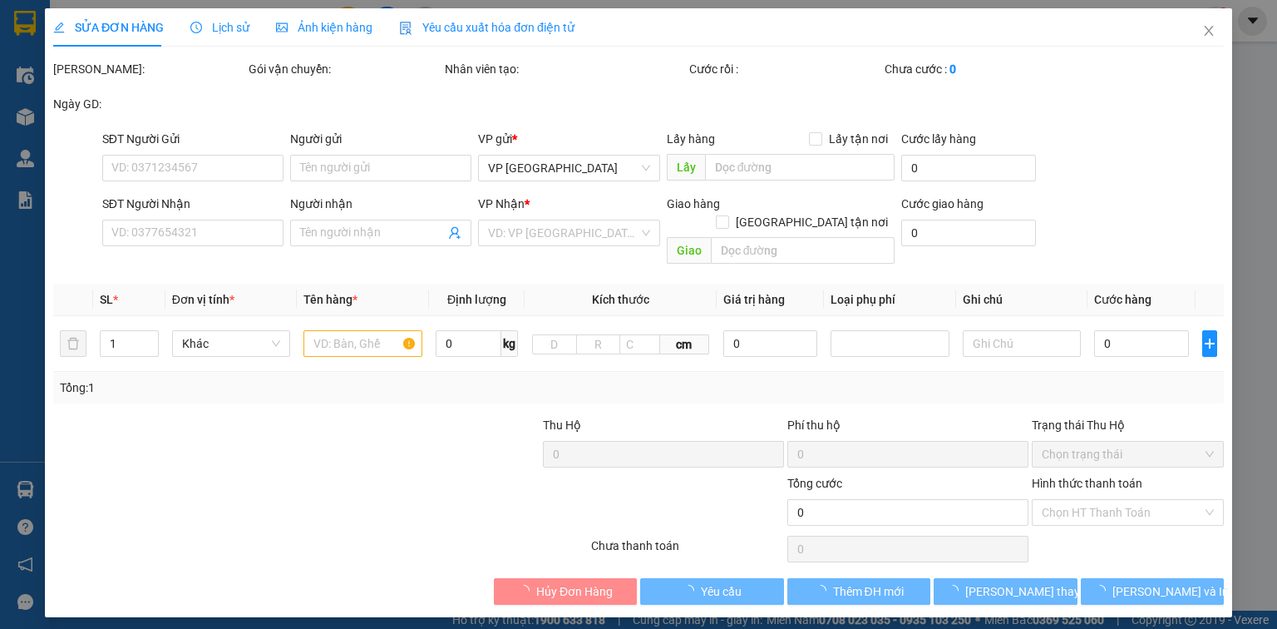
type input "0931355368"
type input "0379883748"
type input "500.000"
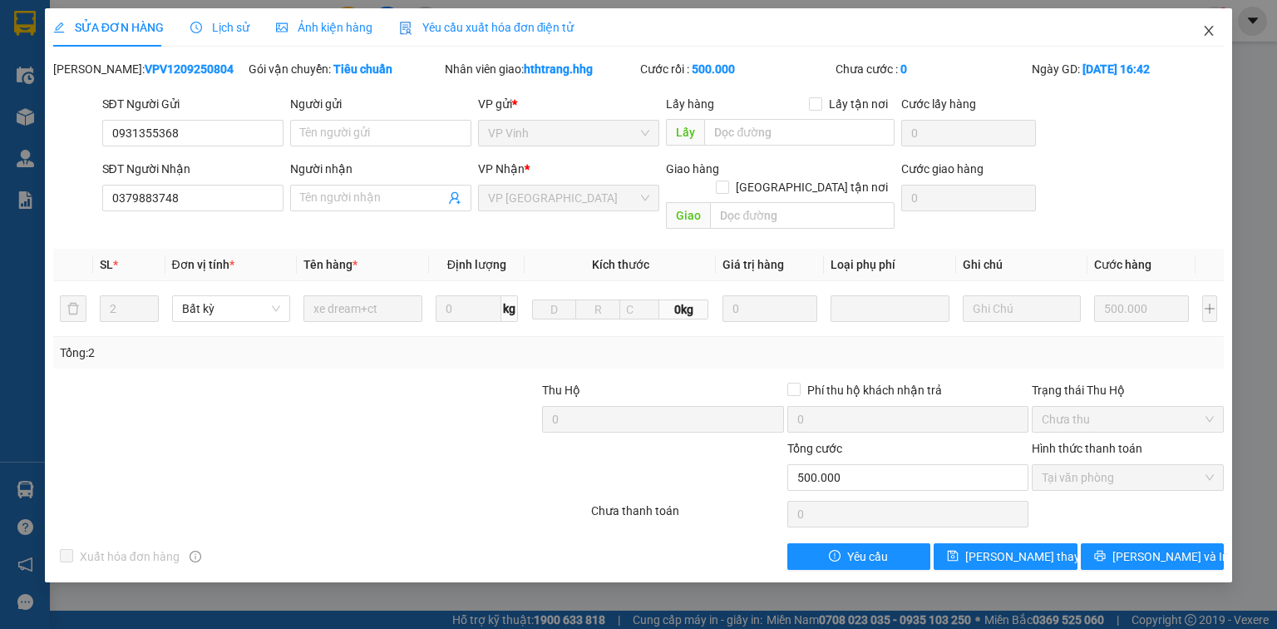
click at [1212, 28] on icon "close" at bounding box center [1209, 31] width 9 height 10
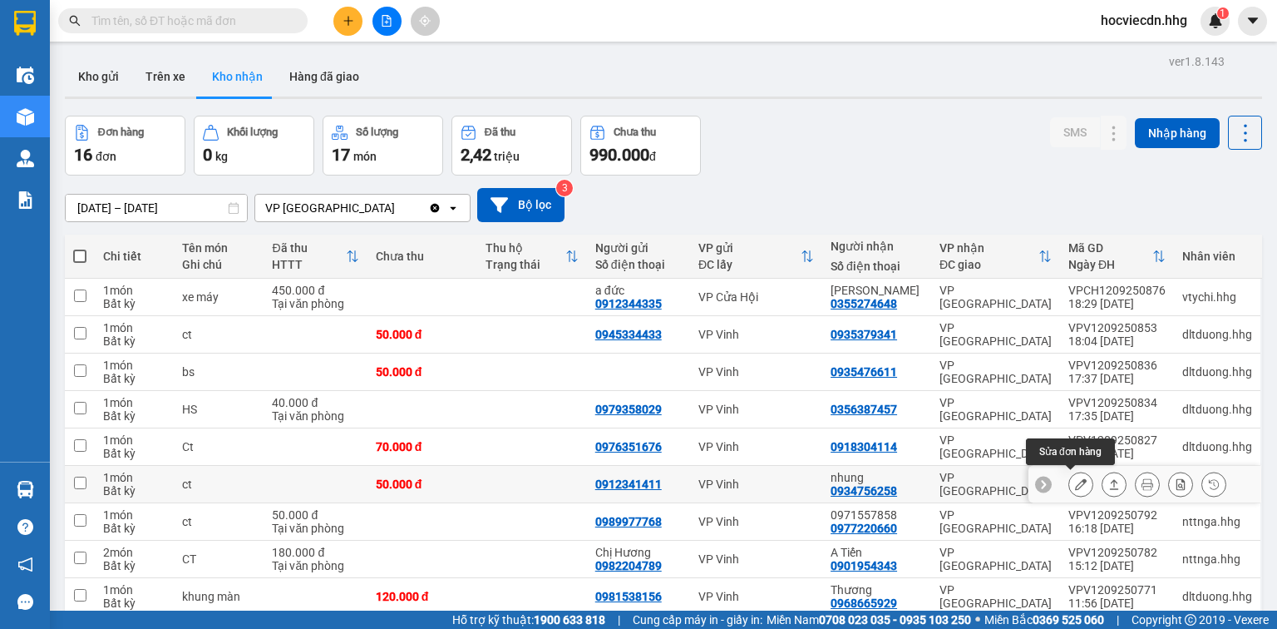
click at [1075, 483] on icon at bounding box center [1081, 484] width 12 height 12
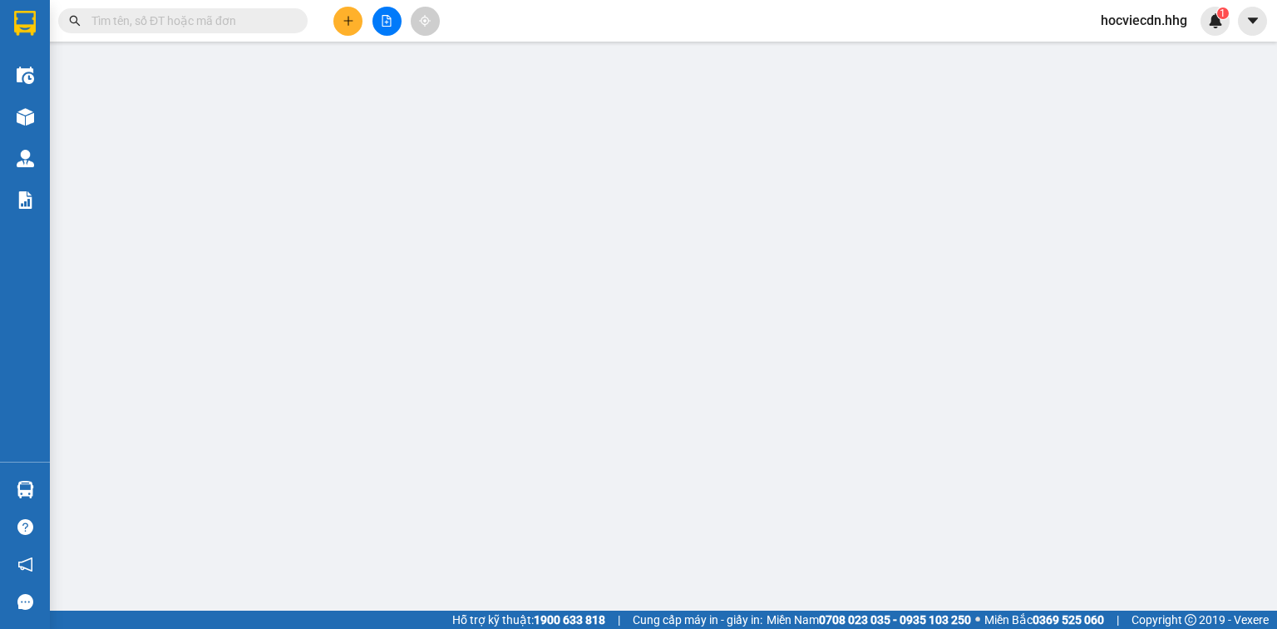
type input "0912341411"
type input "0934756258"
type input "nhung"
type input "50.000"
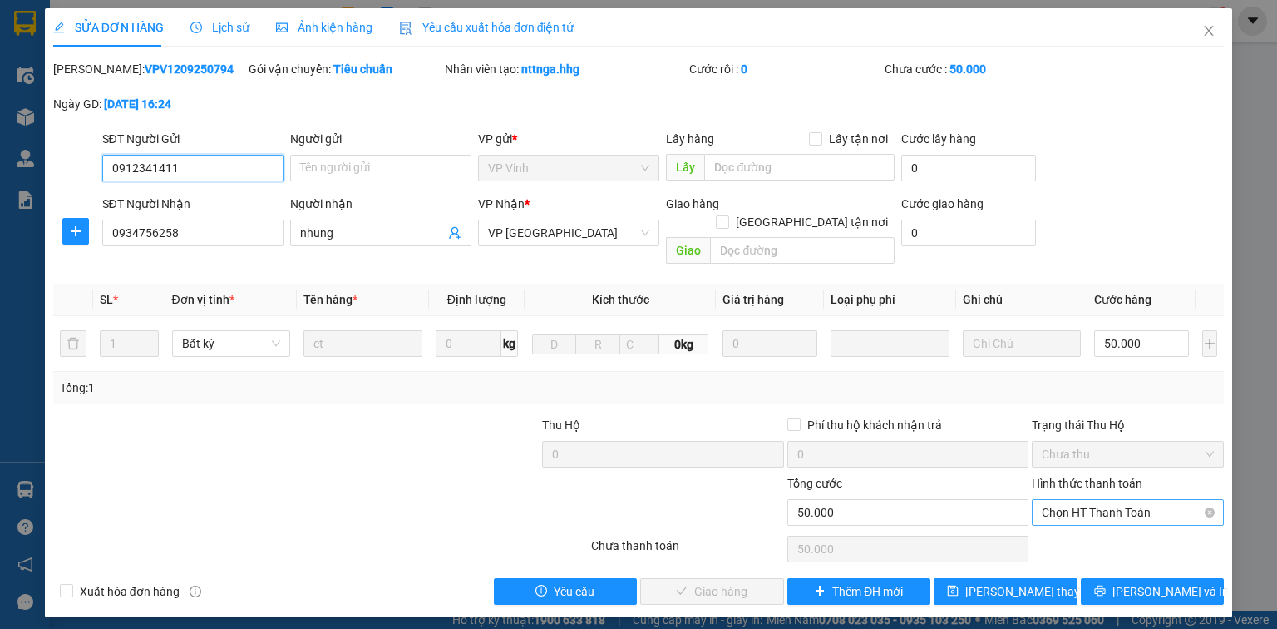
click at [1071, 500] on span "Chọn HT Thanh Toán" at bounding box center [1128, 512] width 172 height 25
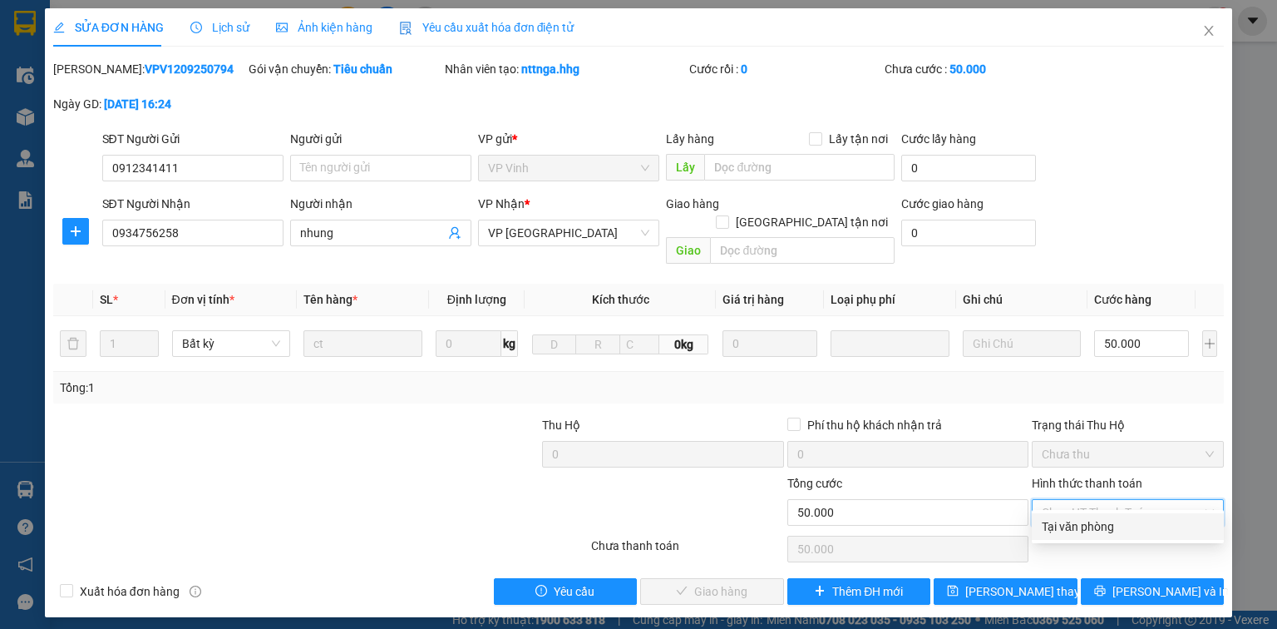
click at [1070, 531] on div "Tại văn phòng" at bounding box center [1128, 526] width 172 height 18
type input "0"
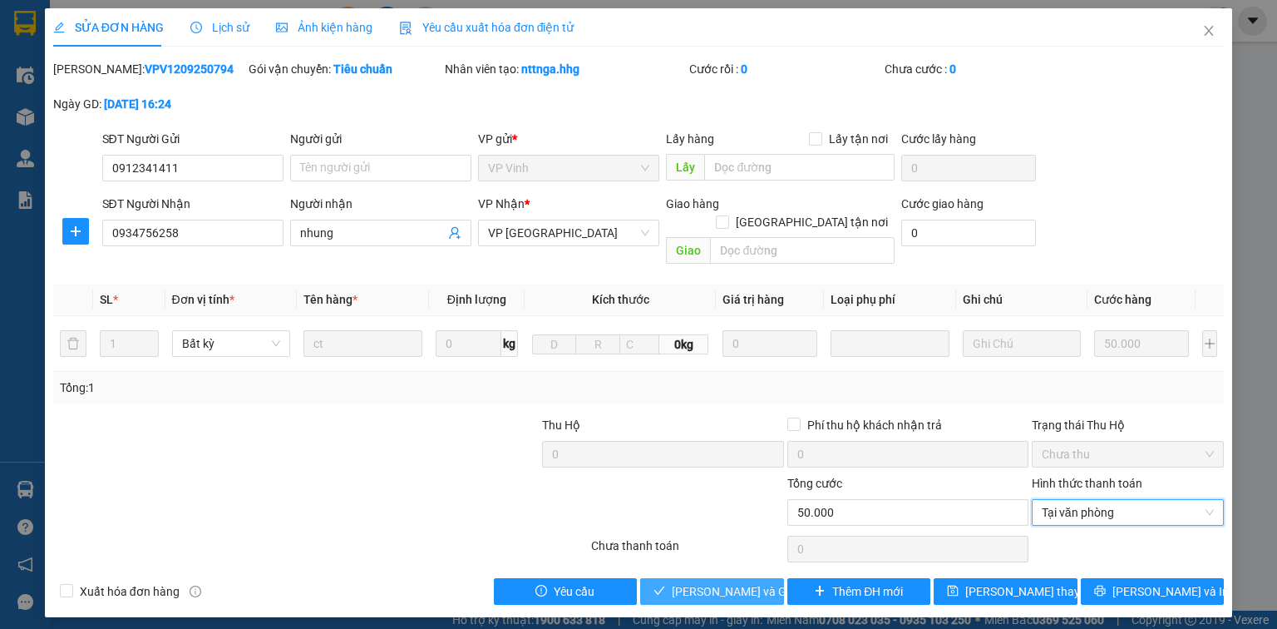
drag, startPoint x: 760, startPoint y: 567, endPoint x: 732, endPoint y: 560, distance: 29.3
click at [759, 582] on span "[PERSON_NAME] và Giao hàng" at bounding box center [752, 591] width 160 height 18
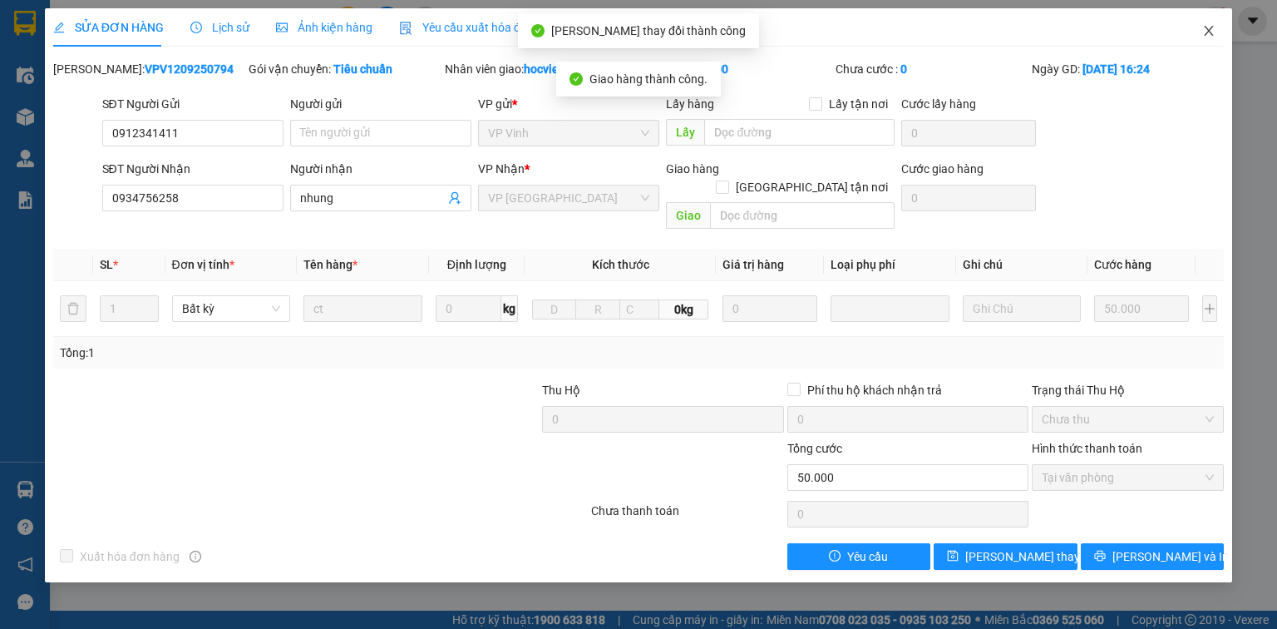
click at [1209, 32] on icon "close" at bounding box center [1209, 31] width 9 height 10
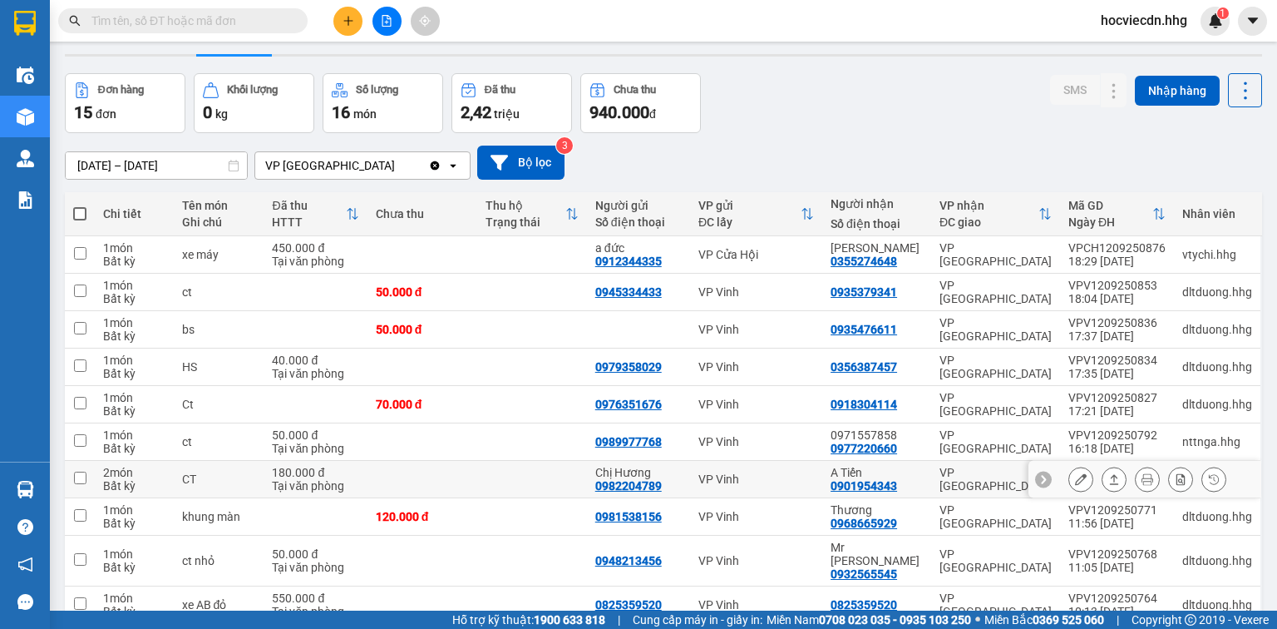
scroll to position [67, 0]
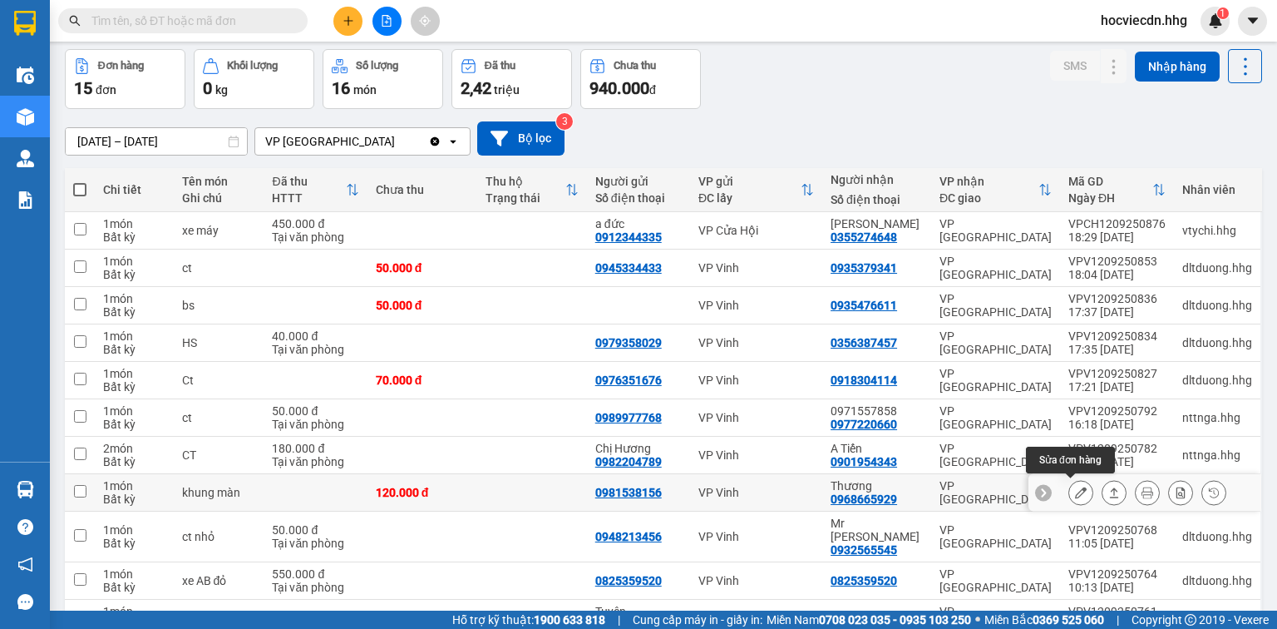
click at [1075, 492] on icon at bounding box center [1081, 493] width 12 height 12
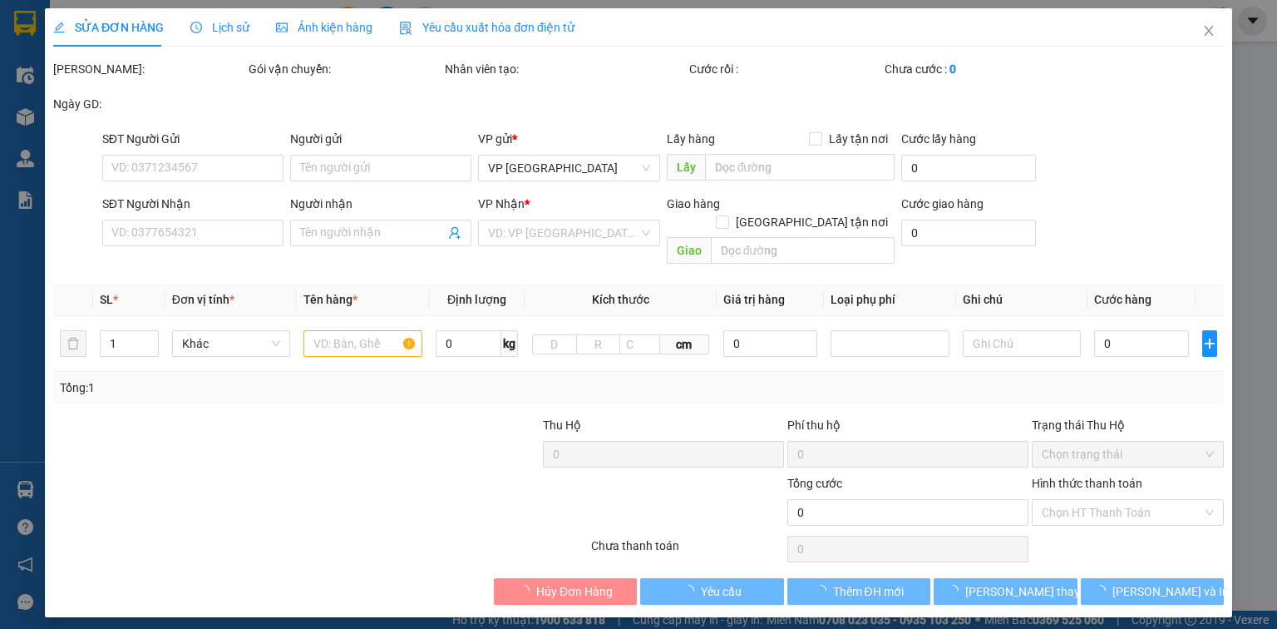
type input "0981538156"
type input "0968665929"
type input "Thương"
type input "120.000"
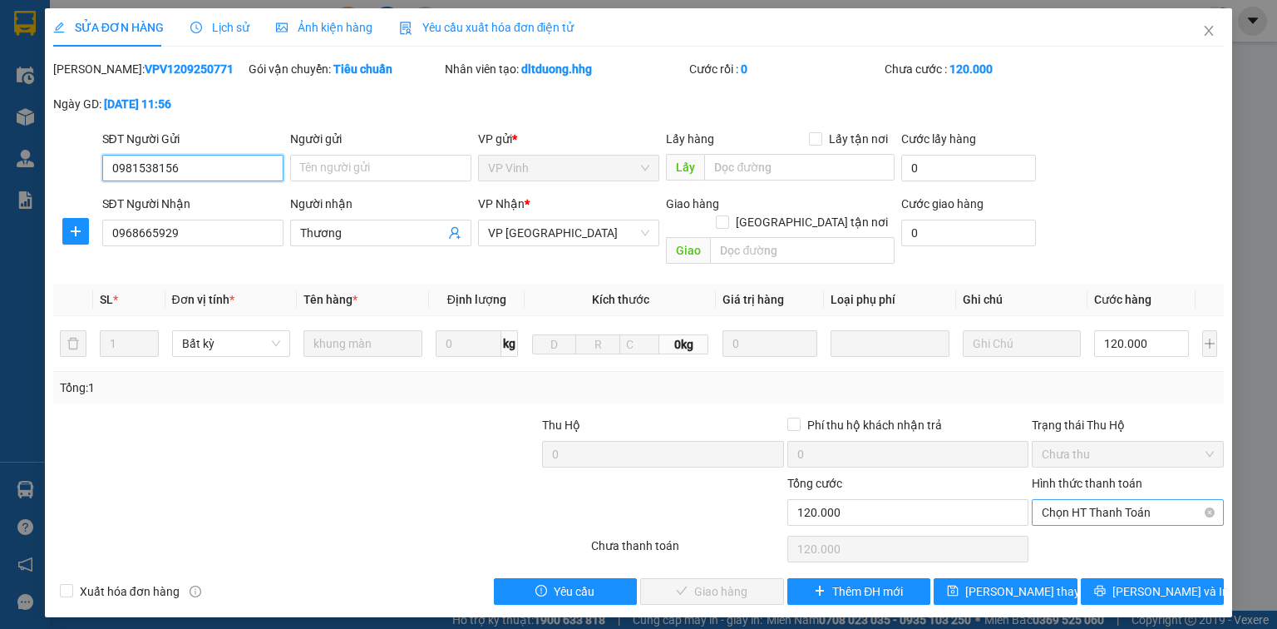
click at [1094, 500] on span "Chọn HT Thanh Toán" at bounding box center [1128, 512] width 172 height 25
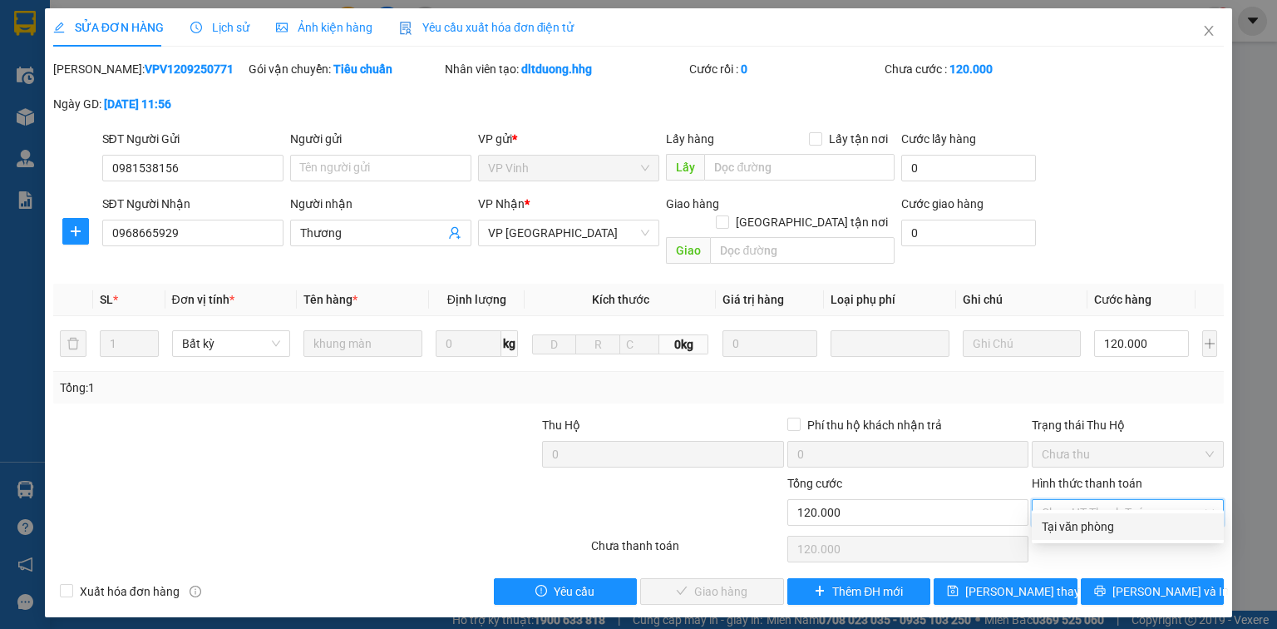
click at [1075, 521] on div "Tại văn phòng" at bounding box center [1128, 526] width 172 height 18
type input "0"
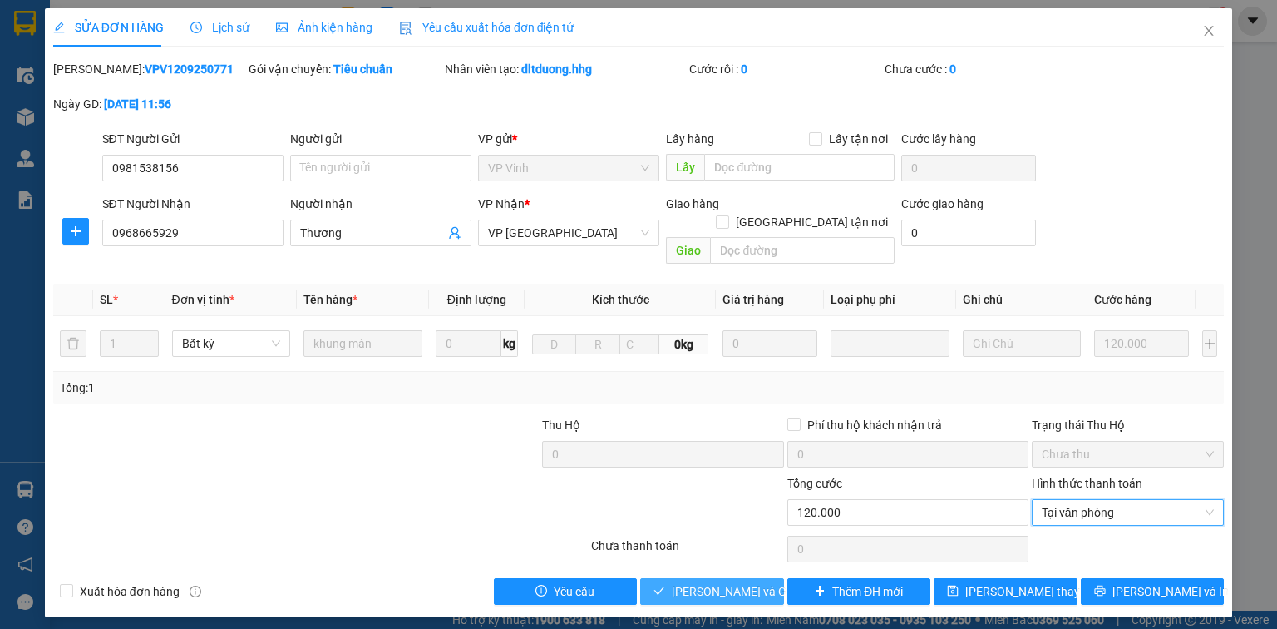
drag, startPoint x: 762, startPoint y: 572, endPoint x: 749, endPoint y: 572, distance: 13.3
click at [762, 582] on span "[PERSON_NAME] và Giao hàng" at bounding box center [752, 591] width 160 height 18
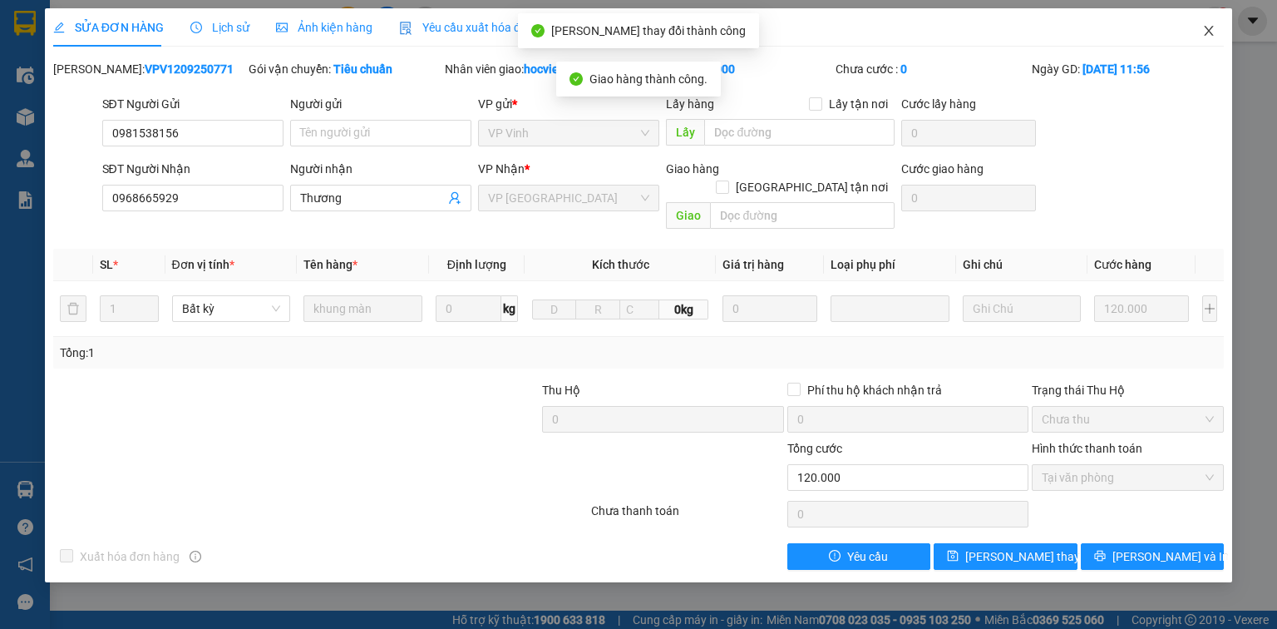
click at [1205, 33] on icon "close" at bounding box center [1209, 30] width 13 height 13
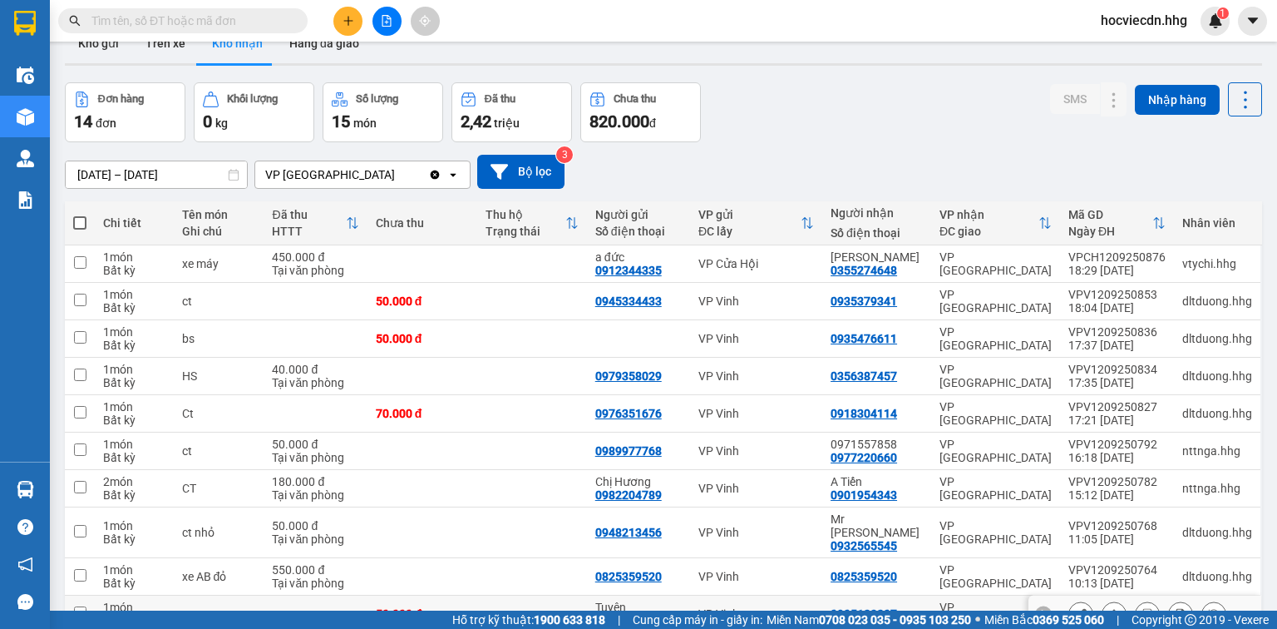
scroll to position [67, 0]
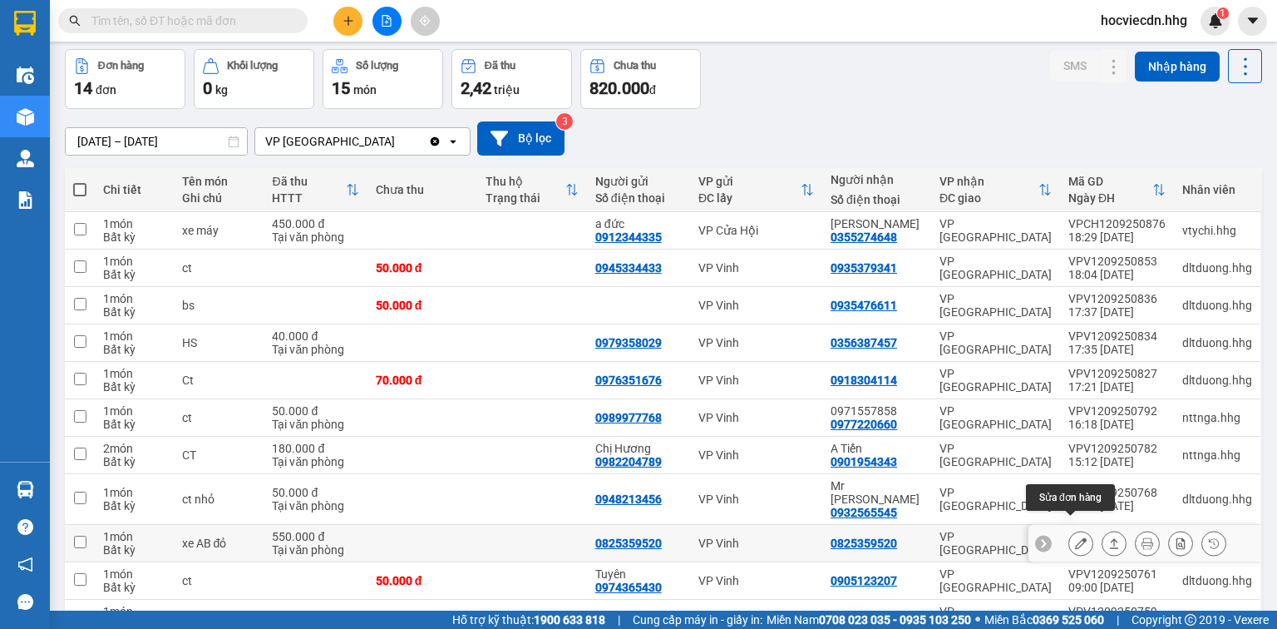
click at [1075, 537] on icon at bounding box center [1081, 543] width 12 height 12
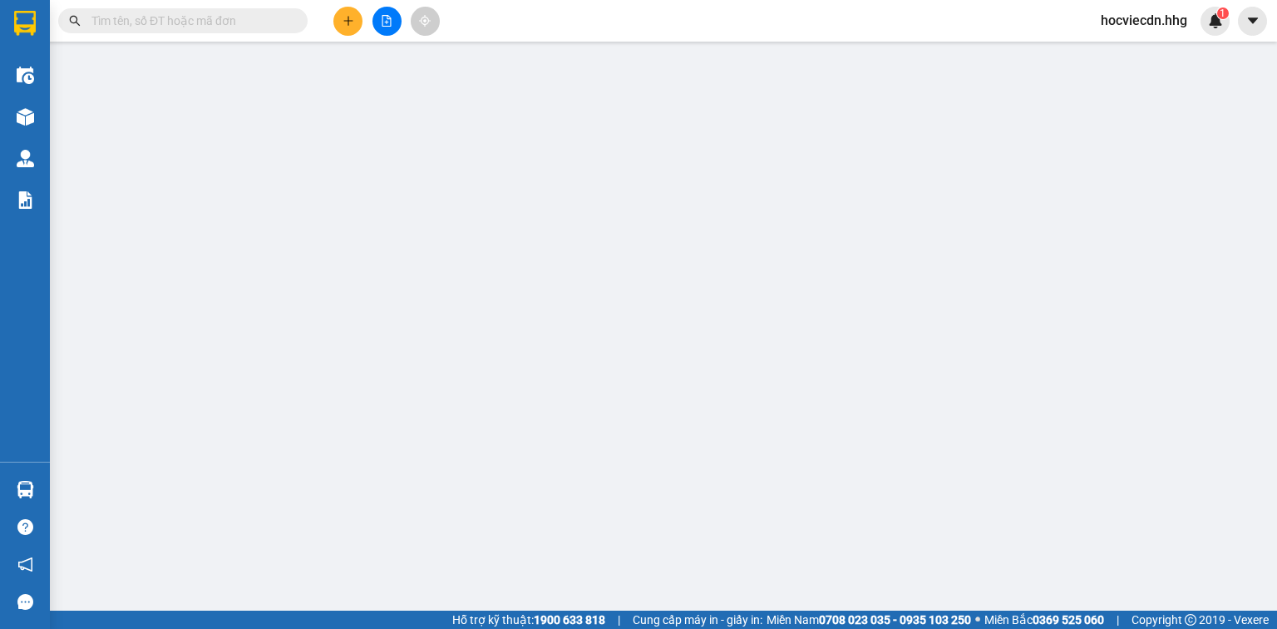
type input "0825359520"
type input "550.000"
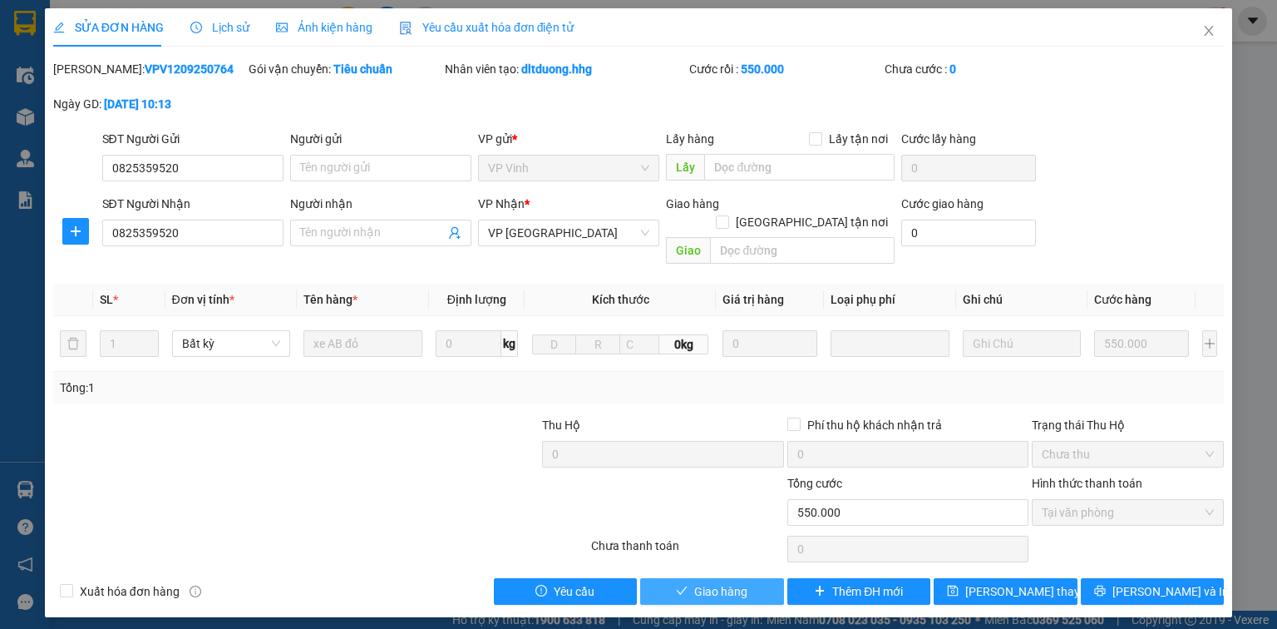
click at [761, 578] on button "Giao hàng" at bounding box center [712, 591] width 144 height 27
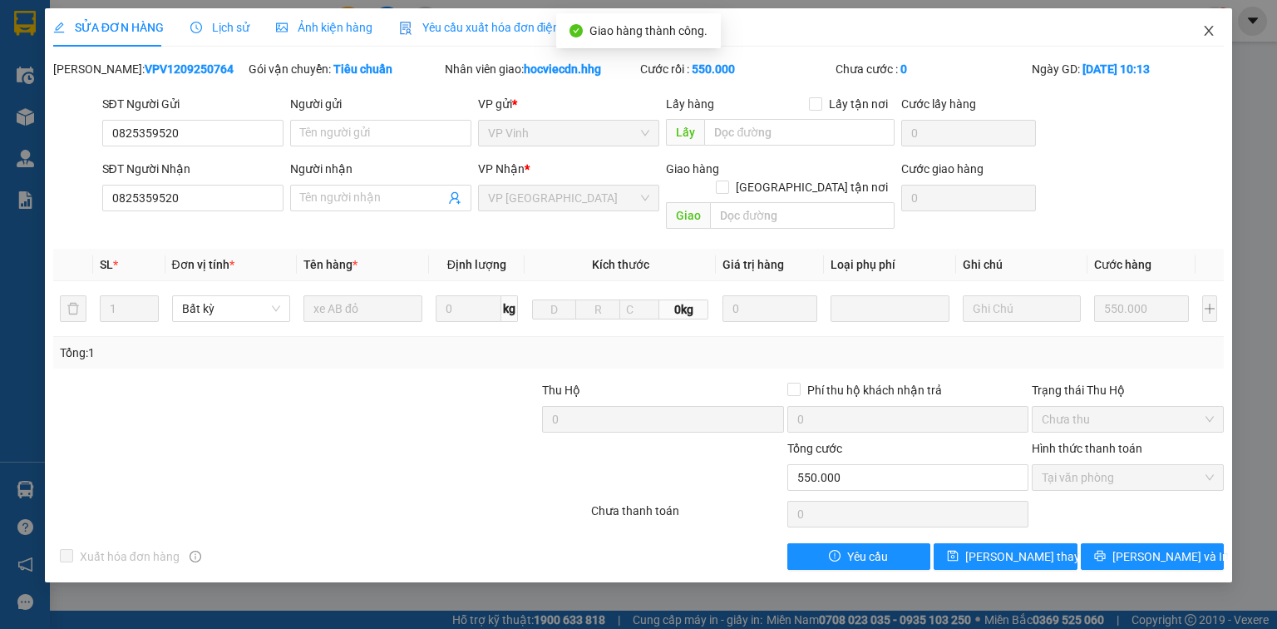
click at [1208, 31] on icon "close" at bounding box center [1209, 30] width 13 height 13
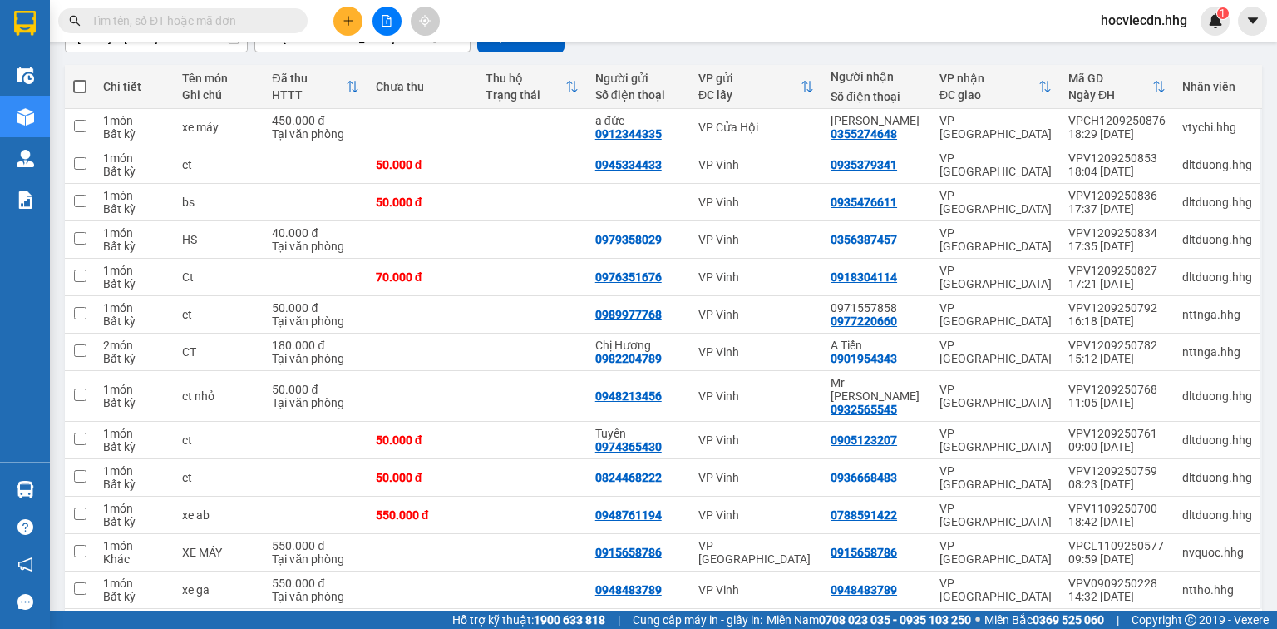
scroll to position [220, 0]
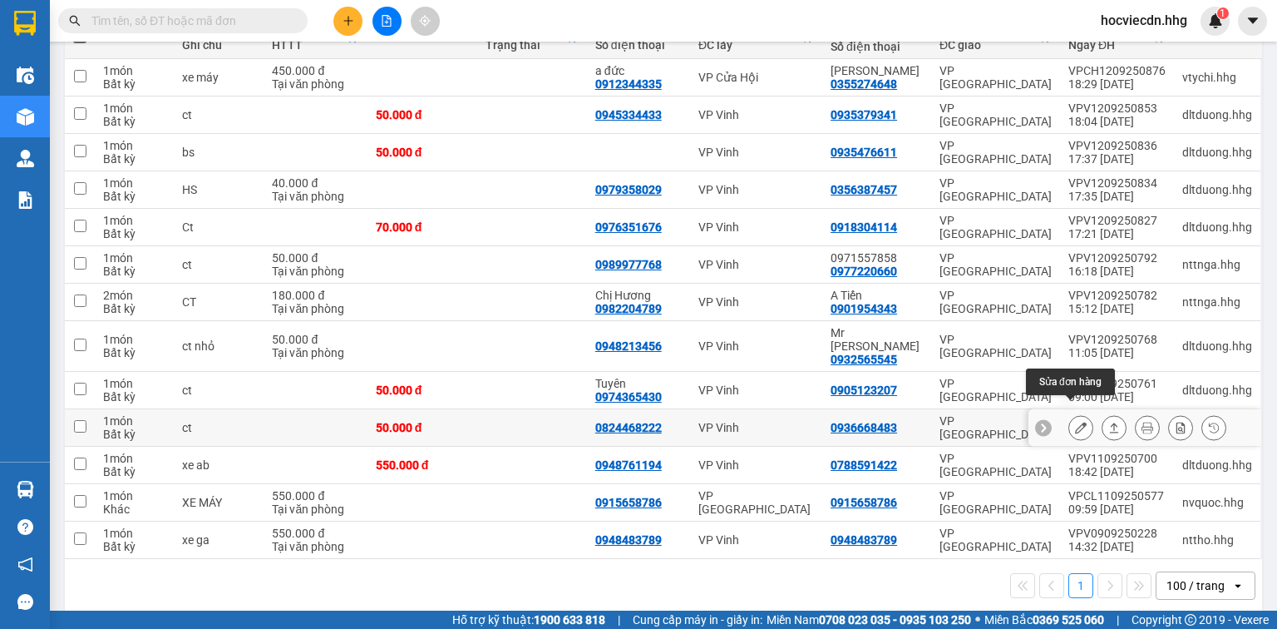
click at [1075, 422] on icon at bounding box center [1081, 428] width 12 height 12
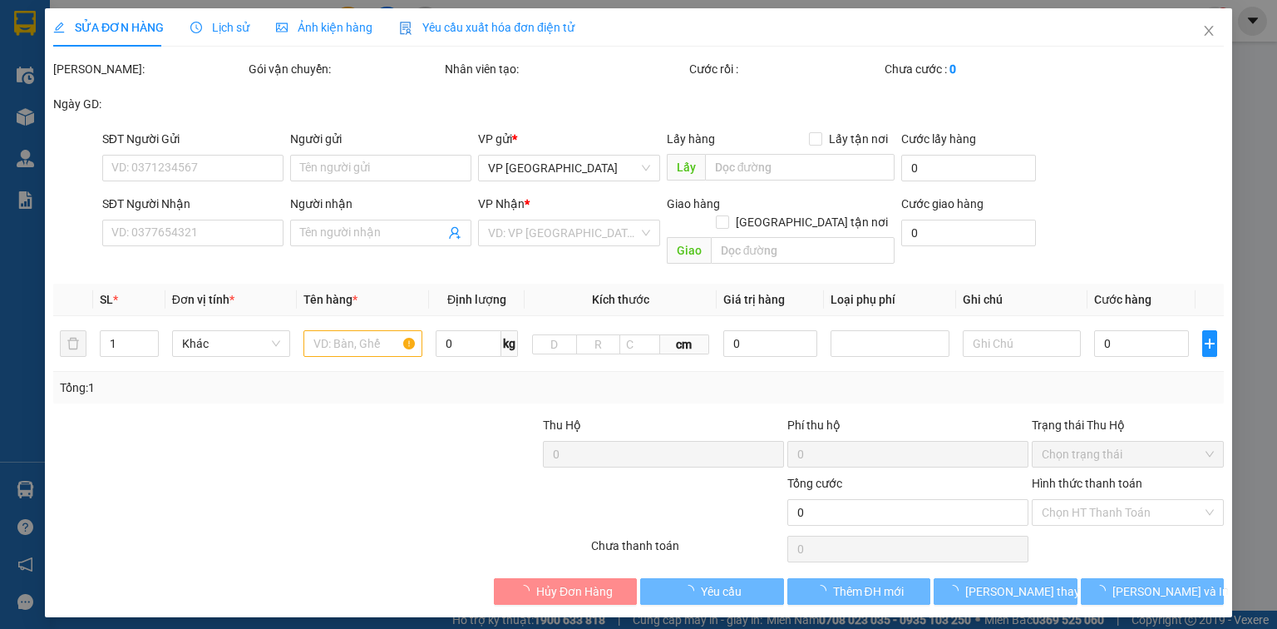
type input "0824468222"
type input "0936668483"
type input "50.000"
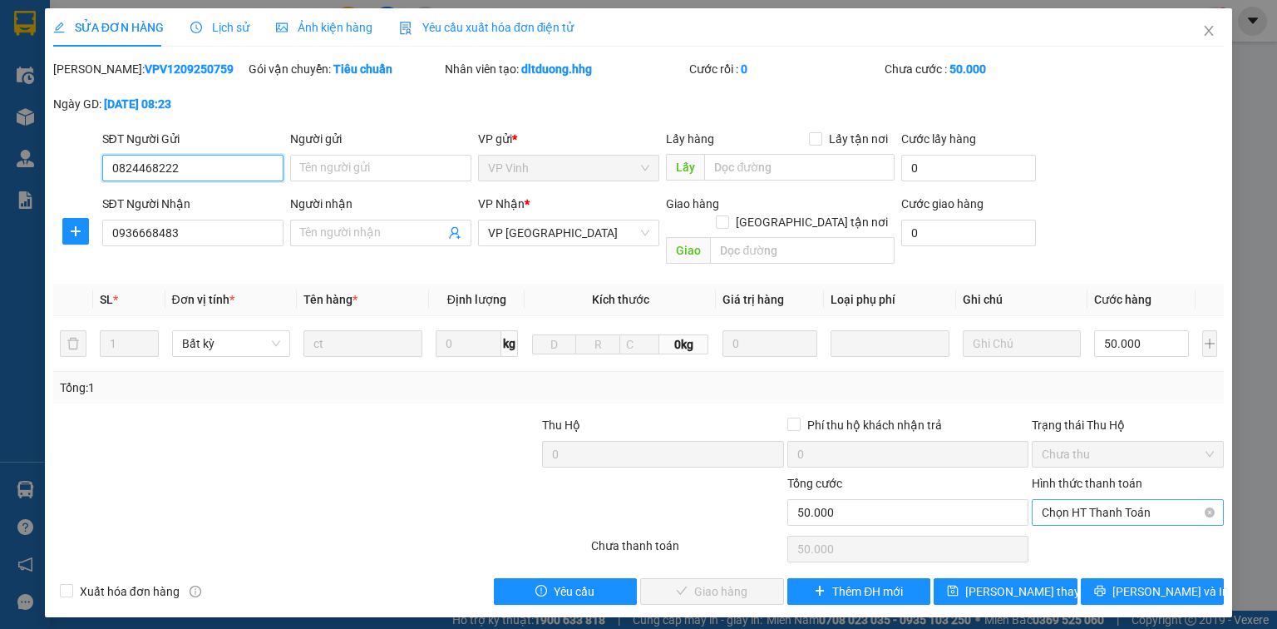
click at [1148, 500] on span "Chọn HT Thanh Toán" at bounding box center [1128, 512] width 172 height 25
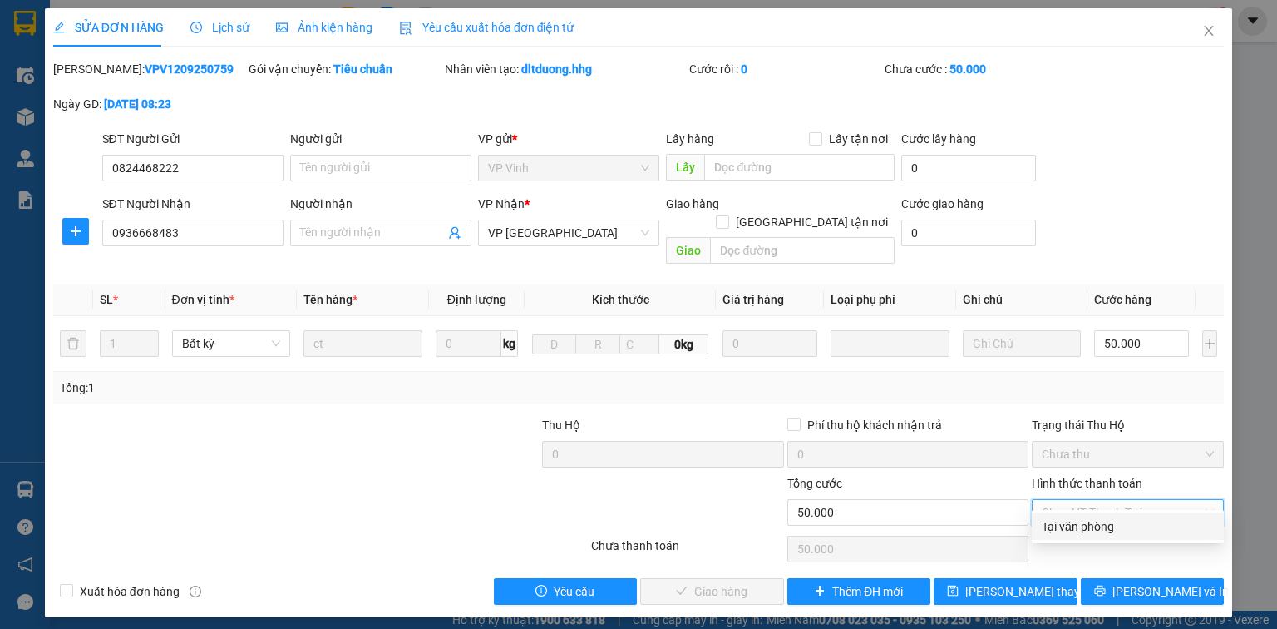
click at [1106, 522] on div "Tại văn phòng" at bounding box center [1128, 526] width 172 height 18
type input "0"
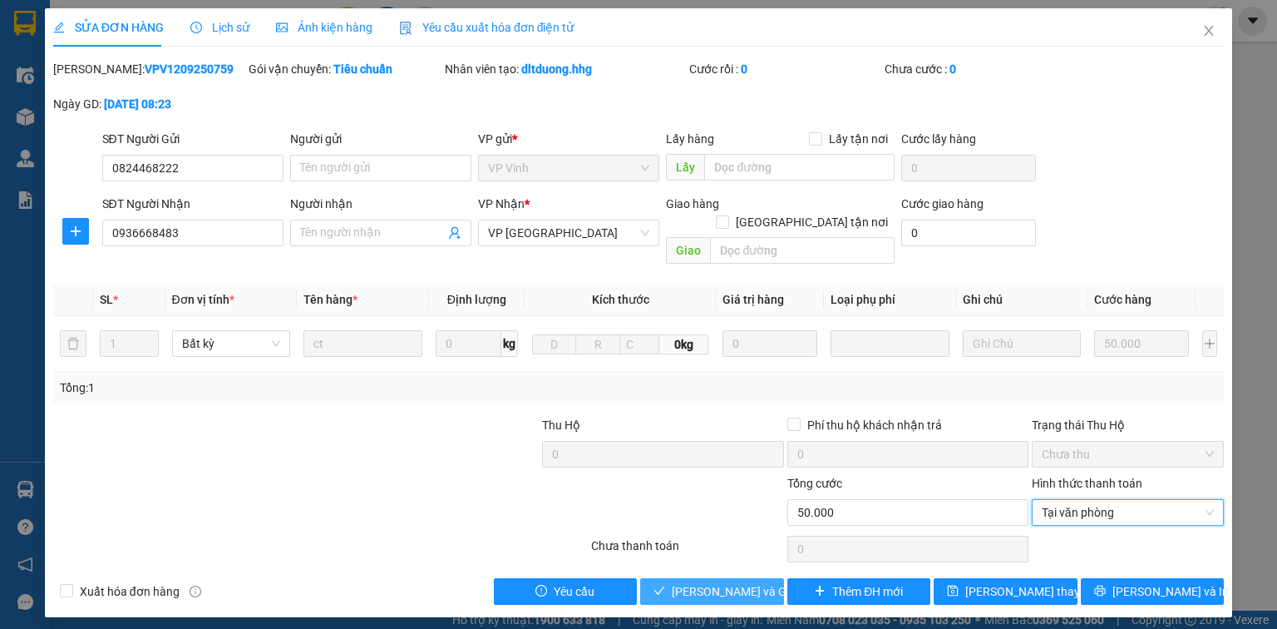
click at [744, 582] on span "[PERSON_NAME] và Giao hàng" at bounding box center [752, 591] width 160 height 18
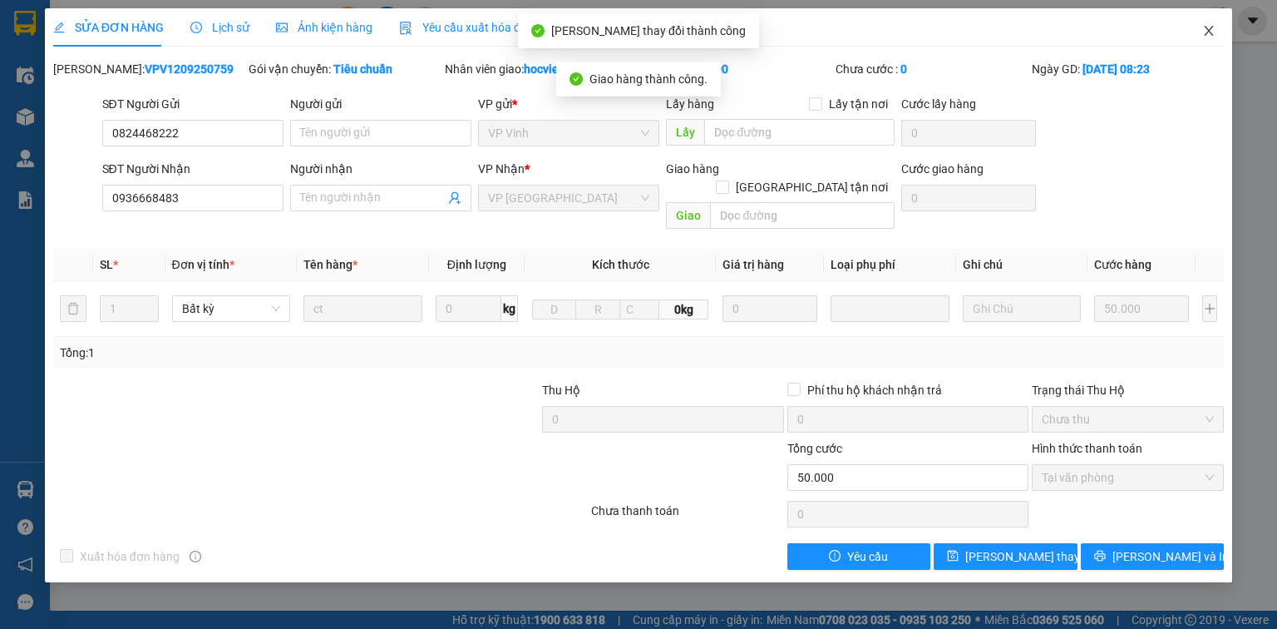
click at [1208, 30] on icon "close" at bounding box center [1209, 31] width 9 height 10
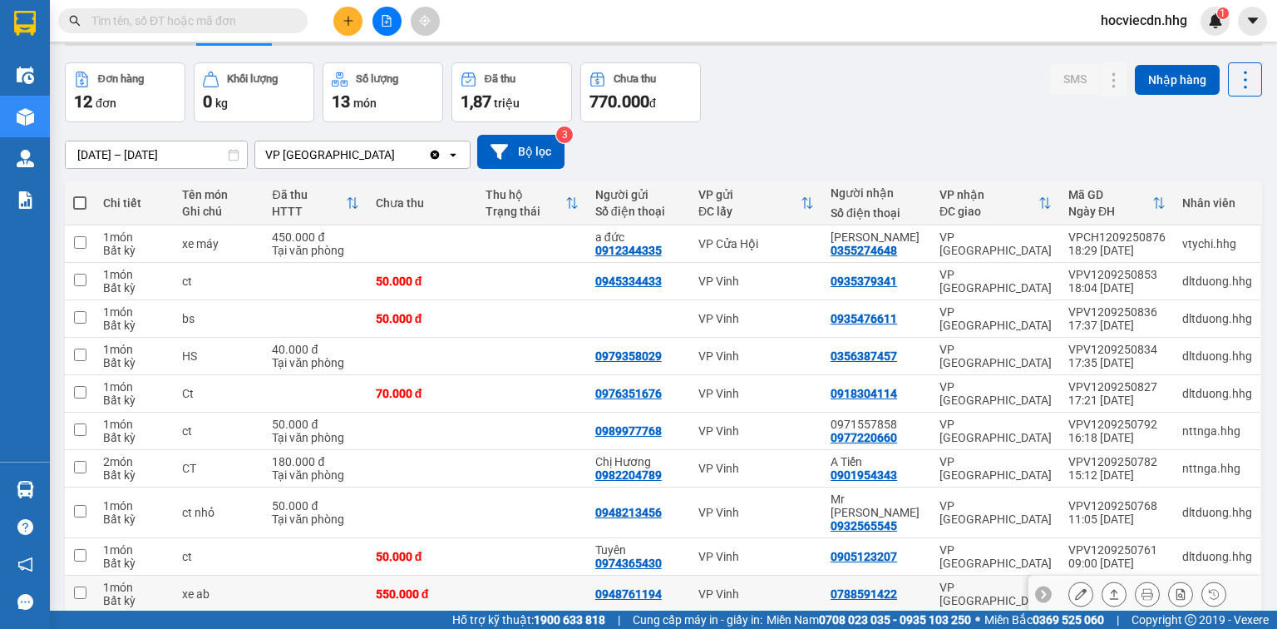
scroll to position [182, 0]
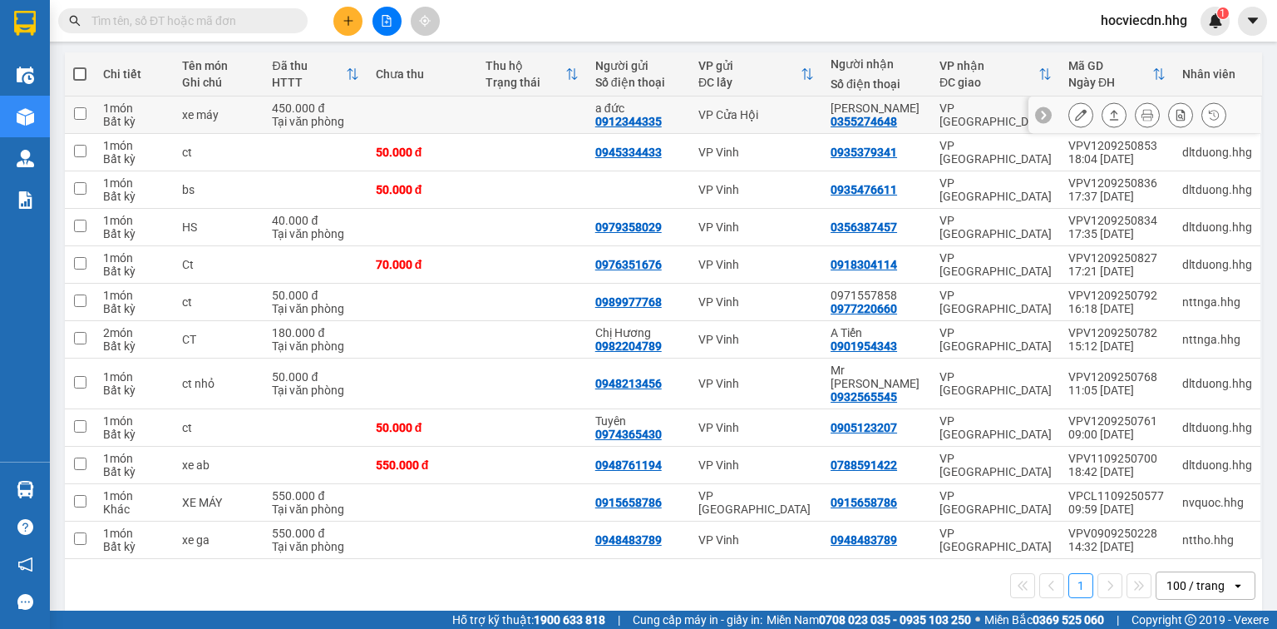
click at [1075, 109] on icon at bounding box center [1081, 115] width 12 height 12
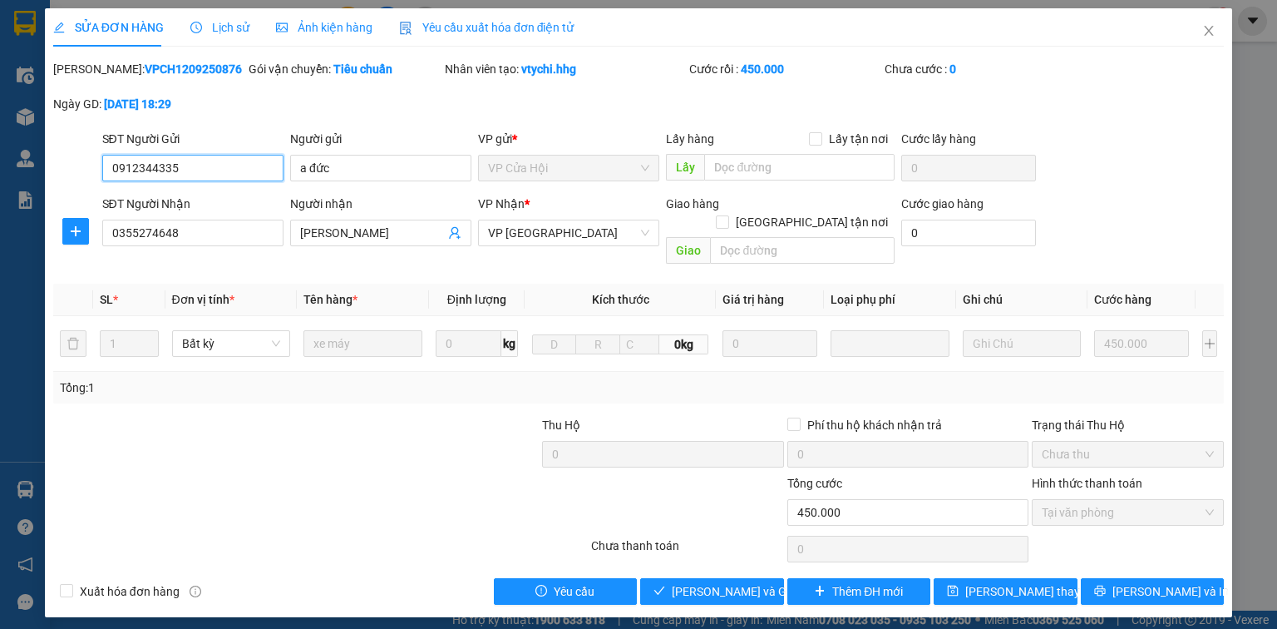
type input "0912344335"
type input "a đức"
type input "0355274648"
type input "[PERSON_NAME]"
type input "450.000"
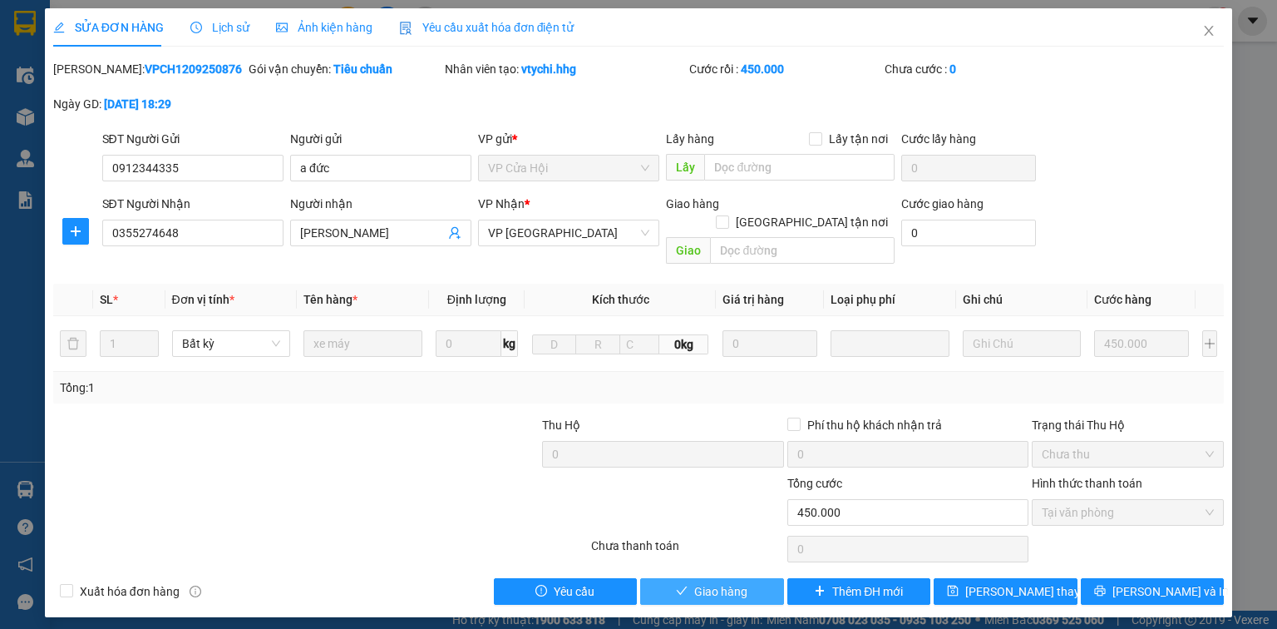
click at [757, 581] on button "Giao hàng" at bounding box center [712, 591] width 144 height 27
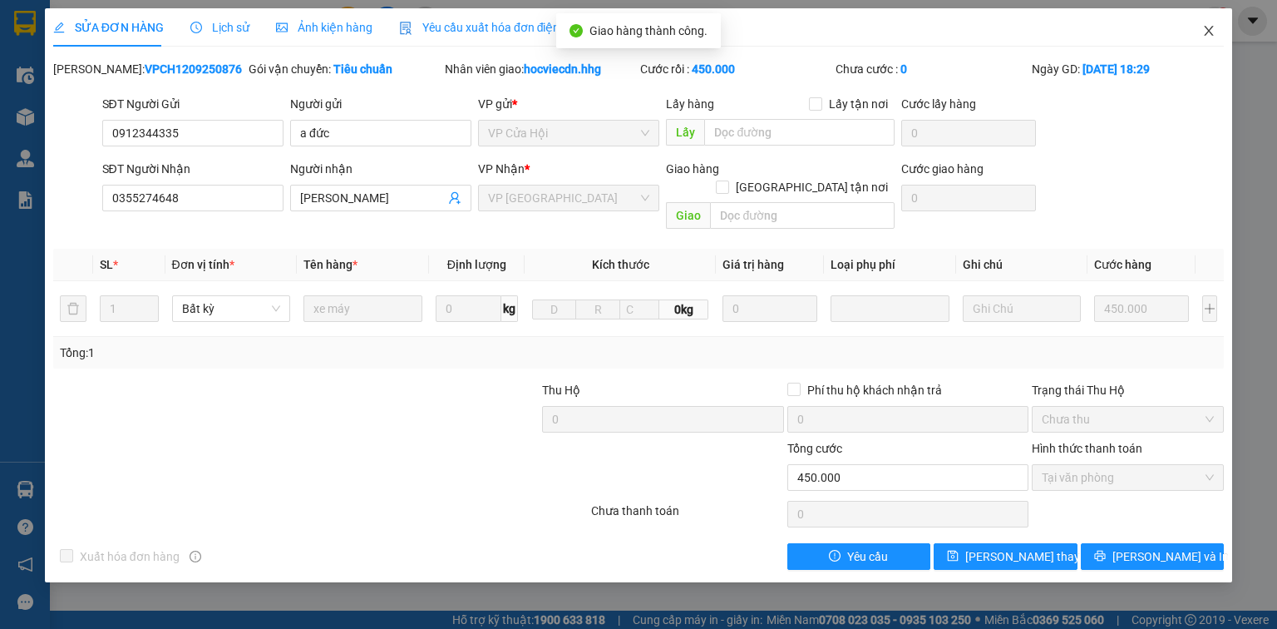
click at [1212, 32] on icon "close" at bounding box center [1209, 30] width 13 height 13
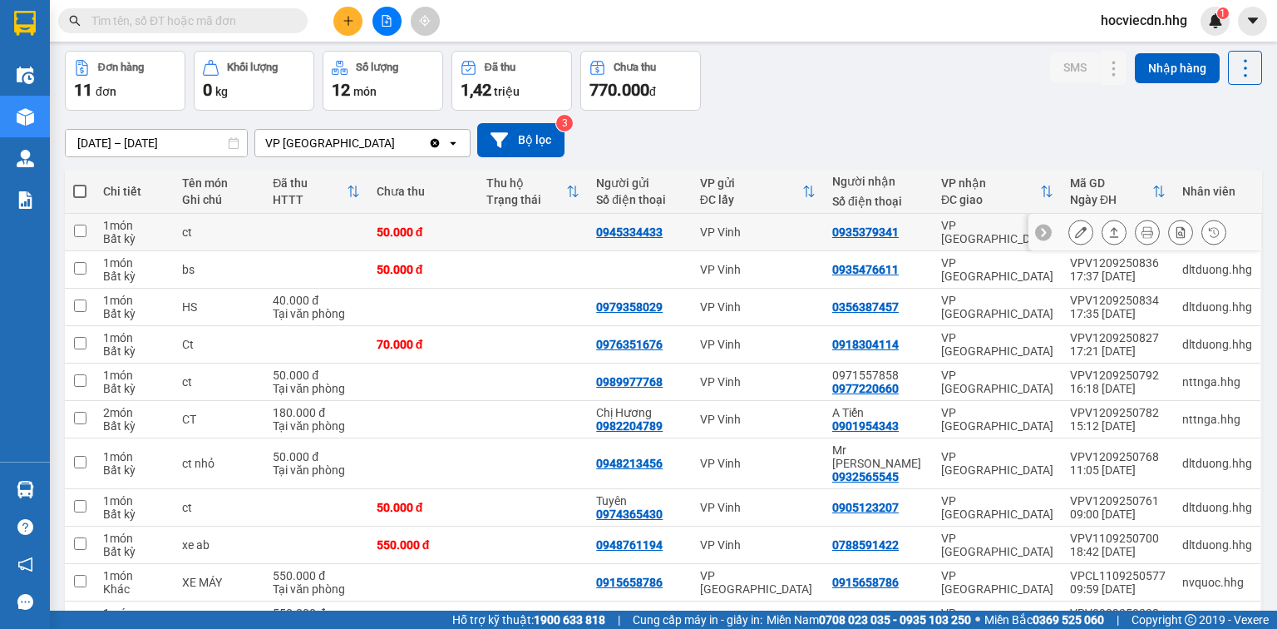
scroll to position [145, 0]
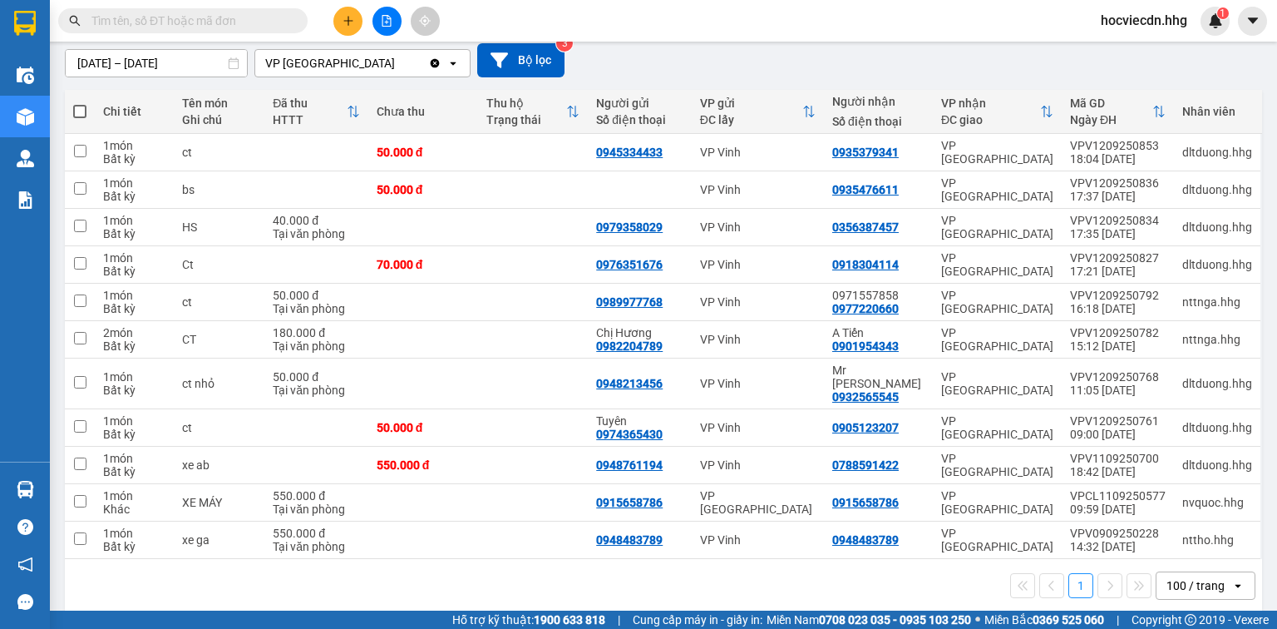
click at [106, 60] on input "[DATE] – [DATE]" at bounding box center [156, 63] width 181 height 27
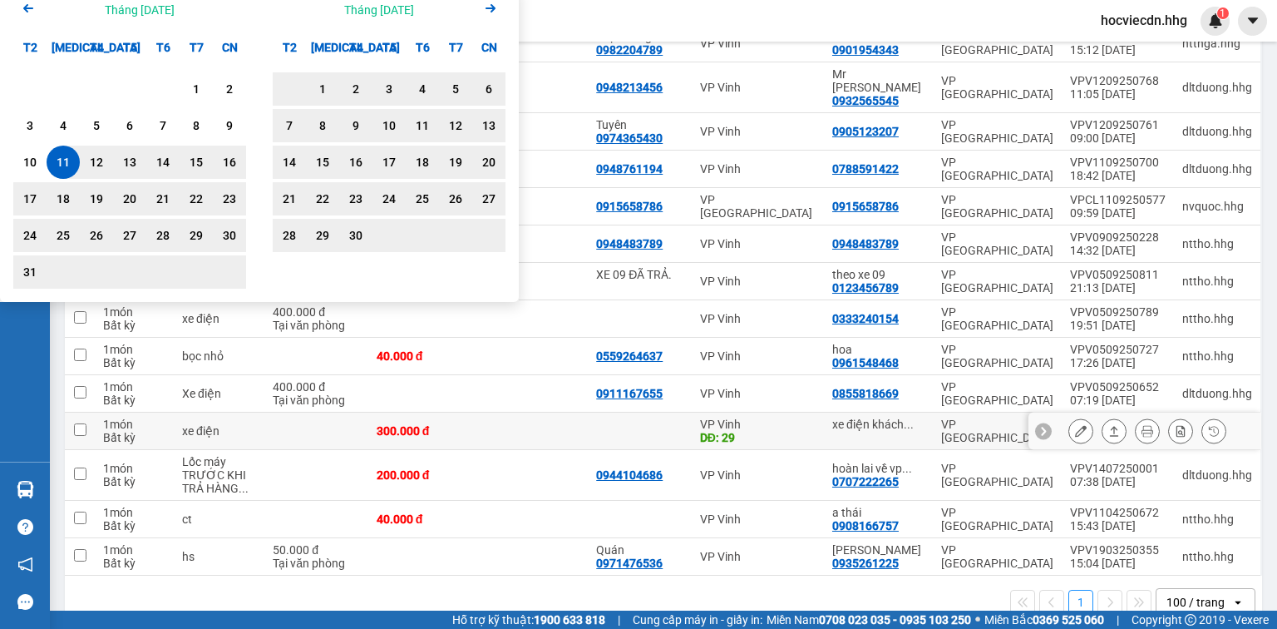
scroll to position [456, 0]
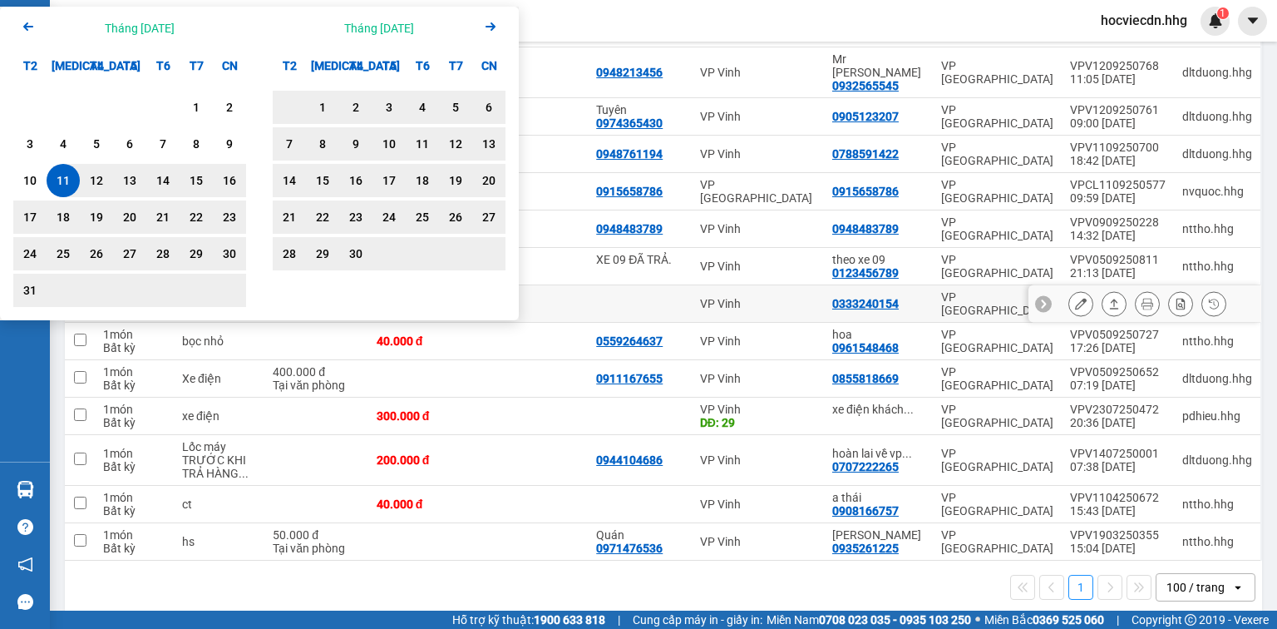
type input "11/03/2025 – 13/09/2025"
click at [925, 285] on td "0333240154" at bounding box center [878, 303] width 109 height 37
checkbox input "true"
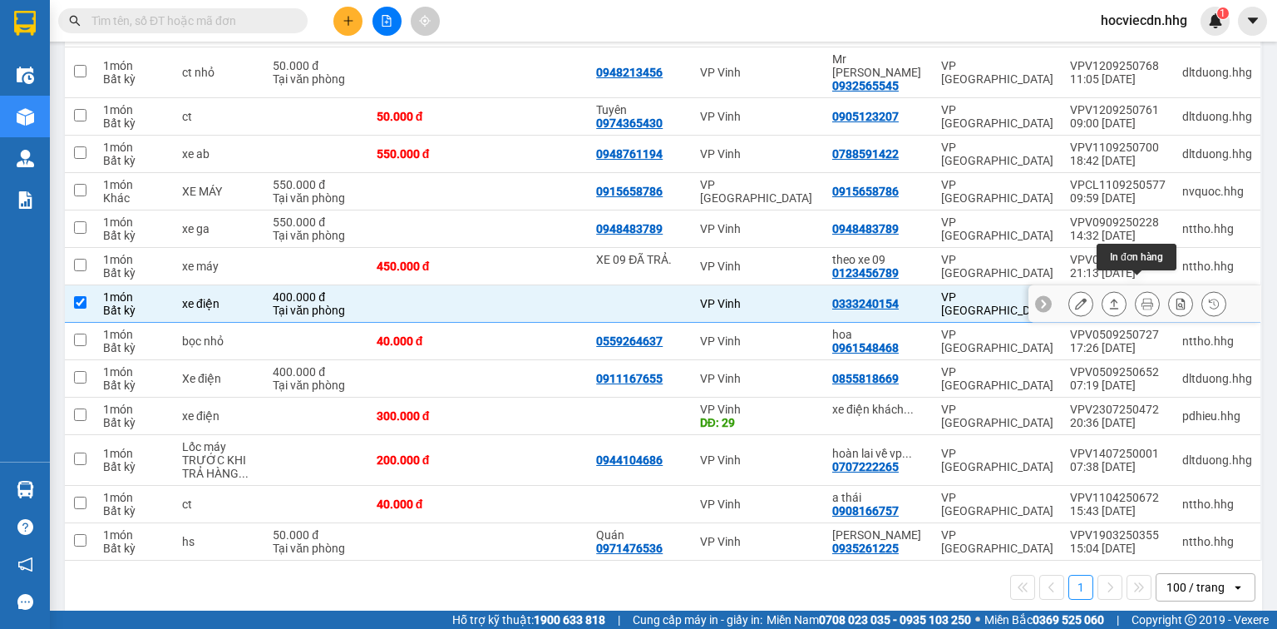
click at [1142, 298] on icon at bounding box center [1148, 304] width 12 height 12
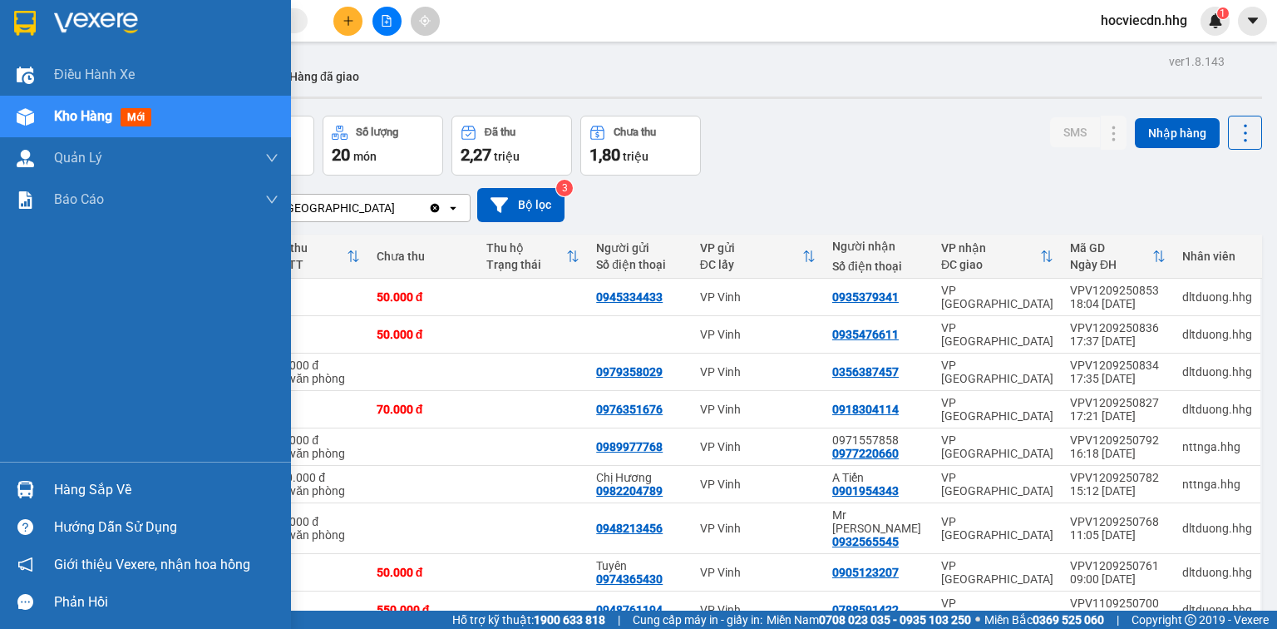
click at [49, 491] on div "Hàng sắp về" at bounding box center [145, 489] width 291 height 37
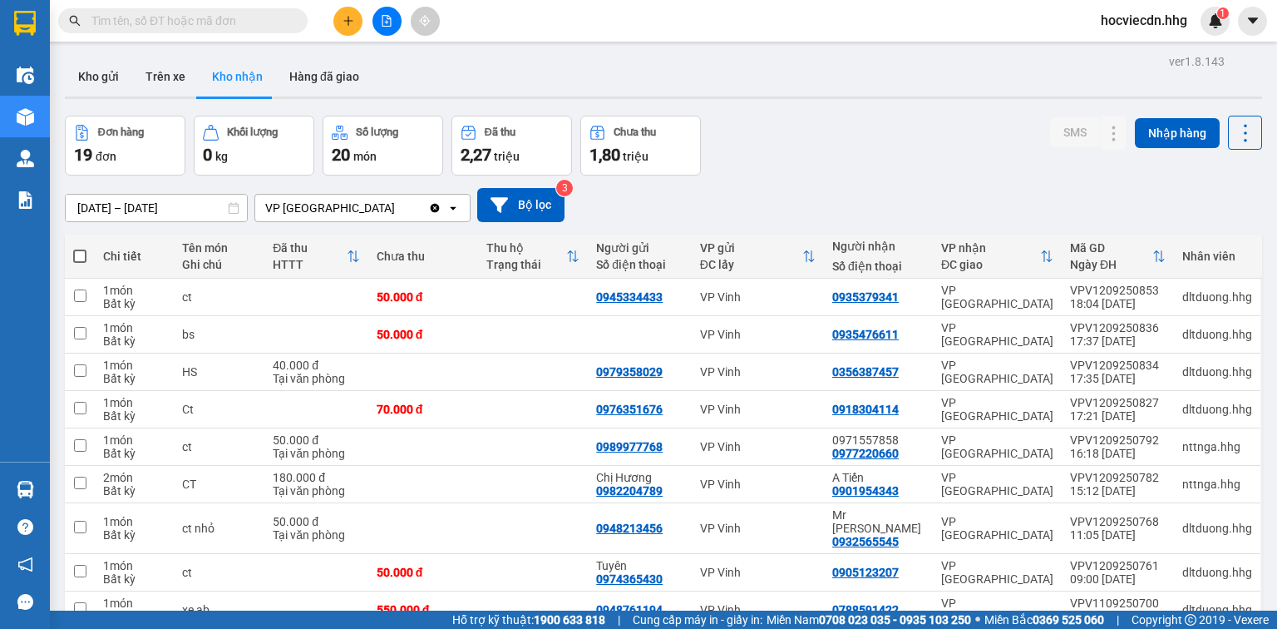
click at [905, 200] on section "Kết quả tìm kiếm ( 0 ) Bộ lọc No Data hocviecdn.hhg 1 Điều hành xe Kho hàng mới…" at bounding box center [638, 314] width 1277 height 629
